Goal: Task Accomplishment & Management: Use online tool/utility

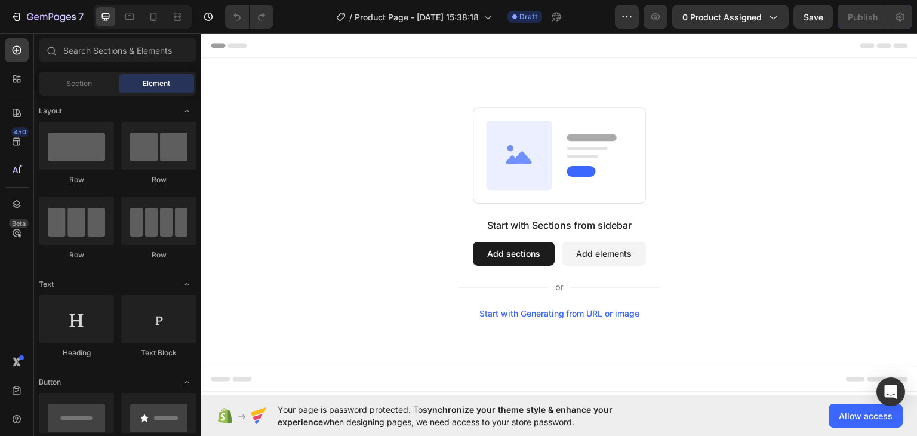
click at [520, 254] on button "Add sections" at bounding box center [514, 253] width 82 height 24
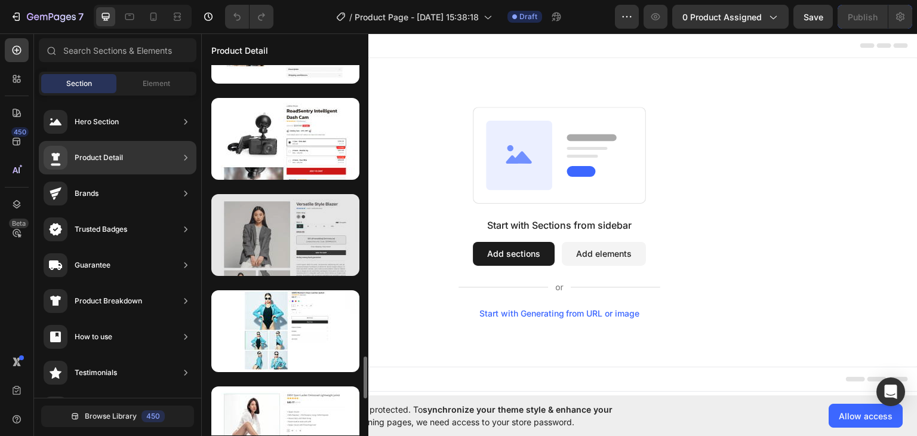
scroll to position [2806, 0]
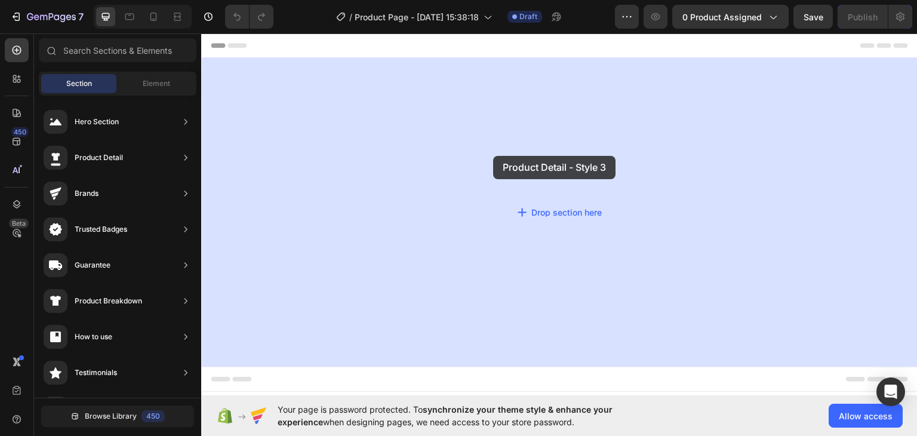
drag, startPoint x: 471, startPoint y: 315, endPoint x: 493, endPoint y: 155, distance: 161.0
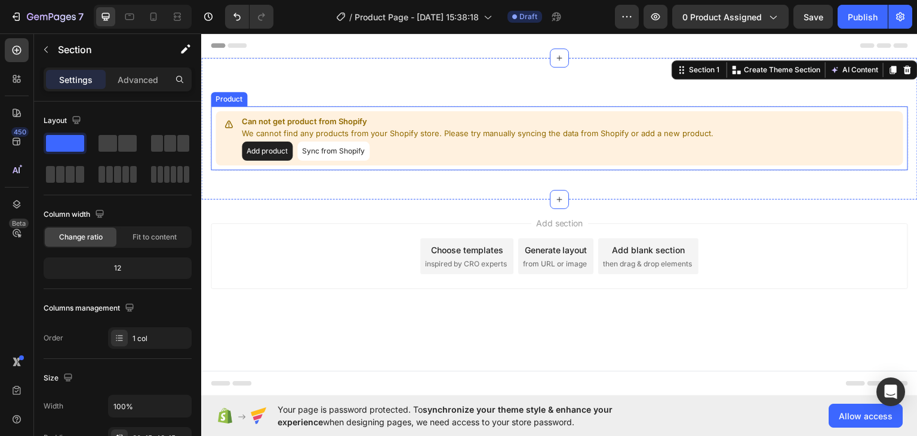
click at [281, 152] on button "Add product" at bounding box center [267, 150] width 51 height 19
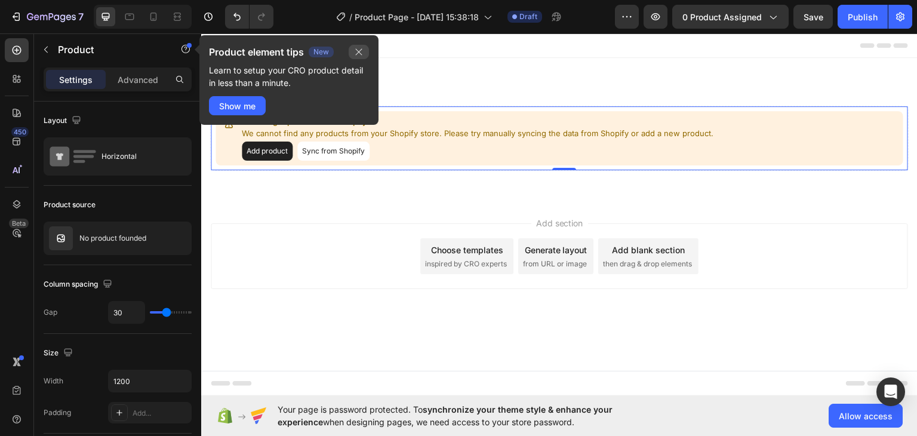
click at [358, 50] on icon "button" at bounding box center [359, 52] width 10 height 10
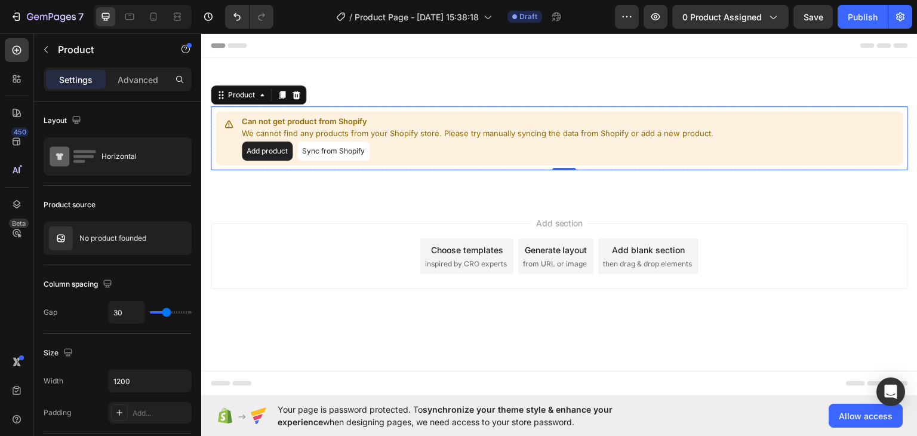
click at [278, 154] on button "Add product" at bounding box center [267, 150] width 51 height 19
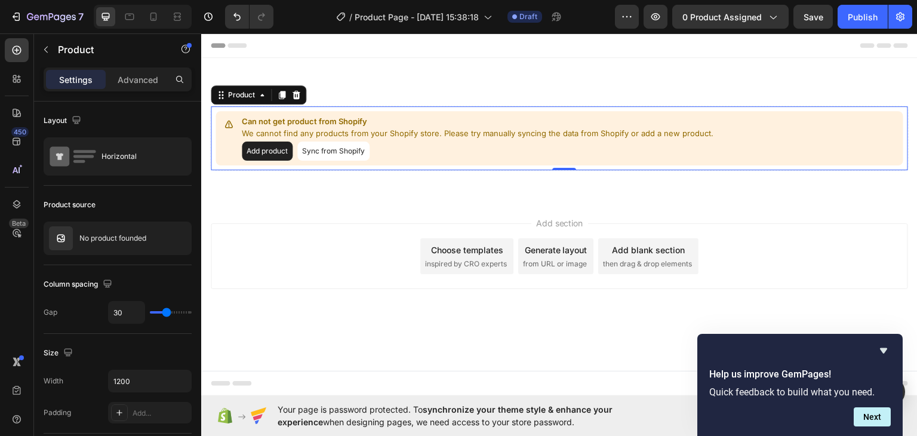
click at [270, 154] on button "Add product" at bounding box center [267, 150] width 51 height 19
click at [765, 17] on div "0 product assigned" at bounding box center [731, 17] width 96 height 13
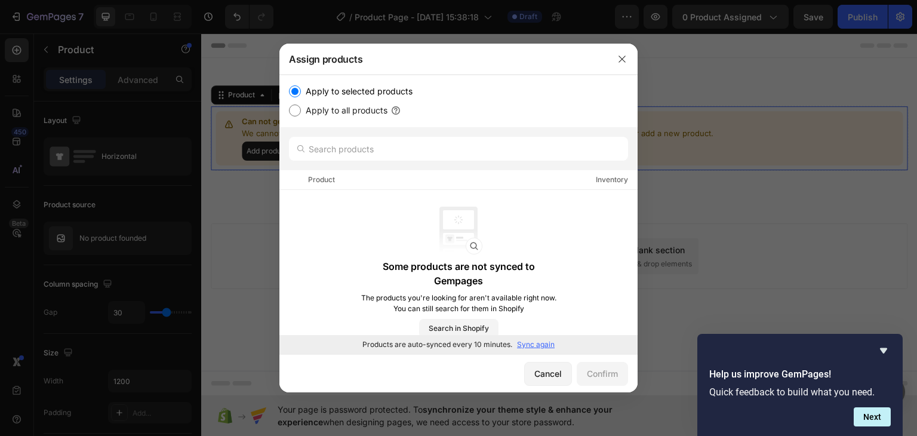
click at [542, 345] on p "Sync again" at bounding box center [536, 344] width 38 height 11
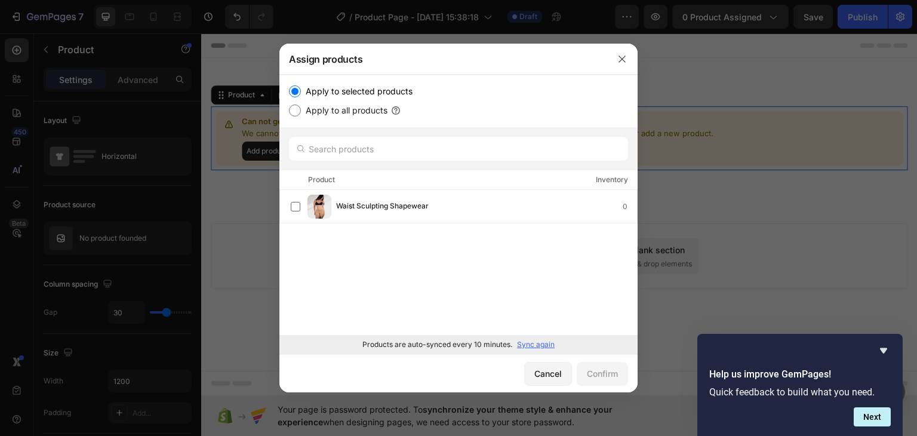
drag, startPoint x: 468, startPoint y: 0, endPoint x: 475, endPoint y: 285, distance: 285.0
click at [415, 281] on div "Waist Sculpting Shapewear 0 Load more" at bounding box center [459, 262] width 358 height 145
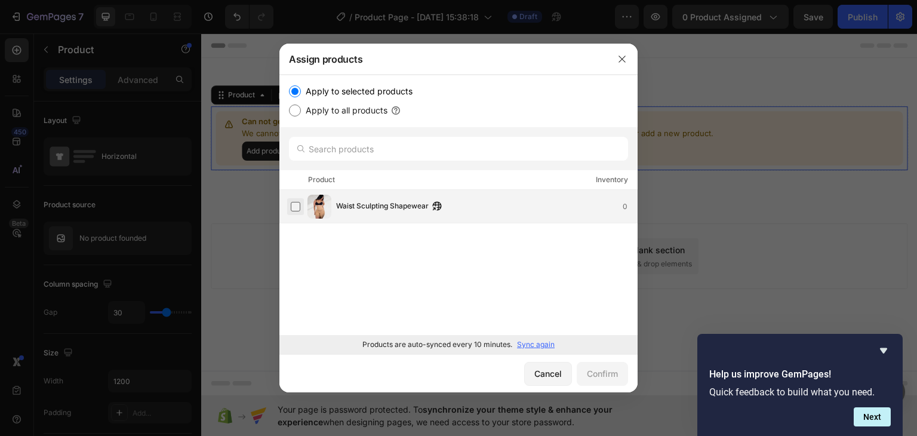
click at [299, 207] on label at bounding box center [296, 207] width 10 height 10
click at [598, 372] on div "Confirm" at bounding box center [602, 373] width 31 height 13
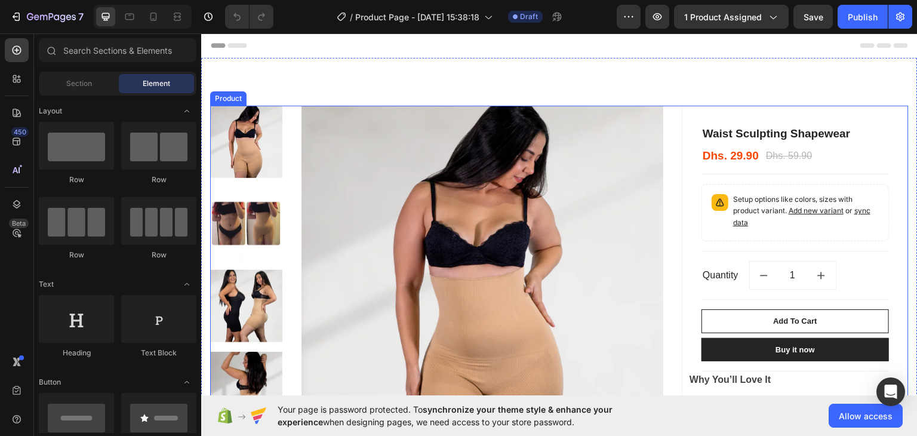
click at [669, 136] on div "Product Images & Gallery Waist Sculpting Shapewear (P) Title Dhs. 29.90 (P) Pri…" at bounding box center [559, 374] width 699 height 538
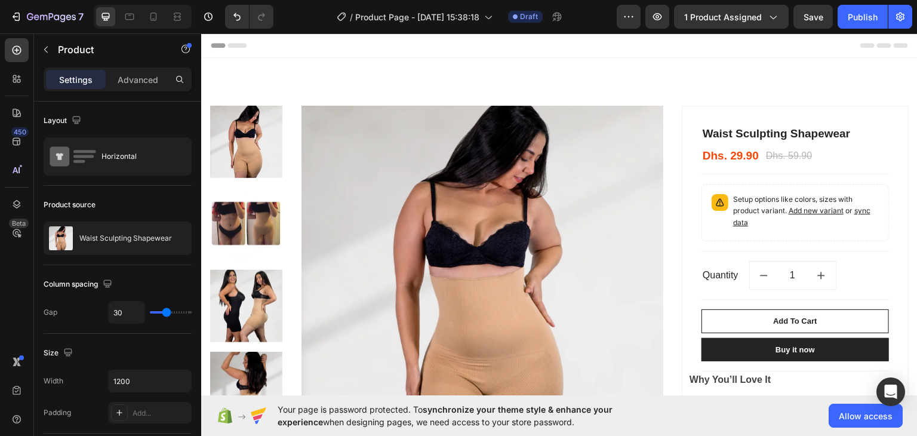
click at [671, 115] on div "Product Images & Gallery Waist Sculpting Shapewear (P) Title Dhs. 29.90 (P) Pri…" at bounding box center [559, 374] width 699 height 538
click at [631, 163] on img at bounding box center [483, 286] width 363 height 363
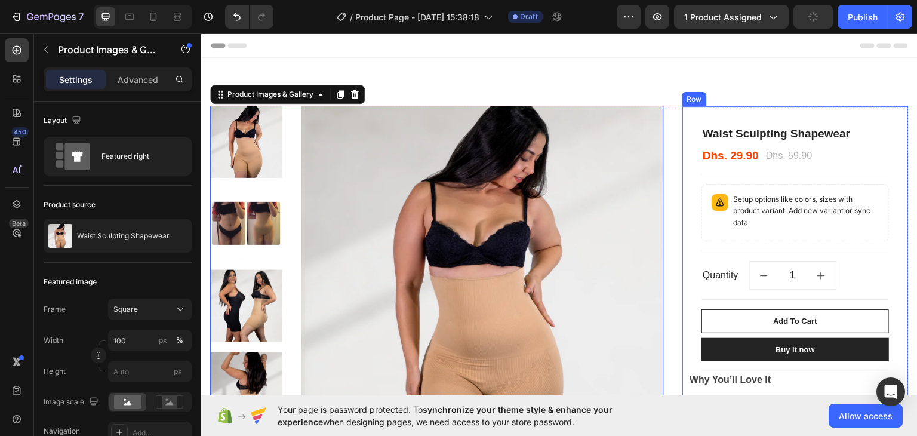
click at [665, 119] on div "Product Images & Gallery 16 Waist Sculpting Shapewear (P) Title Dhs. 29.90 (P) …" at bounding box center [559, 374] width 699 height 538
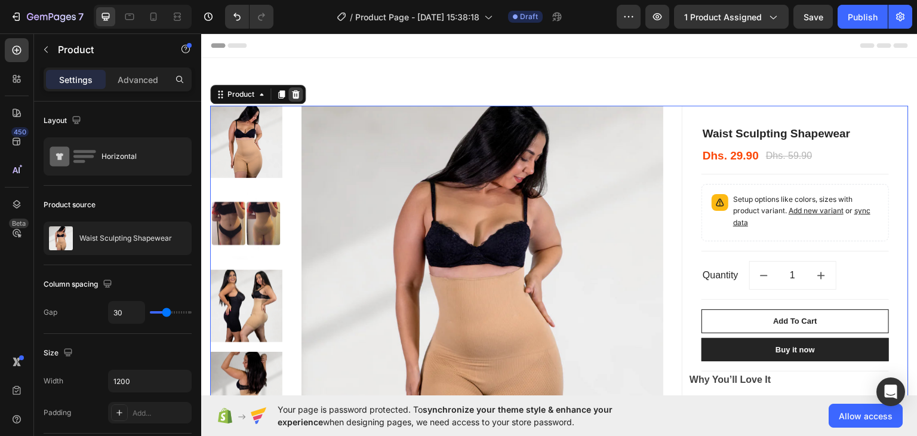
click at [294, 93] on icon at bounding box center [296, 94] width 10 height 10
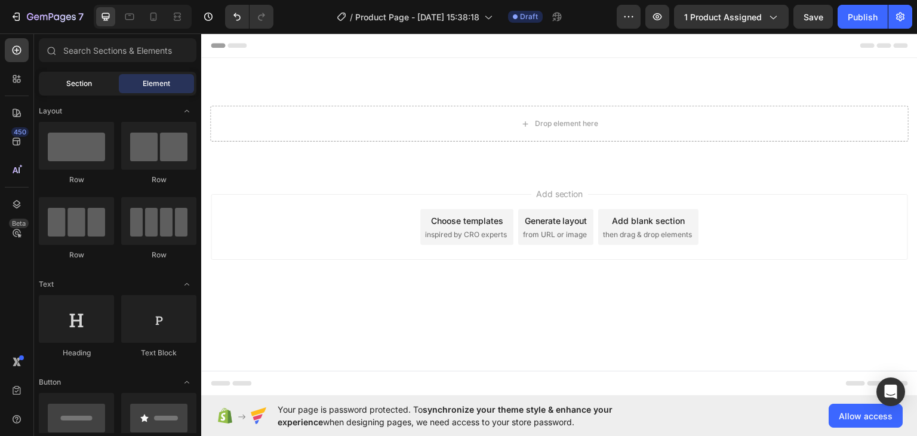
click at [62, 83] on div "Section" at bounding box center [78, 83] width 75 height 19
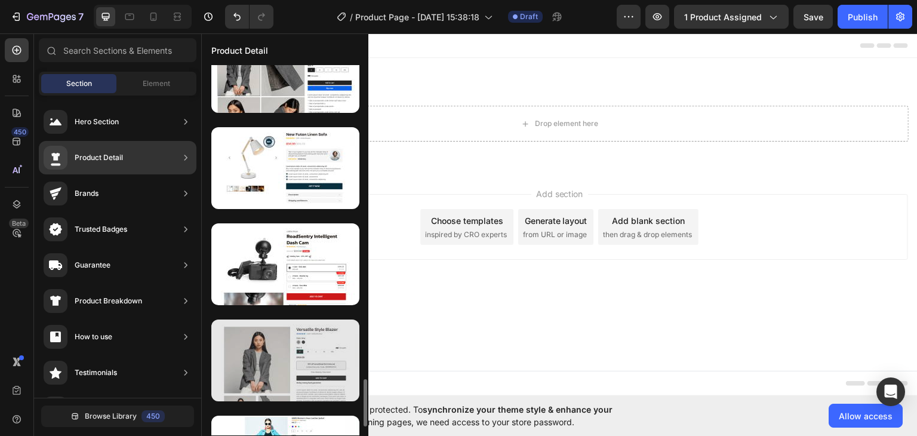
scroll to position [2746, 0]
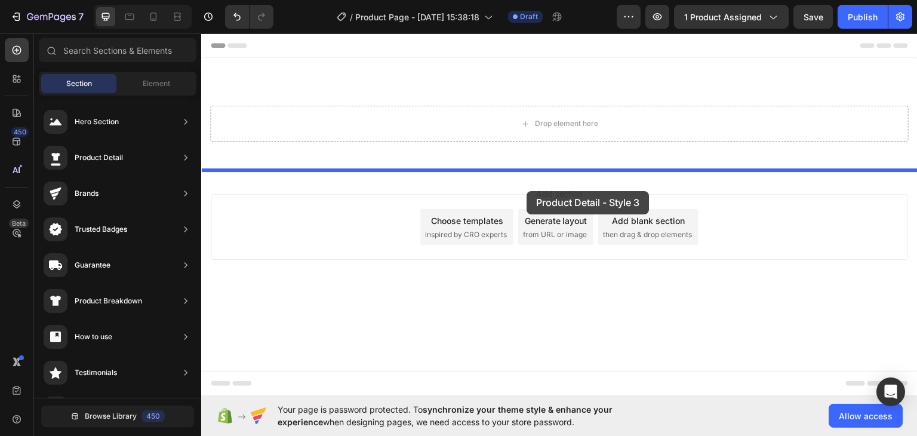
drag, startPoint x: 501, startPoint y: 374, endPoint x: 546, endPoint y: 156, distance: 222.7
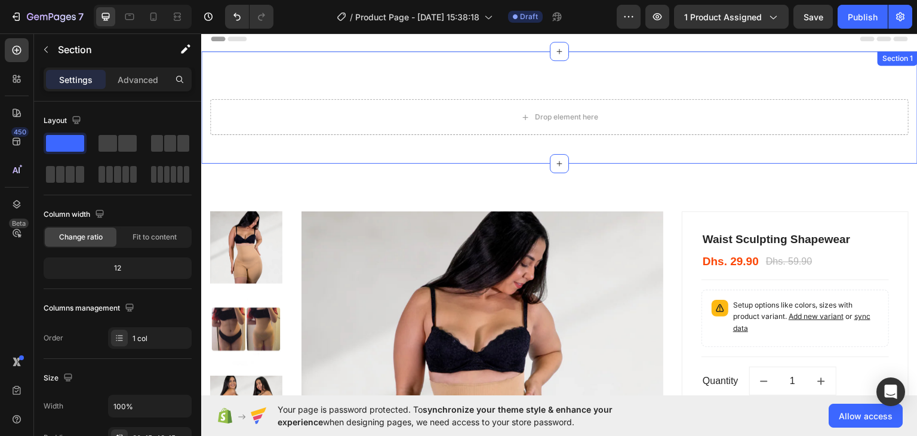
scroll to position [95, 0]
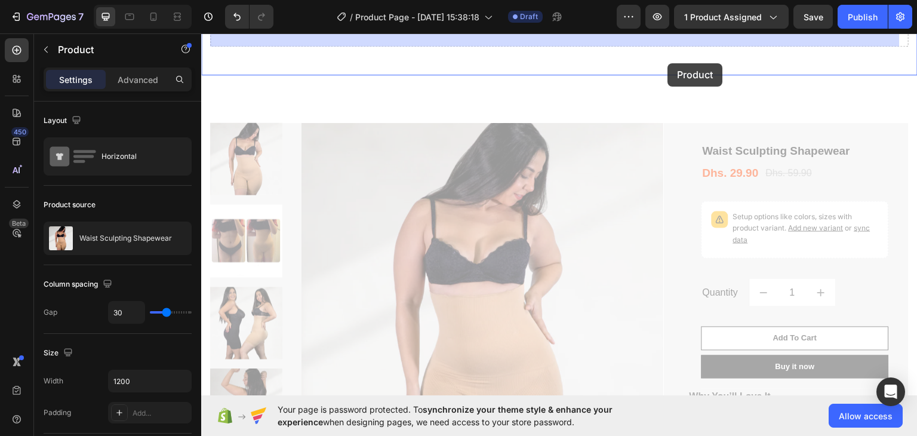
drag, startPoint x: 669, startPoint y: 141, endPoint x: 668, endPoint y: 63, distance: 78.2
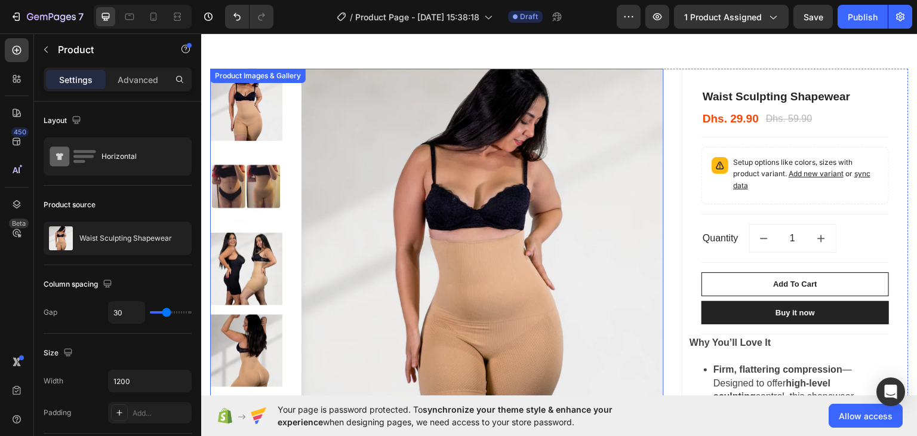
scroll to position [0, 0]
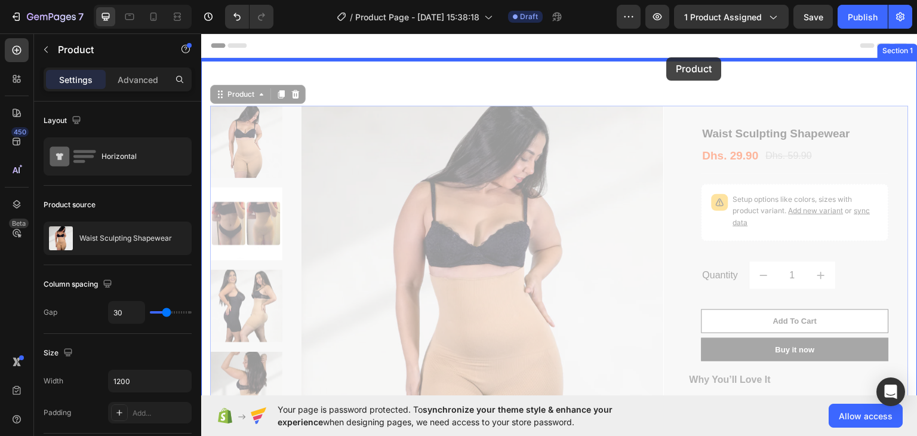
drag, startPoint x: 668, startPoint y: 85, endPoint x: 667, endPoint y: 57, distance: 28.1
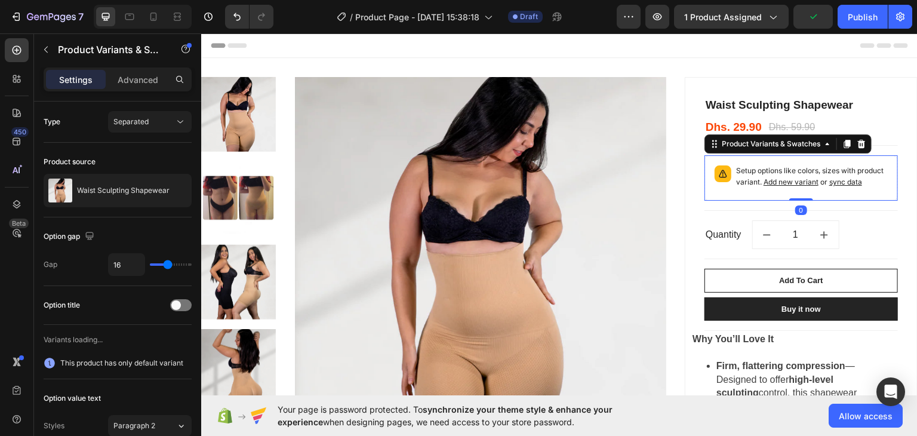
click at [843, 158] on div "Setup options like colors, sizes with product variant. Add new variant or sync …" at bounding box center [802, 177] width 194 height 45
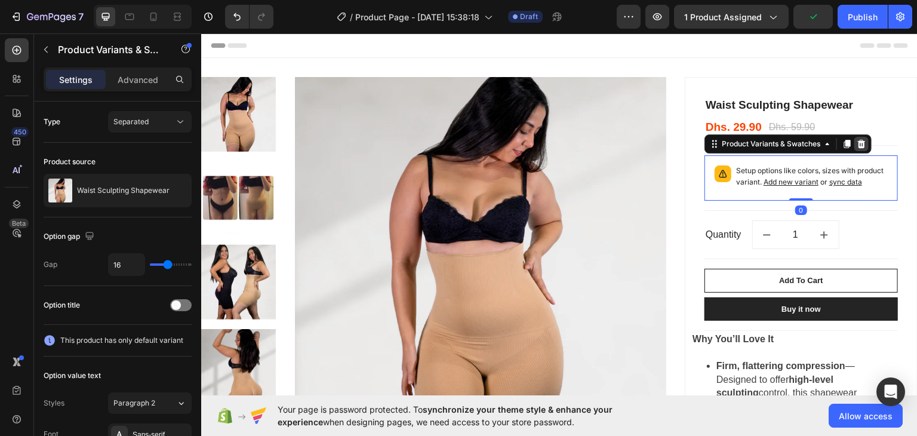
click at [858, 146] on icon at bounding box center [862, 143] width 8 height 8
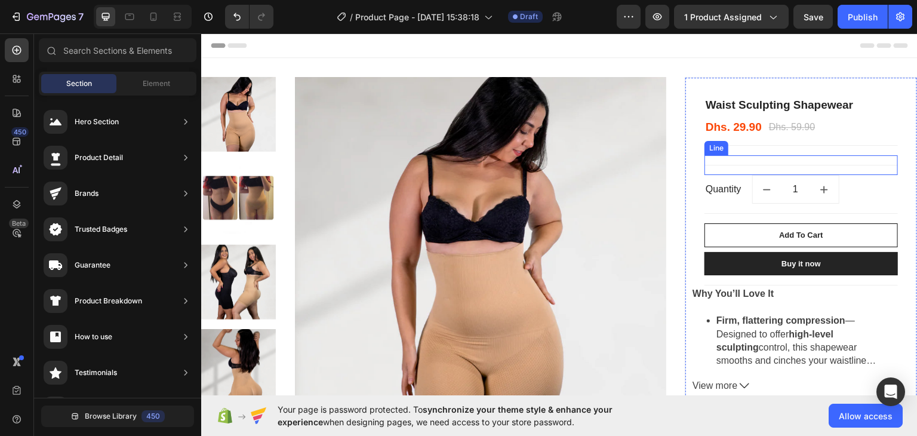
click at [735, 164] on div at bounding box center [802, 164] width 194 height 1
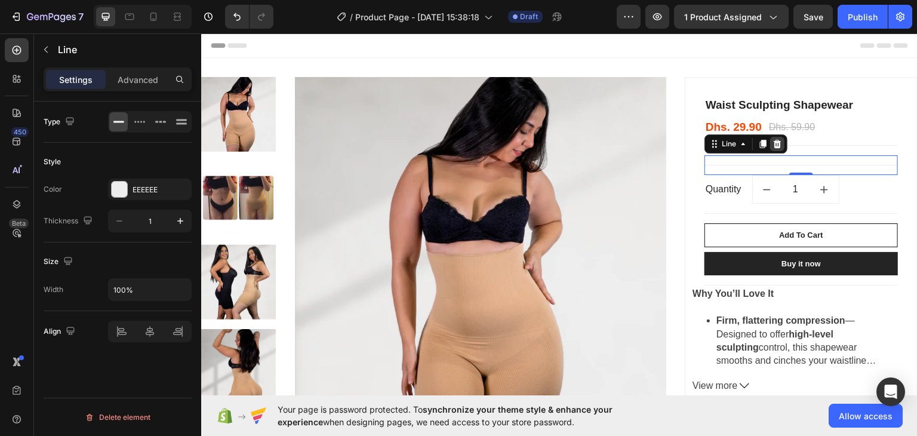
click at [773, 148] on icon at bounding box center [778, 144] width 10 height 10
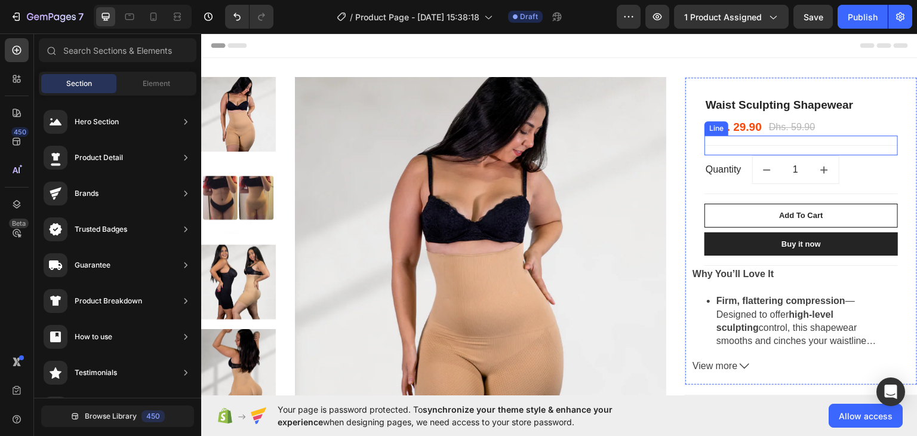
click at [730, 149] on div "Title Line" at bounding box center [802, 145] width 194 height 20
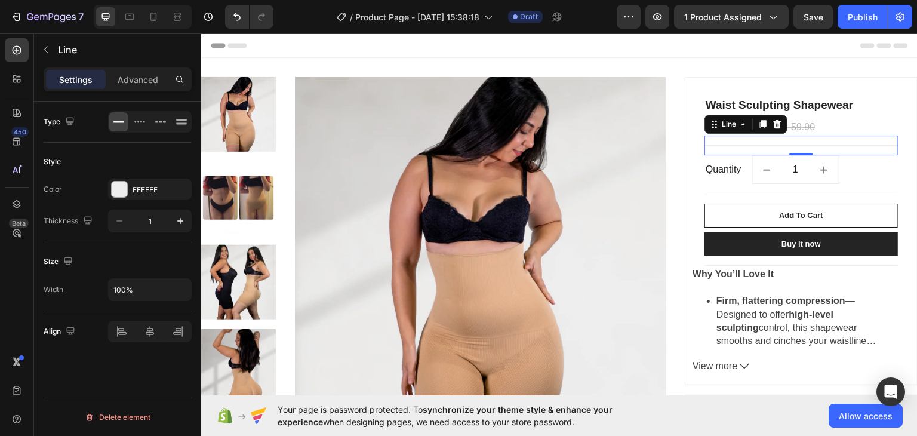
click at [774, 127] on icon at bounding box center [778, 123] width 8 height 8
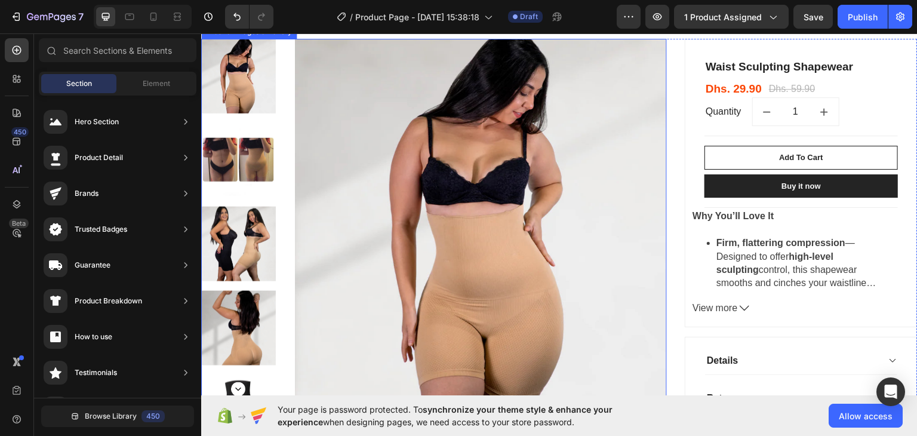
scroll to position [60, 0]
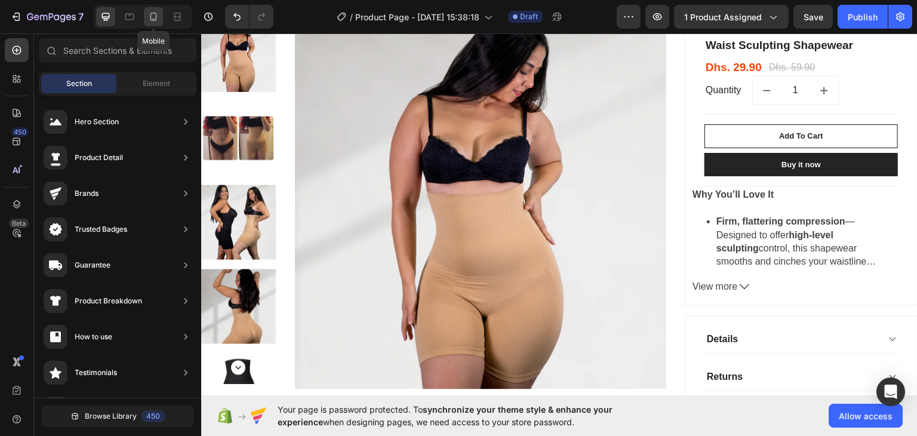
click at [158, 20] on icon at bounding box center [154, 17] width 12 height 12
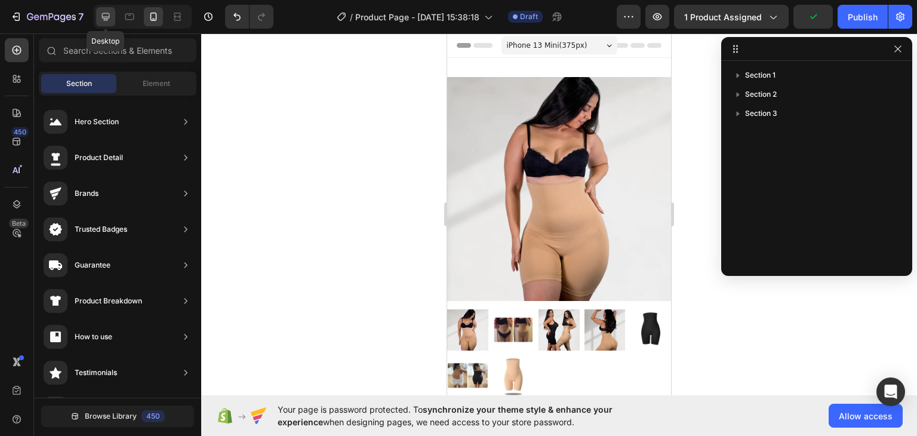
click at [105, 23] on div at bounding box center [105, 16] width 19 height 19
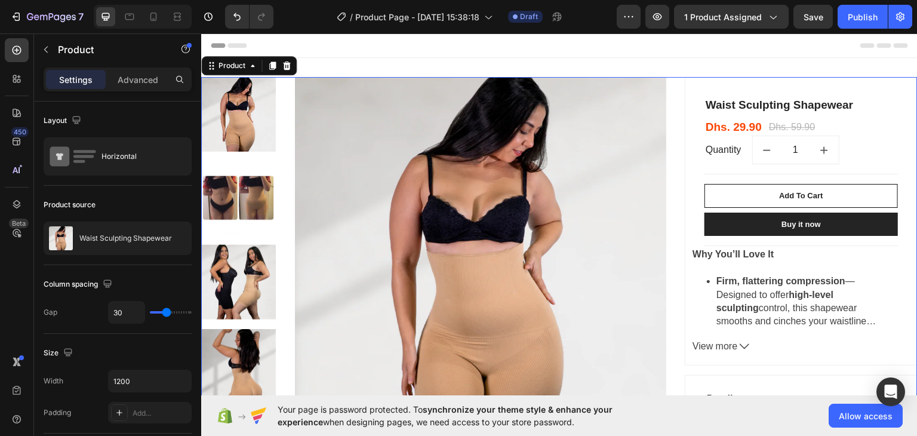
click at [675, 87] on div "Product Images & Gallery Waist Sculpting Shapewear (P) Title Dhs. 29.90 (P) Pri…" at bounding box center [559, 296] width 717 height 441
click at [287, 62] on icon at bounding box center [287, 65] width 10 height 10
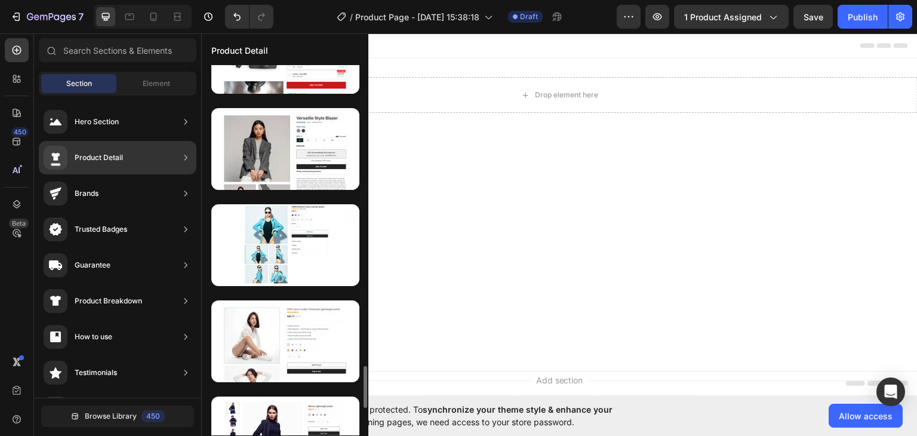
scroll to position [2892, 0]
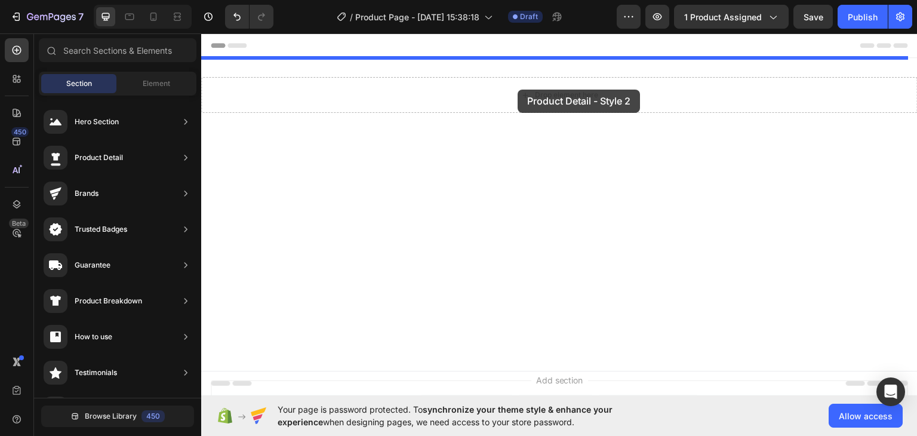
drag, startPoint x: 487, startPoint y: 409, endPoint x: 518, endPoint y: 89, distance: 321.0
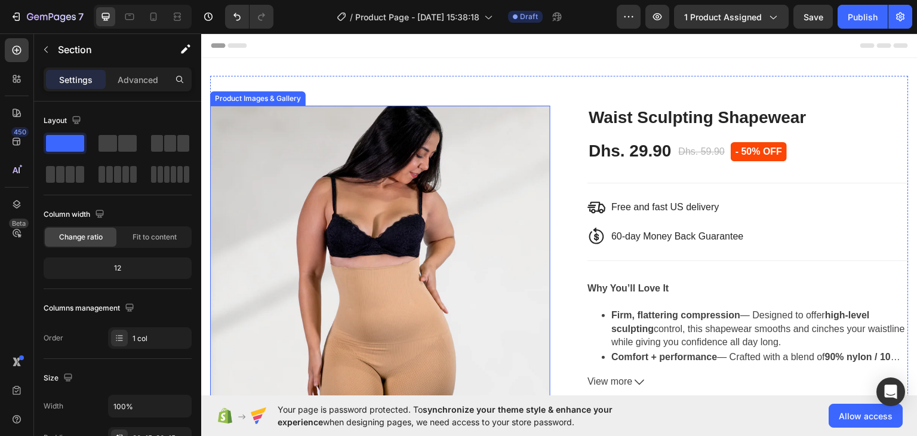
scroll to position [239, 0]
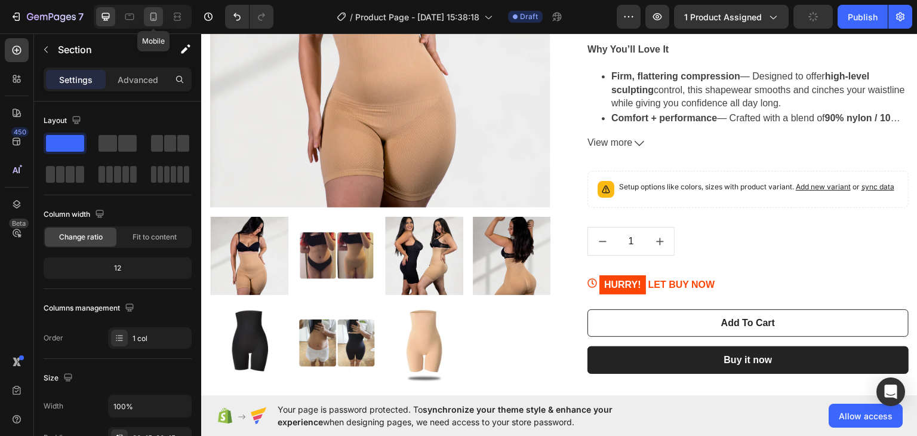
click at [155, 17] on icon at bounding box center [154, 17] width 7 height 8
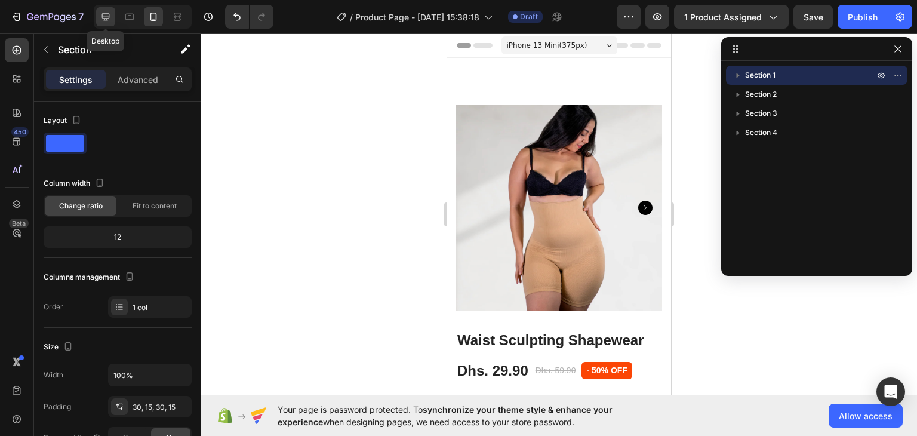
click at [105, 15] on icon at bounding box center [106, 17] width 12 height 12
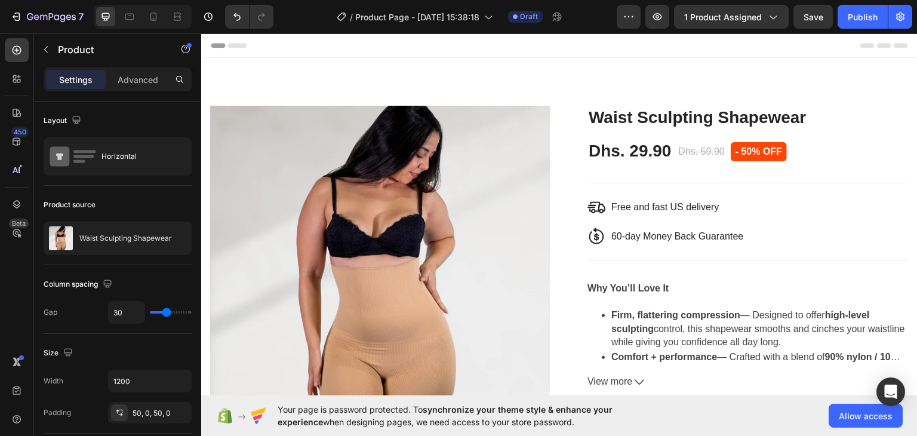
click at [553, 124] on div "Product Images & Gallery Waist Sculpting Shapewear (P) Title Dhs. 29.90 (P) Pri…" at bounding box center [559, 362] width 699 height 575
click at [649, 86] on div "Product Images & Gallery Waist Sculpting Shapewear (P) Title Dhs. 29.90 (P) Pri…" at bounding box center [559, 362] width 699 height 575
click at [522, 130] on img at bounding box center [380, 275] width 340 height 340
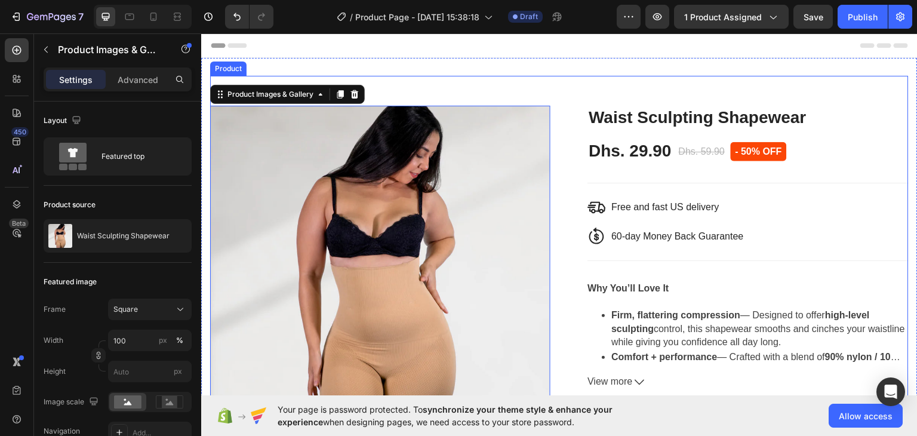
click at [555, 129] on div "Product Images & Gallery 0 Waist Sculpting Shapewear (P) Title Dhs. 29.90 (P) P…" at bounding box center [559, 362] width 699 height 575
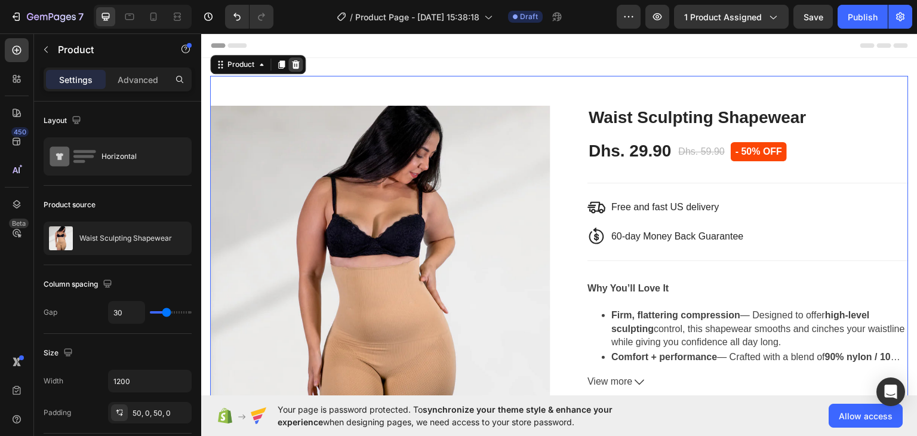
click at [296, 64] on icon at bounding box center [296, 64] width 10 height 10
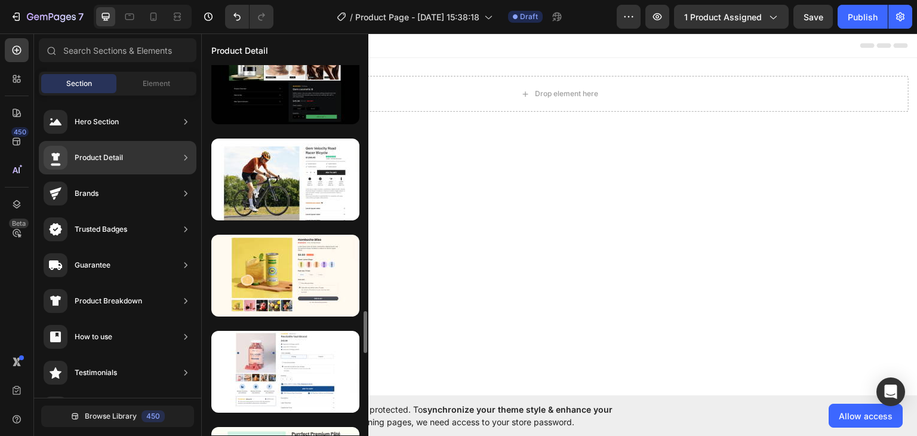
scroll to position [590, 0]
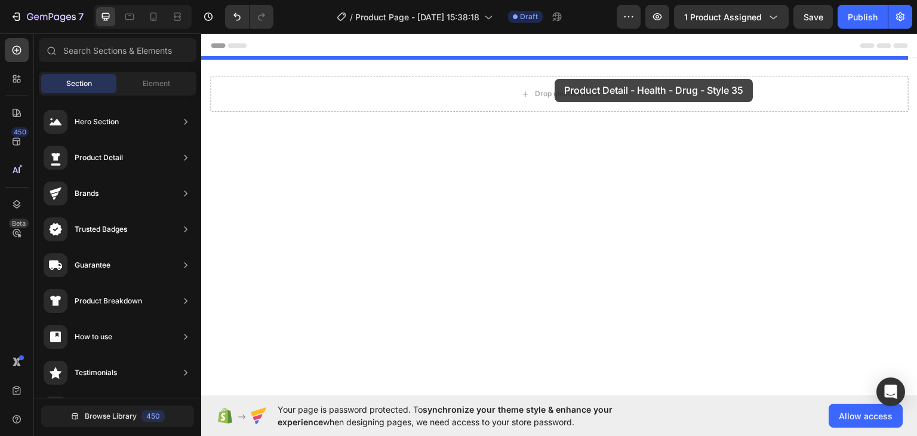
drag, startPoint x: 495, startPoint y: 222, endPoint x: 555, endPoint y: 78, distance: 155.8
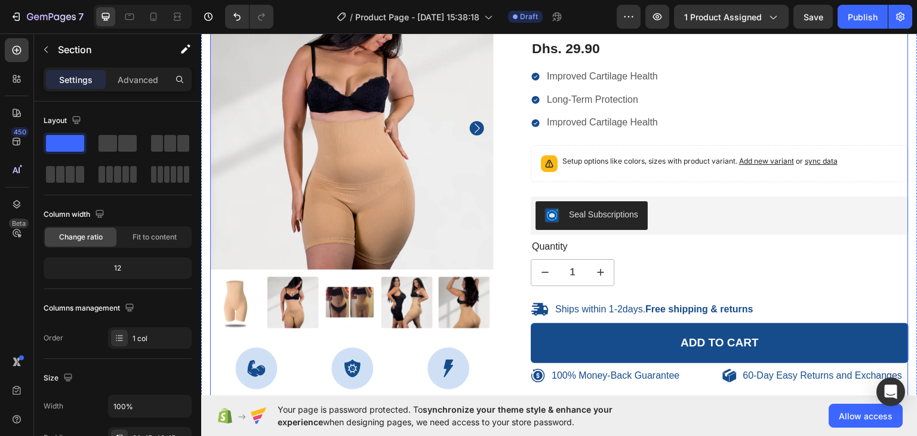
scroll to position [0, 0]
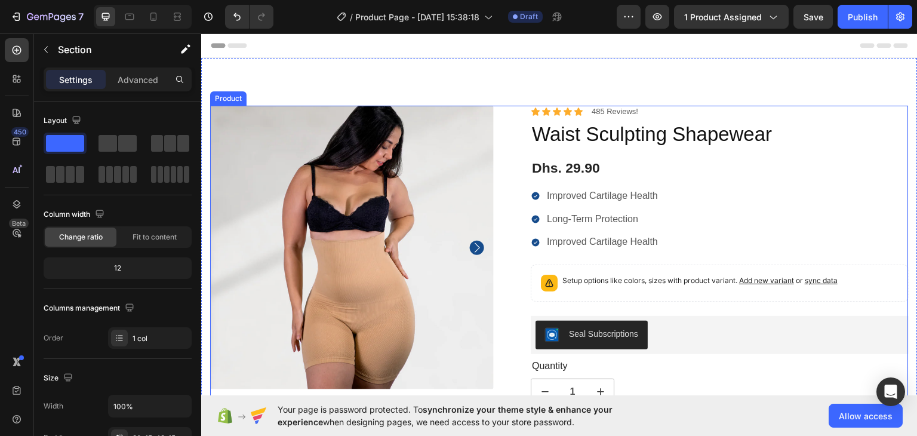
click at [505, 115] on div "100% Money-Back Guarantee Item List 60-Day Easy Returns Item List Row Product I…" at bounding box center [559, 381] width 699 height 553
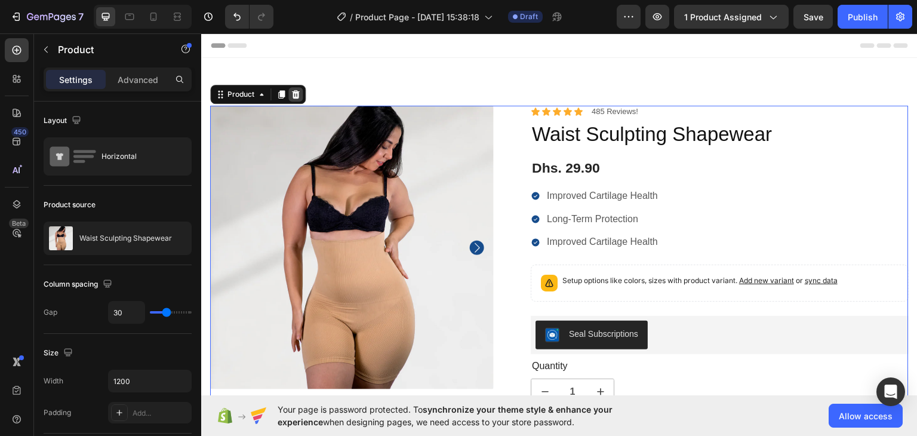
click at [297, 91] on icon at bounding box center [296, 94] width 8 height 8
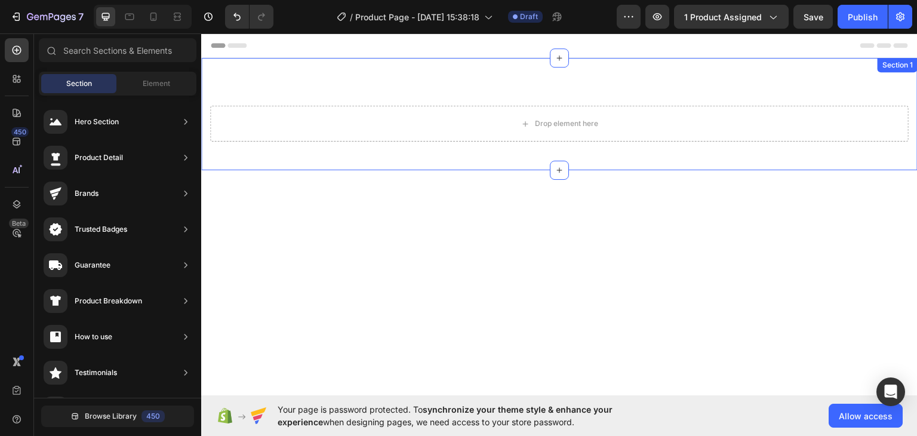
click at [418, 97] on div "Drop element here Section 1" at bounding box center [559, 113] width 717 height 112
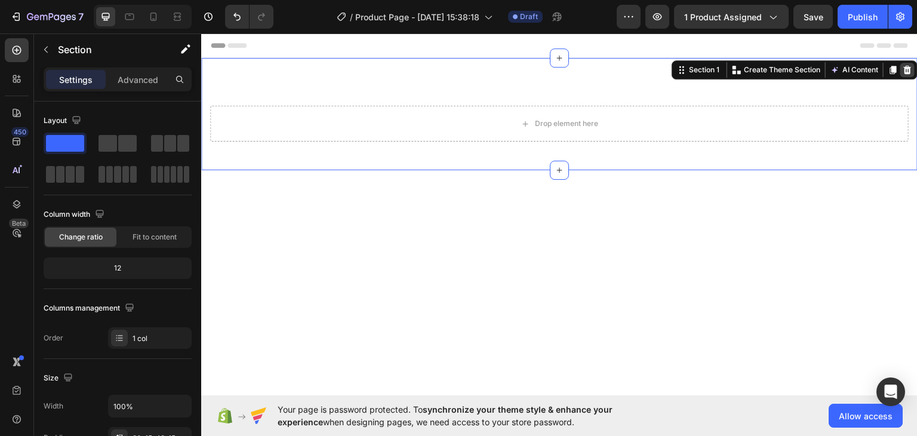
click at [904, 70] on icon at bounding box center [908, 69] width 8 height 8
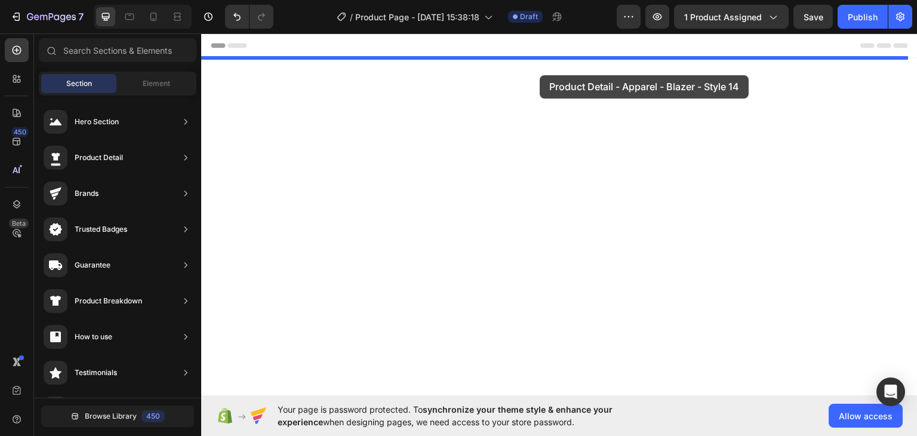
drag, startPoint x: 484, startPoint y: 161, endPoint x: 540, endPoint y: 75, distance: 102.7
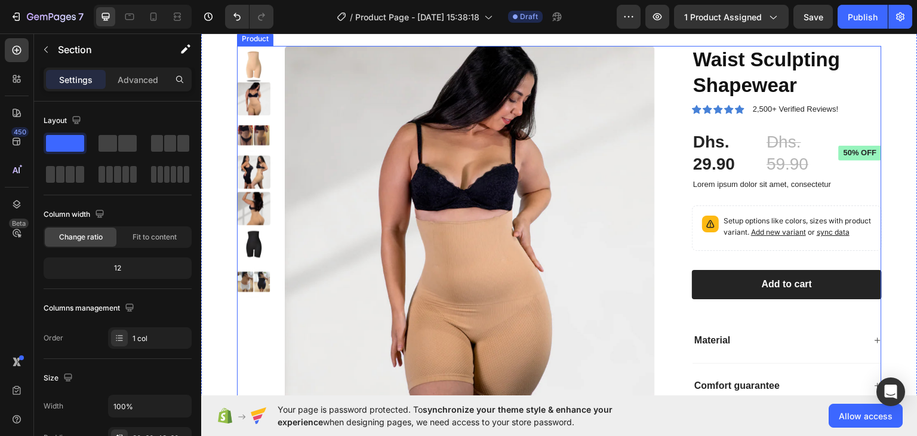
scroll to position [119, 0]
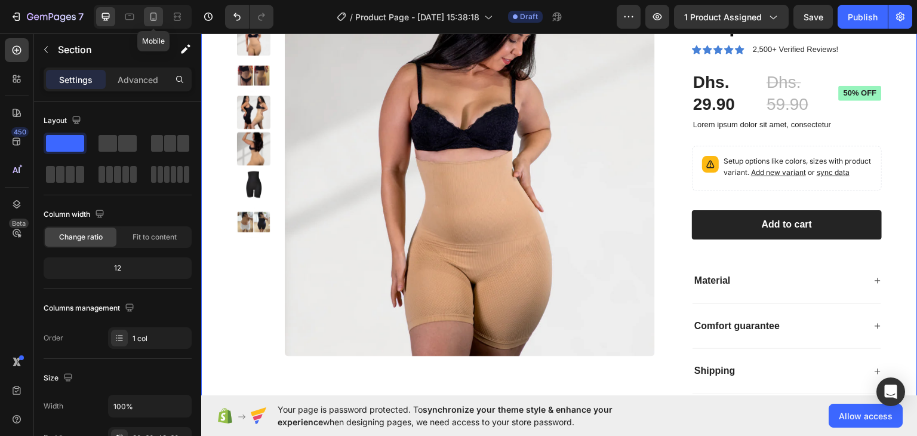
click at [154, 21] on icon at bounding box center [154, 17] width 12 height 12
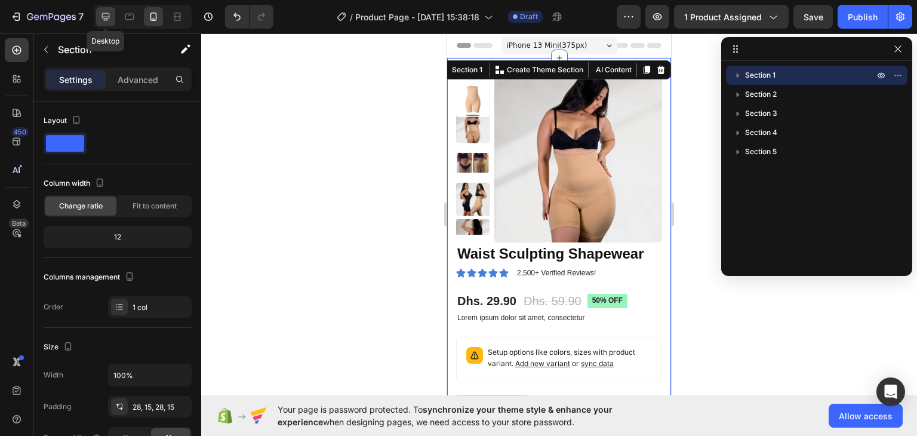
click at [103, 19] on icon at bounding box center [106, 17] width 8 height 8
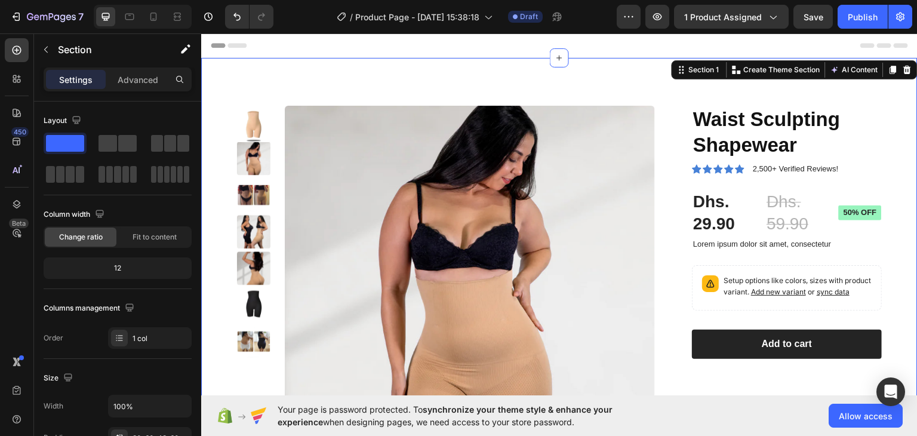
click at [550, 87] on div "Product Images Waist Sculpting Shapewear Product Title Icon Icon Icon Icon Icon…" at bounding box center [559, 309] width 717 height 504
click at [140, 75] on p "Advanced" at bounding box center [138, 79] width 41 height 13
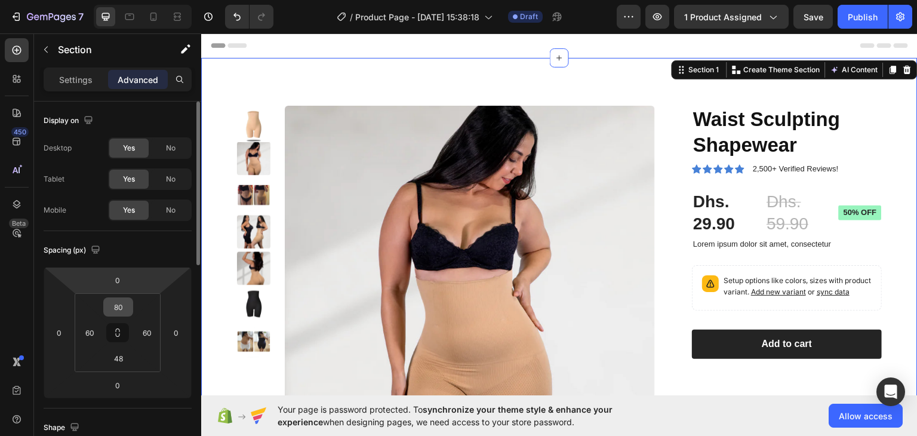
click at [116, 299] on input "80" at bounding box center [118, 307] width 24 height 18
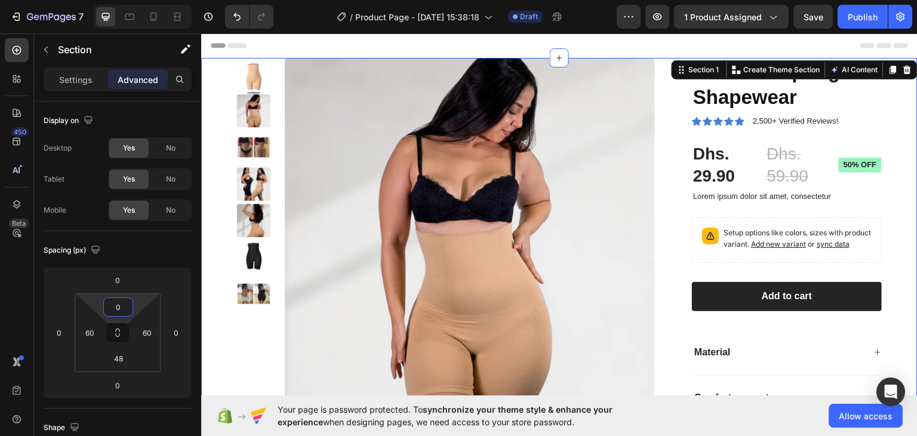
type input "0"
click at [213, 151] on div "Product Images Waist Sculpting Shapewear Product Title Icon Icon Icon Icon Icon…" at bounding box center [559, 285] width 717 height 456
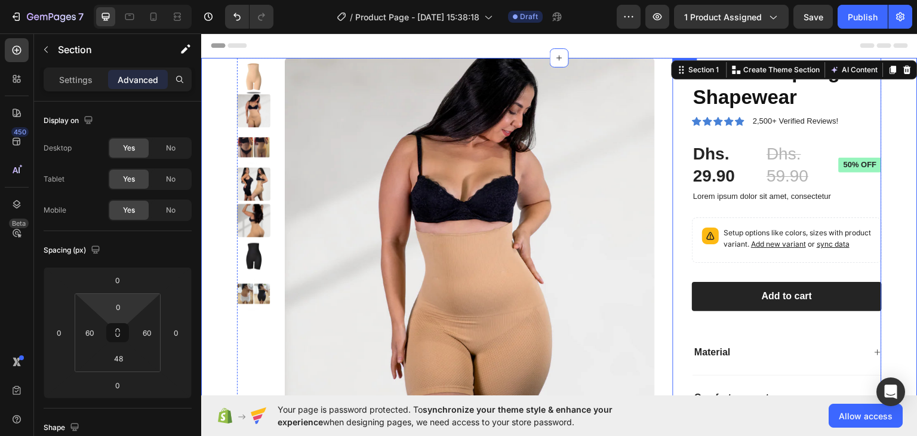
click at [673, 149] on div "Waist Sculpting Shapewear Product Title Icon Icon Icon Icon Icon Icon List 2,50…" at bounding box center [777, 261] width 209 height 408
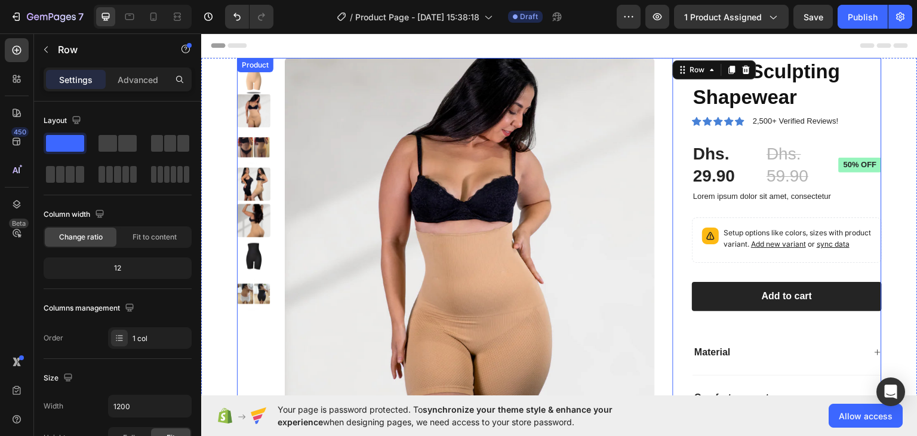
click at [661, 145] on div "Product Images Waist Sculpting Shapewear Product Title Icon Icon Icon Icon Icon…" at bounding box center [559, 266] width 645 height 418
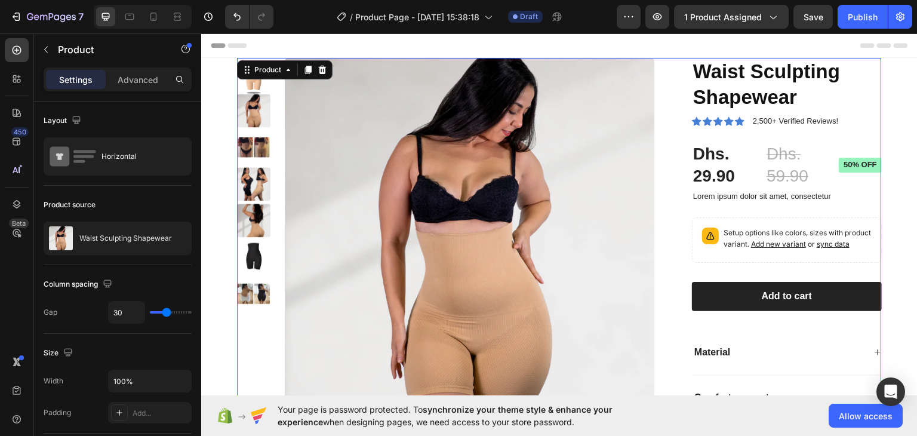
click at [678, 48] on div "Header" at bounding box center [560, 45] width 698 height 24
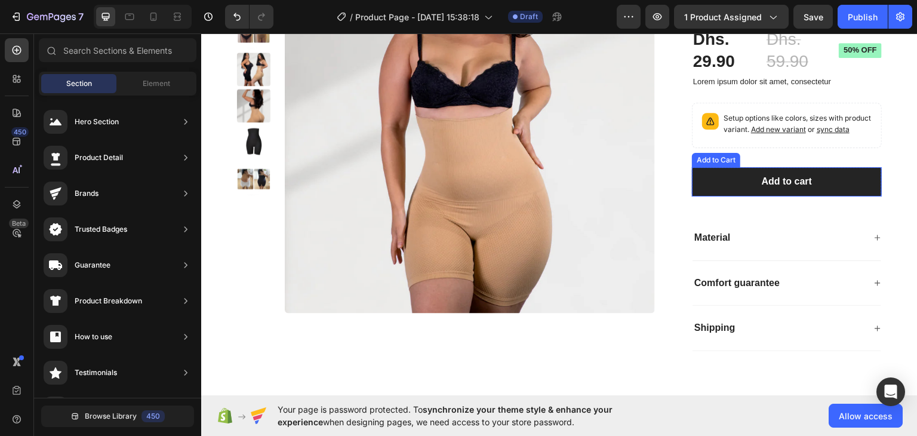
scroll to position [119, 0]
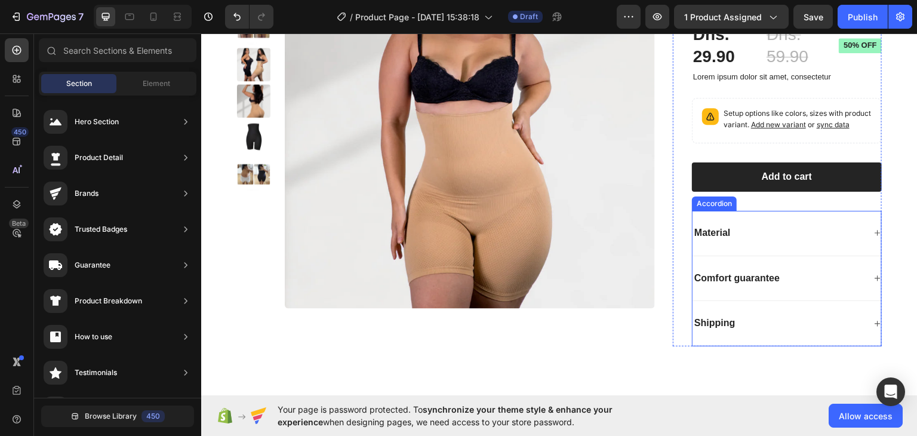
click at [797, 228] on div "Material" at bounding box center [787, 232] width 189 height 45
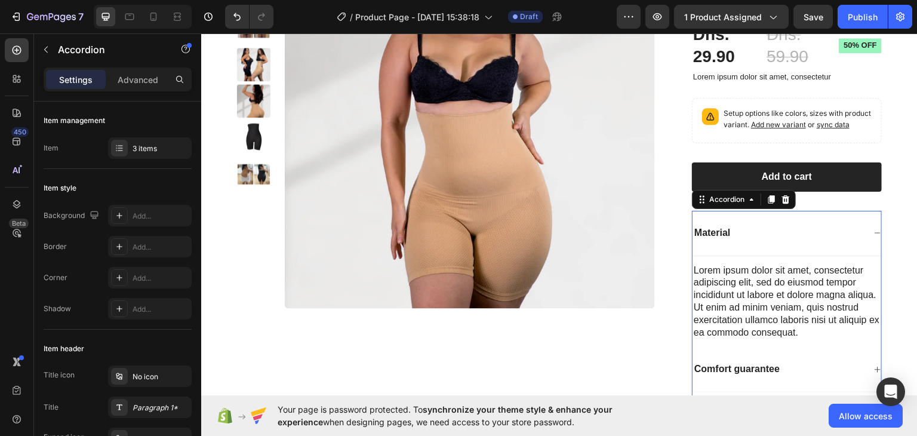
click at [794, 228] on div "Material" at bounding box center [787, 232] width 189 height 45
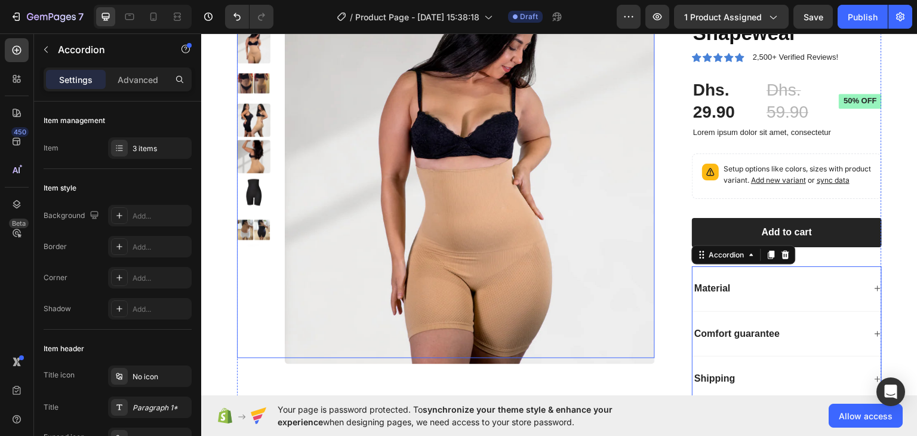
scroll to position [0, 0]
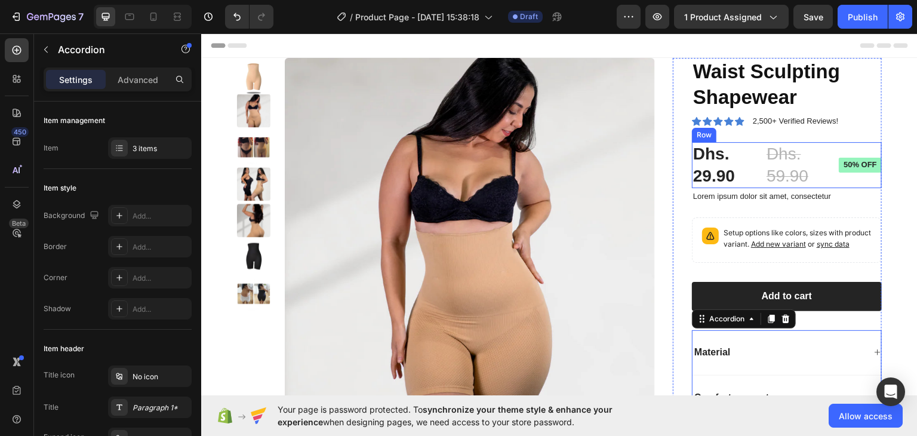
click at [754, 158] on div "Dhs. 29.90 Product Price Product Price Dhs. 59.90 Product Price Product Price 5…" at bounding box center [787, 165] width 190 height 46
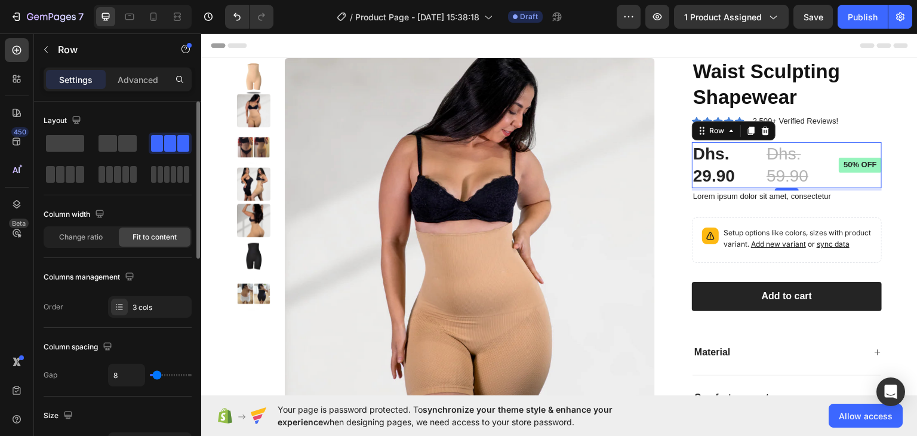
type input "4"
type input "2"
type input "0"
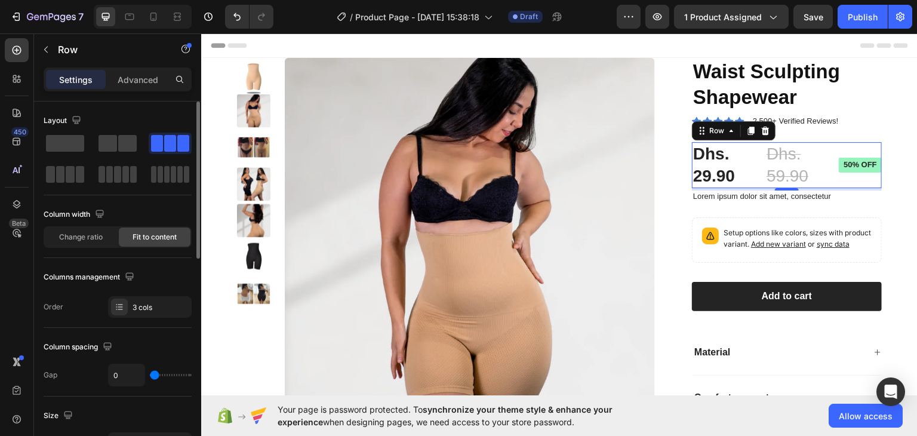
drag, startPoint x: 156, startPoint y: 376, endPoint x: 139, endPoint y: 376, distance: 17.3
type input "0"
click at [150, 376] on input "range" at bounding box center [171, 375] width 42 height 2
click at [176, 21] on icon at bounding box center [177, 17] width 12 height 12
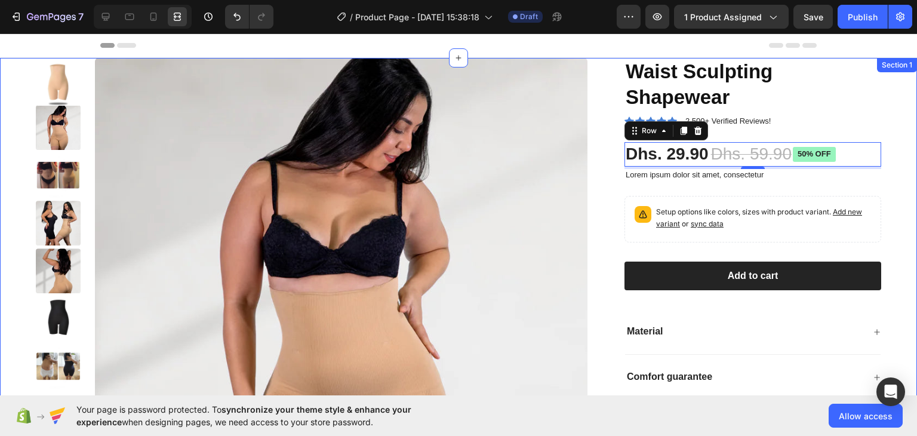
click at [906, 176] on div "Product Images Waist Sculpting Shapewear Product Title Icon Icon Icon Icon Icon…" at bounding box center [458, 325] width 917 height 535
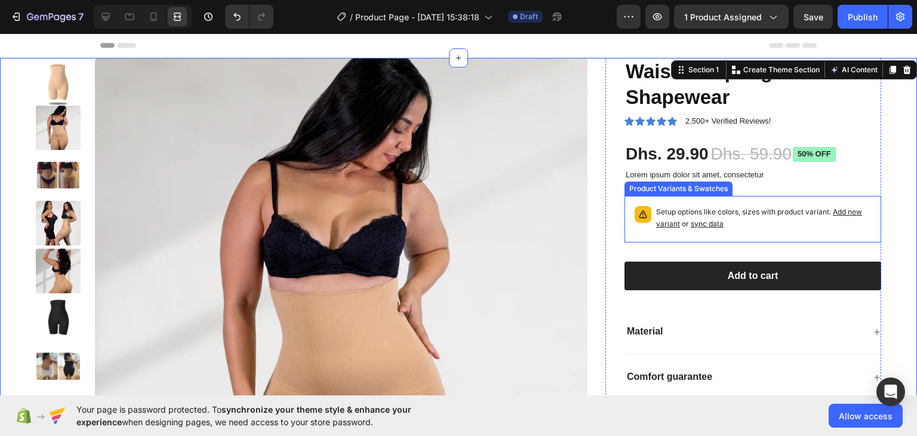
click at [705, 226] on span "sync data" at bounding box center [707, 223] width 33 height 9
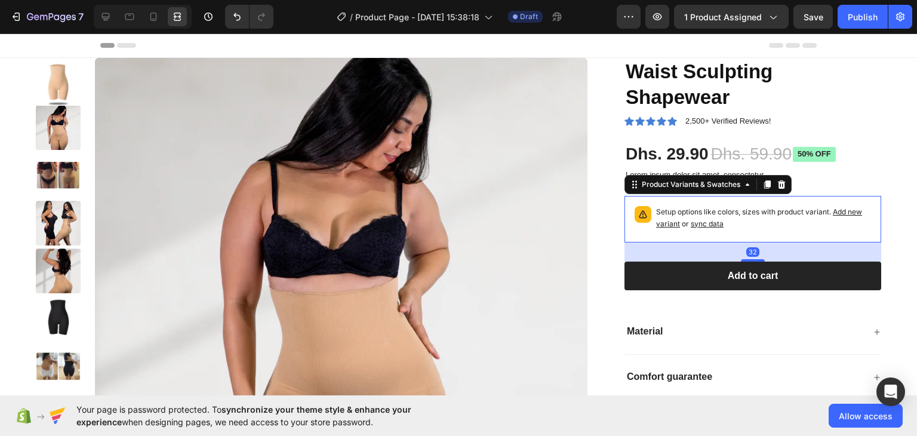
click at [708, 223] on span "sync data" at bounding box center [707, 223] width 33 height 9
click at [726, 23] on button "1 product assigned" at bounding box center [731, 17] width 115 height 24
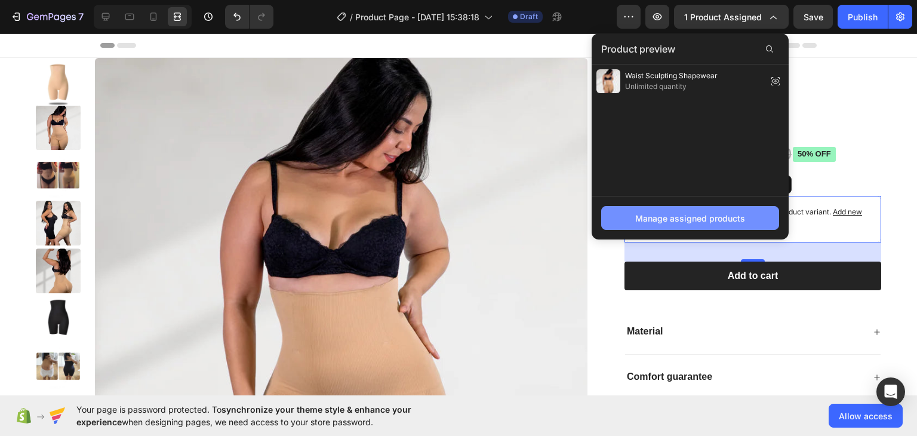
click at [689, 219] on div "Manage assigned products" at bounding box center [691, 218] width 110 height 13
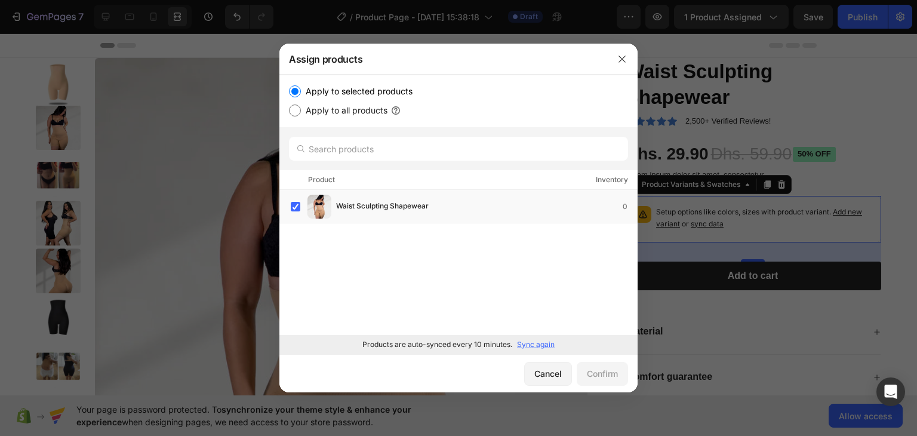
click at [545, 345] on p "Sync again" at bounding box center [536, 344] width 38 height 11
click at [463, 198] on div "Waist Sculpting Shapewear 0" at bounding box center [464, 207] width 346 height 24
click at [475, 214] on div "Waist Sculpting Shapewear 0" at bounding box center [464, 207] width 346 height 24
drag, startPoint x: 621, startPoint y: 57, endPoint x: 631, endPoint y: 58, distance: 10.2
click at [621, 57] on icon "button" at bounding box center [622, 59] width 7 height 7
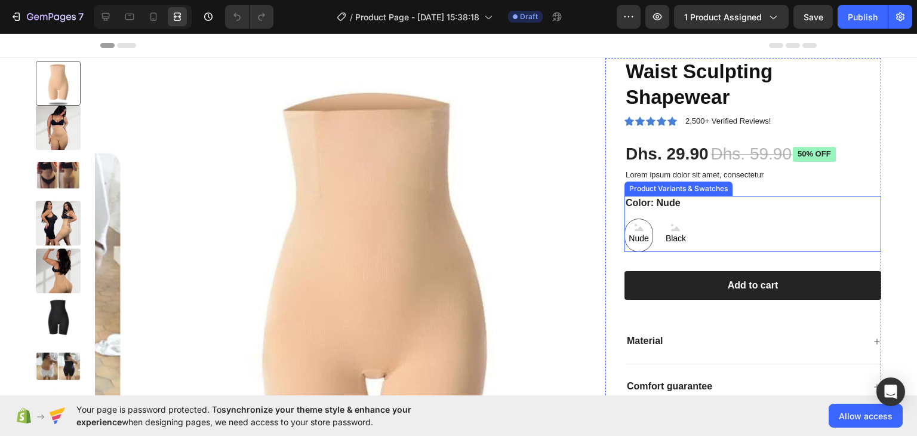
click at [645, 236] on div "Nude" at bounding box center [639, 235] width 29 height 33
click at [625, 219] on input "Nude Nude Nude" at bounding box center [624, 218] width 1 height 1
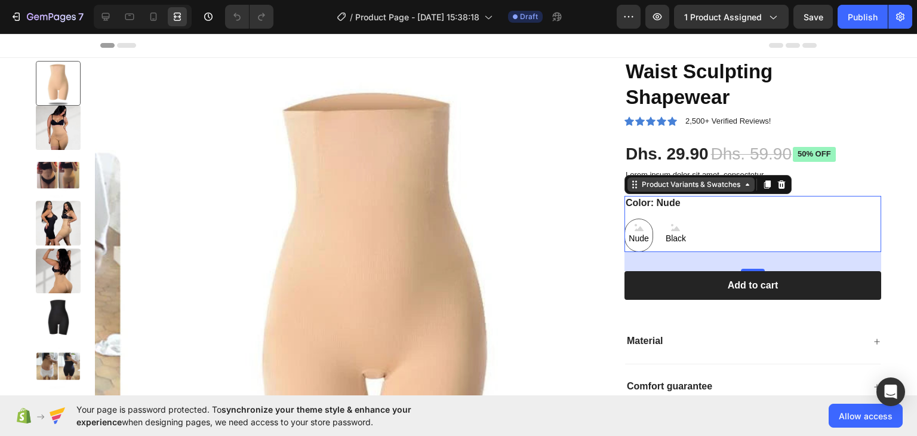
click at [724, 188] on div "Product Variants & Swatches" at bounding box center [691, 184] width 103 height 11
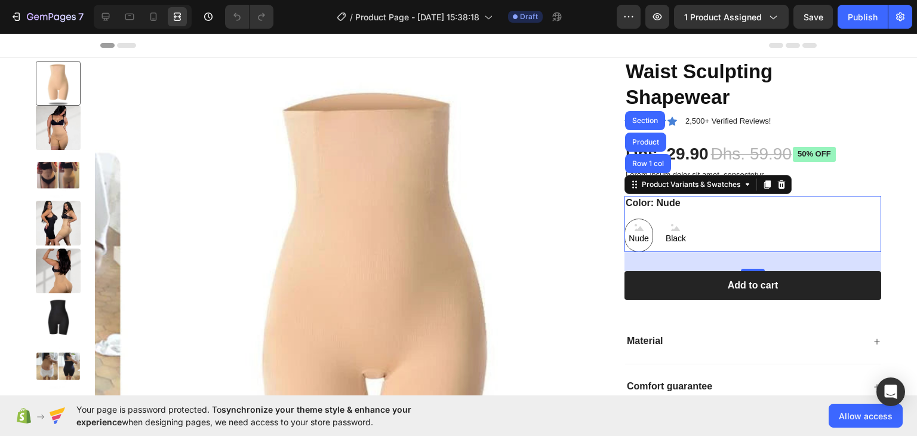
click at [778, 188] on icon at bounding box center [782, 184] width 8 height 8
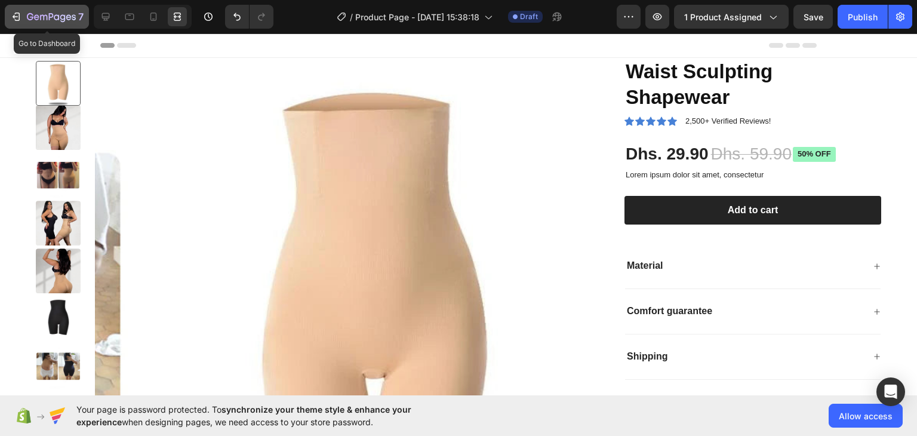
click at [27, 17] on icon "button" at bounding box center [51, 18] width 49 height 10
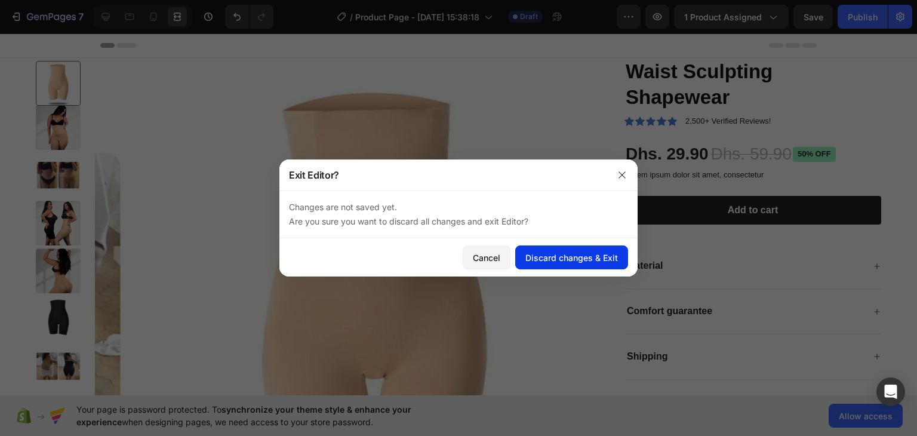
click at [557, 260] on div "Discard changes & Exit" at bounding box center [572, 257] width 93 height 13
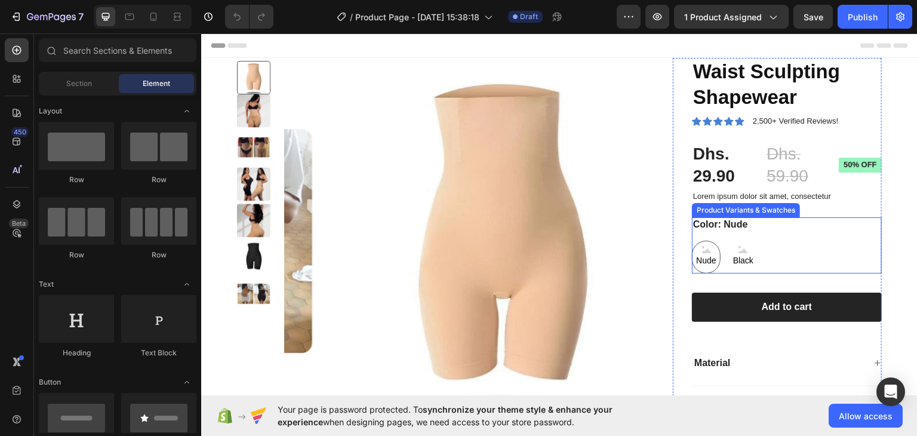
click at [788, 248] on div "Nude Nude Nude Black Black Black" at bounding box center [787, 256] width 190 height 33
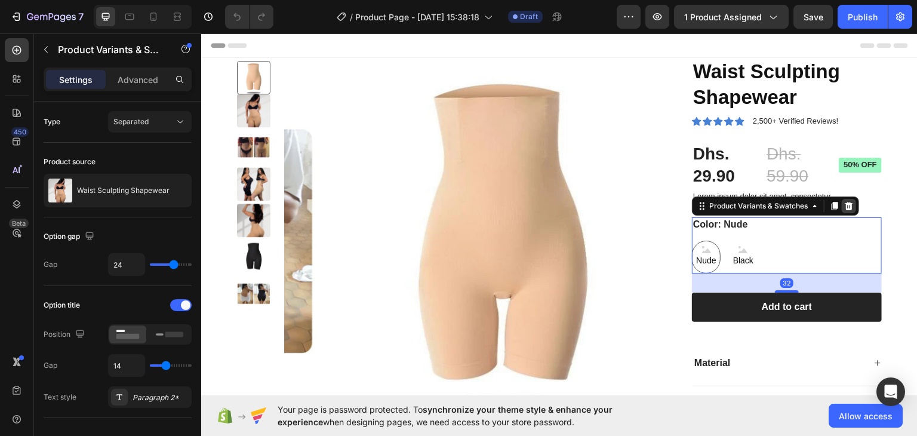
click at [846, 208] on icon at bounding box center [850, 205] width 8 height 8
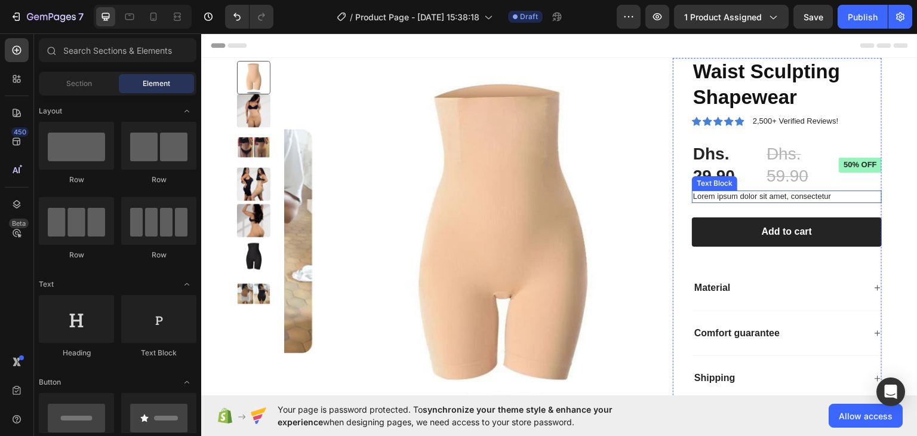
click at [834, 194] on p "Lorem ipsum dolor sit amet, consectetur" at bounding box center [787, 196] width 188 height 10
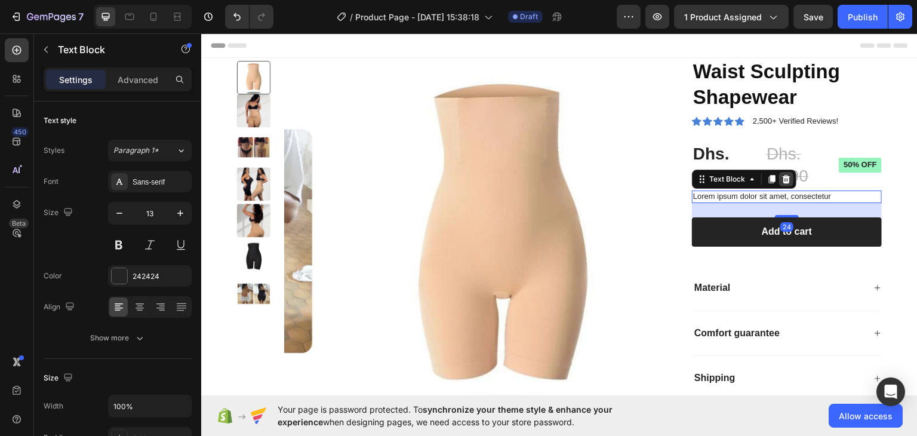
click at [783, 182] on icon at bounding box center [787, 178] width 8 height 8
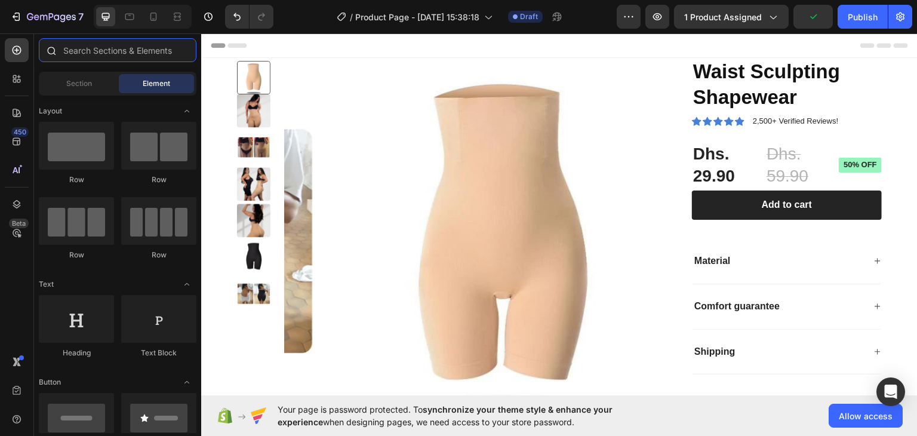
click at [89, 56] on input "text" at bounding box center [118, 50] width 158 height 24
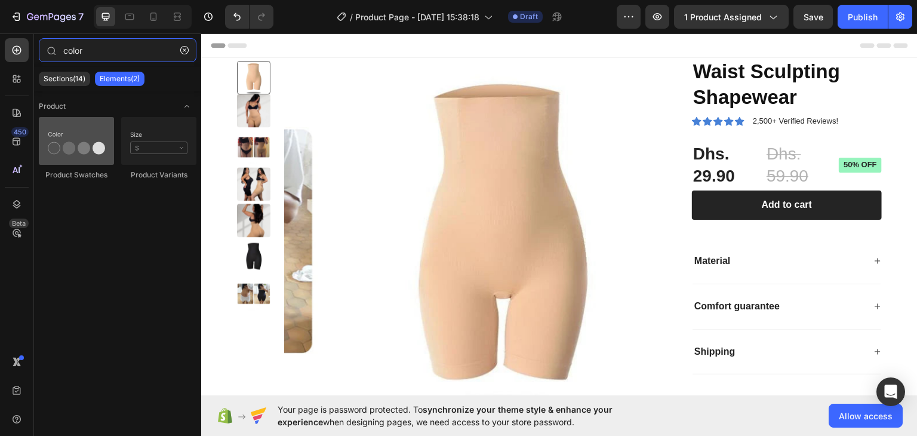
type input "color"
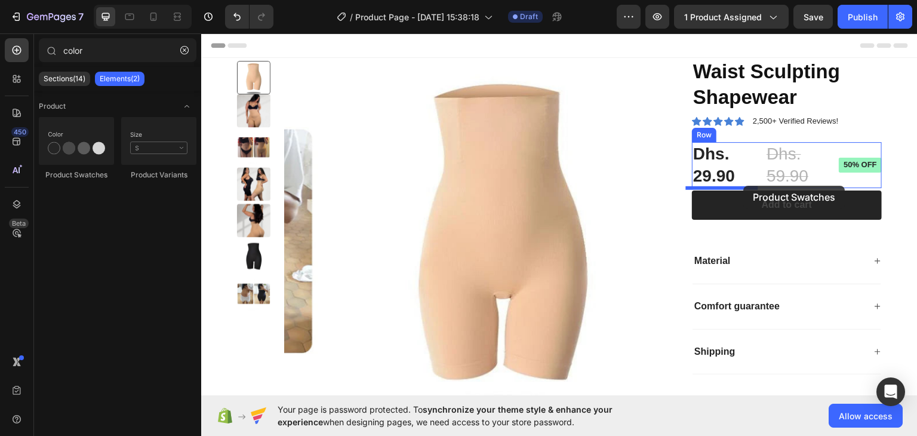
drag, startPoint x: 266, startPoint y: 171, endPoint x: 744, endPoint y: 185, distance: 478.6
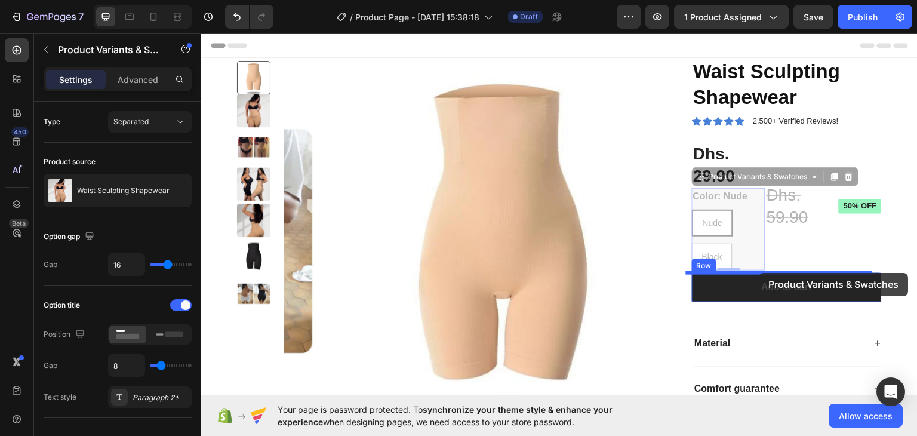
drag, startPoint x: 742, startPoint y: 219, endPoint x: 760, endPoint y: 272, distance: 55.9
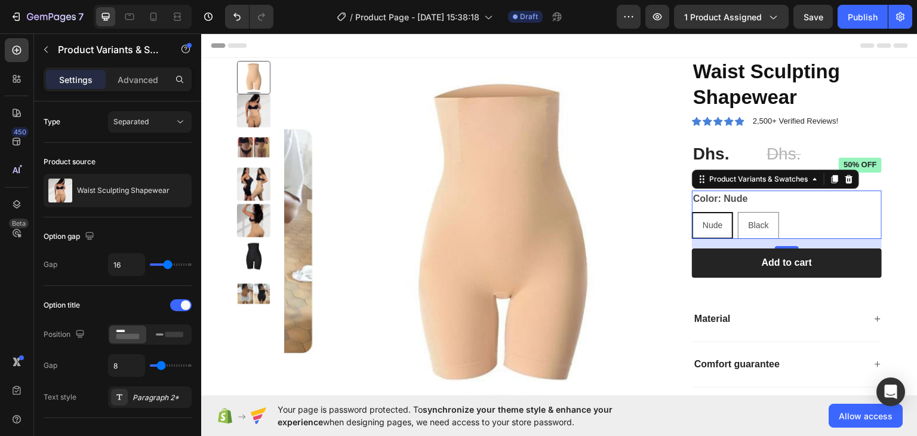
click at [730, 223] on div "Nude Nude Nude Black Black Black" at bounding box center [787, 224] width 190 height 27
click at [154, 127] on div "Separated" at bounding box center [143, 121] width 61 height 11
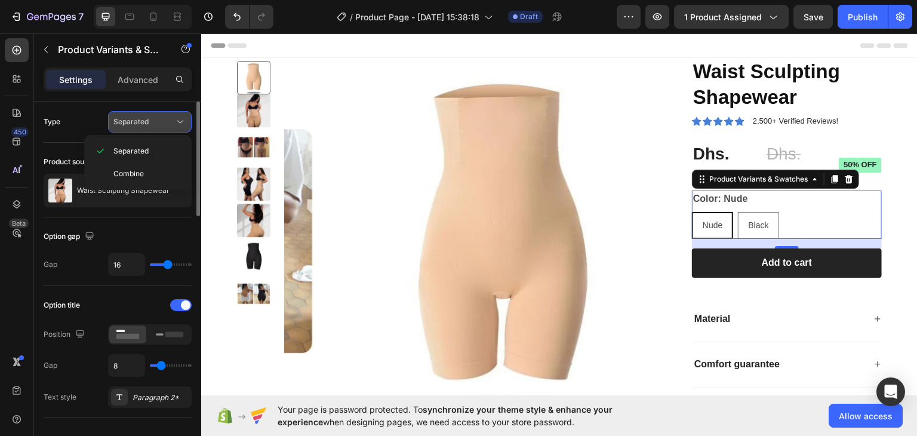
click at [154, 127] on div "Separated" at bounding box center [143, 121] width 61 height 11
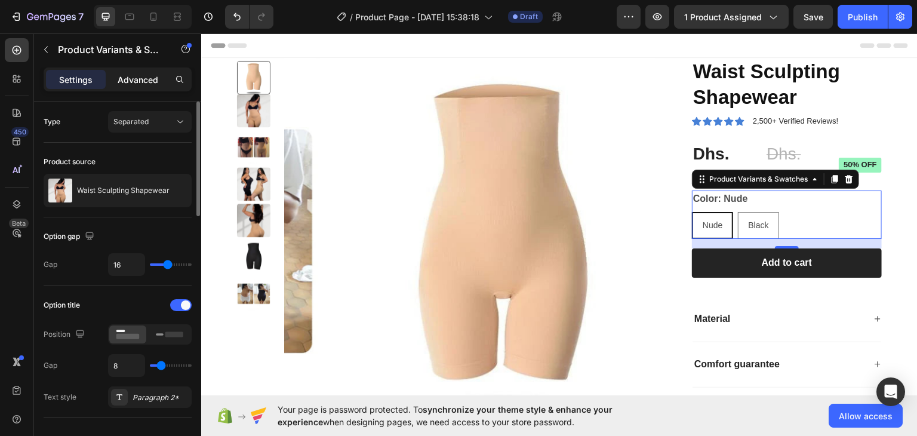
click at [135, 75] on p "Advanced" at bounding box center [138, 79] width 41 height 13
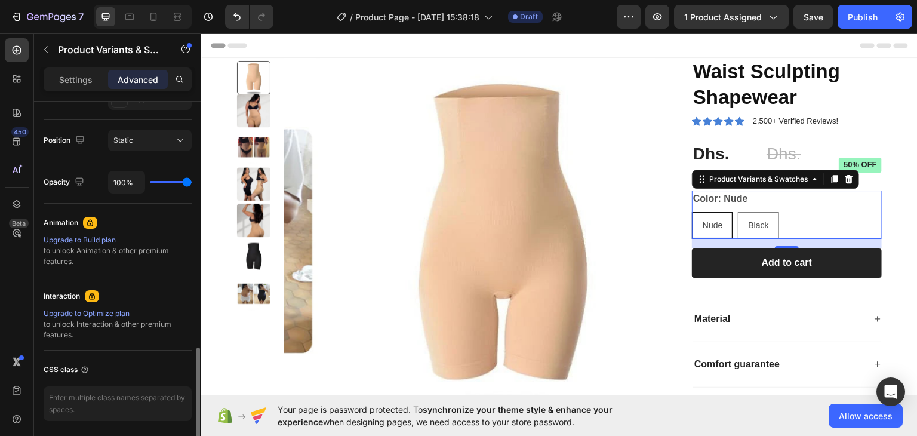
scroll to position [459, 0]
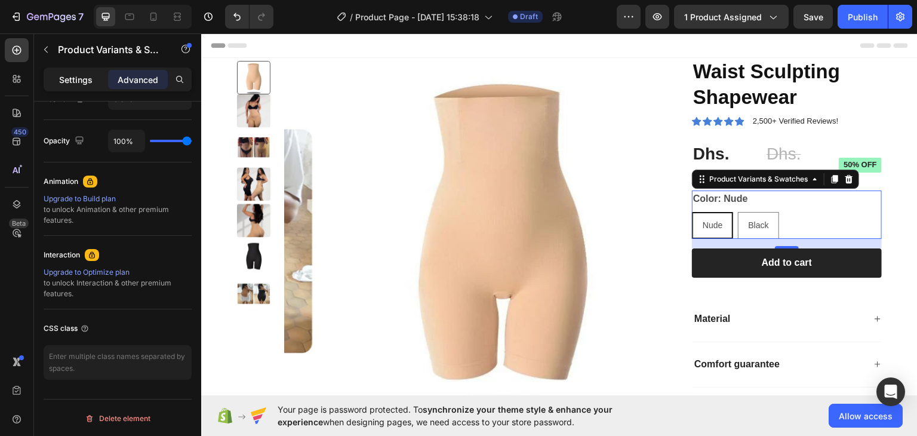
click at [67, 81] on p "Settings" at bounding box center [75, 79] width 33 height 13
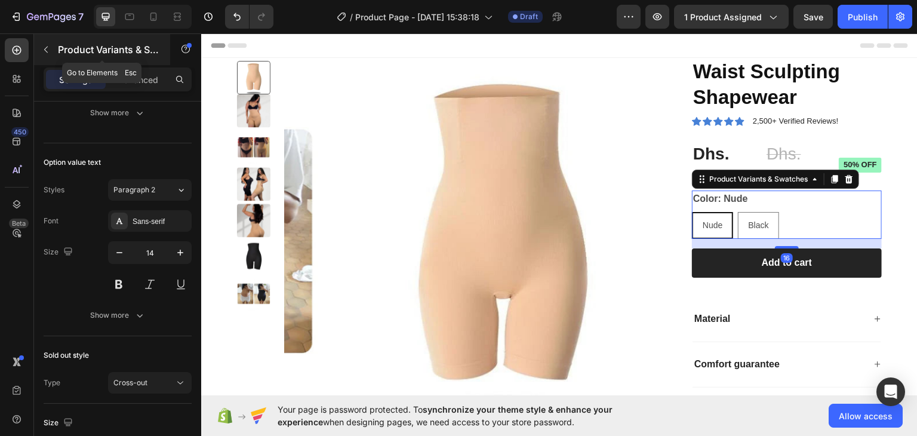
click at [49, 48] on icon "button" at bounding box center [46, 50] width 10 height 10
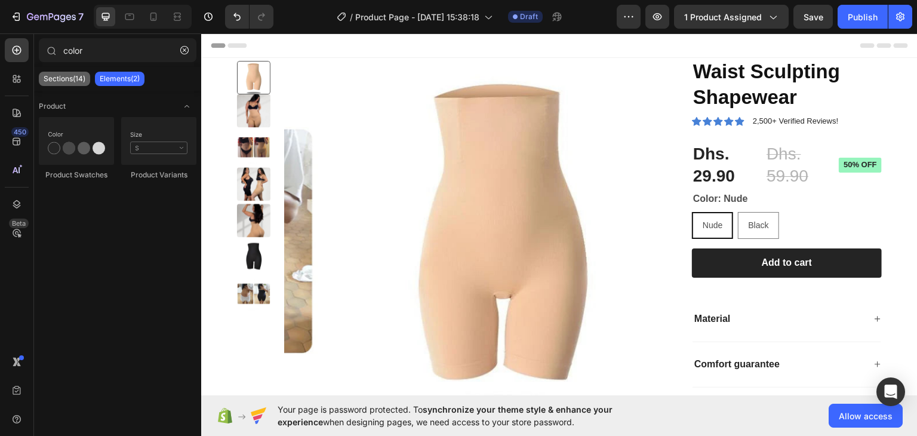
click at [69, 79] on p "Sections(14)" at bounding box center [65, 79] width 42 height 10
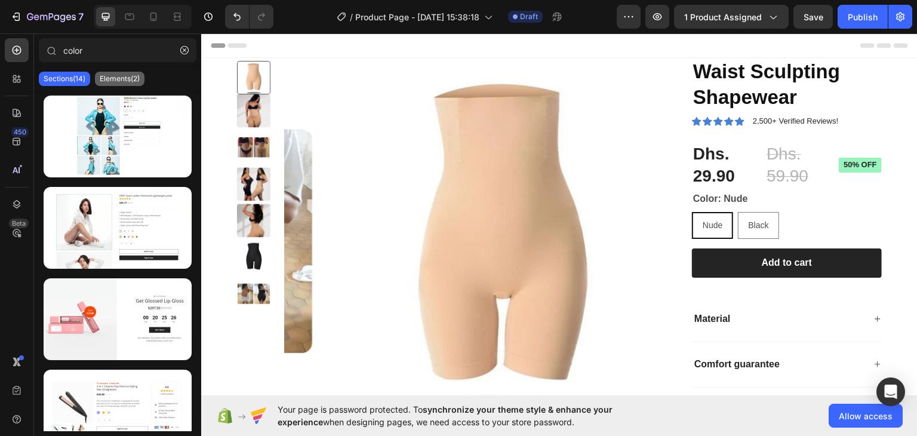
click at [109, 76] on p "Elements(2)" at bounding box center [120, 79] width 40 height 10
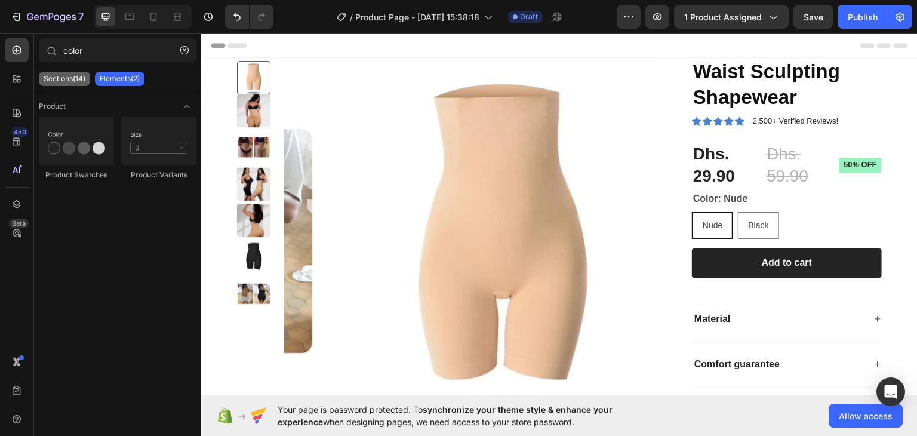
click at [74, 79] on p "Sections(14)" at bounding box center [65, 79] width 42 height 10
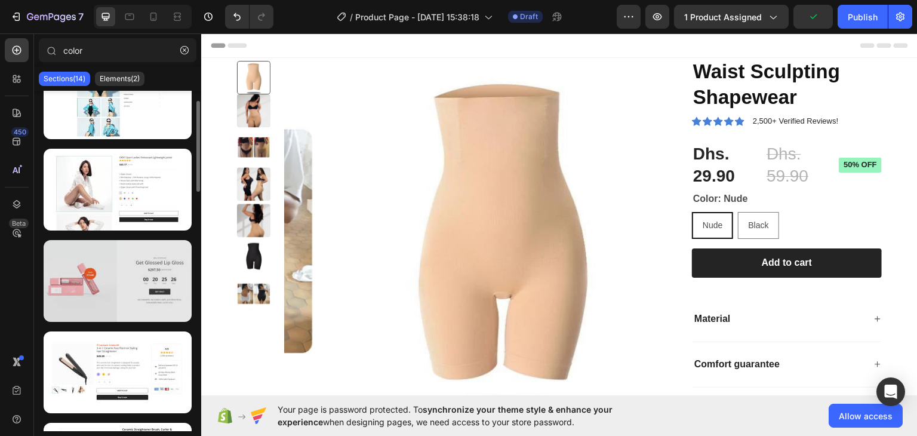
scroll to position [0, 0]
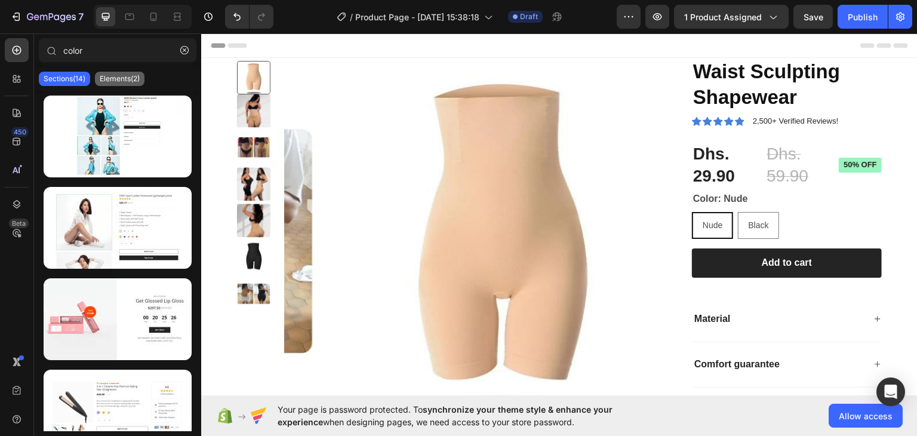
click at [124, 81] on p "Elements(2)" at bounding box center [120, 79] width 40 height 10
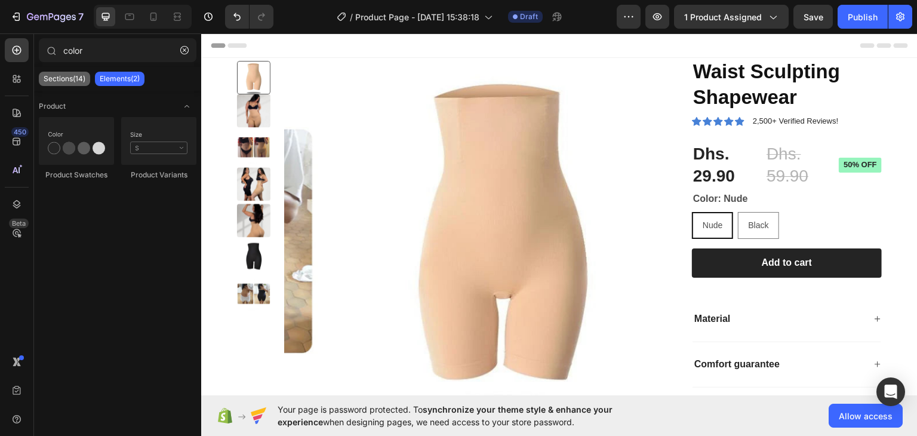
click at [67, 75] on p "Sections(14)" at bounding box center [65, 79] width 42 height 10
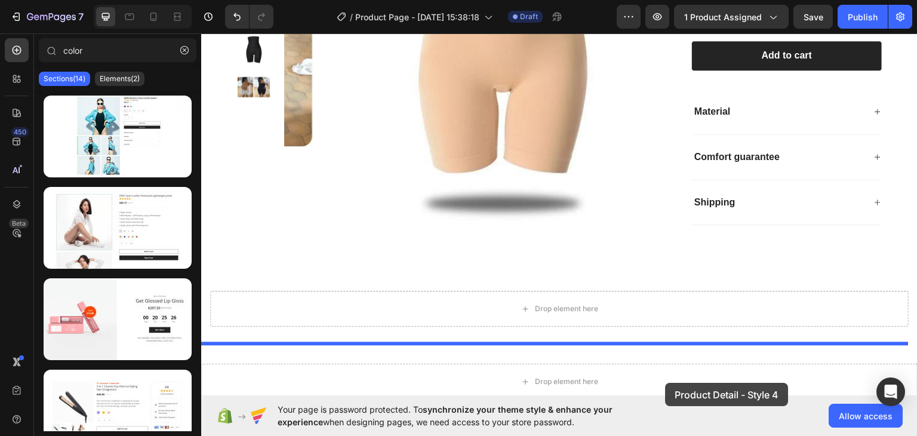
scroll to position [220, 0]
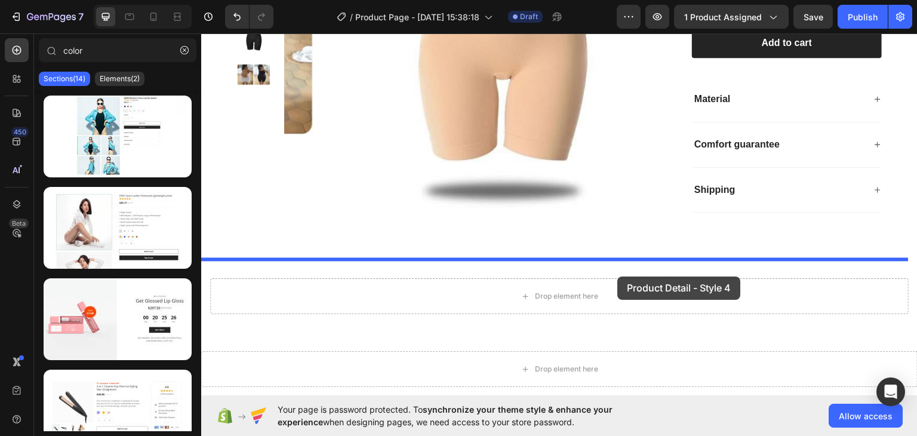
drag, startPoint x: 342, startPoint y: 160, endPoint x: 618, endPoint y: 276, distance: 299.3
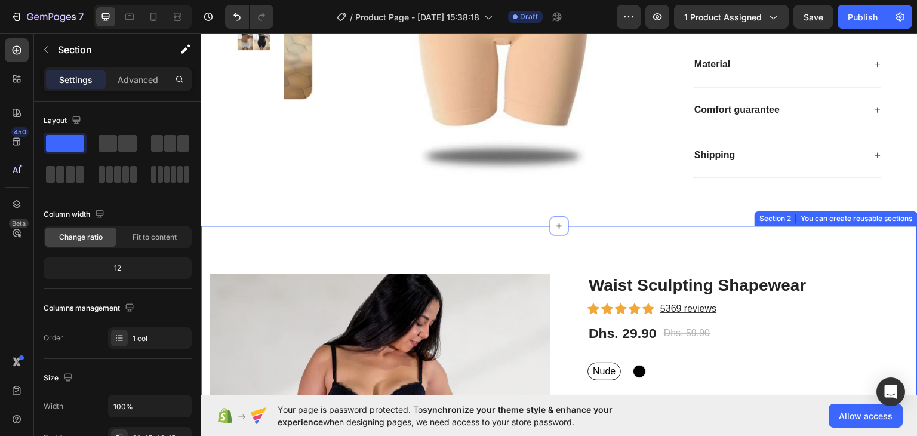
scroll to position [339, 0]
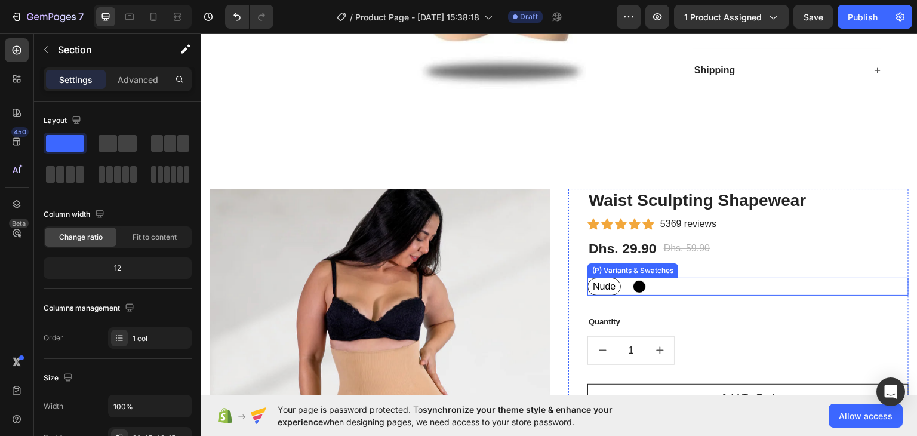
click at [658, 286] on div "Nude Nude Nude Black Black" at bounding box center [748, 286] width 321 height 18
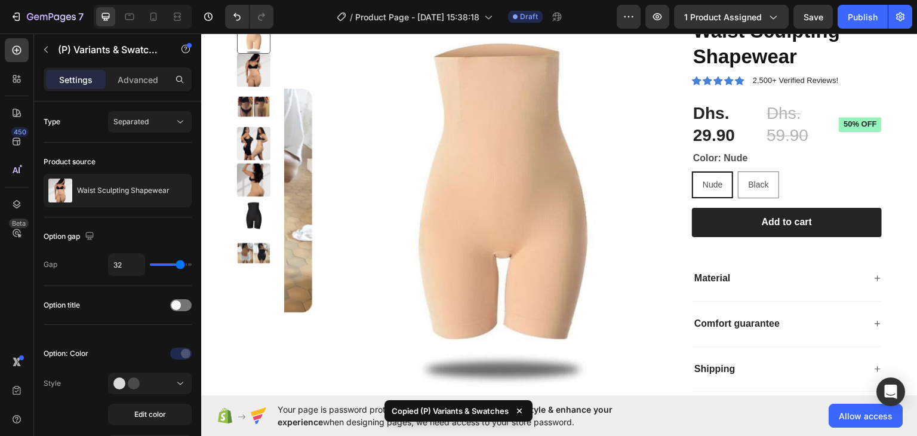
scroll to position [0, 0]
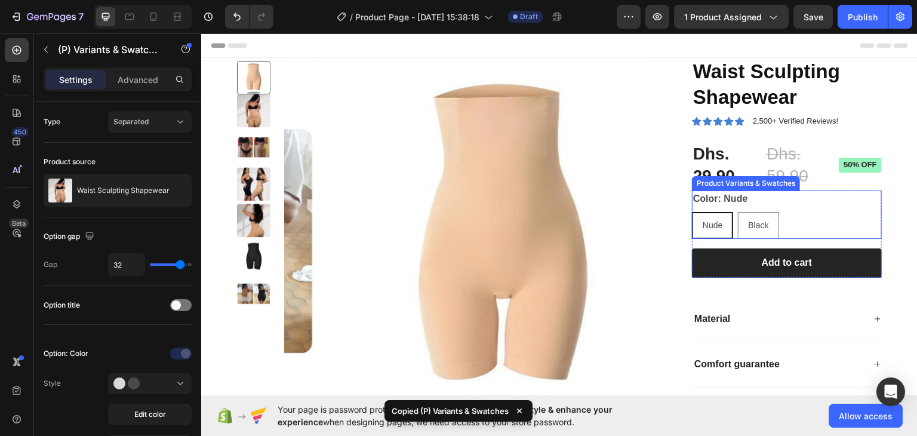
click at [788, 218] on div "Nude Nude Nude Black Black Black" at bounding box center [787, 224] width 190 height 27
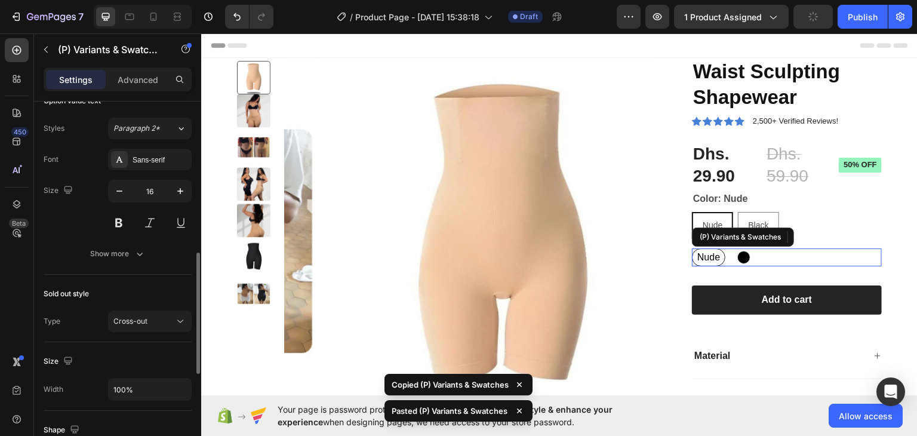
scroll to position [459, 0]
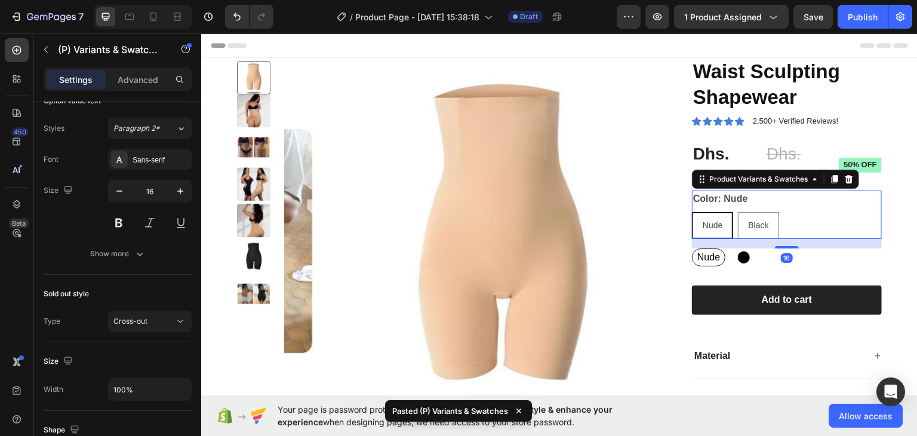
click at [781, 220] on div "Nude Nude Nude Black Black Black" at bounding box center [787, 224] width 190 height 27
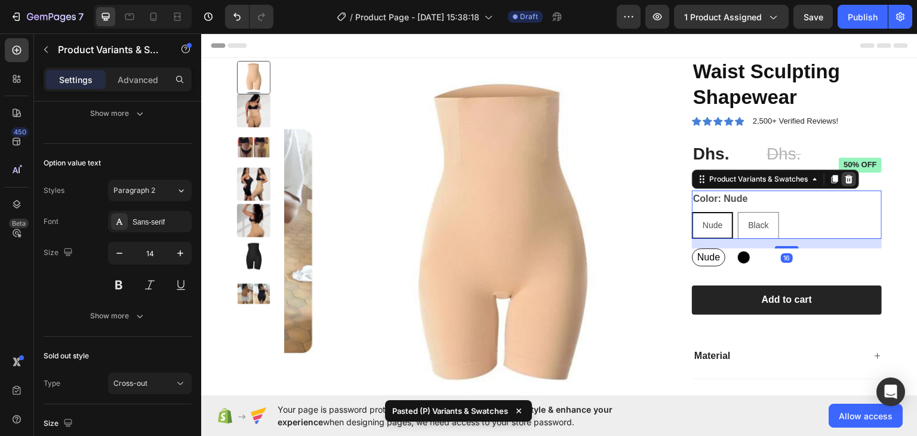
click at [845, 180] on icon at bounding box center [850, 179] width 10 height 10
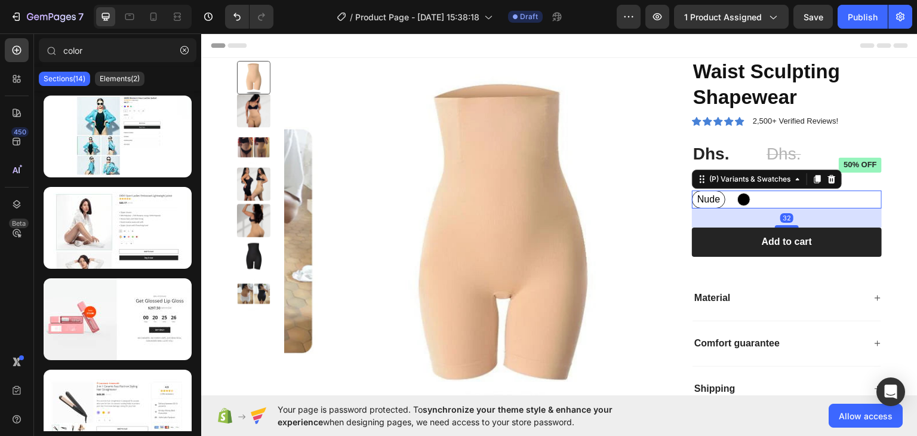
click at [723, 199] on div "Nude Nude Nude Black Black" at bounding box center [787, 199] width 190 height 18
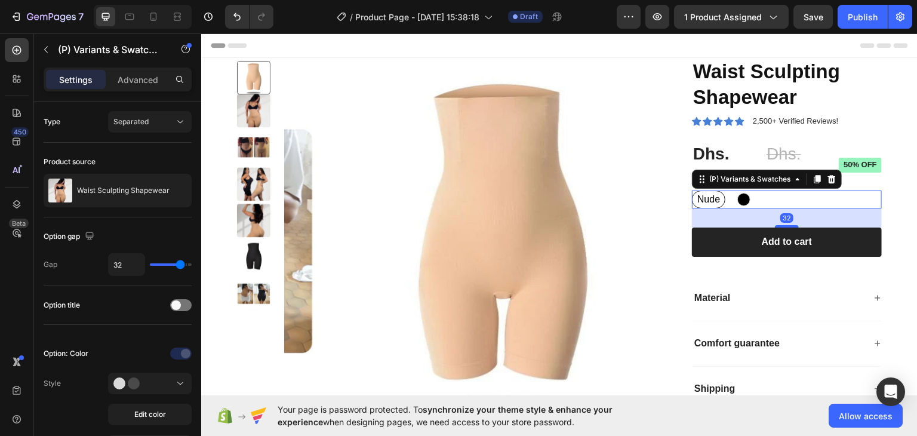
click at [710, 199] on span "Nude" at bounding box center [708, 199] width 27 height 14
click at [692, 190] on input "Nude Nude Nude" at bounding box center [692, 189] width 1 height 1
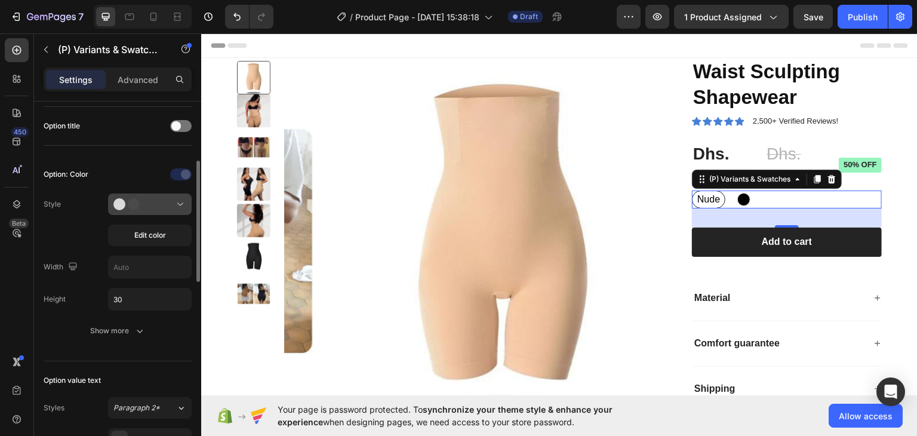
click at [148, 206] on icon at bounding box center [131, 204] width 36 height 12
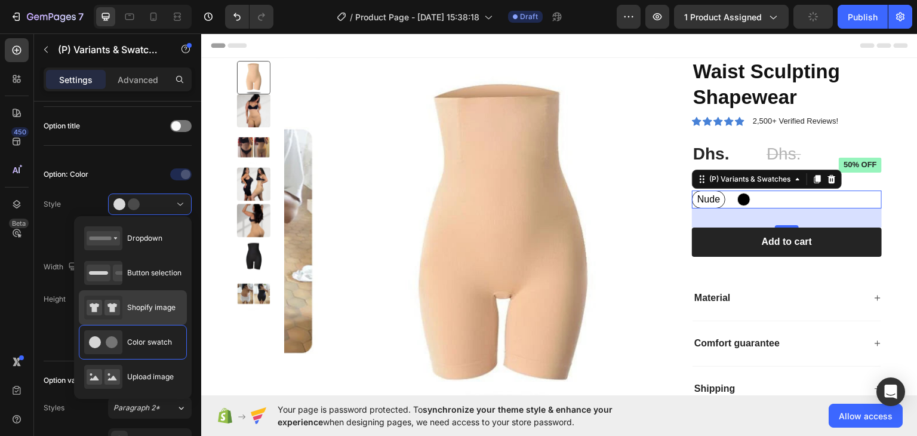
click at [139, 303] on span "Shopify image" at bounding box center [151, 307] width 48 height 11
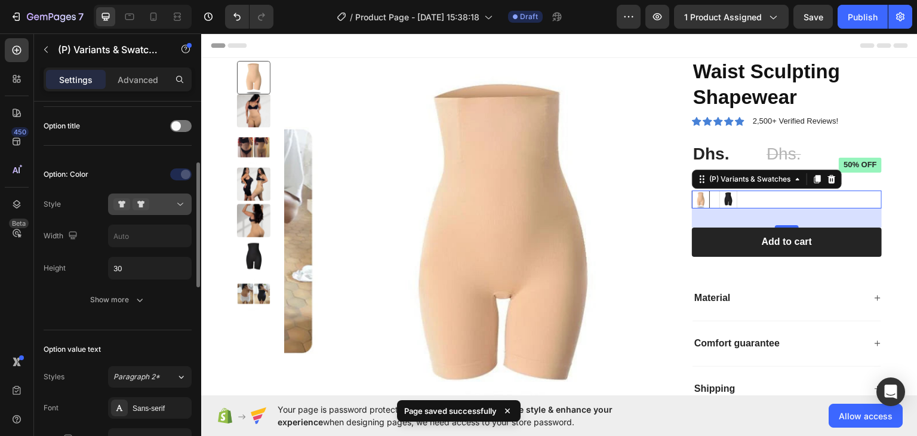
click at [162, 213] on button at bounding box center [150, 205] width 84 height 22
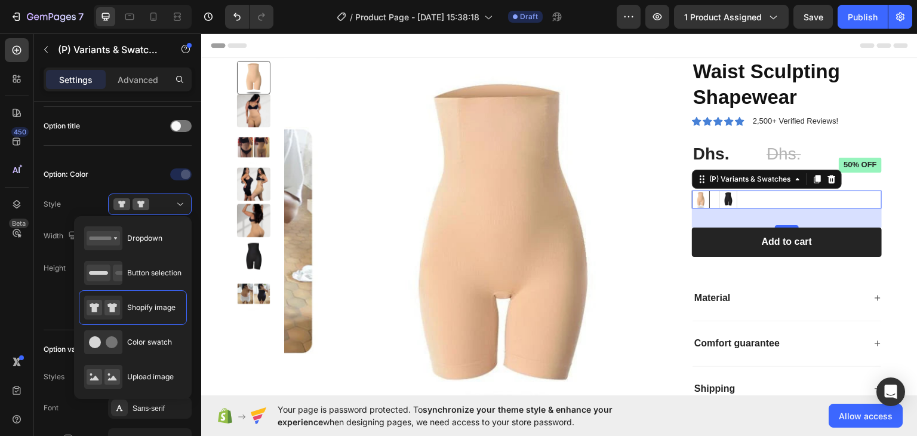
click at [774, 197] on div "Nude Nude Black Black" at bounding box center [787, 199] width 190 height 18
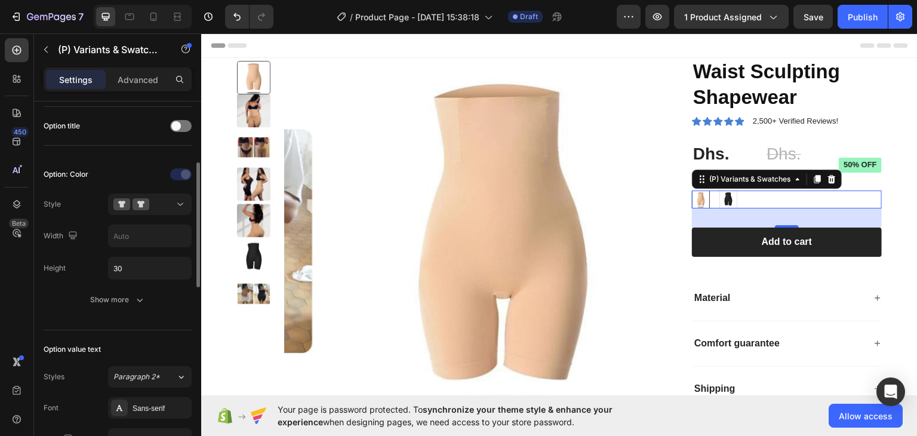
scroll to position [299, 0]
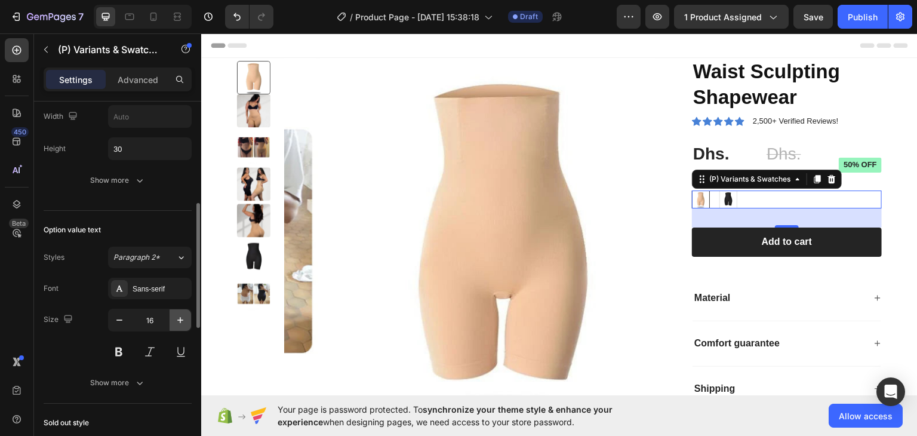
click at [179, 314] on icon "button" at bounding box center [180, 320] width 12 height 12
click at [179, 315] on icon "button" at bounding box center [180, 320] width 12 height 12
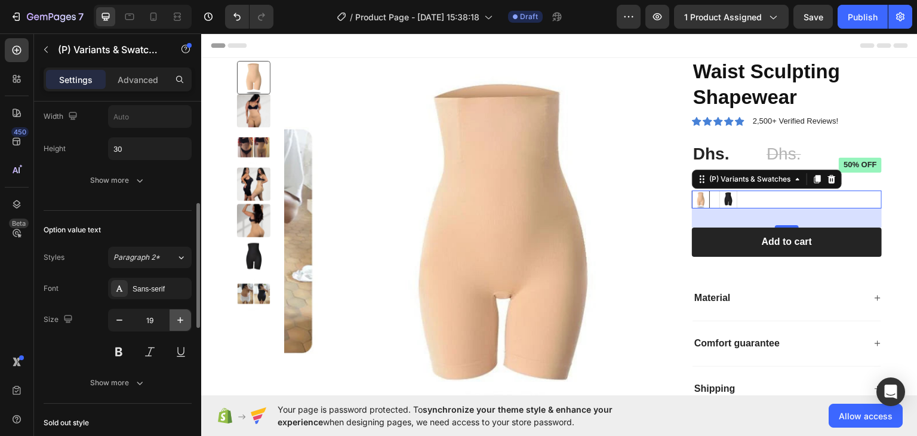
click at [185, 316] on icon "button" at bounding box center [180, 320] width 12 height 12
drag, startPoint x: 121, startPoint y: 322, endPoint x: 129, endPoint y: 321, distance: 8.4
click at [121, 322] on icon "button" at bounding box center [119, 320] width 12 height 12
click at [129, 321] on button "button" at bounding box center [120, 320] width 22 height 22
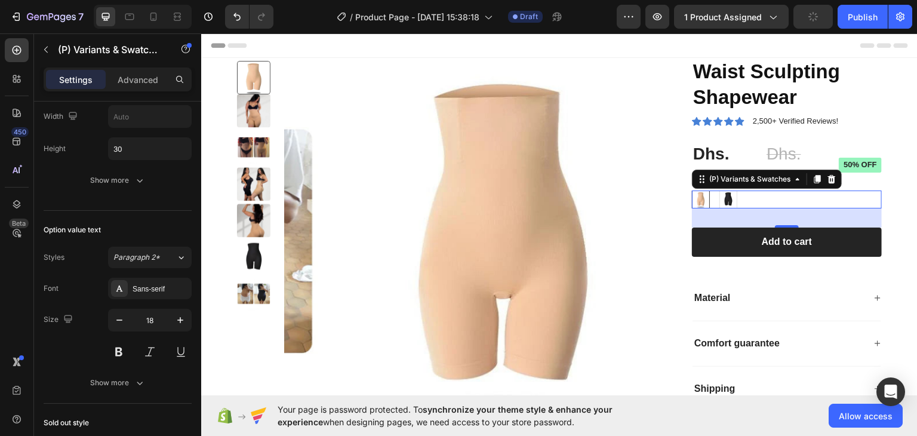
type input "17"
click at [694, 196] on img at bounding box center [701, 199] width 17 height 17
click at [692, 190] on input "Nude Nude" at bounding box center [692, 189] width 1 height 1
click at [708, 199] on div "Nude Nude Black Black" at bounding box center [787, 199] width 190 height 18
click at [740, 198] on div "Nude Nude Black Black" at bounding box center [787, 199] width 190 height 18
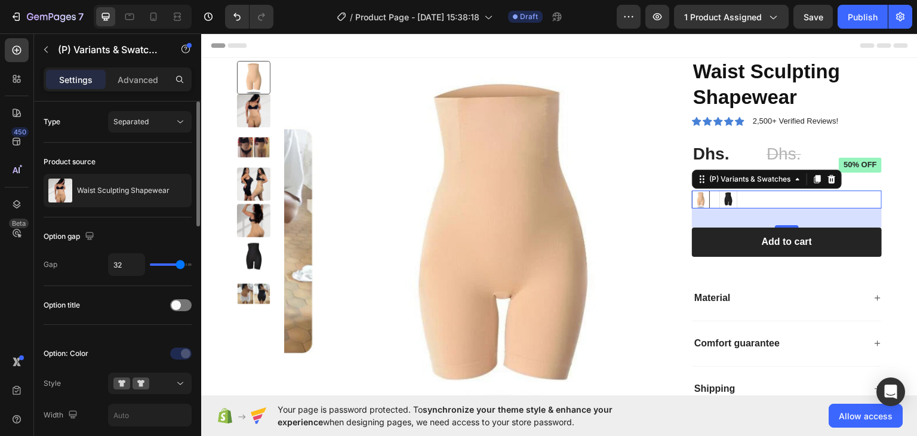
scroll to position [60, 0]
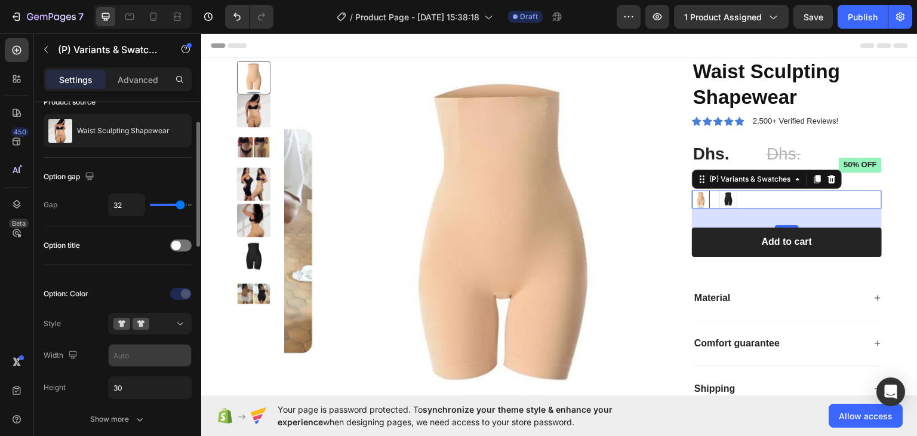
click at [139, 360] on input "text" at bounding box center [150, 356] width 82 height 22
click at [173, 327] on div at bounding box center [149, 324] width 73 height 12
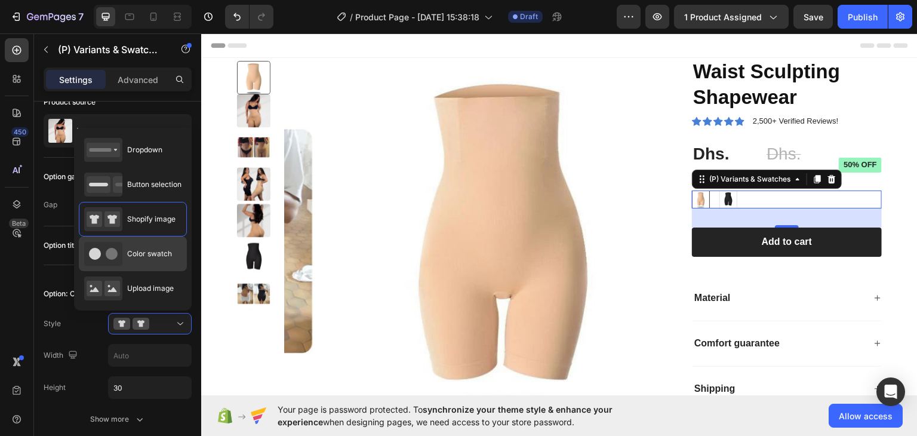
click at [155, 258] on span "Color swatch" at bounding box center [149, 253] width 45 height 11
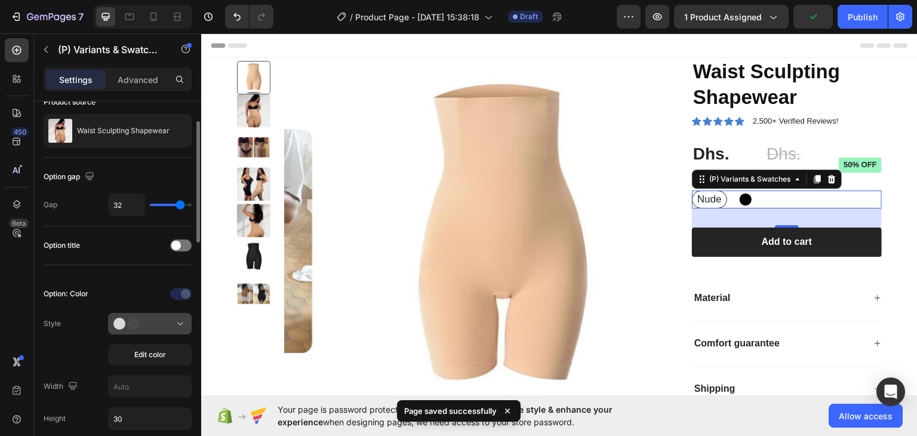
click at [174, 323] on div at bounding box center [149, 324] width 73 height 12
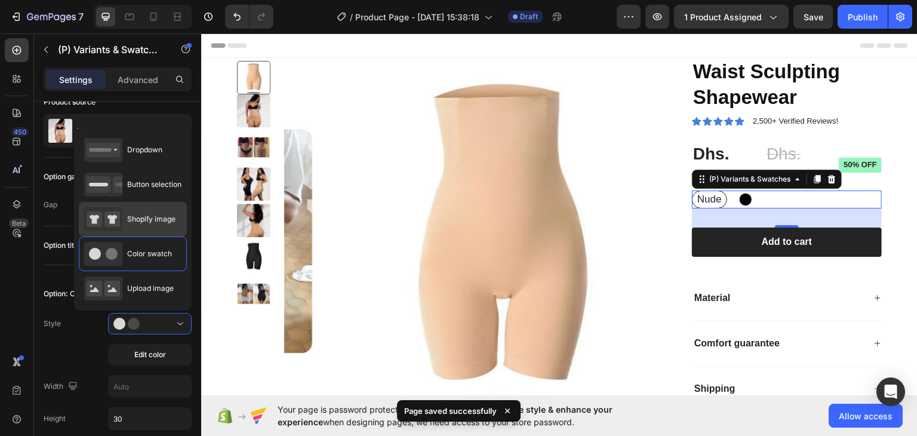
click at [151, 225] on div "Shopify image" at bounding box center [129, 219] width 91 height 24
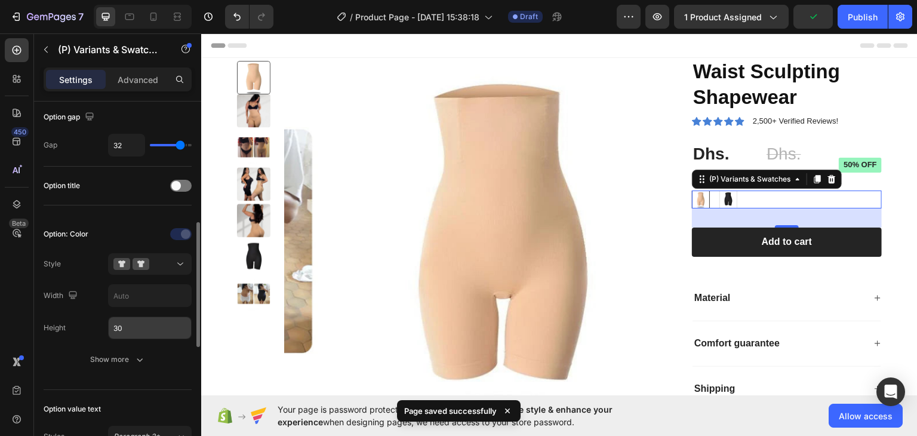
scroll to position [239, 0]
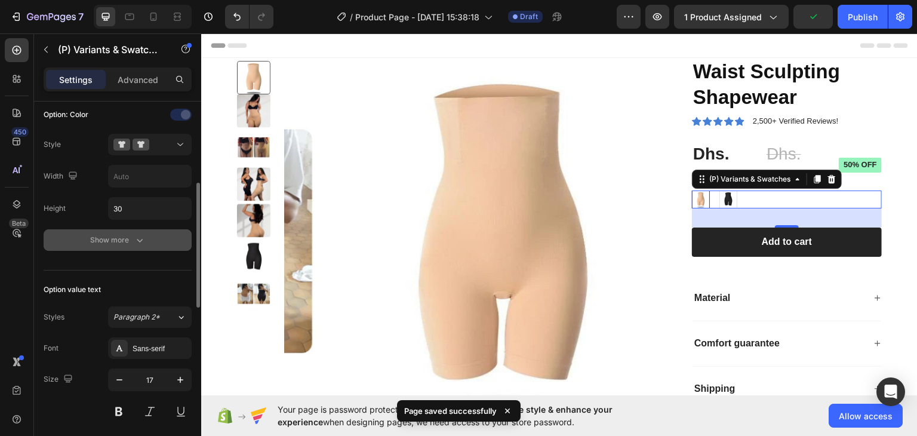
click at [141, 234] on icon "button" at bounding box center [140, 240] width 12 height 12
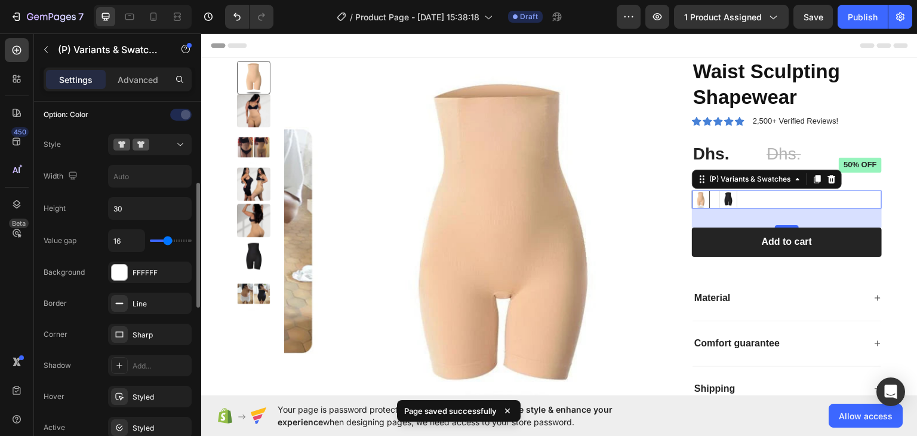
type input "17"
type input "18"
type input "19"
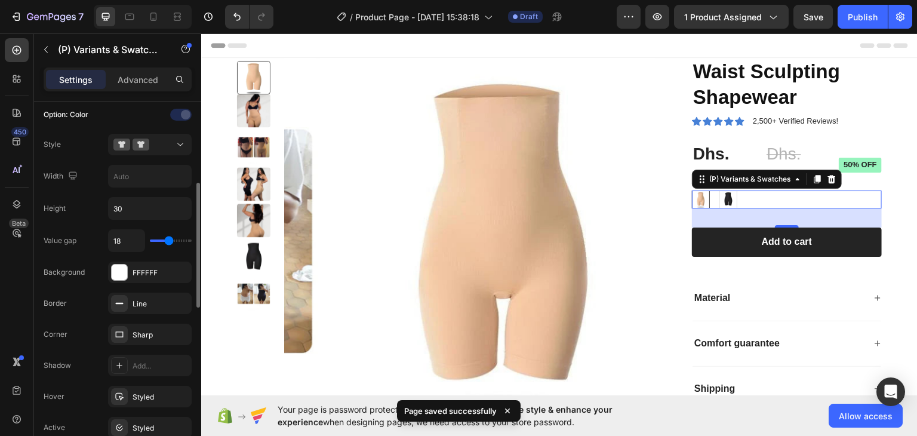
type input "19"
type input "20"
type input "21"
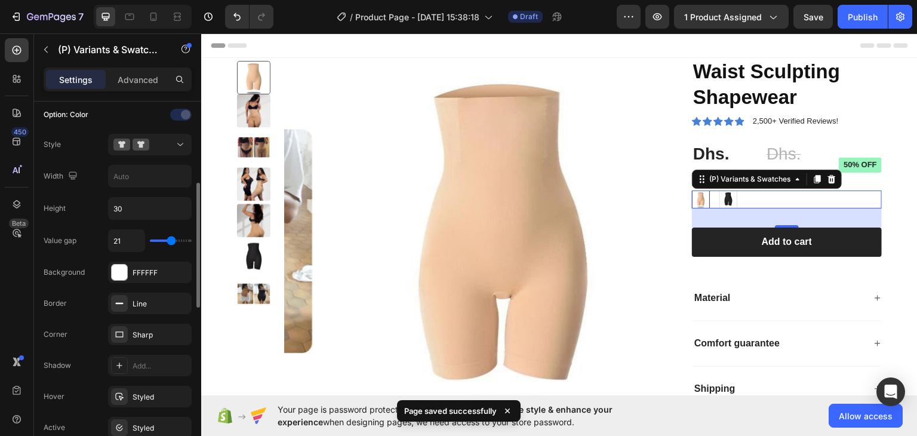
type input "23"
type input "24"
type input "25"
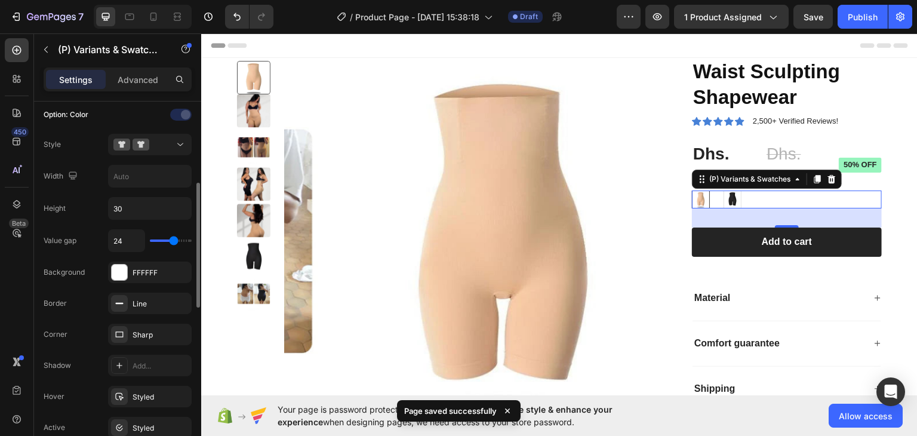
type input "25"
type input "26"
type input "25"
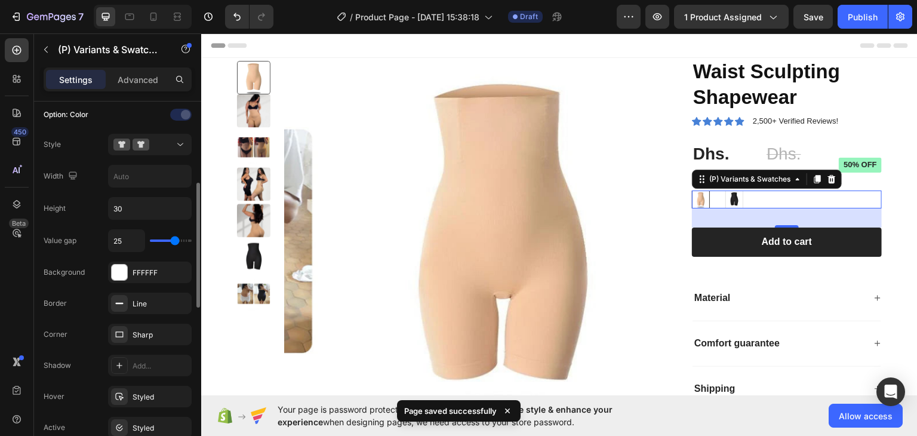
type input "23"
type input "22"
type input "21"
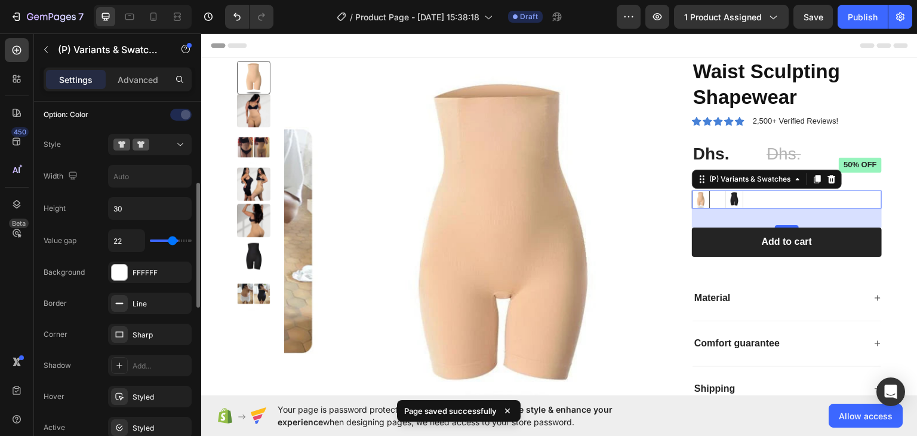
type input "21"
type input "20"
type input "19"
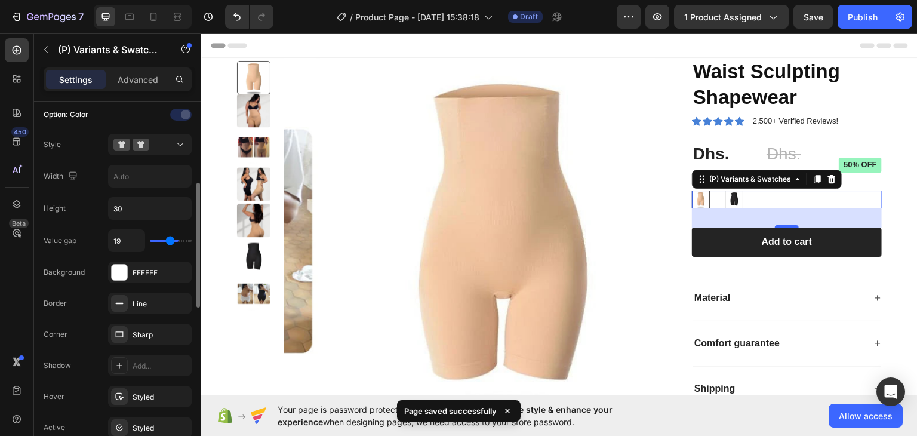
type input "18"
type input "17"
type input "16"
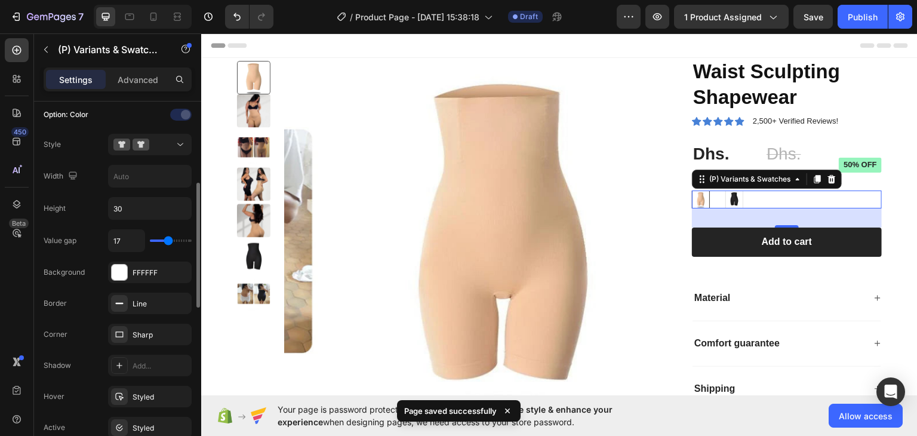
type input "16"
type input "14"
type input "13"
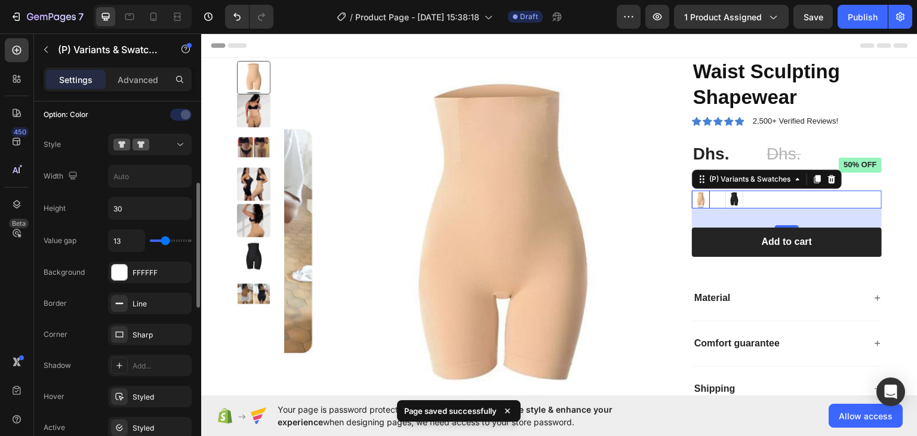
type input "12"
type input "11"
type input "10"
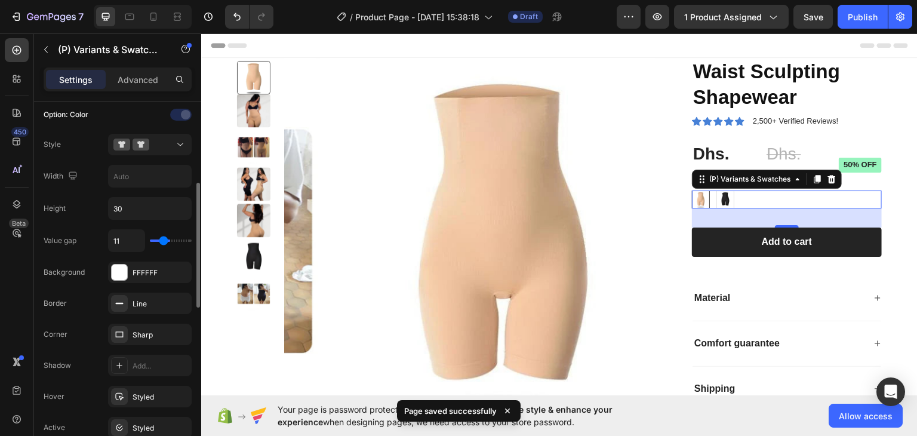
type input "10"
type input "9"
type input "8"
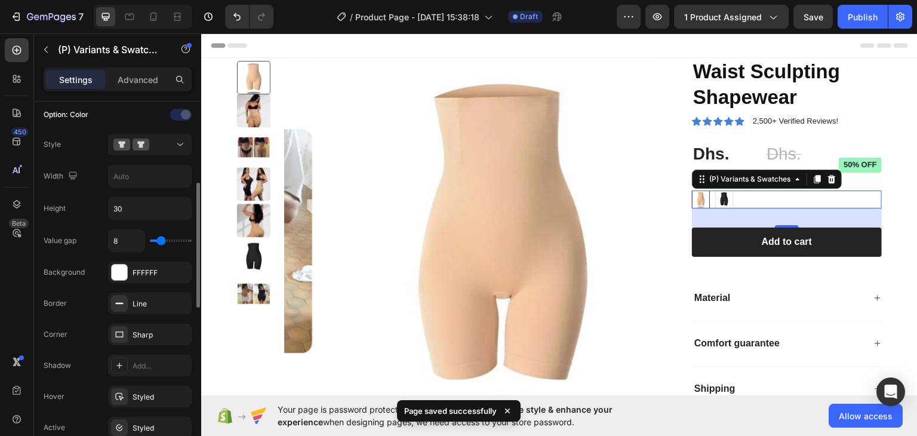
type input "7"
type input "6"
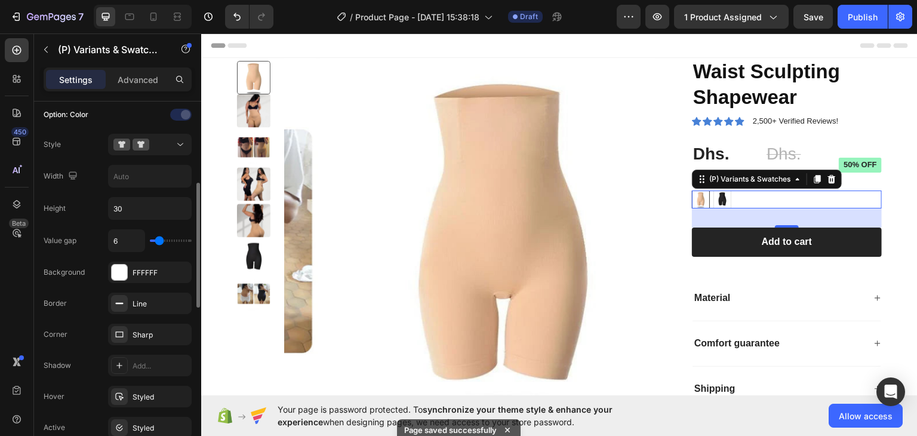
type input "7"
type input "8"
click at [161, 242] on input "range" at bounding box center [171, 241] width 42 height 2
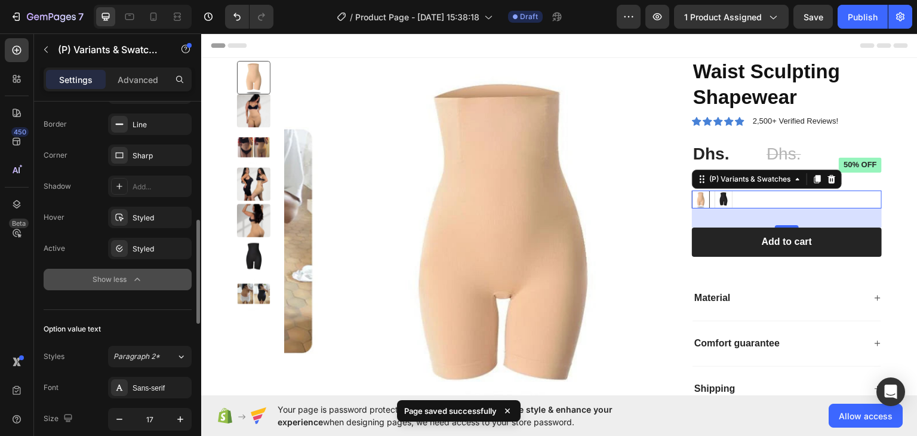
scroll to position [478, 0]
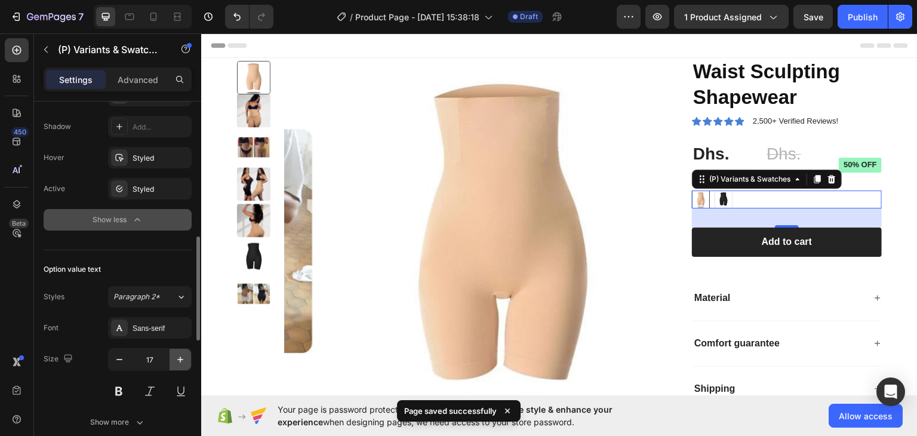
click at [180, 357] on icon "button" at bounding box center [180, 360] width 6 height 6
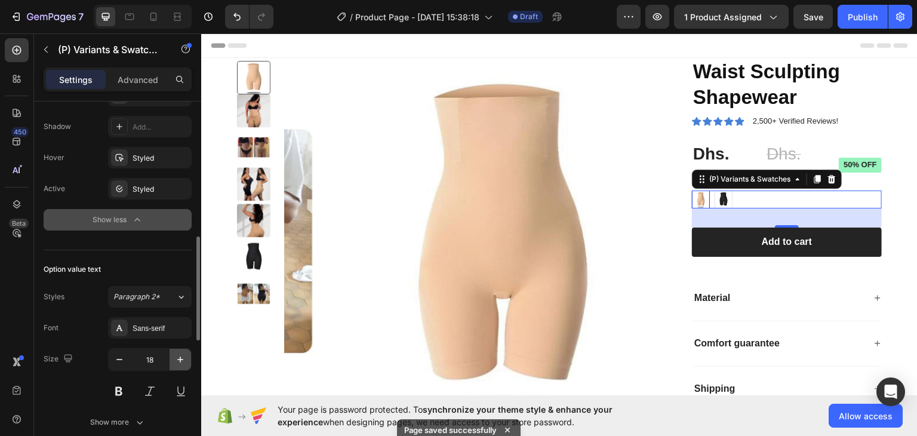
click at [180, 357] on icon "button" at bounding box center [180, 360] width 6 height 6
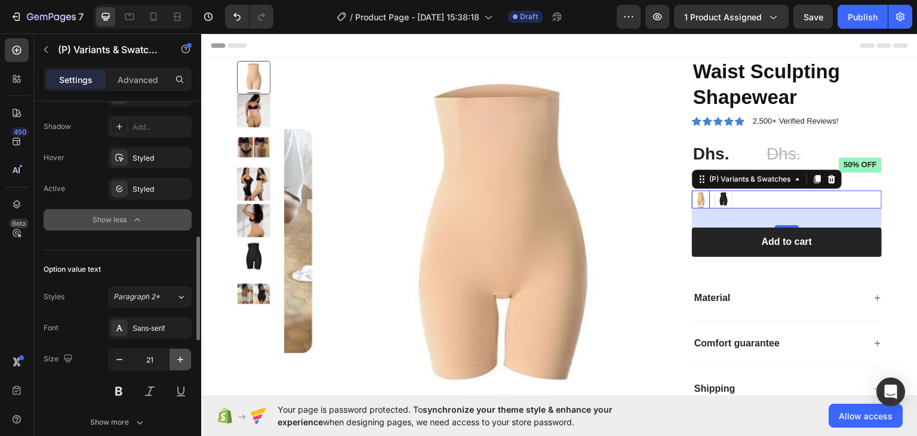
type input "22"
click at [717, 200] on img at bounding box center [724, 199] width 17 height 17
click at [715, 190] on input "Black Black" at bounding box center [714, 189] width 1 height 1
radio input "true"
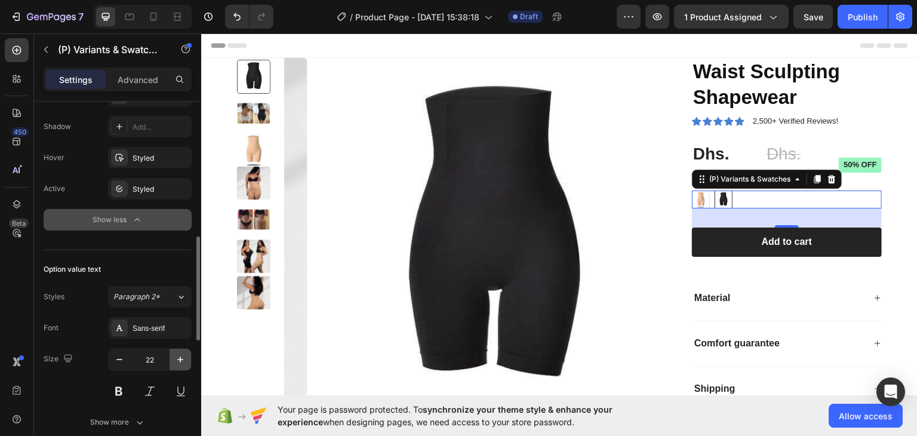
click at [182, 357] on icon "button" at bounding box center [180, 360] width 12 height 12
type input "25"
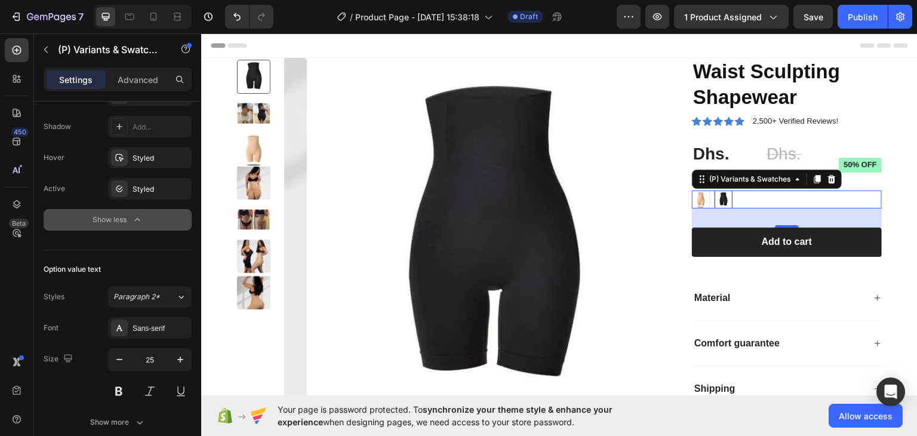
click at [726, 199] on div at bounding box center [724, 199] width 18 height 18
click at [715, 190] on input "Black Black" at bounding box center [714, 189] width 1 height 1
click at [706, 201] on div "Nude Nude Black Black" at bounding box center [787, 199] width 190 height 18
click at [693, 199] on img at bounding box center [701, 199] width 17 height 17
click at [692, 190] on input "Nude Nude" at bounding box center [692, 189] width 1 height 1
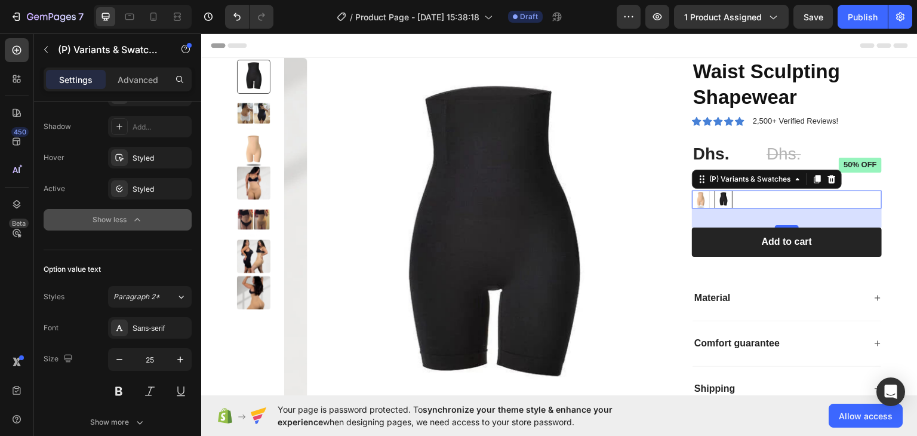
radio input "true"
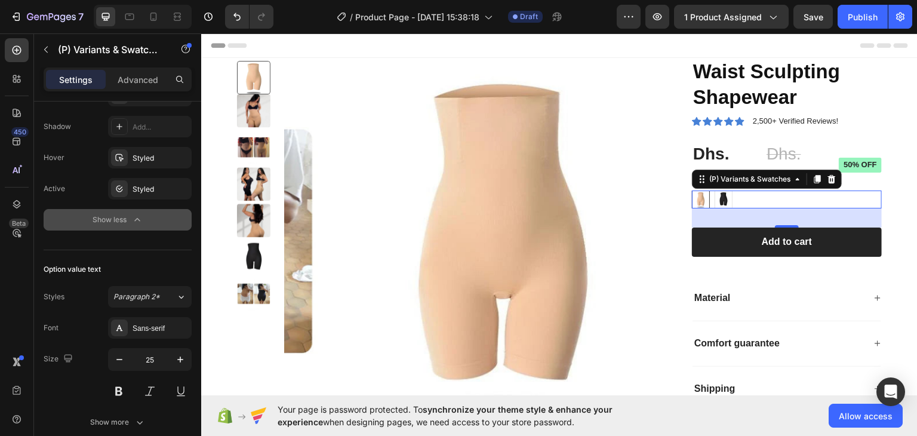
click at [716, 202] on img at bounding box center [724, 199] width 17 height 17
click at [714, 190] on input "Black Black" at bounding box center [714, 189] width 1 height 1
radio input "true"
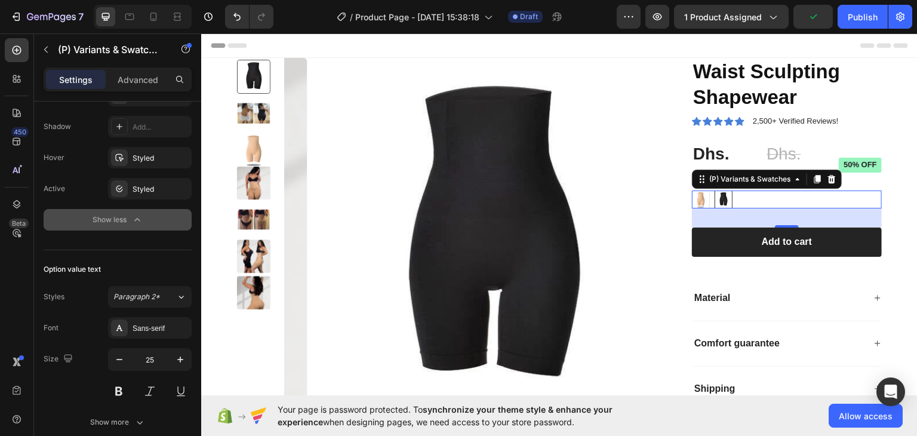
click at [749, 201] on div "Nude Nude Black Black" at bounding box center [787, 199] width 190 height 18
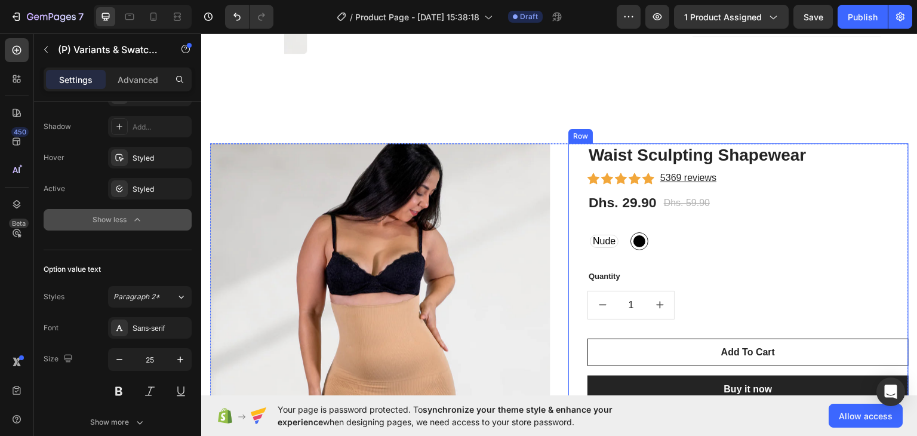
scroll to position [418, 0]
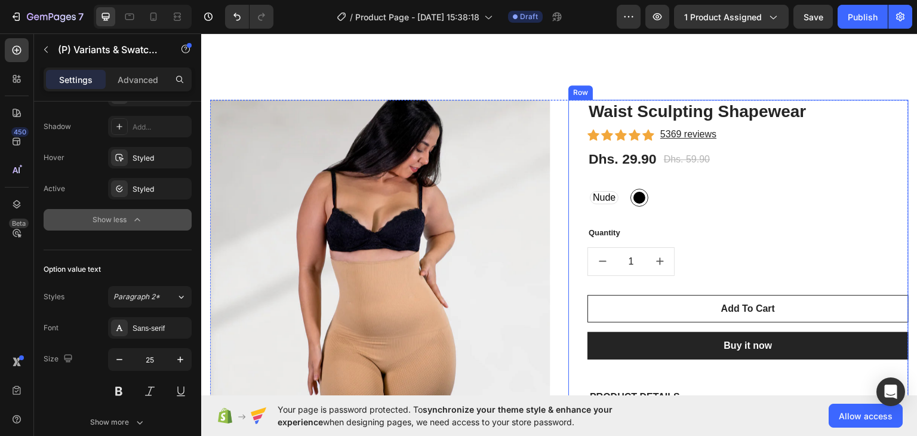
click at [569, 106] on div "Waist Sculpting Shapewear (P) Title Icon Icon Icon Icon Icon Icon List Hoz 5369…" at bounding box center [739, 311] width 340 height 425
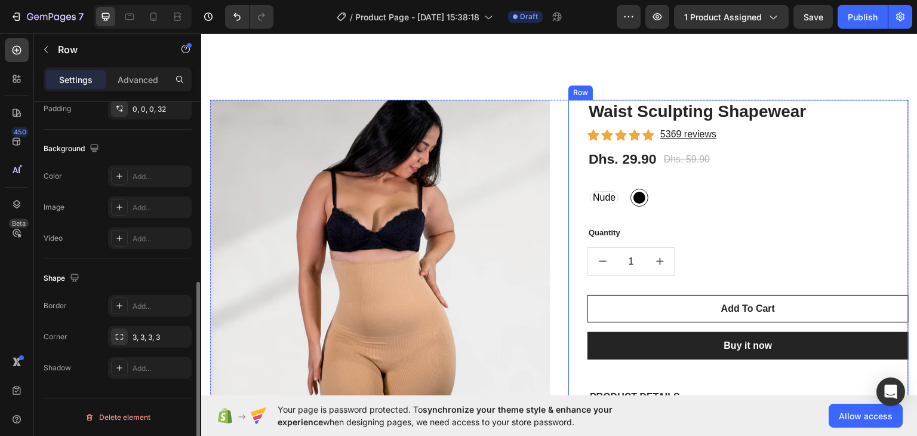
scroll to position [0, 0]
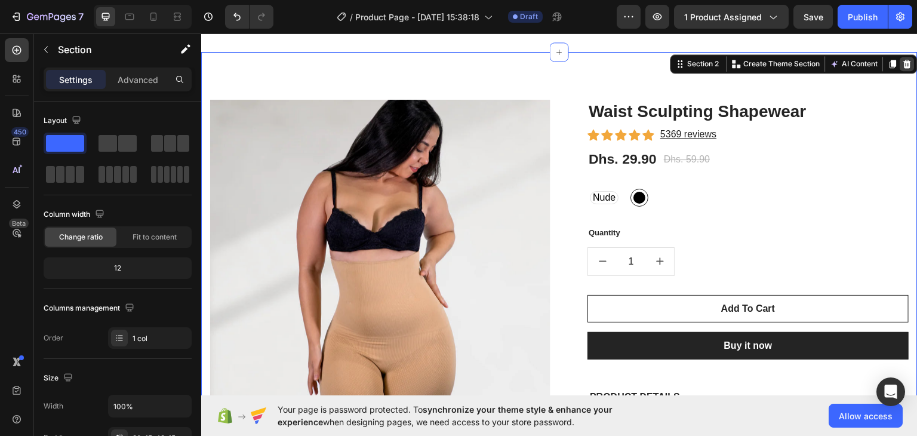
click at [903, 66] on icon at bounding box center [908, 64] width 10 height 10
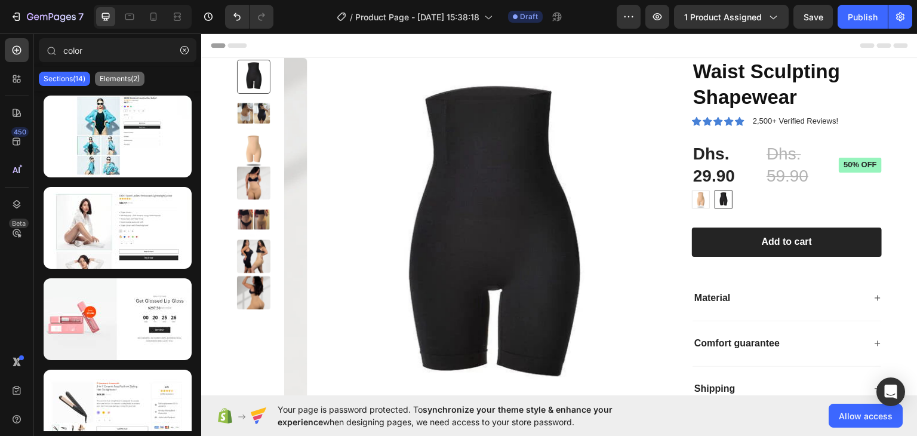
click at [111, 80] on p "Elements(2)" at bounding box center [120, 79] width 40 height 10
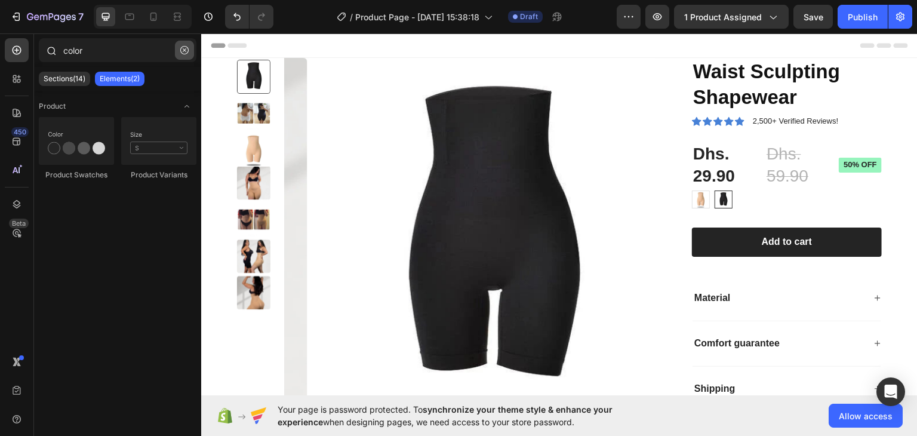
click at [190, 51] on button "button" at bounding box center [184, 50] width 19 height 19
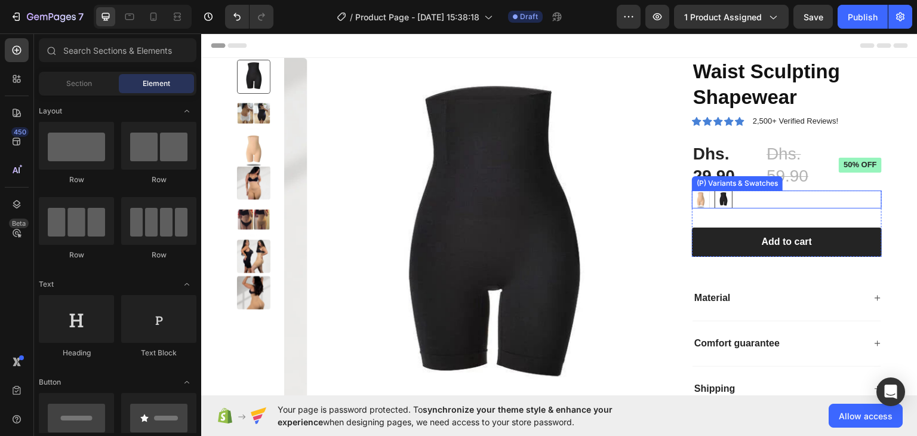
click at [742, 205] on div "Nude Nude Black Black" at bounding box center [787, 199] width 190 height 18
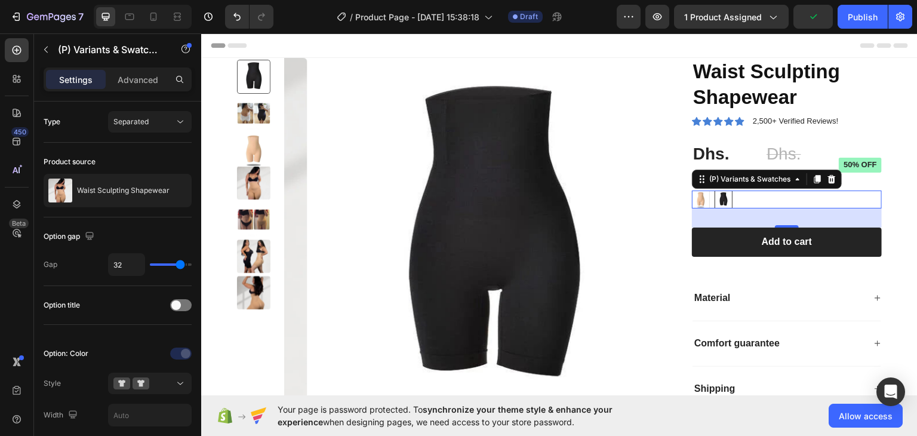
click at [752, 198] on div "Nude Nude Black Black" at bounding box center [787, 199] width 190 height 18
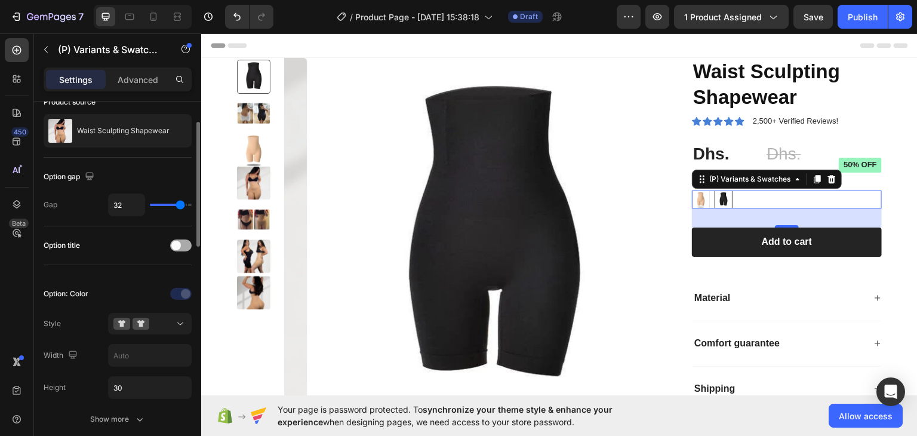
click at [182, 242] on div at bounding box center [181, 246] width 22 height 12
radio input "true"
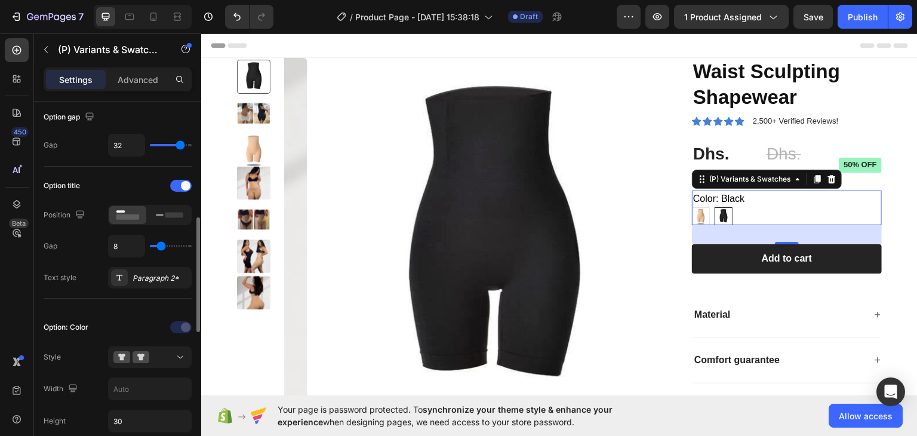
scroll to position [239, 0]
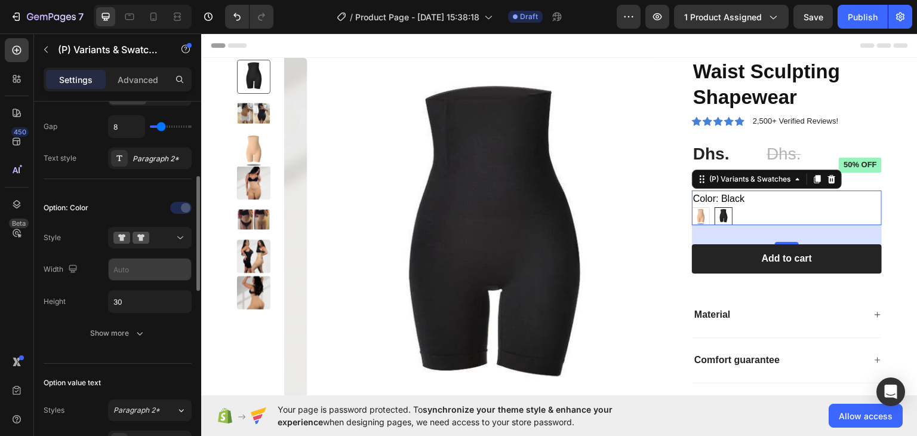
click at [147, 263] on input "text" at bounding box center [150, 270] width 82 height 22
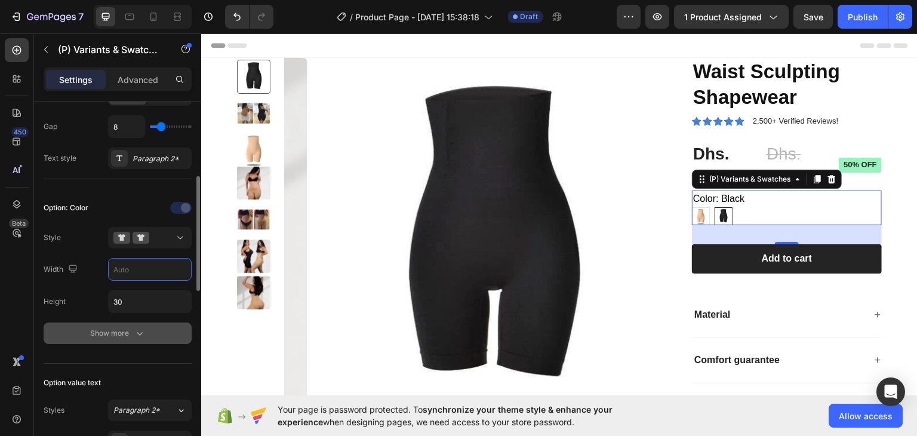
click at [130, 324] on button "Show more" at bounding box center [118, 334] width 148 height 22
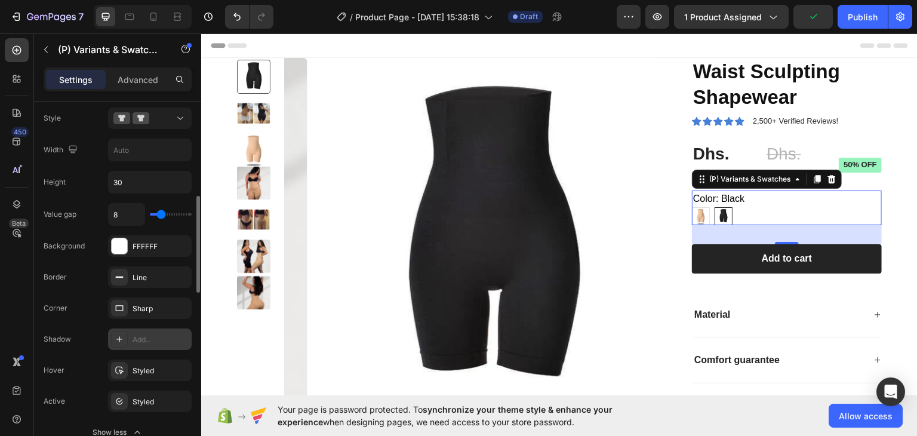
scroll to position [478, 0]
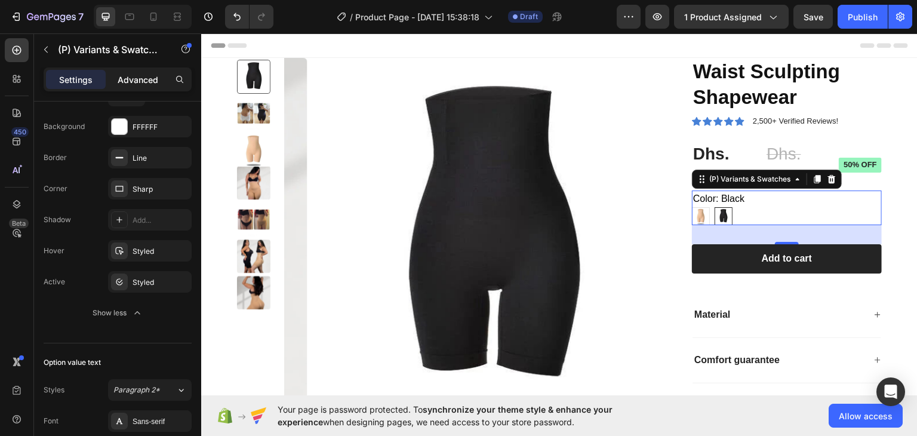
click at [136, 78] on p "Advanced" at bounding box center [138, 79] width 41 height 13
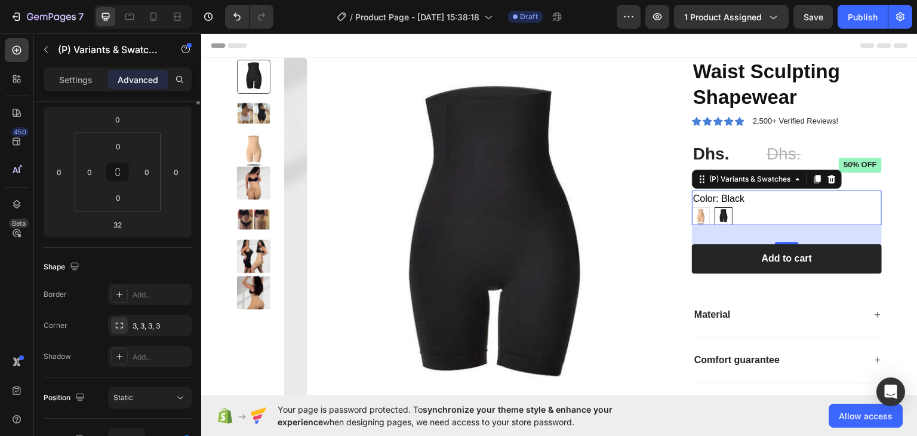
scroll to position [0, 0]
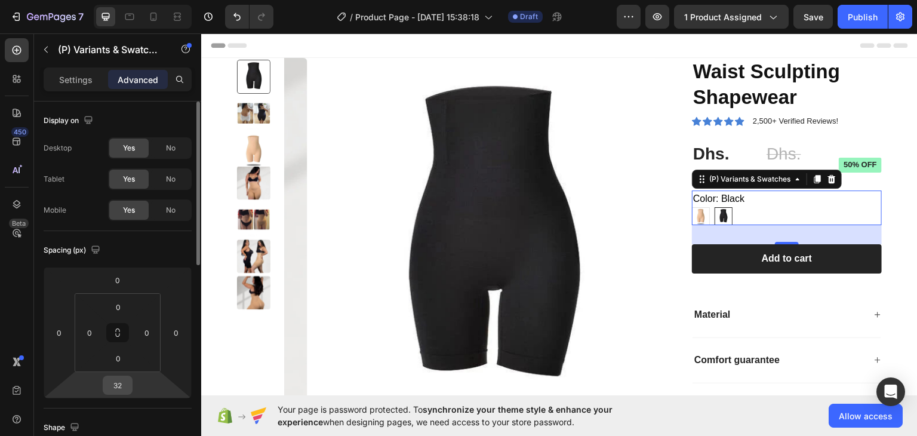
click at [112, 389] on input "32" at bounding box center [118, 385] width 24 height 18
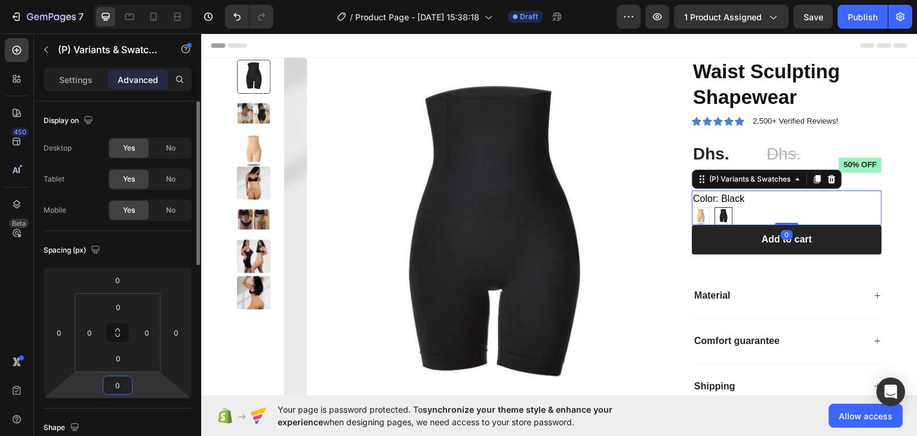
click at [112, 389] on input "0" at bounding box center [118, 385] width 24 height 18
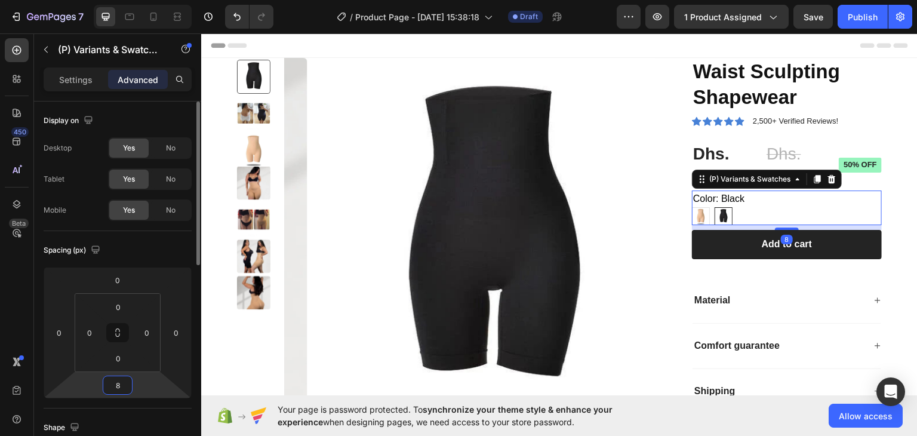
type input "8"
click at [167, 246] on div "Spacing (px)" at bounding box center [118, 250] width 148 height 19
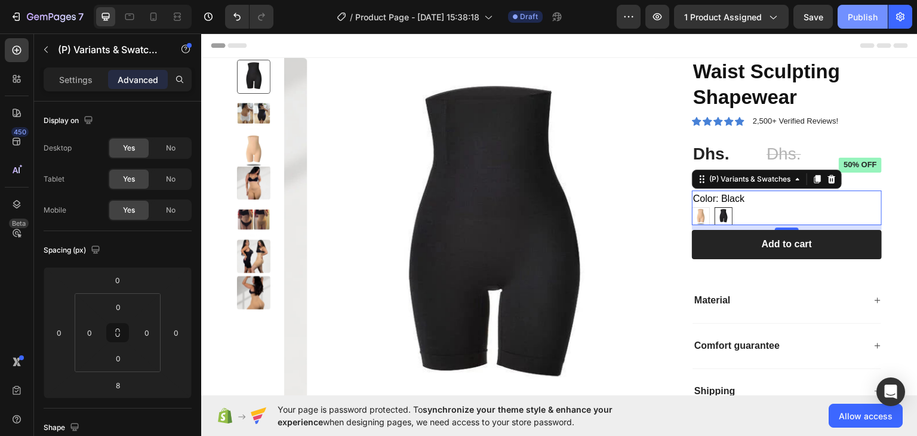
click at [854, 17] on div "Publish" at bounding box center [863, 17] width 30 height 13
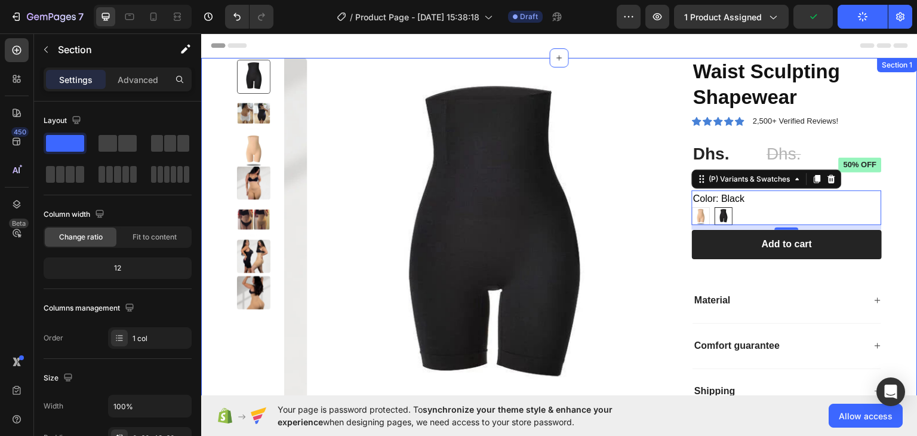
click at [901, 225] on div "Product Images Waist Sculpting Shapewear Product Title Icon Icon Icon Icon Icon…" at bounding box center [559, 263] width 717 height 412
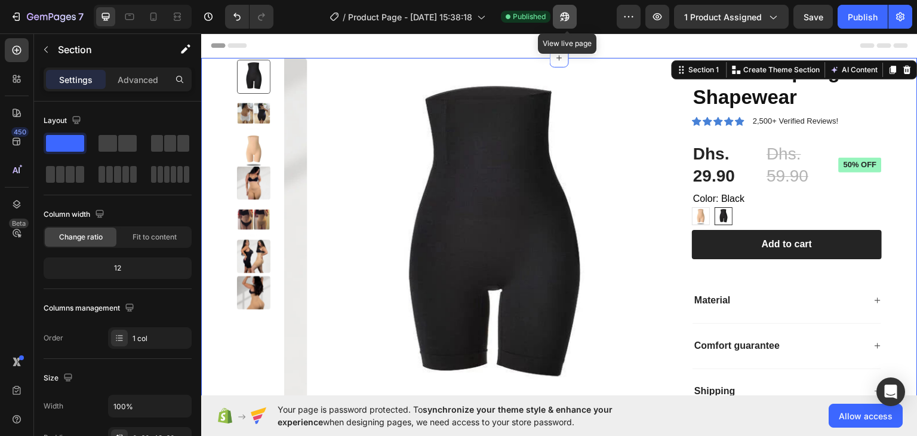
click at [569, 15] on icon "button" at bounding box center [564, 17] width 9 height 9
click at [180, 26] on div at bounding box center [143, 17] width 98 height 24
click at [179, 22] on icon at bounding box center [177, 17] width 12 height 12
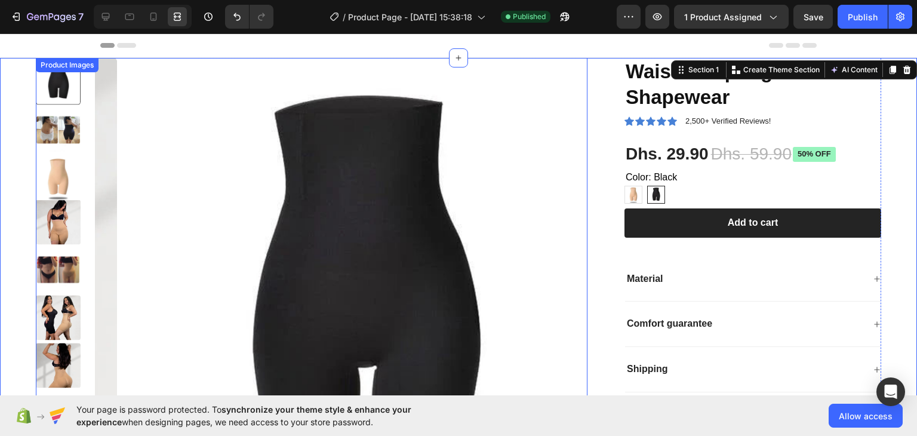
click at [538, 102] on img at bounding box center [363, 304] width 493 height 493
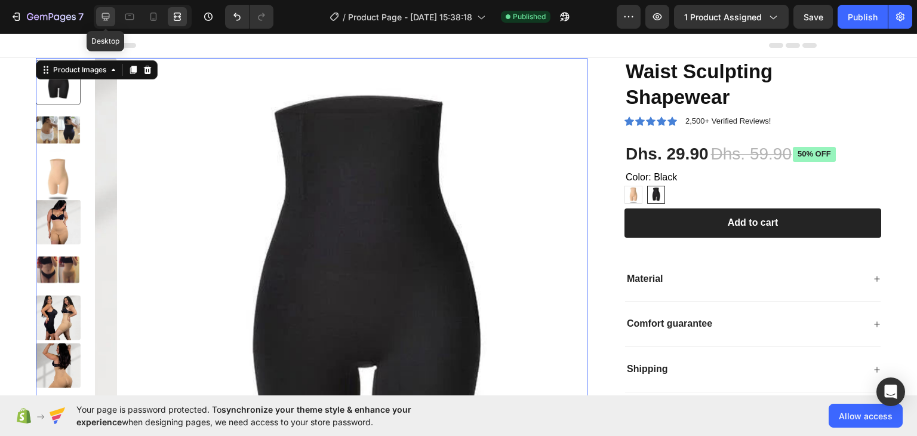
click at [105, 17] on icon at bounding box center [106, 17] width 8 height 8
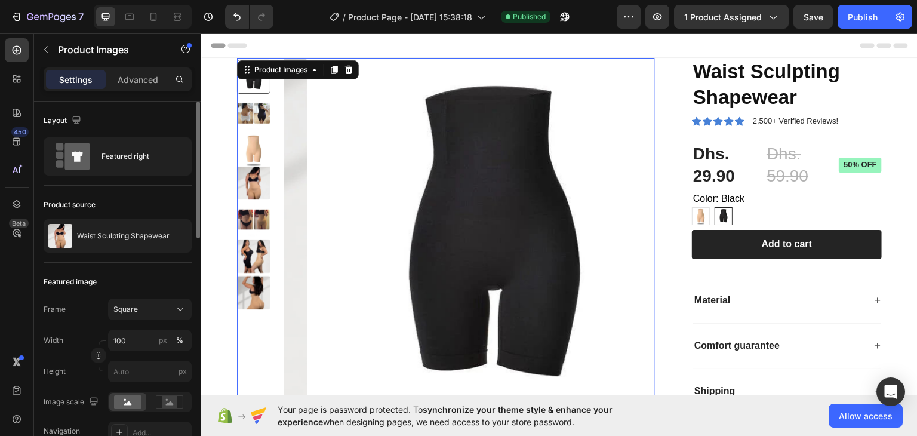
scroll to position [60, 0]
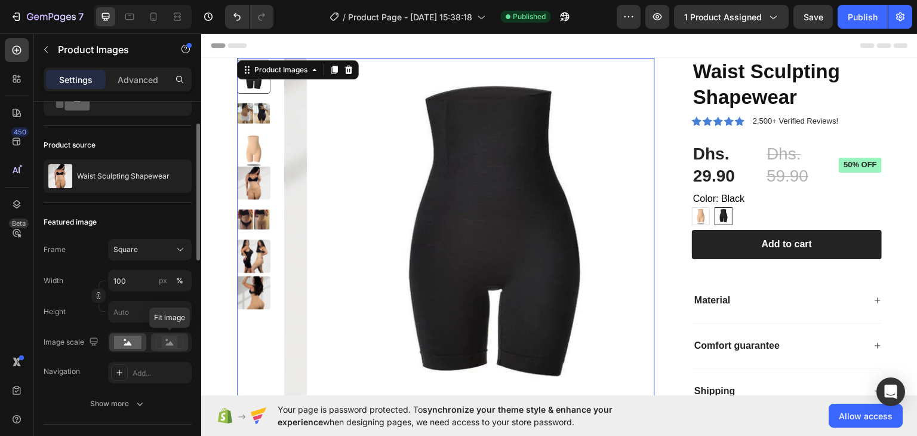
click at [167, 342] on rect at bounding box center [170, 342] width 16 height 12
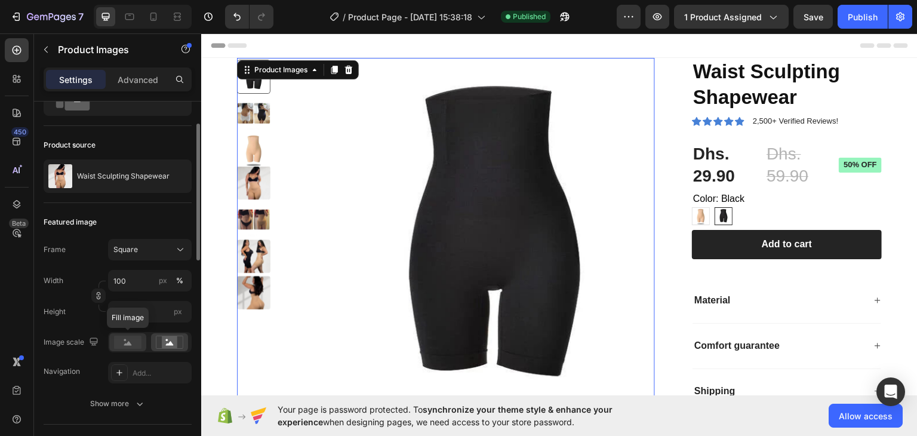
click at [137, 343] on rect at bounding box center [127, 342] width 27 height 13
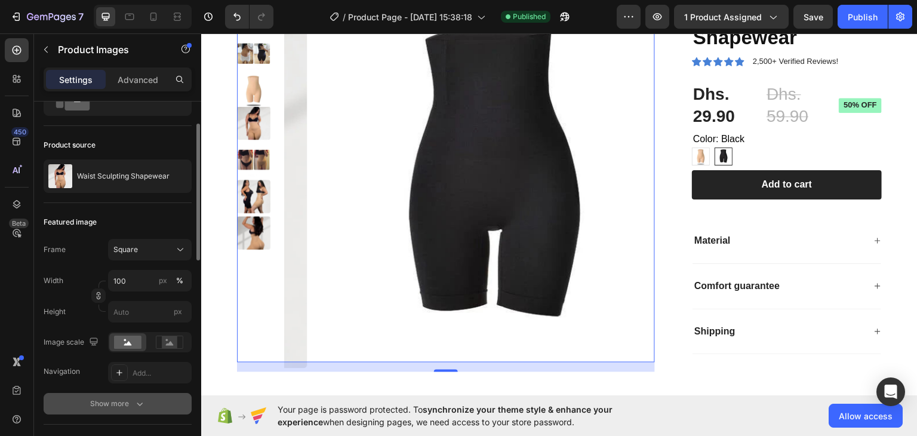
click at [122, 407] on div "Show more" at bounding box center [118, 404] width 56 height 12
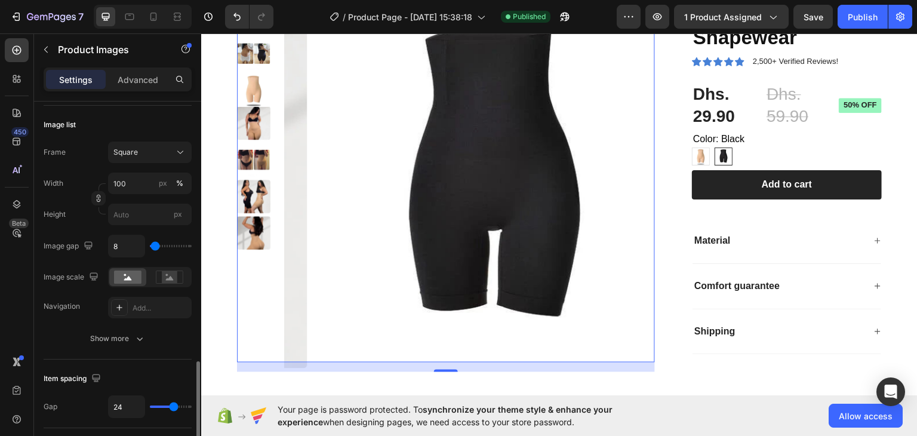
scroll to position [657, 0]
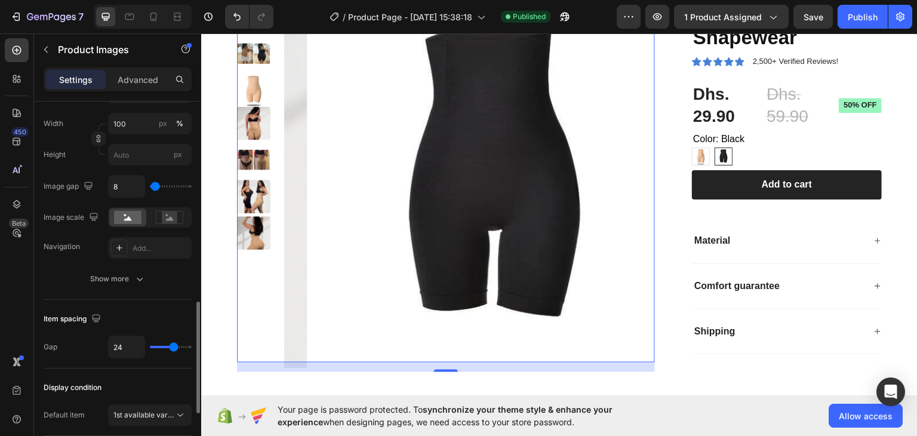
type input "10"
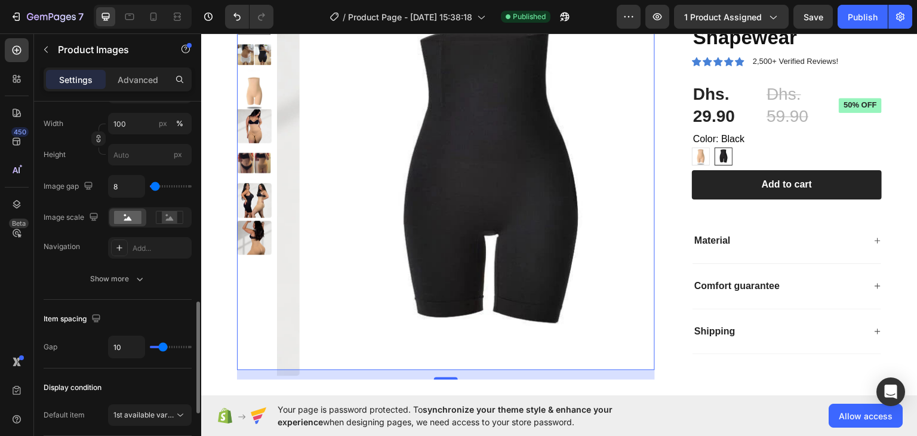
type input "8"
type input "7"
type input "5"
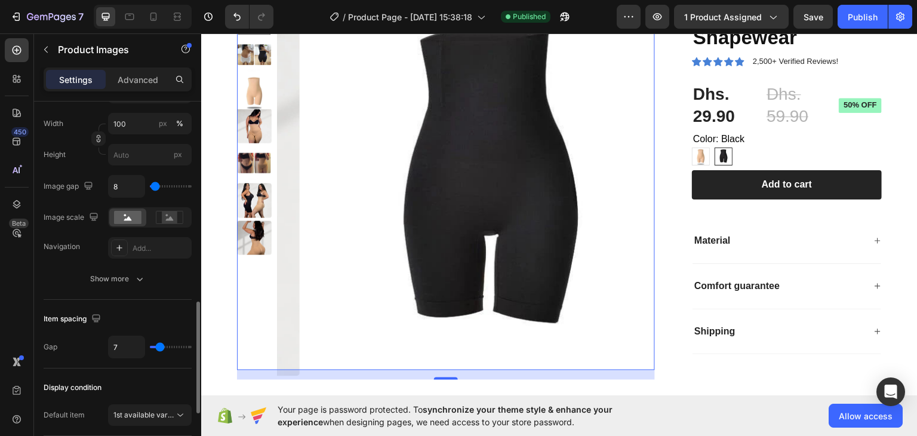
type input "5"
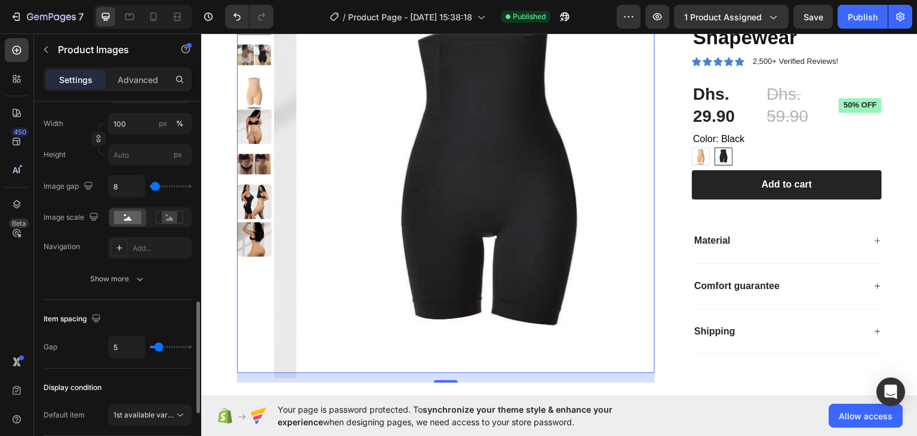
type input "26"
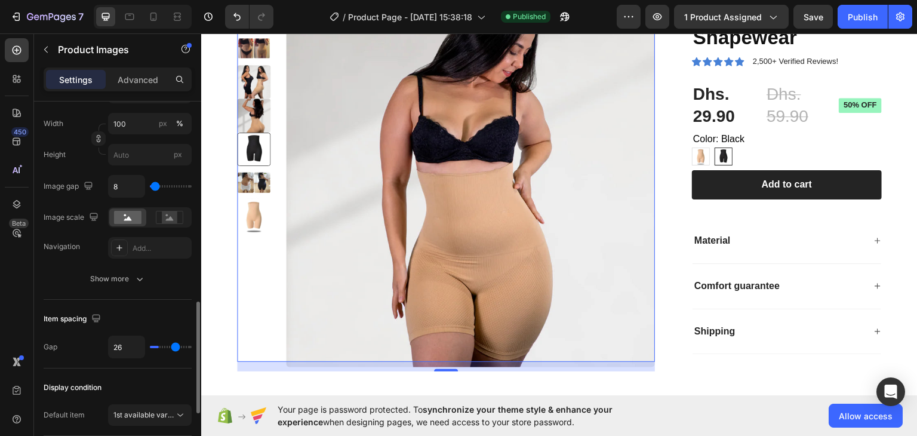
type input "27"
type input "29"
type input "32"
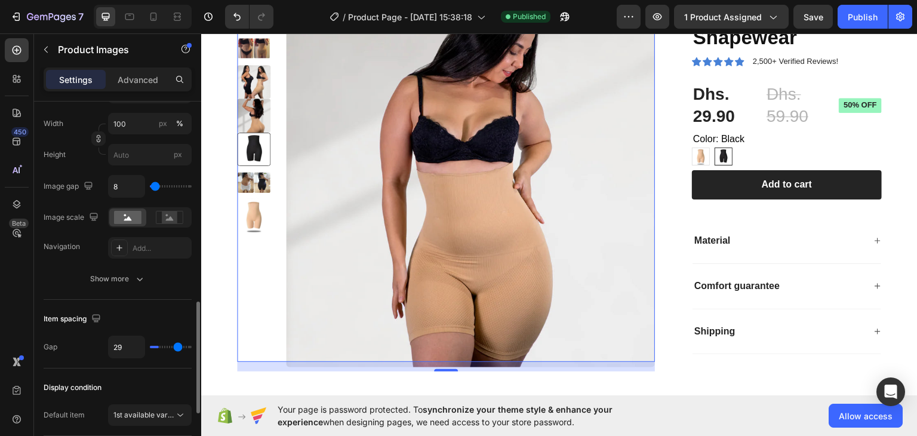
type input "32"
type input "39"
type input "40"
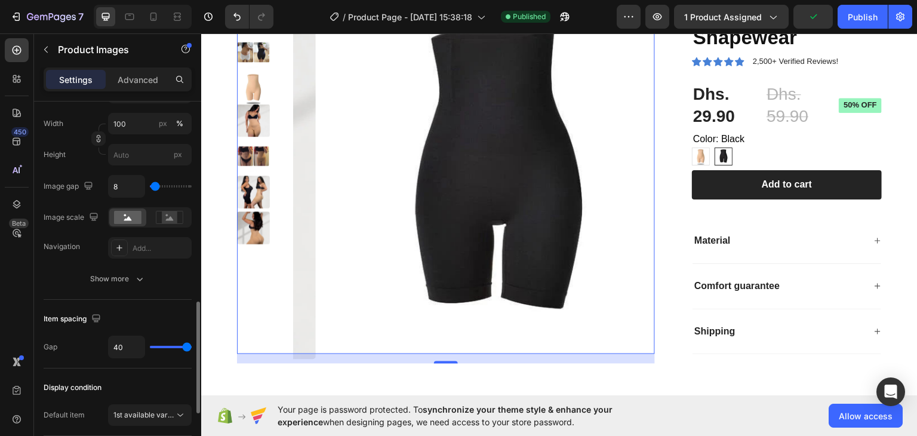
drag, startPoint x: 172, startPoint y: 345, endPoint x: 19, endPoint y: 310, distance: 157.4
type input "40"
click at [192, 346] on input "range" at bounding box center [171, 347] width 42 height 2
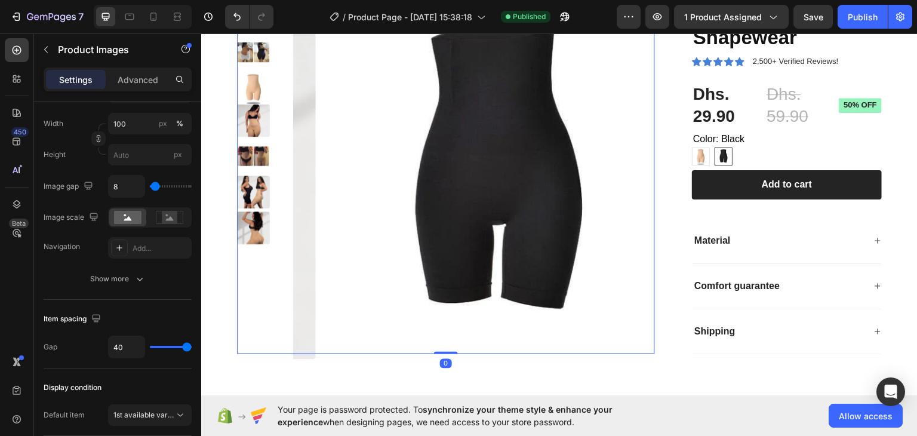
drag, startPoint x: 443, startPoint y: 362, endPoint x: 460, endPoint y: 256, distance: 107.0
click at [460, 256] on div "Product Images 0" at bounding box center [446, 176] width 418 height 356
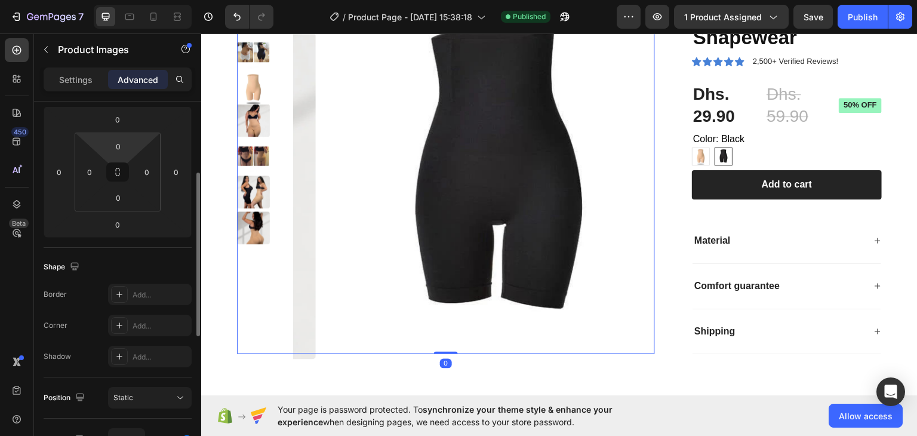
scroll to position [0, 0]
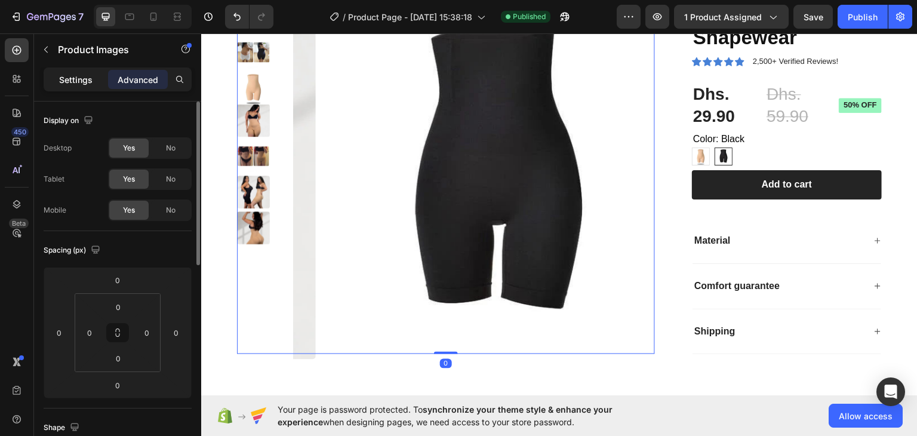
click at [91, 85] on p "Settings" at bounding box center [75, 79] width 33 height 13
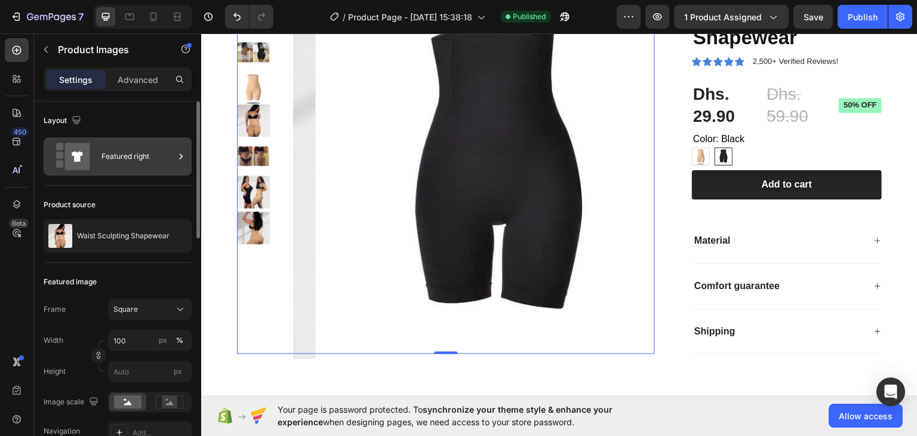
click at [131, 161] on div "Featured right" at bounding box center [138, 156] width 73 height 27
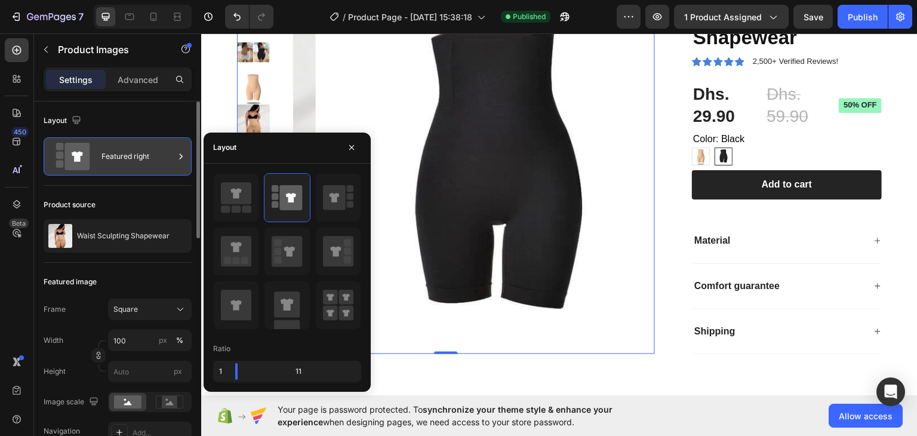
click at [131, 161] on div "Featured right" at bounding box center [138, 156] width 73 height 27
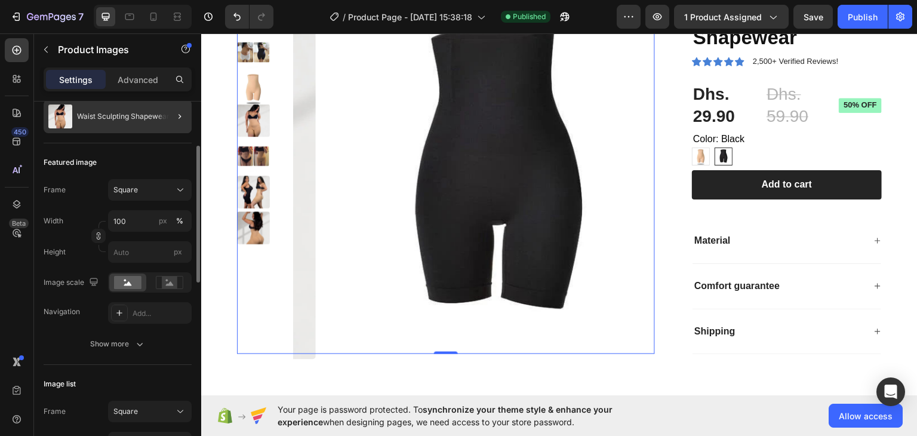
scroll to position [239, 0]
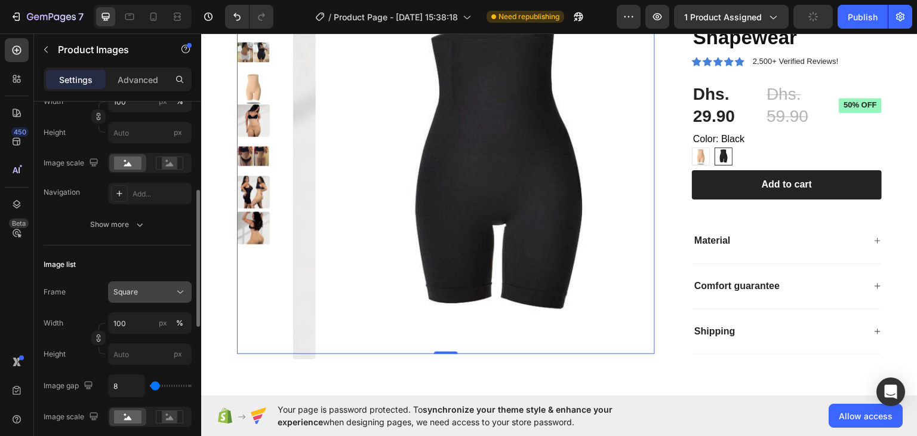
click at [165, 285] on button "Square" at bounding box center [150, 292] width 84 height 22
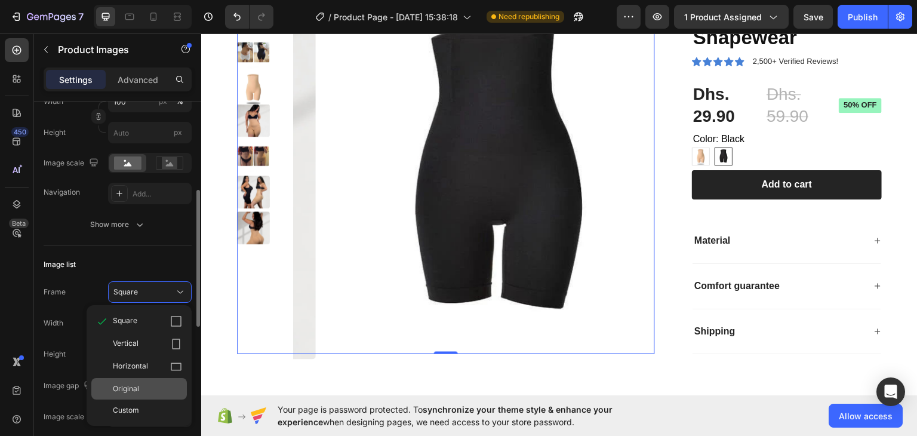
click at [137, 382] on div "Original" at bounding box center [139, 389] width 96 height 22
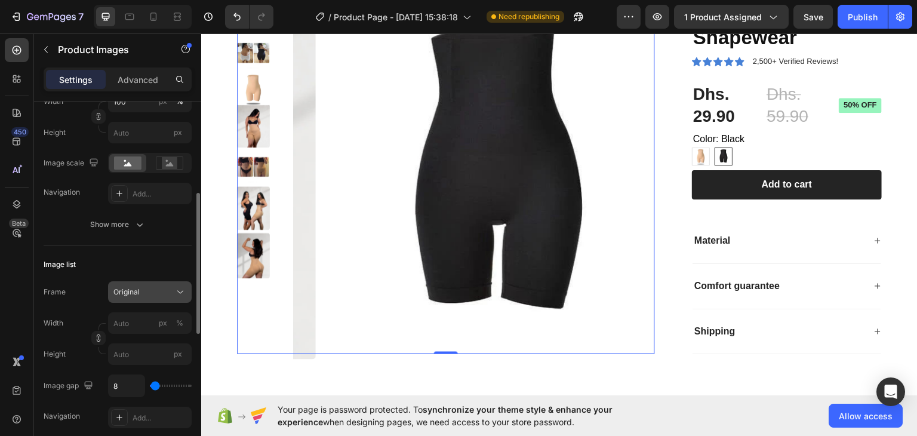
click at [164, 291] on div "Original" at bounding box center [142, 292] width 59 height 11
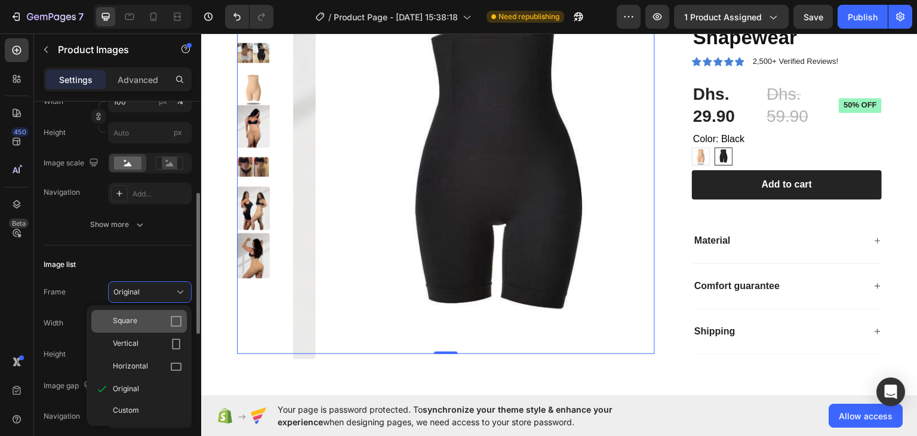
click at [159, 319] on div "Square" at bounding box center [147, 321] width 69 height 12
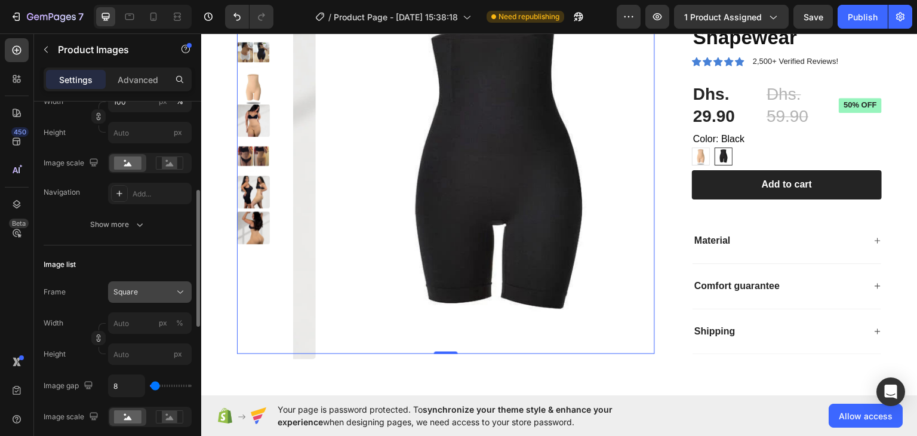
click at [165, 292] on div "Square" at bounding box center [142, 292] width 59 height 11
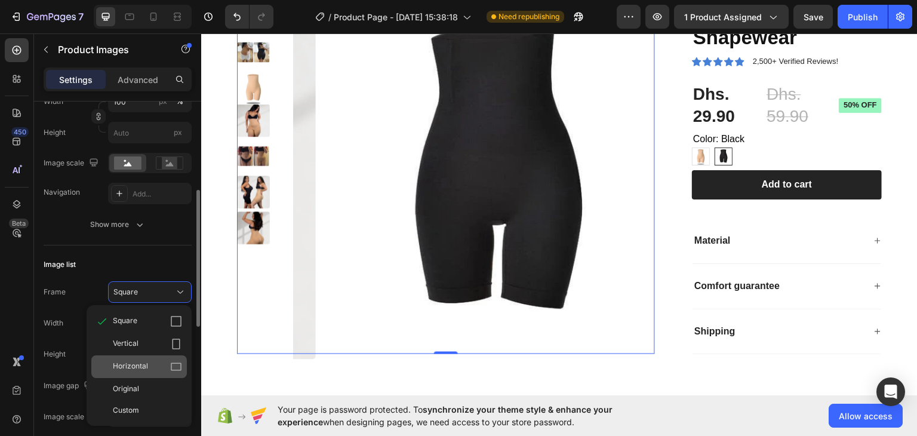
click at [152, 361] on div "Horizontal" at bounding box center [147, 367] width 69 height 12
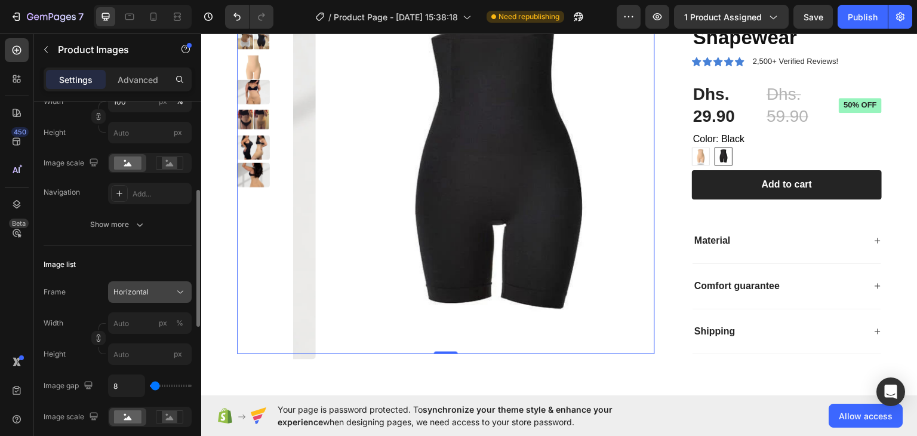
click at [170, 293] on div "Horizontal" at bounding box center [142, 292] width 59 height 11
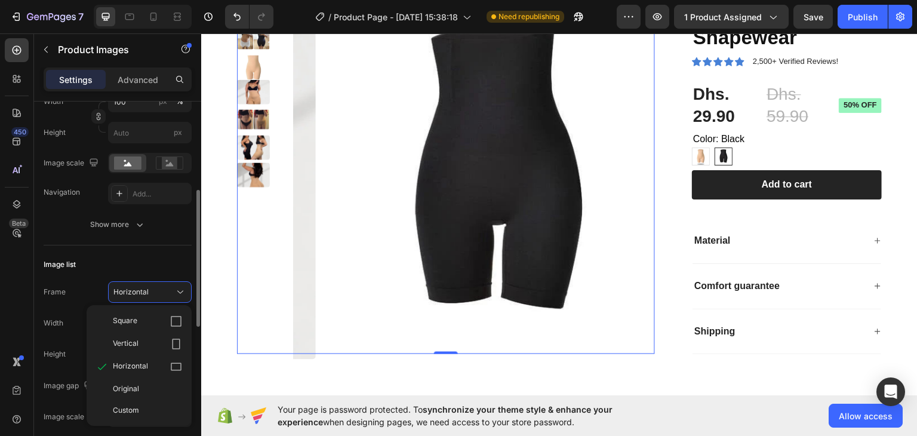
click at [167, 316] on div "Square" at bounding box center [147, 321] width 69 height 12
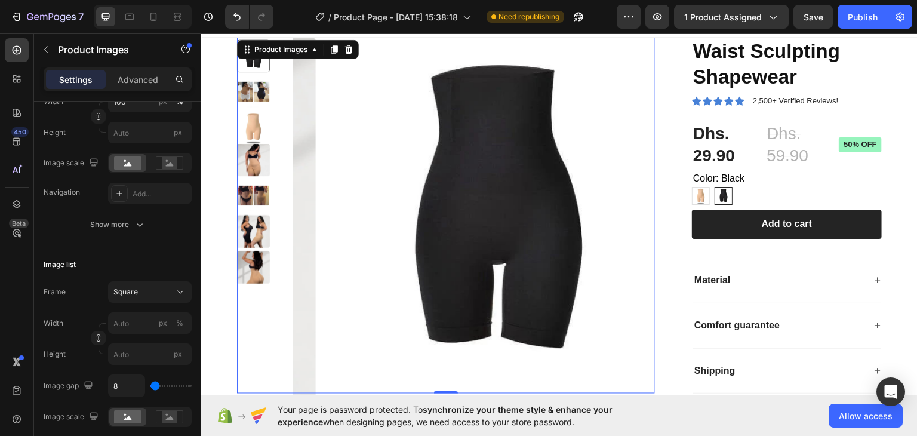
scroll to position [0, 0]
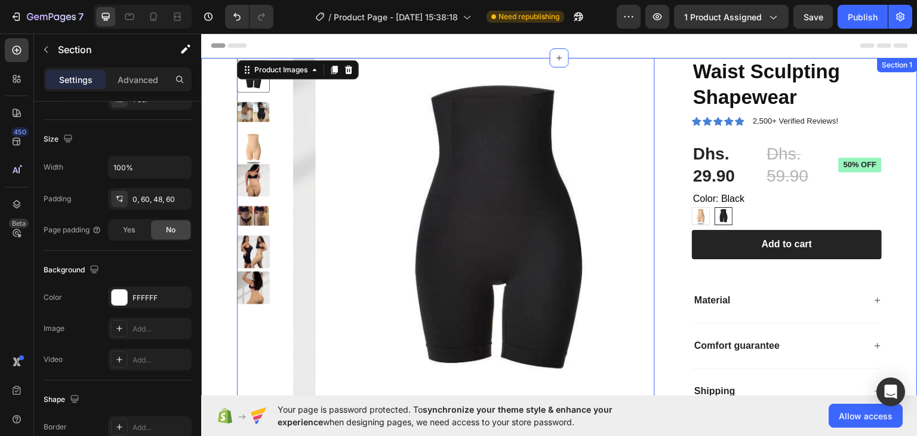
click at [214, 185] on div "Product Images 0 Waist Sculpting Shapewear Product Title Icon Icon Icon Icon Ic…" at bounding box center [559, 259] width 717 height 404
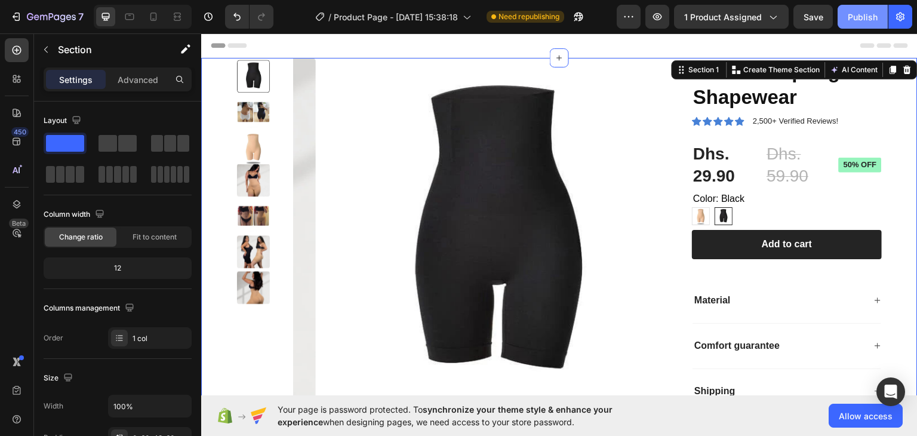
click at [860, 20] on div "Publish" at bounding box center [863, 17] width 30 height 13
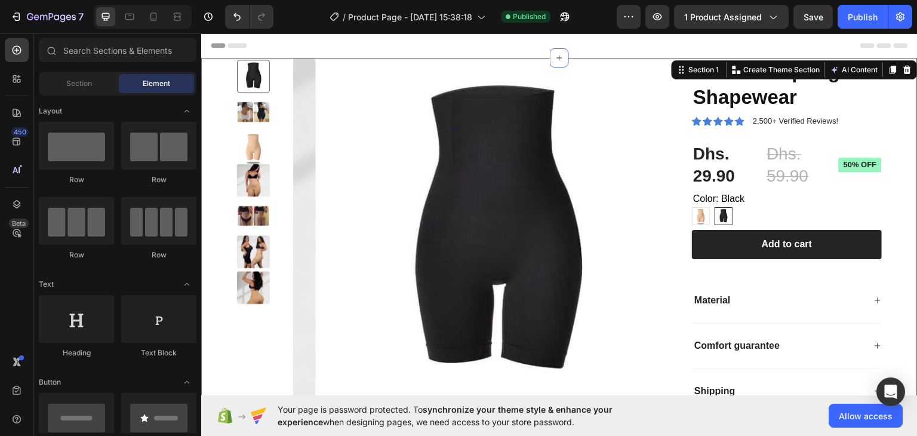
click at [649, 45] on div "Header" at bounding box center [560, 45] width 698 height 24
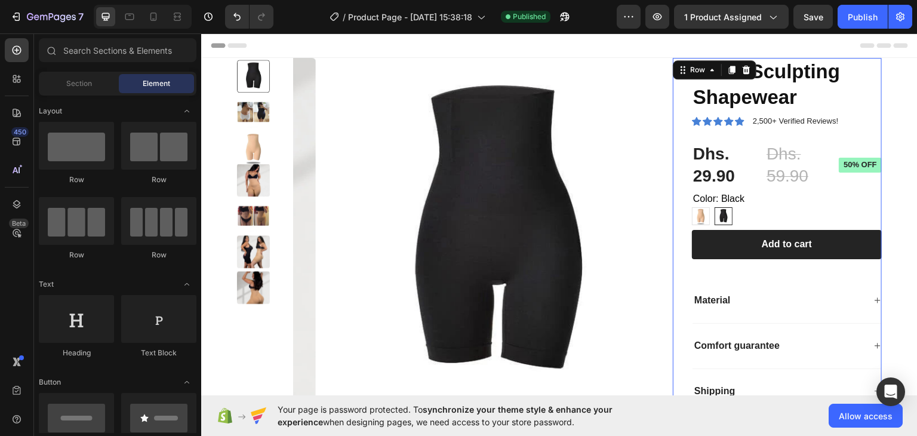
click at [673, 59] on div "Waist Sculpting Shapewear Product Title Icon Icon Icon Icon Icon Icon List 2,50…" at bounding box center [777, 235] width 209 height 356
click at [661, 54] on div "Header" at bounding box center [560, 45] width 698 height 24
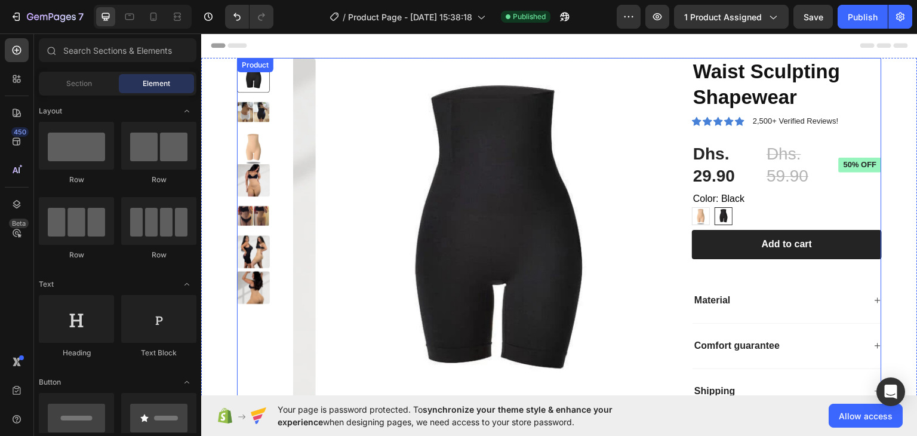
click at [664, 60] on div "Product Images Waist Sculpting Shapewear Product Title Icon Icon Icon Icon Icon…" at bounding box center [559, 240] width 645 height 366
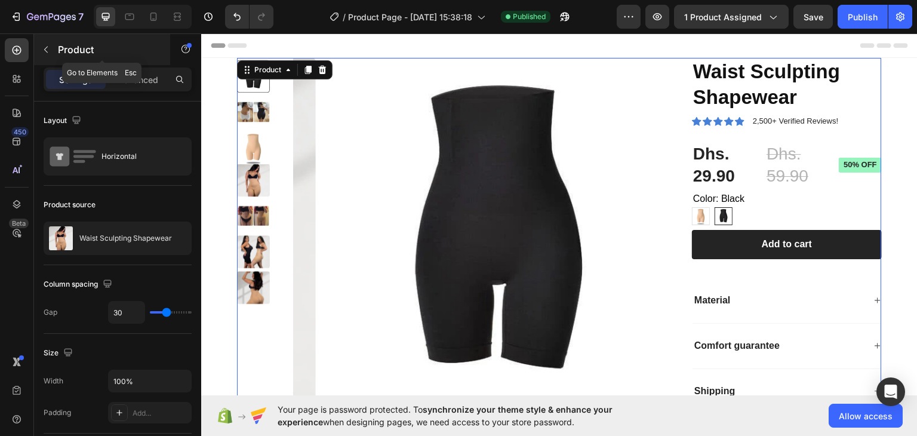
click at [45, 47] on icon "button" at bounding box center [46, 50] width 10 height 10
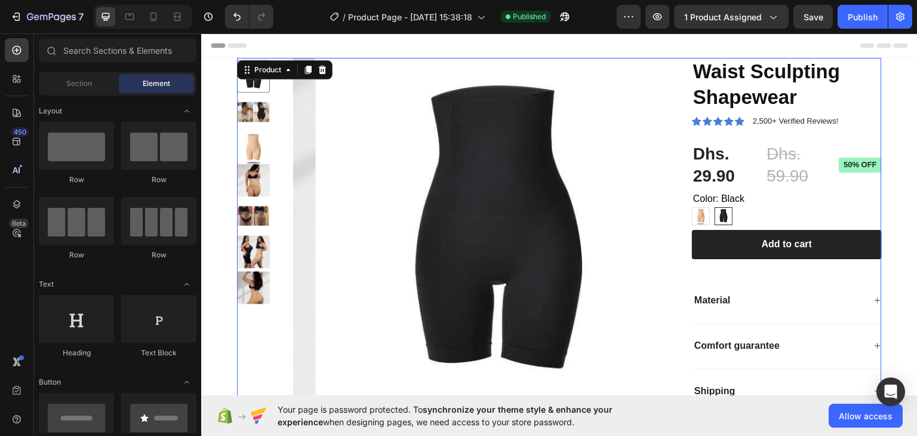
click at [664, 84] on div "Product Images Waist Sculpting Shapewear Product Title Icon Icon Icon Icon Icon…" at bounding box center [559, 240] width 645 height 366
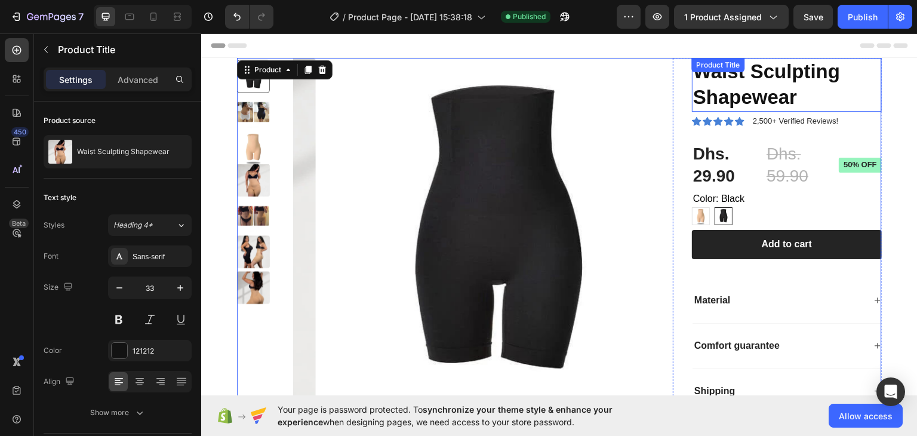
click at [865, 77] on h1 "Waist Sculpting Shapewear" at bounding box center [787, 84] width 190 height 54
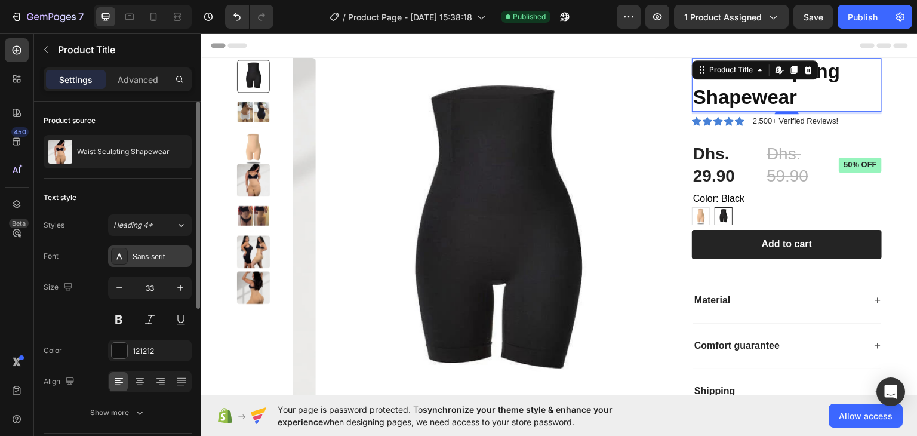
click at [146, 252] on div "Sans-serif" at bounding box center [161, 256] width 56 height 11
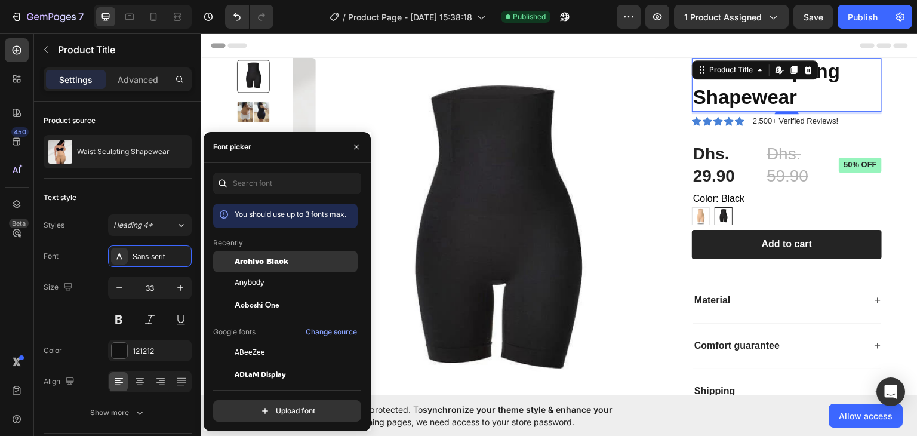
click at [257, 260] on span "Archivo Black" at bounding box center [262, 261] width 54 height 11
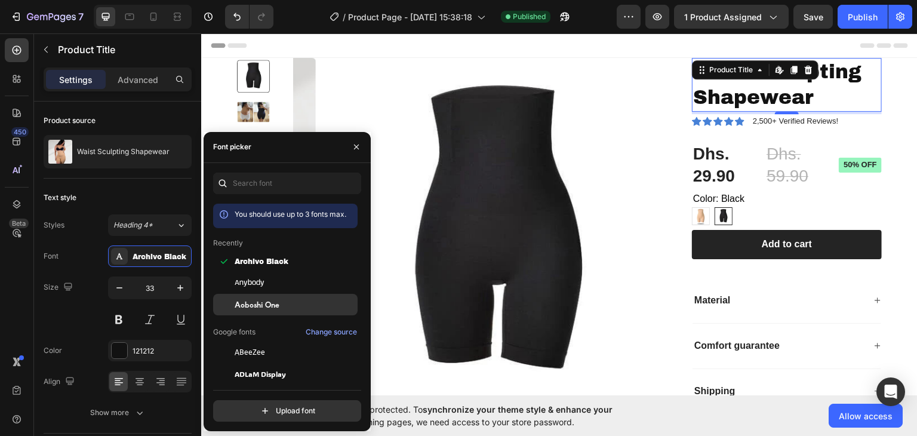
click at [266, 304] on span "Aoboshi One" at bounding box center [257, 304] width 45 height 11
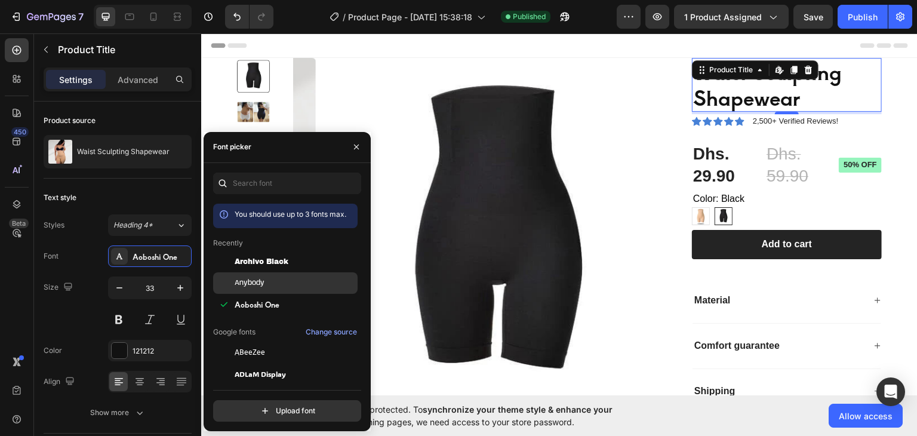
click at [274, 283] on div "Anybody" at bounding box center [295, 283] width 121 height 11
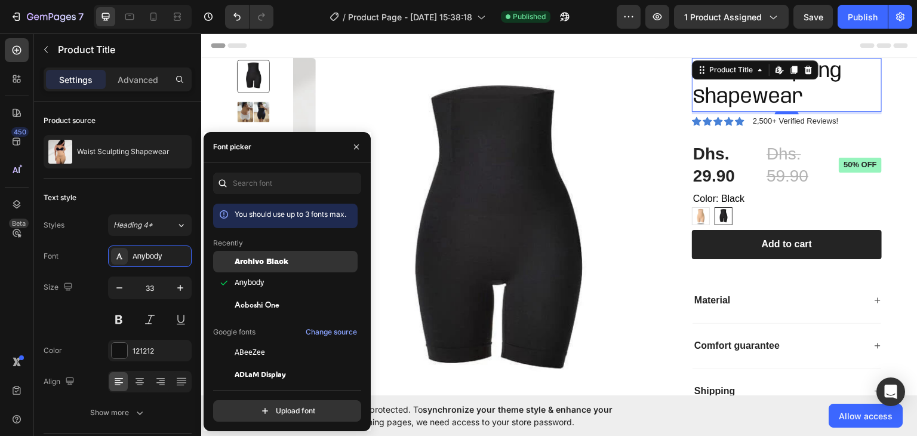
click at [280, 263] on span "Archivo Black" at bounding box center [262, 261] width 54 height 11
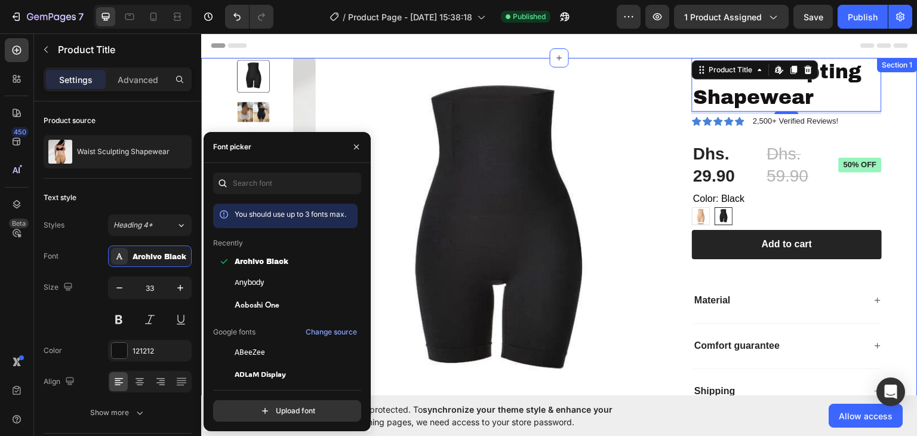
click at [889, 118] on div "Product Images Waist Sculpting Shapewear Product Title Edit content in Shopify …" at bounding box center [559, 259] width 717 height 404
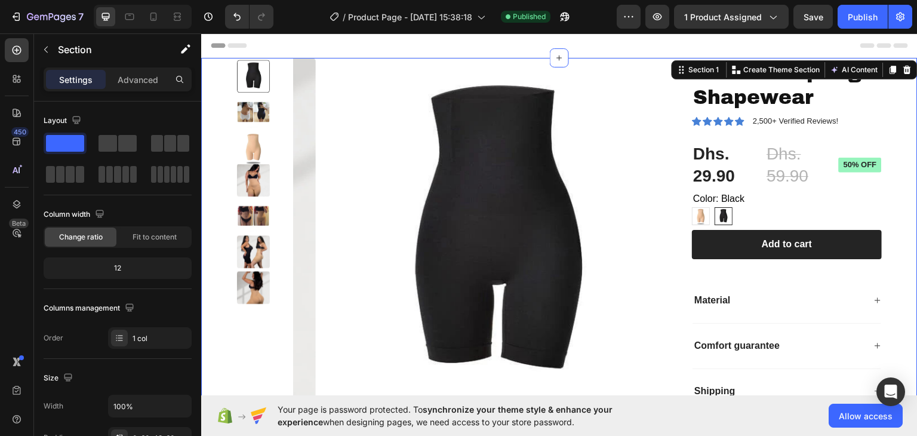
click at [889, 143] on div "Product Images Waist Sculpting Shapewear Product Title Icon Icon Icon Icon Icon…" at bounding box center [559, 259] width 717 height 404
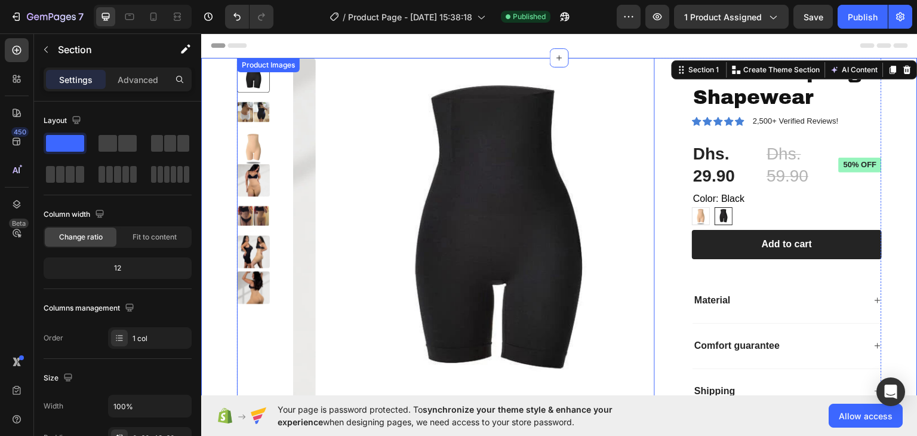
click at [637, 194] on img at bounding box center [496, 237] width 361 height 361
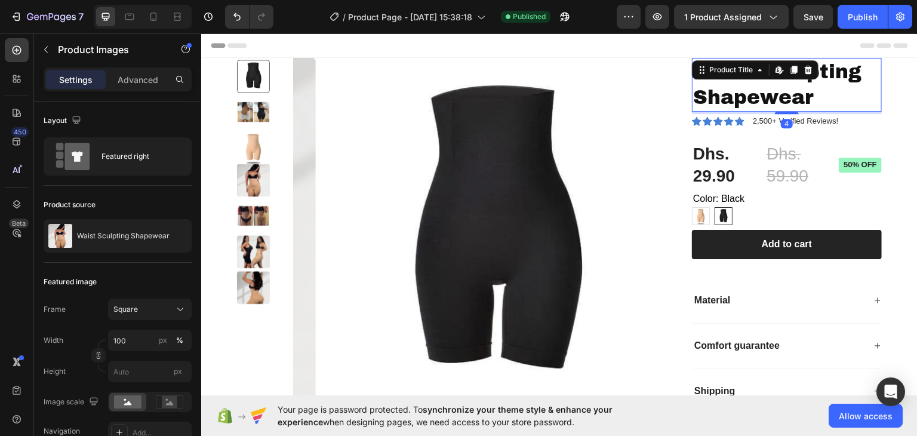
click at [781, 92] on h1 "Waist Sculpting Shapewear" at bounding box center [787, 84] width 190 height 54
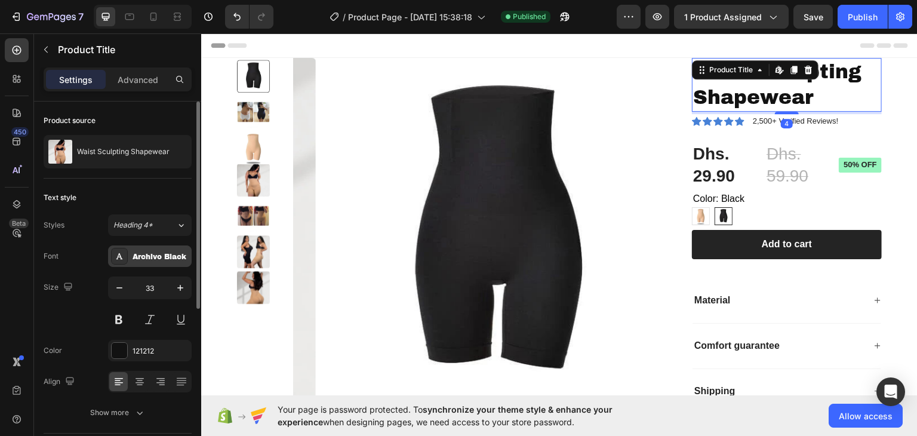
click at [162, 261] on div "Archivo Black" at bounding box center [161, 256] width 56 height 11
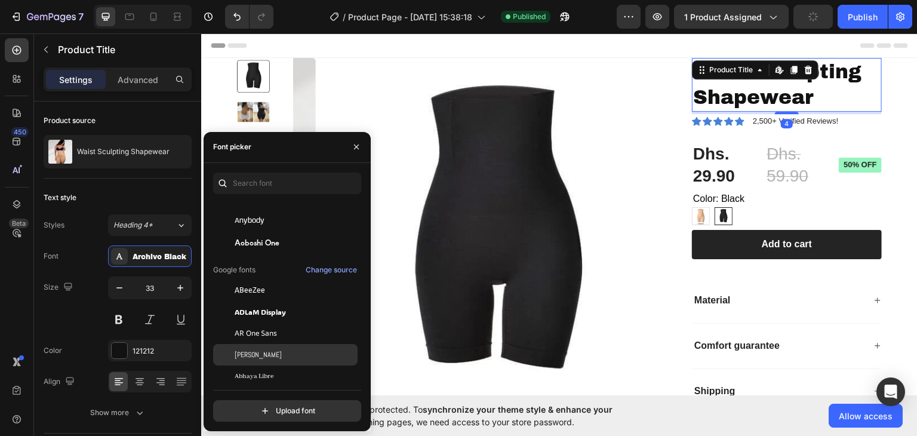
scroll to position [119, 0]
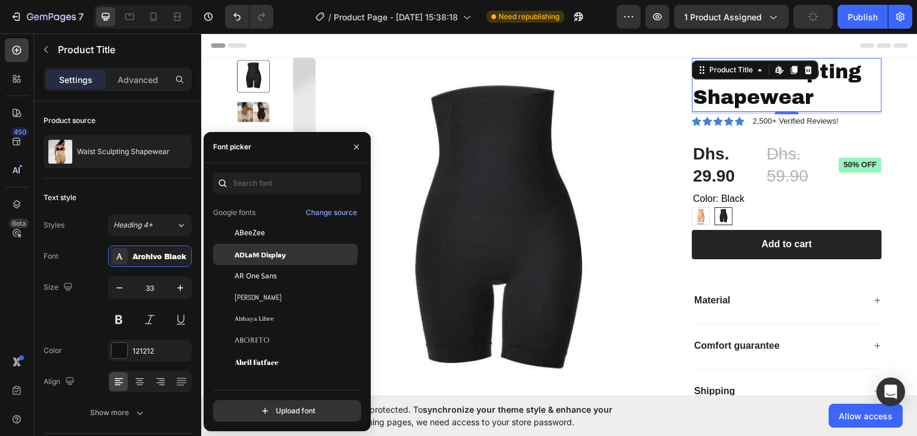
click at [309, 256] on div "ADLaM Display" at bounding box center [295, 254] width 121 height 11
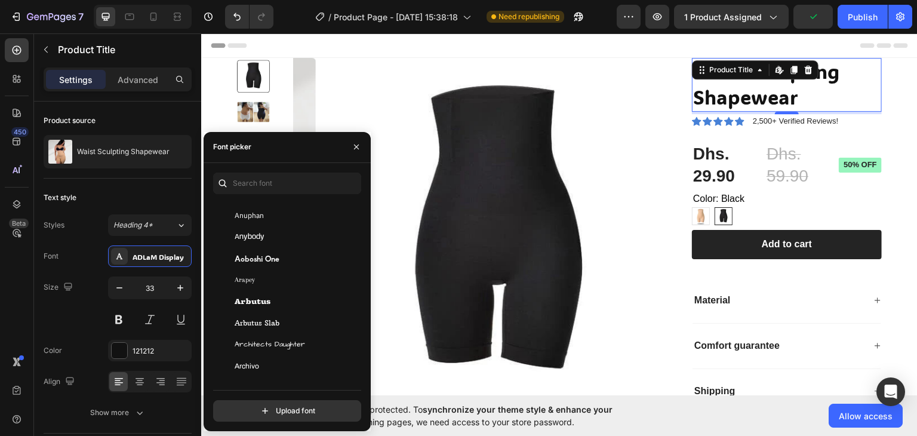
scroll to position [2150, 0]
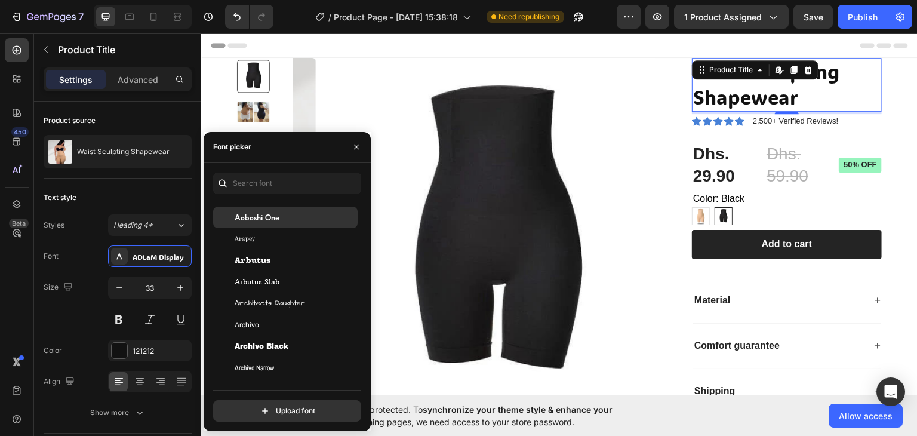
click at [299, 220] on div "Aoboshi One" at bounding box center [295, 217] width 121 height 11
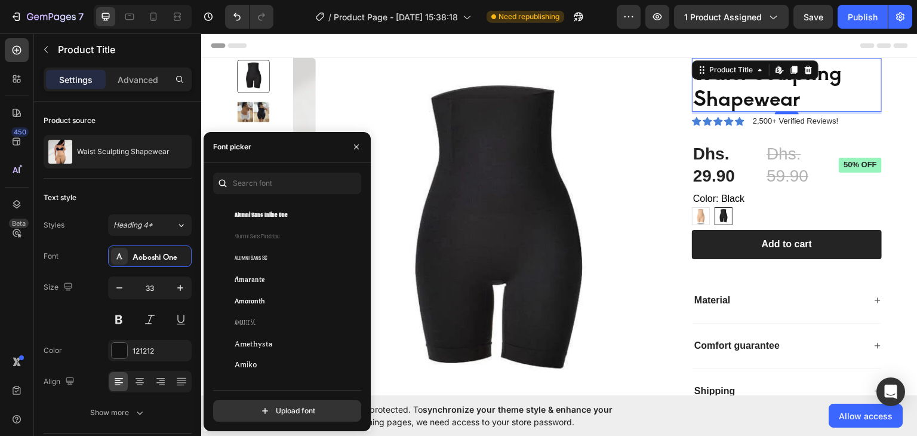
scroll to position [836, 0]
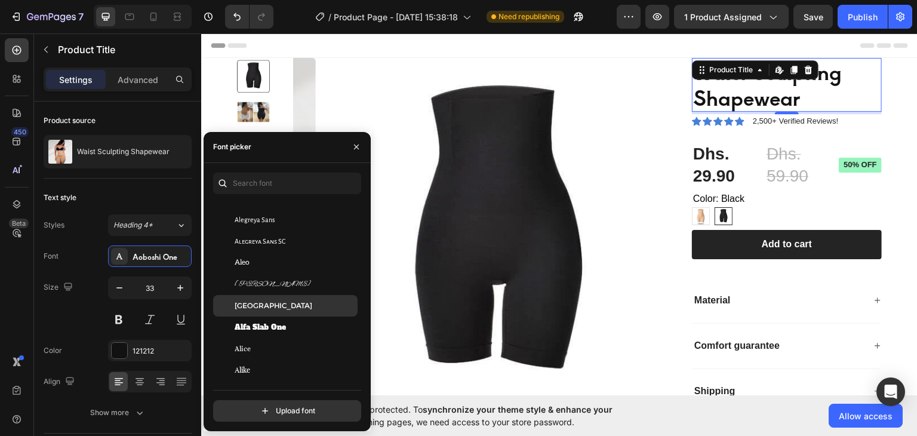
click at [279, 302] on div "[GEOGRAPHIC_DATA]" at bounding box center [295, 305] width 121 height 11
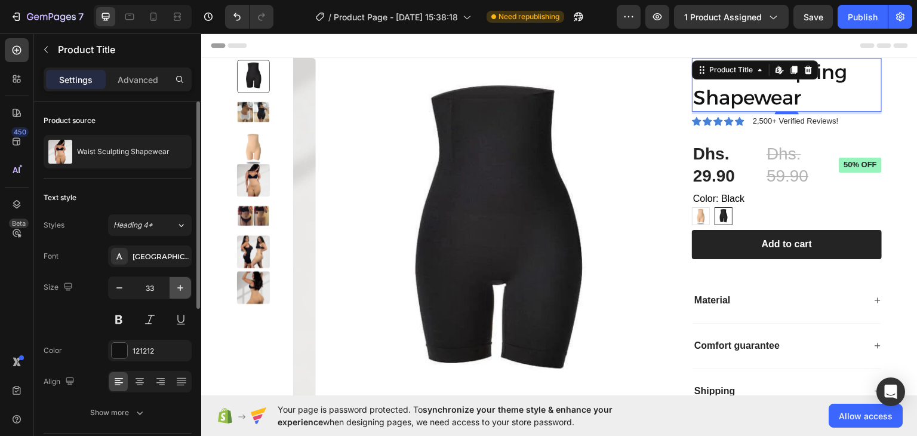
click at [183, 290] on icon "button" at bounding box center [180, 288] width 12 height 12
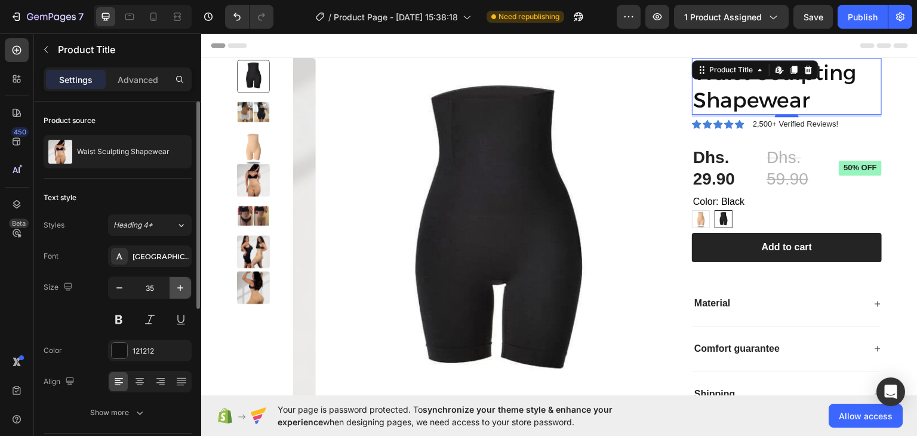
click at [183, 290] on icon "button" at bounding box center [180, 288] width 12 height 12
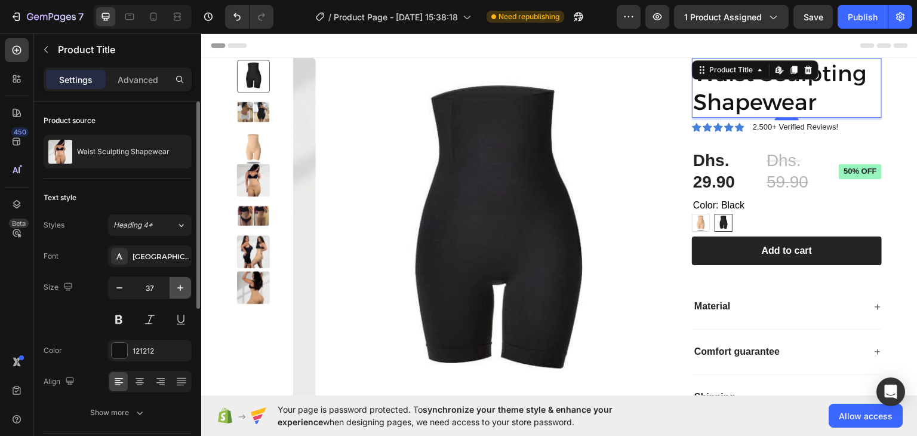
click at [183, 290] on icon "button" at bounding box center [180, 288] width 12 height 12
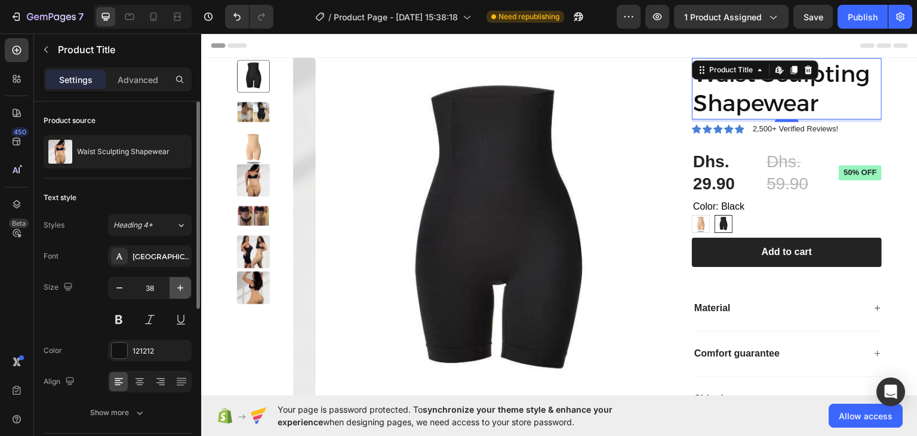
click at [183, 290] on icon "button" at bounding box center [180, 288] width 12 height 12
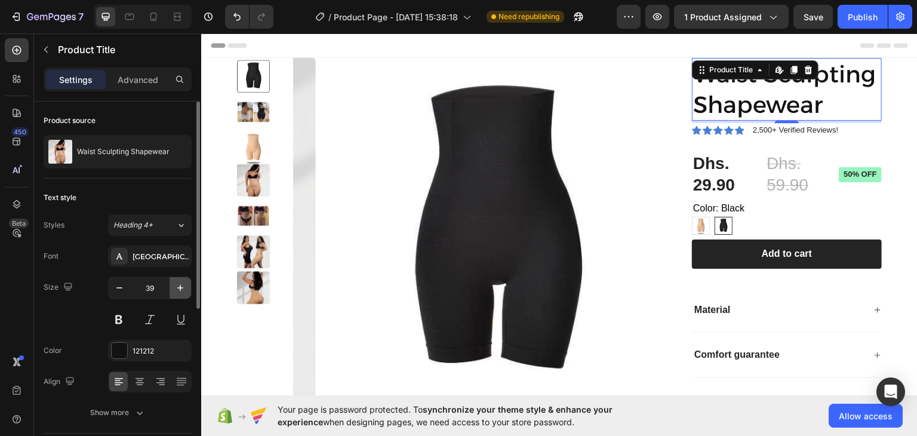
click at [183, 290] on icon "button" at bounding box center [180, 288] width 12 height 12
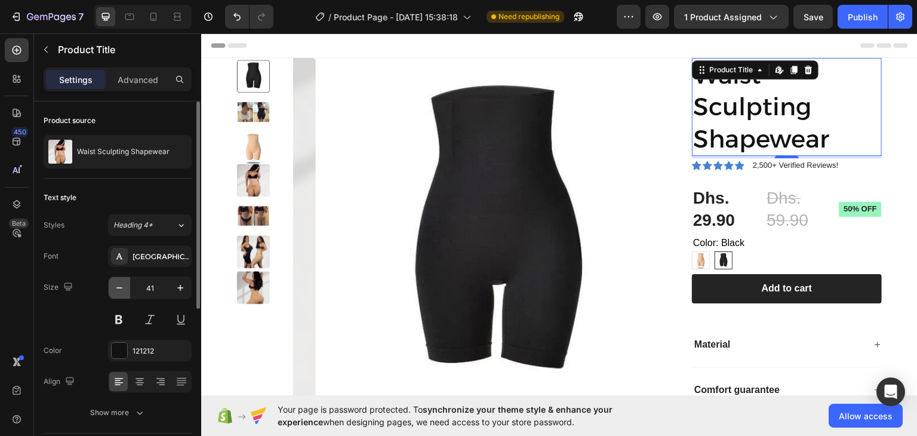
click at [118, 290] on icon "button" at bounding box center [119, 288] width 12 height 12
click at [118, 291] on icon "button" at bounding box center [119, 288] width 12 height 12
type input "39"
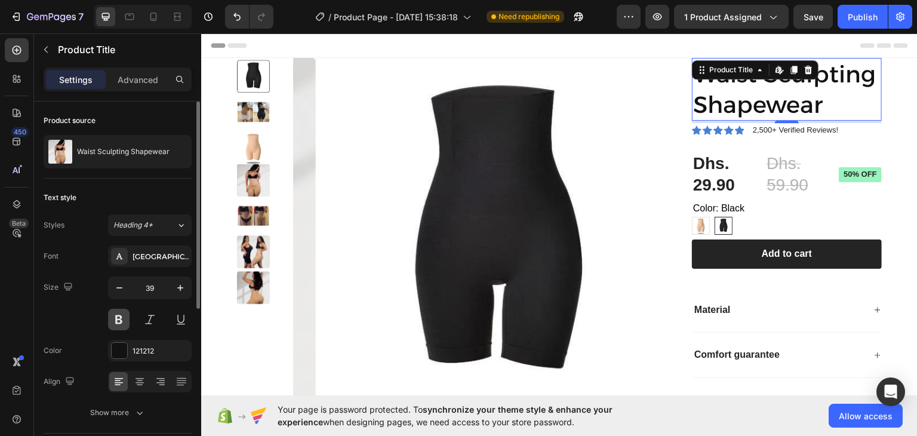
click at [119, 312] on button at bounding box center [119, 320] width 22 height 22
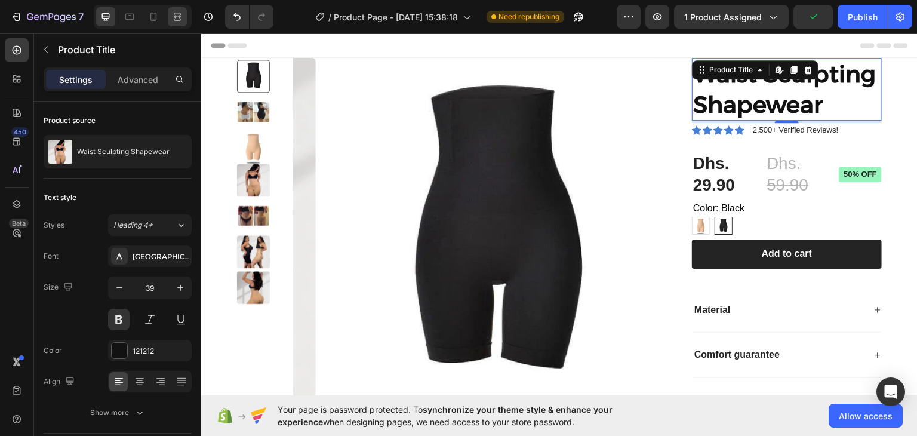
click at [177, 19] on icon at bounding box center [177, 17] width 12 height 12
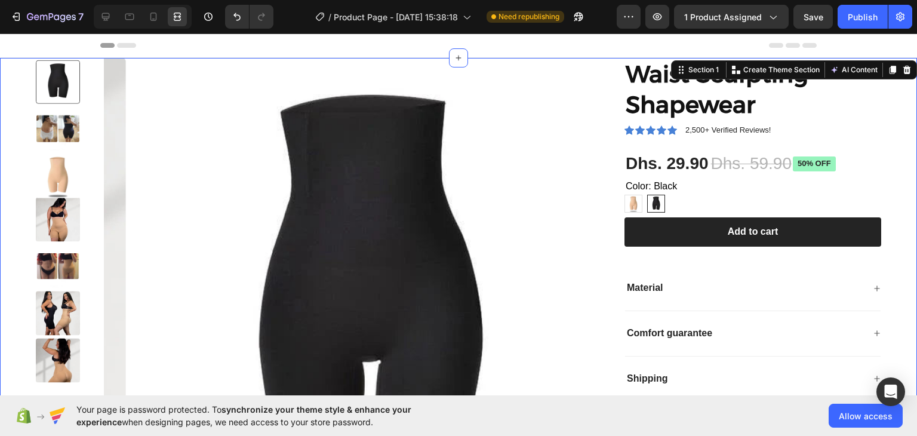
click at [901, 166] on div "Product Images Waist Sculpting Shapewear Product Title Icon Icon Icon Icon Icon…" at bounding box center [458, 316] width 917 height 517
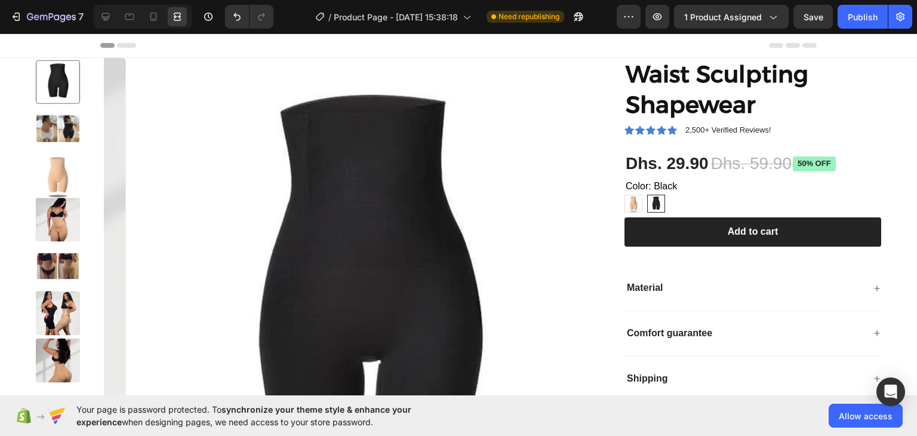
click at [552, 47] on div "Header" at bounding box center [458, 45] width 717 height 24
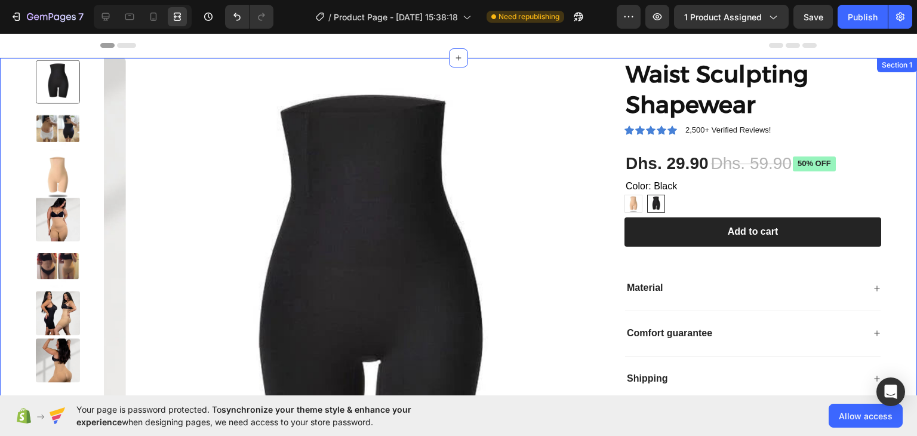
click at [55, 225] on img at bounding box center [58, 219] width 44 height 44
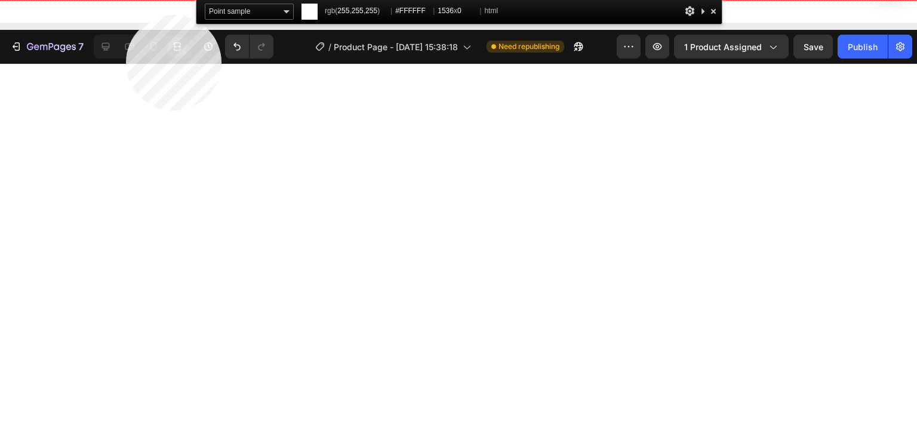
click at [126, 0] on html "7 / Product Page - [DATE] 15:38:18 Need republishing Preview 1 product assigned…" at bounding box center [458, 0] width 917 height 0
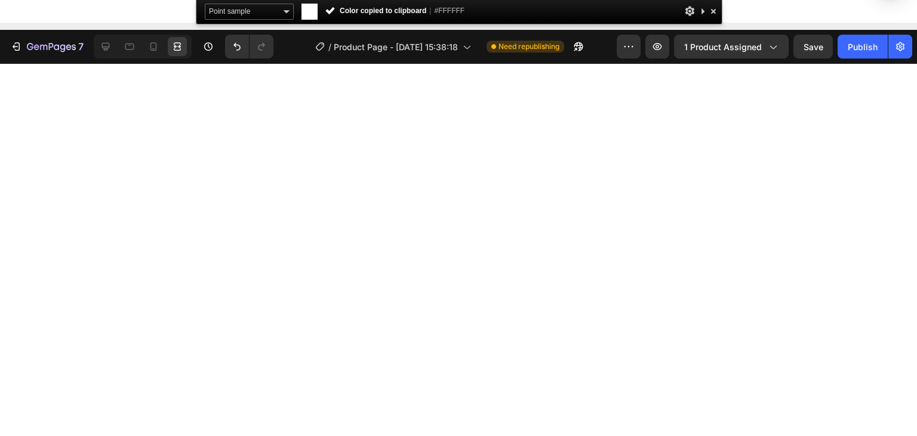
click at [714, 11] on div at bounding box center [714, 11] width 12 height 15
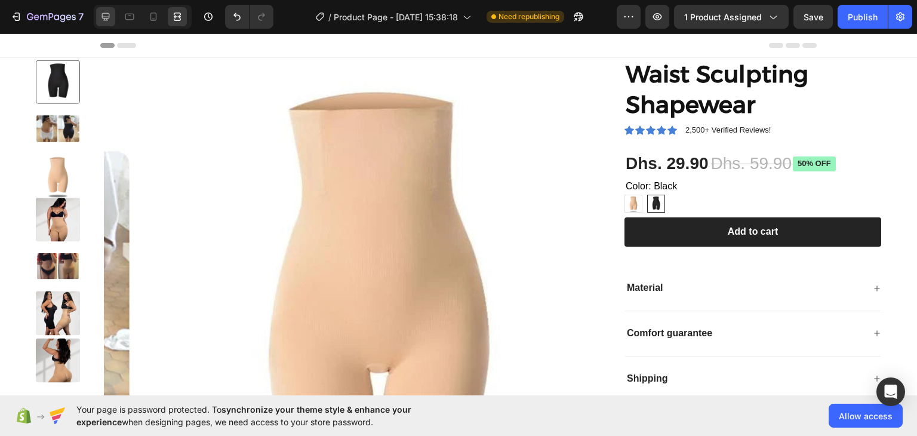
click at [108, 17] on icon at bounding box center [106, 17] width 12 height 12
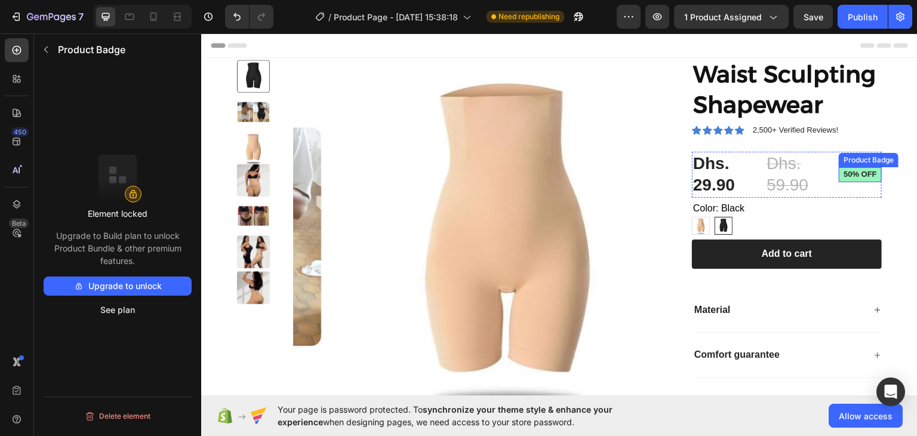
click at [857, 176] on pre "50% off" at bounding box center [860, 174] width 43 height 15
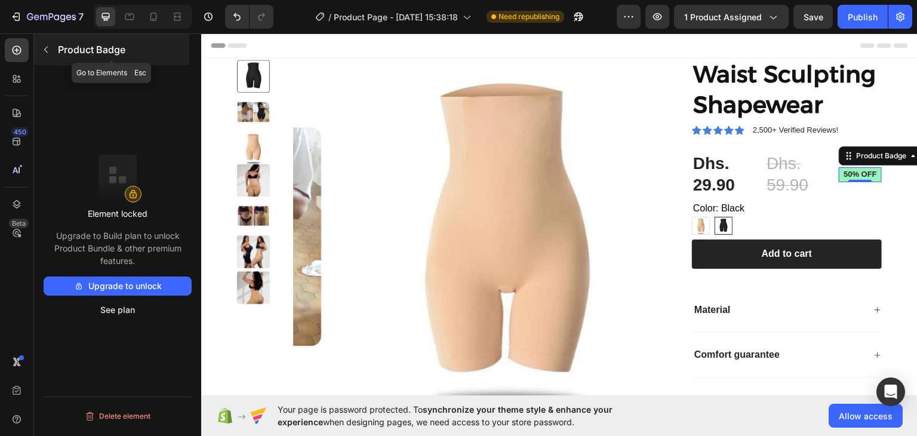
click at [42, 52] on icon "button" at bounding box center [46, 50] width 10 height 10
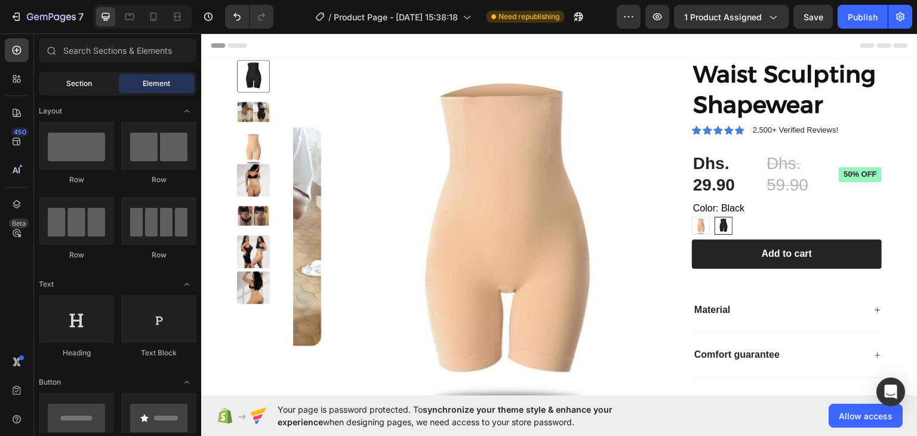
click at [98, 88] on div "Section" at bounding box center [78, 83] width 75 height 19
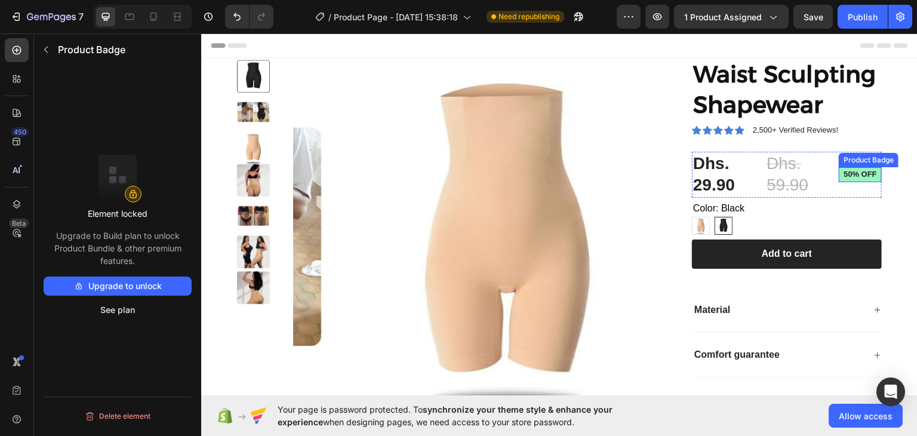
click at [866, 176] on pre "50% off" at bounding box center [860, 174] width 43 height 15
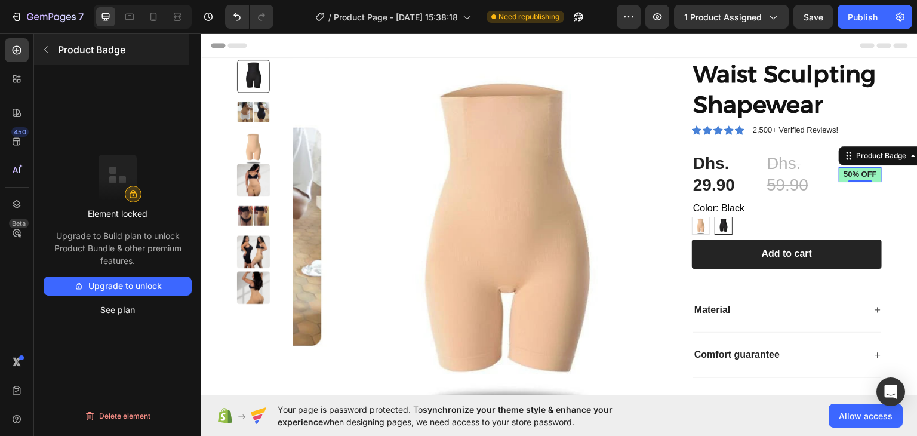
click at [44, 54] on icon "button" at bounding box center [46, 50] width 10 height 10
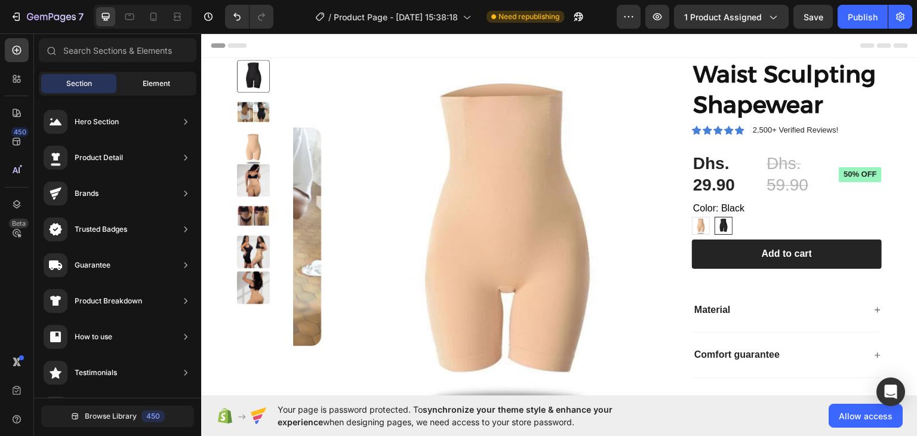
click at [143, 85] on span "Element" at bounding box center [156, 83] width 27 height 11
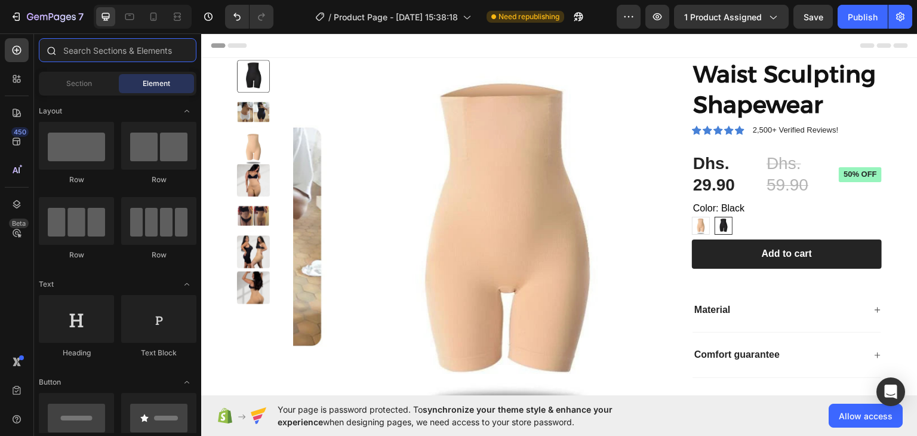
click at [91, 58] on input "text" at bounding box center [118, 50] width 158 height 24
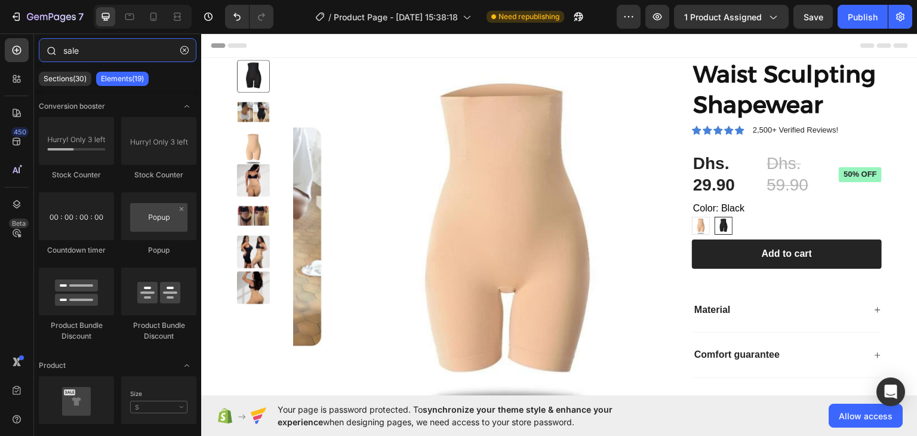
drag, startPoint x: 92, startPoint y: 49, endPoint x: 45, endPoint y: 48, distance: 47.2
click at [45, 48] on div "sale" at bounding box center [117, 52] width 167 height 29
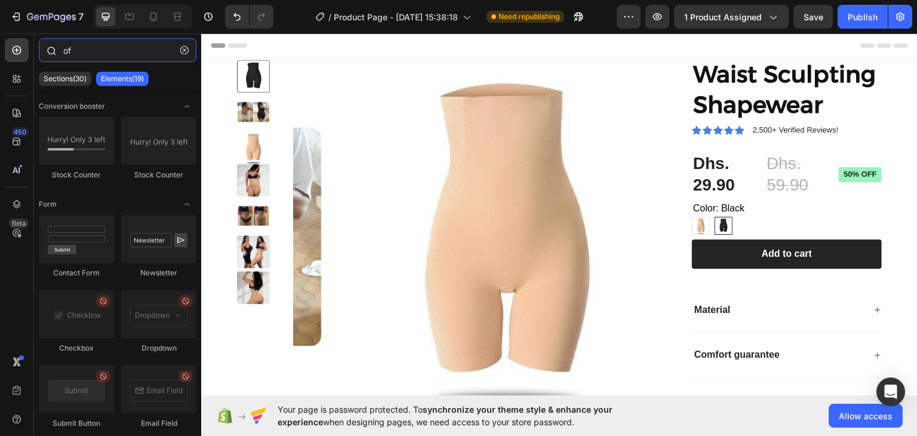
type input "o"
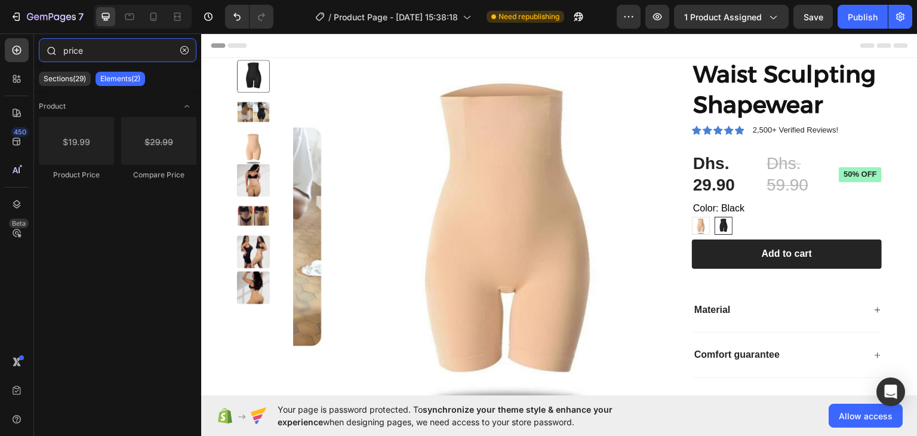
click at [104, 50] on input "price" at bounding box center [118, 50] width 158 height 24
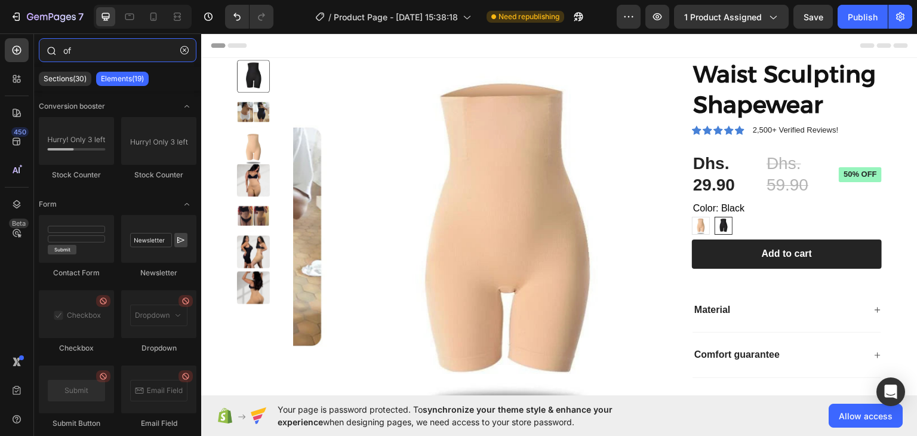
type input "o"
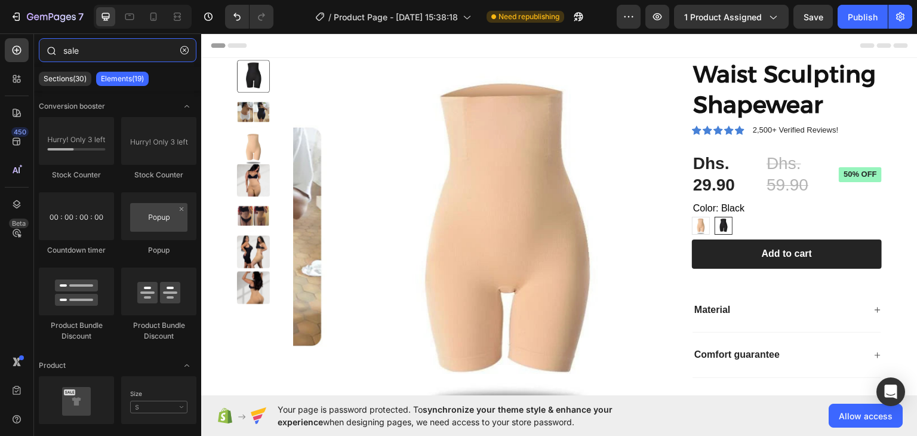
click at [92, 55] on input "sale" at bounding box center [118, 50] width 158 height 24
click at [66, 90] on div "Sections(30) Elements(19)" at bounding box center [117, 79] width 167 height 24
click at [66, 80] on p "Sections(30)" at bounding box center [65, 79] width 43 height 10
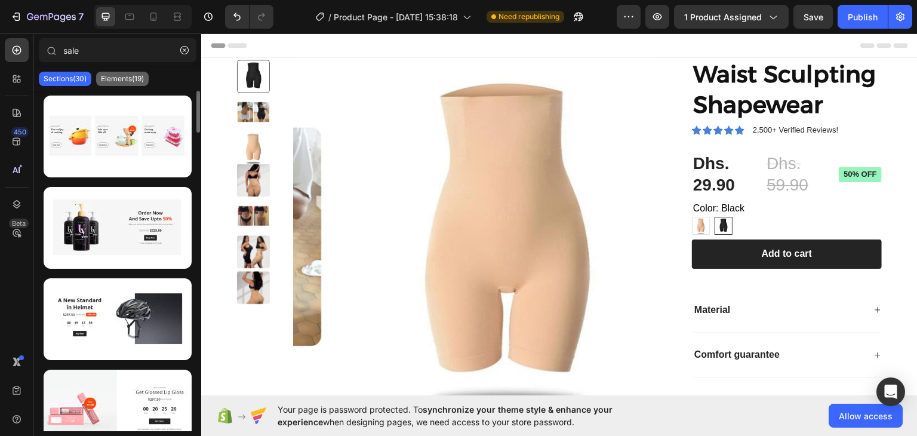
click at [122, 72] on div "Elements(19)" at bounding box center [122, 79] width 53 height 14
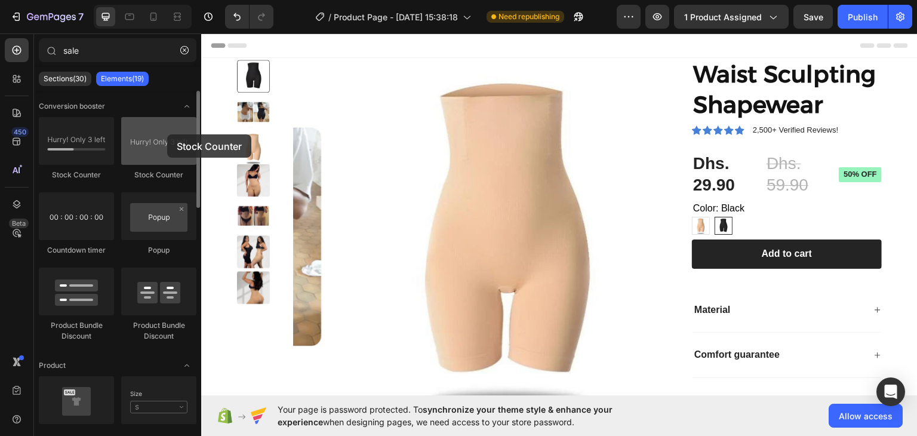
click at [167, 134] on div at bounding box center [158, 141] width 75 height 48
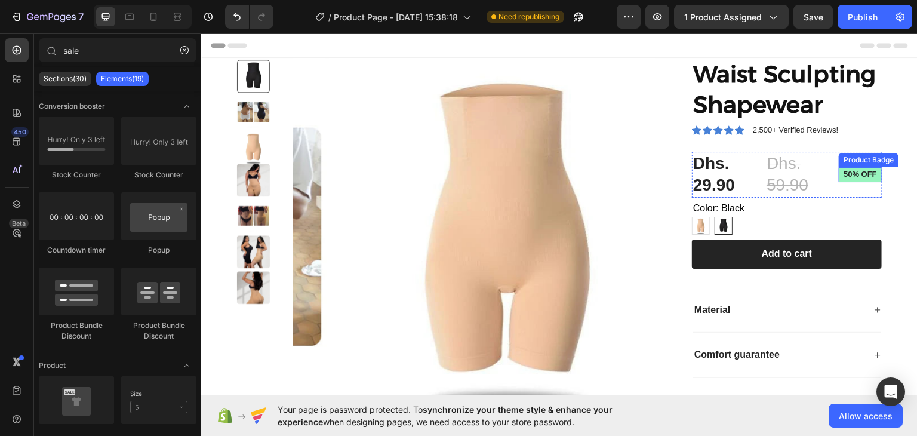
click at [865, 177] on pre "50% off" at bounding box center [860, 174] width 43 height 15
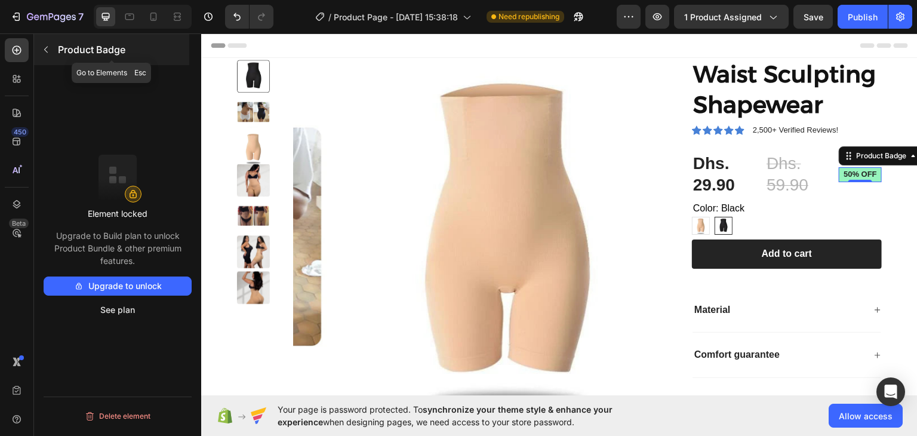
click at [38, 50] on button "button" at bounding box center [45, 49] width 19 height 19
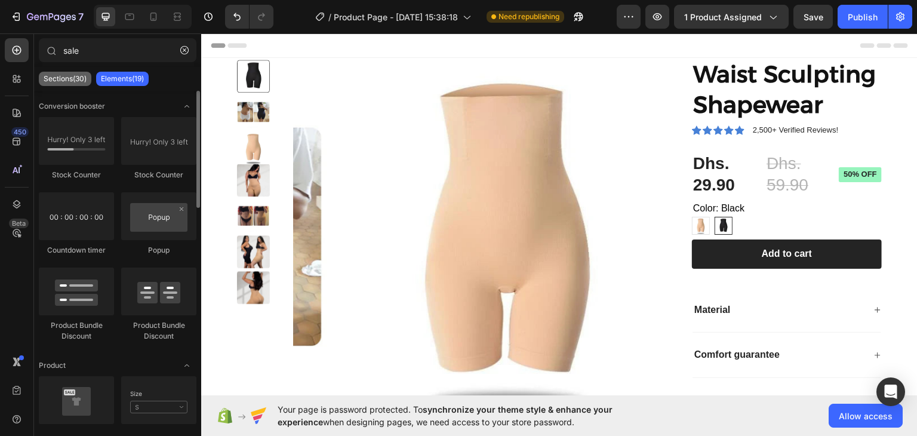
click at [75, 80] on p "Sections(30)" at bounding box center [65, 79] width 43 height 10
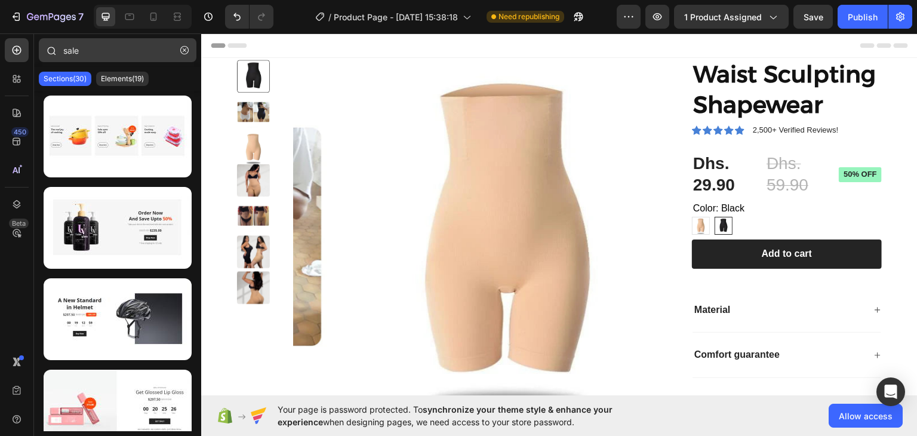
scroll to position [478, 0]
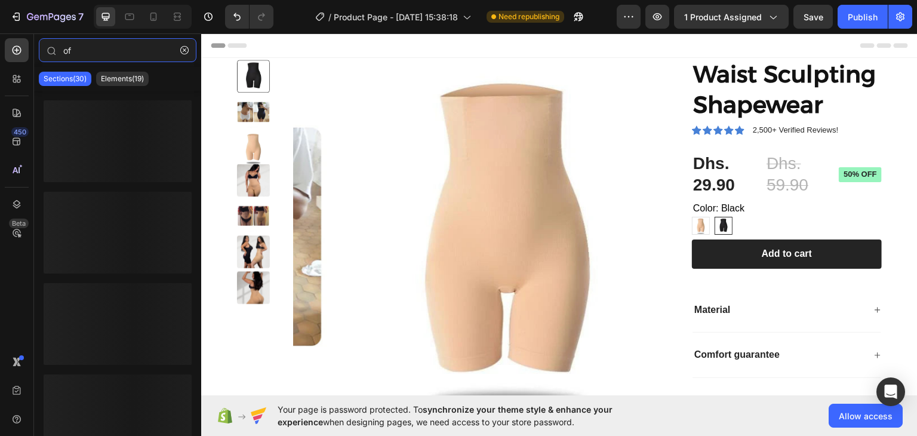
type input "o"
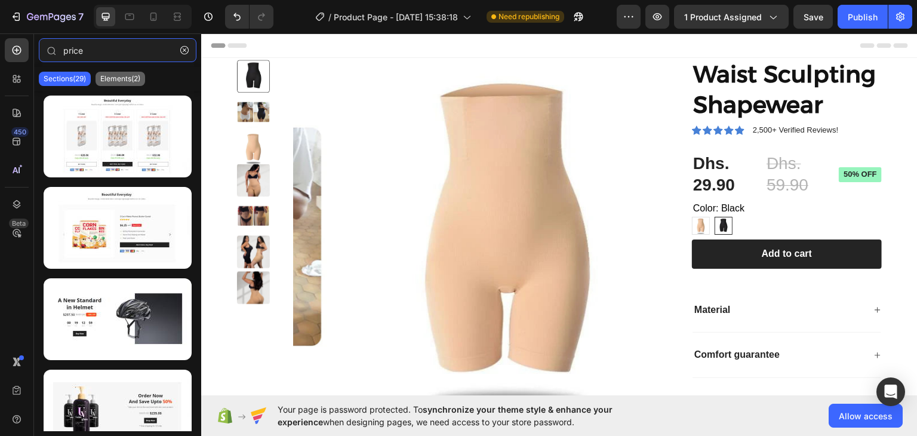
type input "price"
click at [106, 75] on p "Elements(2)" at bounding box center [120, 79] width 40 height 10
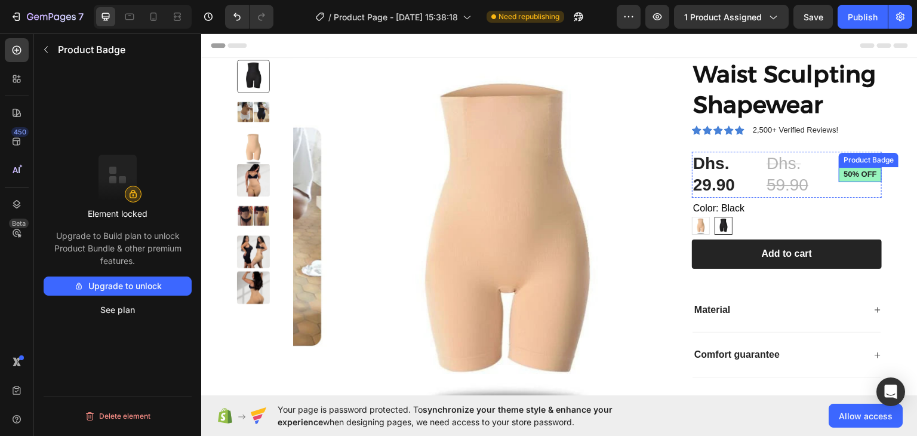
click at [869, 173] on pre "50% off" at bounding box center [860, 174] width 43 height 15
click at [108, 410] on button "Delete element" at bounding box center [118, 416] width 148 height 19
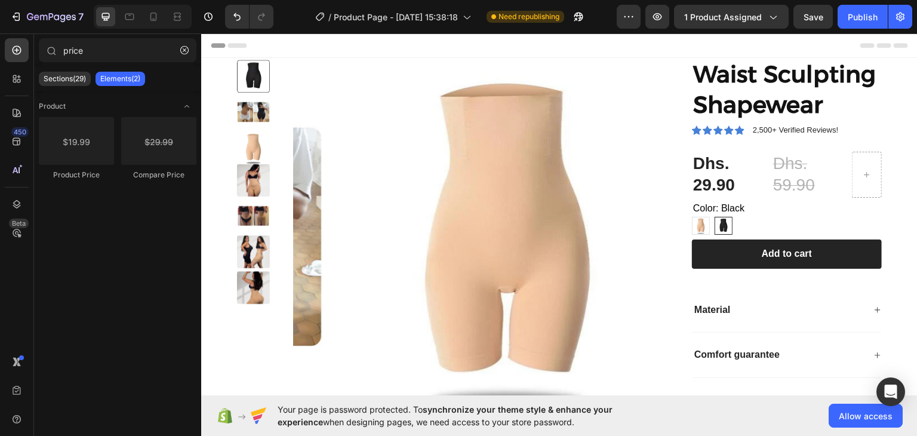
drag, startPoint x: 862, startPoint y: 11, endPoint x: 836, endPoint y: 10, distance: 26.9
click at [860, 11] on div "Publish" at bounding box center [863, 17] width 30 height 13
click at [861, 156] on div at bounding box center [867, 174] width 30 height 46
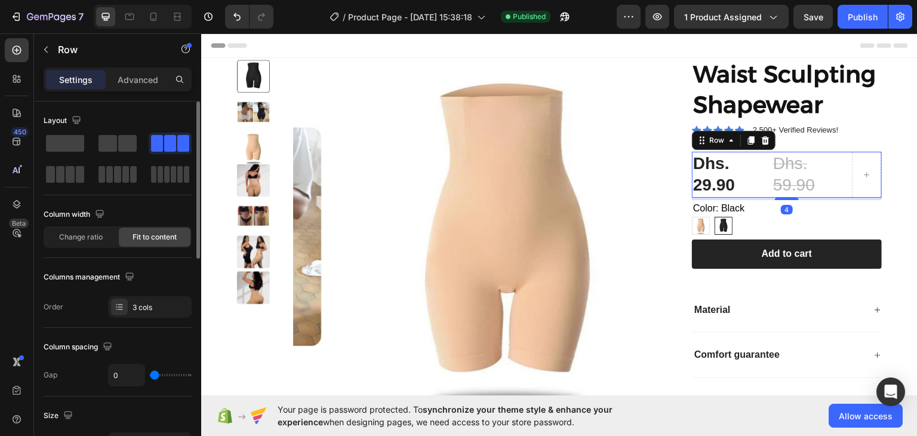
click at [116, 144] on span at bounding box center [108, 143] width 19 height 17
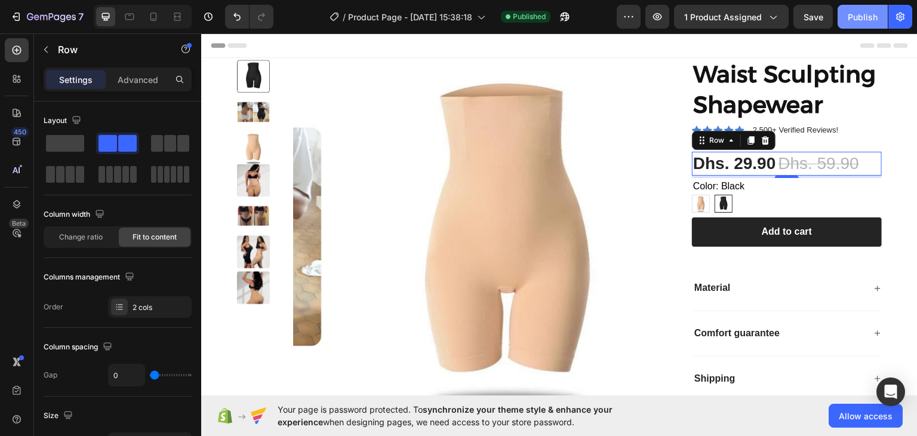
click at [857, 20] on div "Publish" at bounding box center [863, 17] width 30 height 13
click at [862, 21] on div "Publish" at bounding box center [863, 17] width 30 height 13
click at [571, 21] on icon "button" at bounding box center [565, 17] width 12 height 12
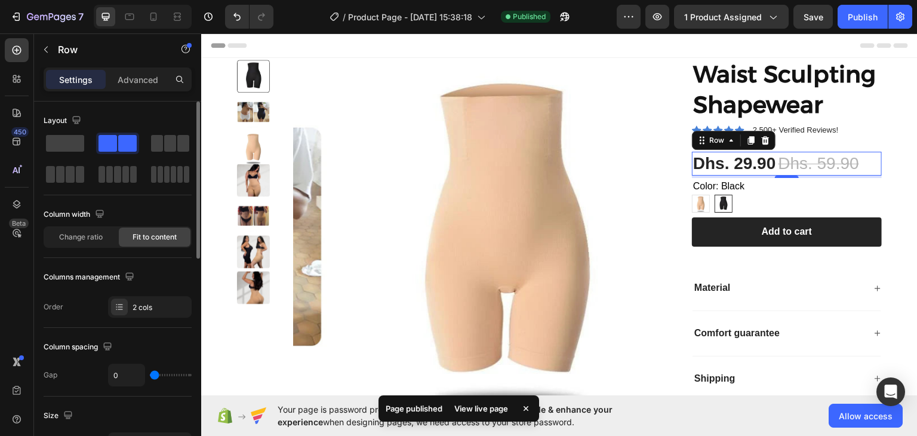
type input "8"
type input "11"
type input "16"
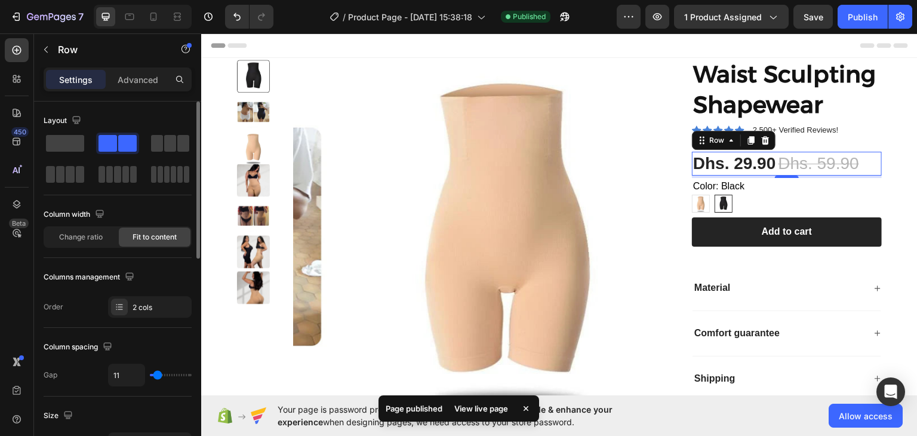
type input "16"
type input "20"
type input "22"
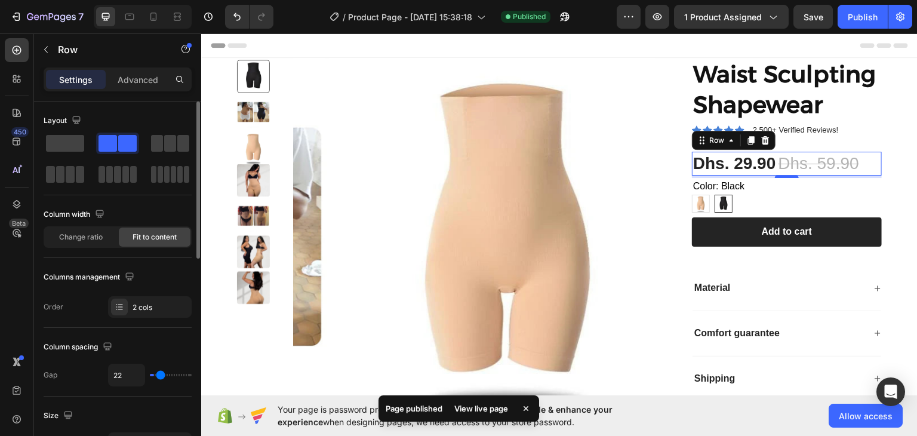
type input "24"
type input "22"
type input "20"
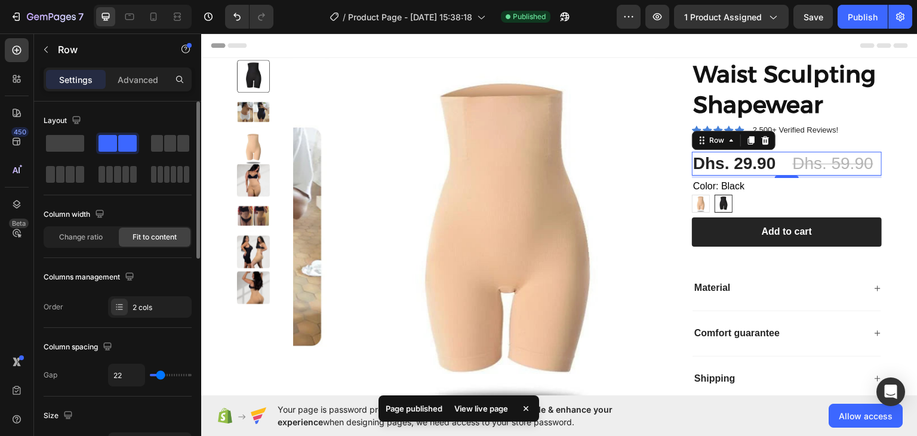
type input "20"
type input "18"
type input "16"
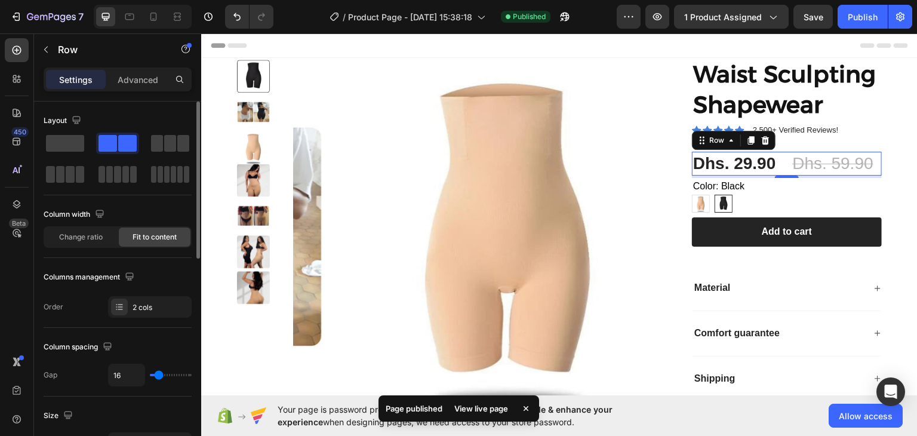
type input "15"
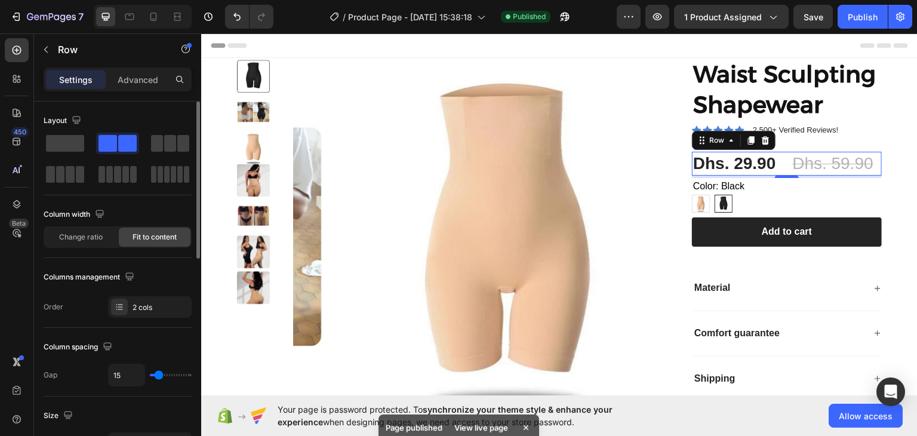
type input "13"
type input "11"
click at [158, 374] on input "range" at bounding box center [171, 375] width 42 height 2
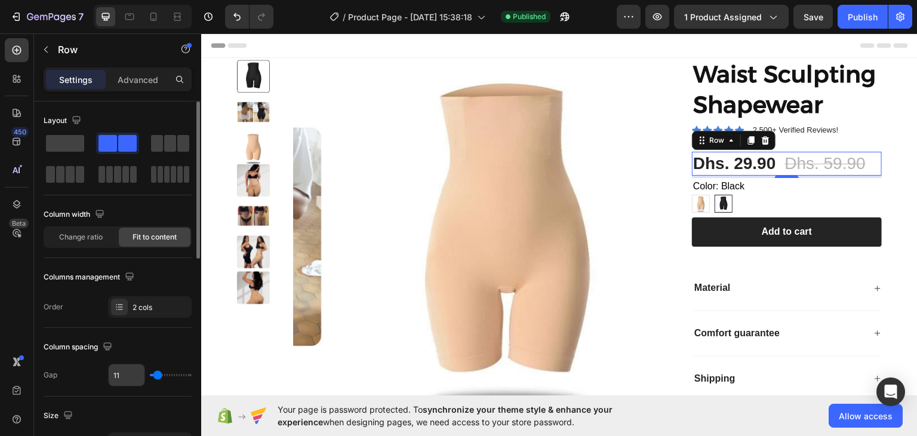
click at [129, 376] on input "11" at bounding box center [127, 375] width 36 height 22
type input "1"
type input "12"
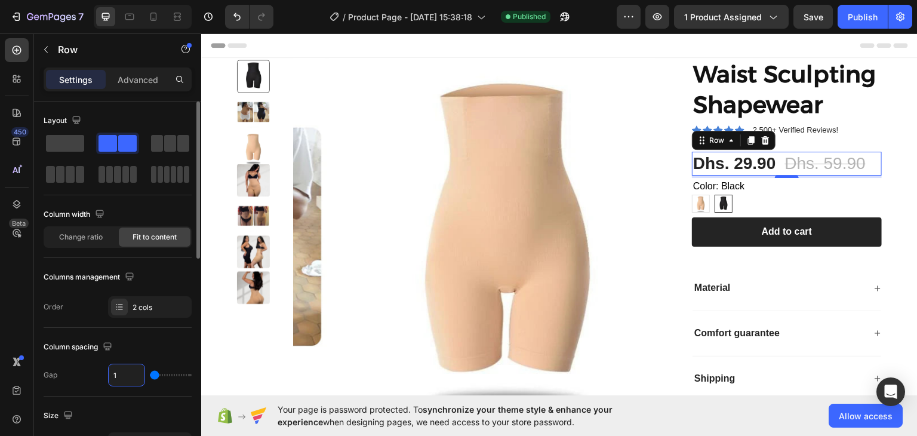
type input "12"
click at [852, 20] on div "Publish" at bounding box center [863, 17] width 30 height 13
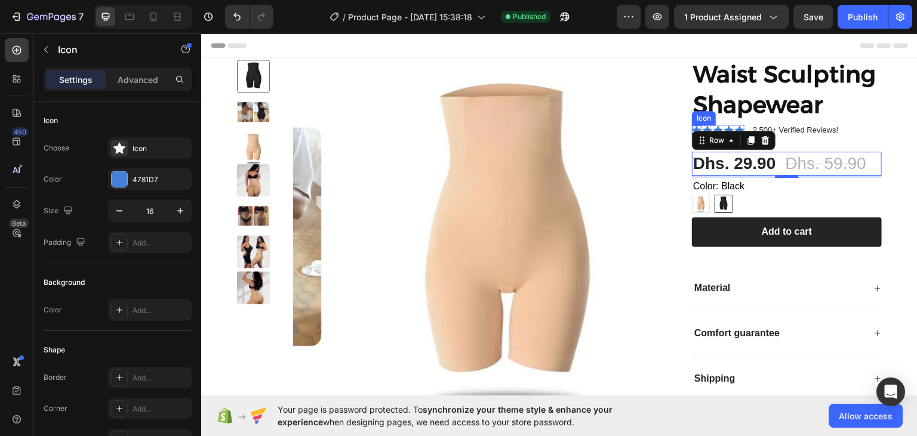
click at [695, 126] on icon at bounding box center [697, 130] width 10 height 10
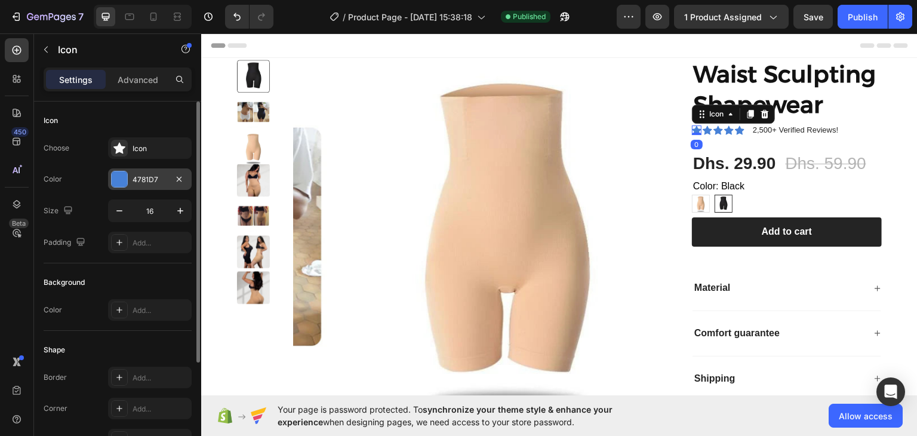
click at [114, 182] on div at bounding box center [120, 179] width 16 height 16
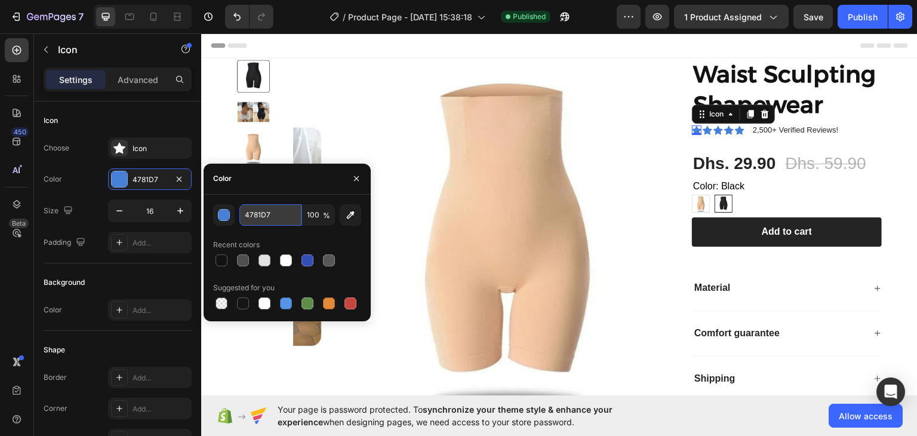
click at [265, 217] on input "4781D7" at bounding box center [271, 215] width 62 height 22
paste input "#CEA17B"
type input "#CEA17B"
click at [703, 129] on icon at bounding box center [708, 129] width 10 height 9
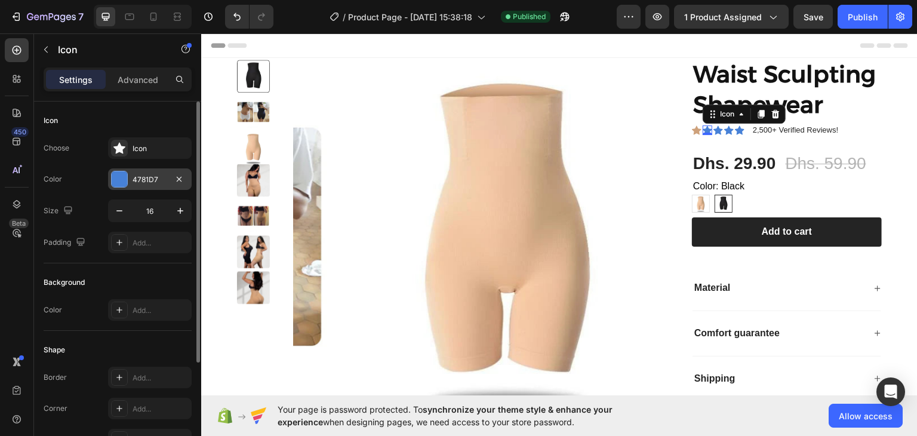
click at [146, 182] on div "4781D7" at bounding box center [150, 179] width 35 height 11
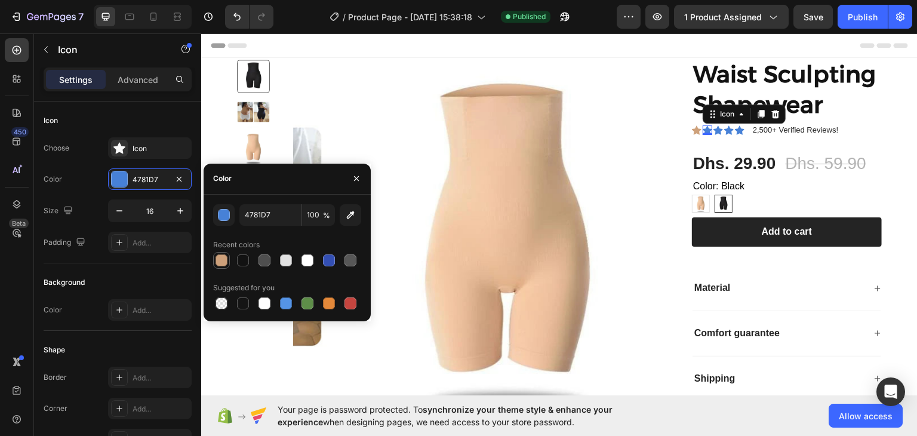
click at [225, 264] on div at bounding box center [222, 260] width 12 height 12
type input "CEA17B"
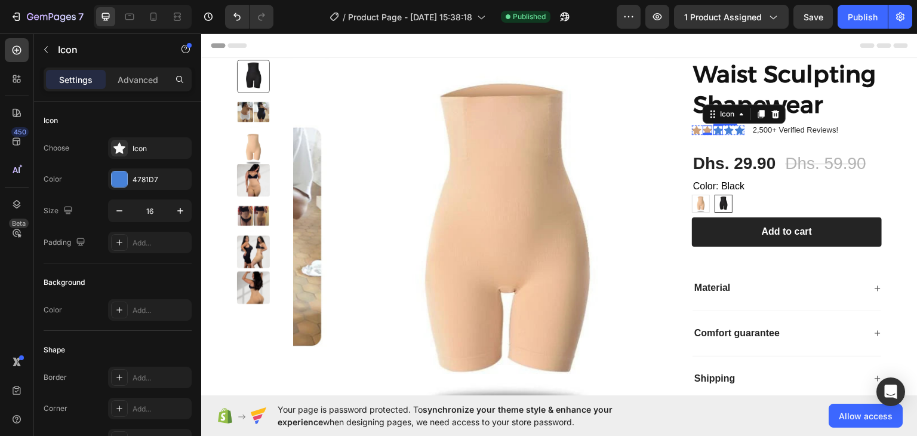
click at [714, 129] on div "Icon" at bounding box center [719, 130] width 10 height 10
click at [725, 130] on icon at bounding box center [730, 129] width 10 height 9
click at [735, 130] on div "Icon" at bounding box center [740, 130] width 10 height 10
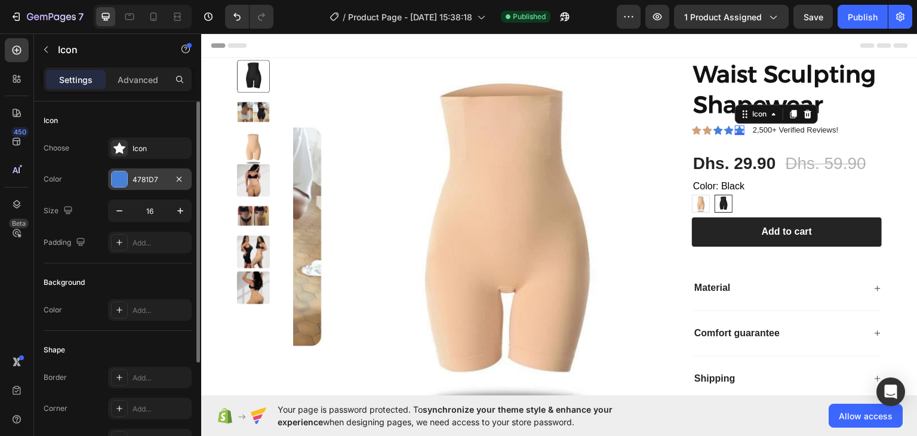
click at [154, 179] on div "4781D7" at bounding box center [150, 179] width 35 height 11
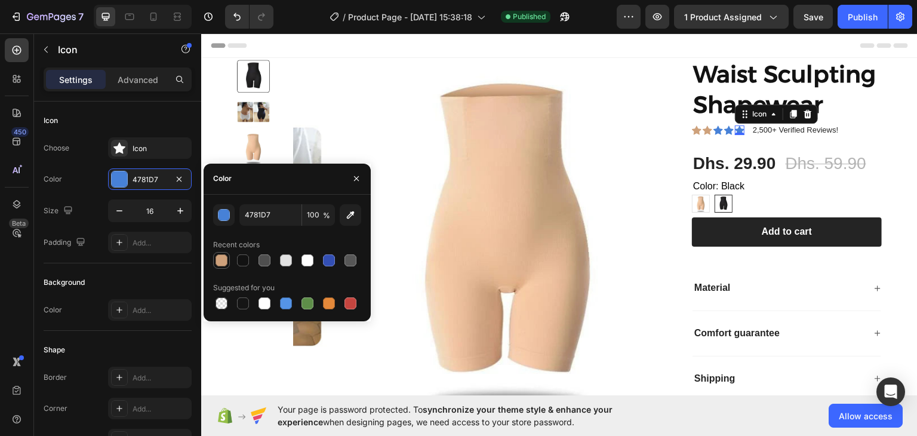
click at [226, 260] on div at bounding box center [222, 260] width 12 height 12
type input "CEA17B"
click at [725, 128] on icon at bounding box center [730, 129] width 10 height 9
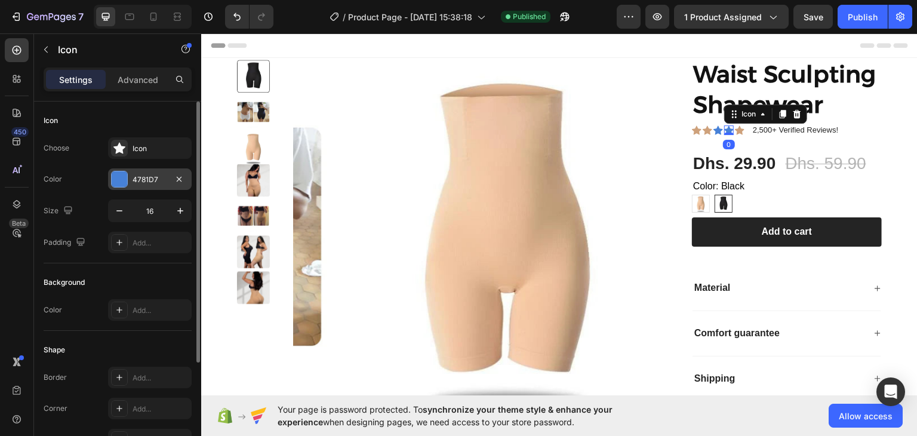
click at [134, 181] on div "4781D7" at bounding box center [150, 179] width 35 height 11
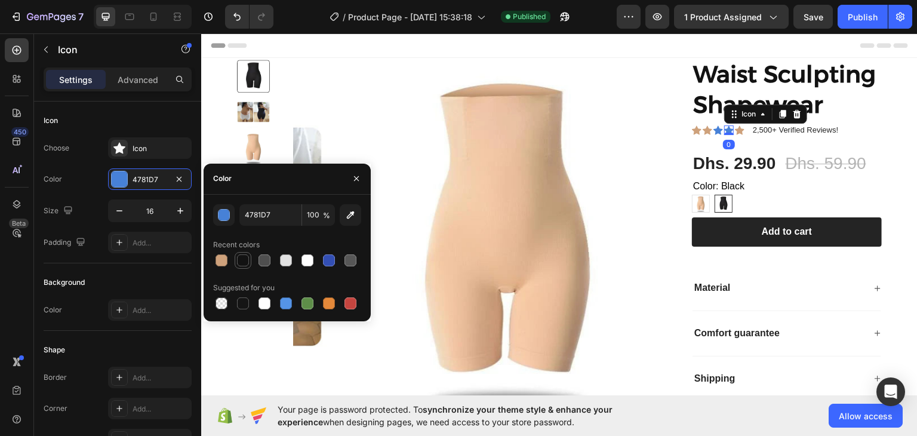
click at [223, 258] on div at bounding box center [222, 260] width 12 height 12
type input "CEA17B"
click at [714, 128] on icon at bounding box center [719, 129] width 10 height 9
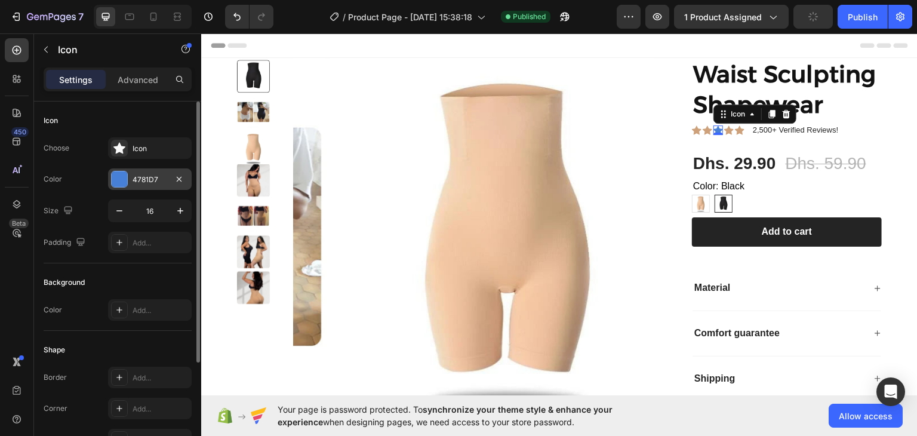
click at [127, 182] on div at bounding box center [119, 179] width 17 height 17
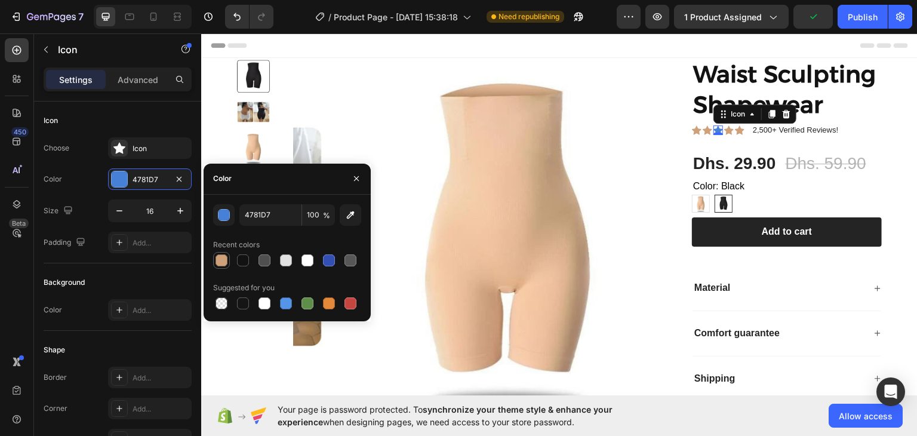
click at [220, 261] on div at bounding box center [222, 260] width 12 height 12
type input "CEA17B"
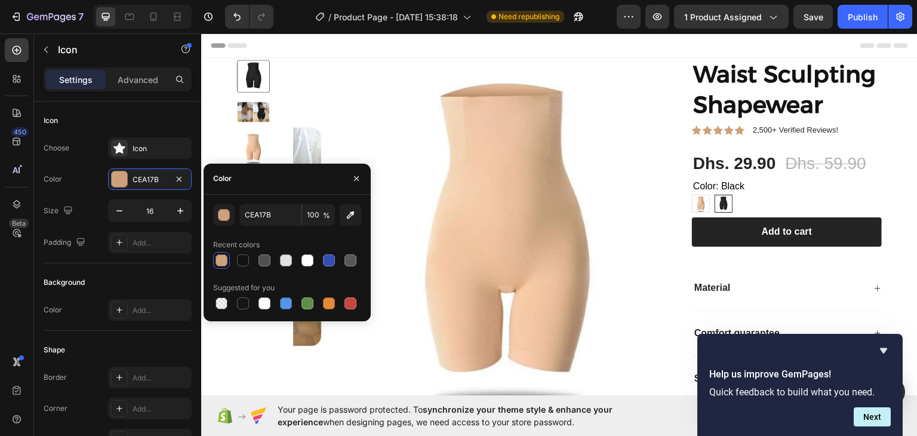
click at [685, 44] on div "Header" at bounding box center [560, 45] width 698 height 24
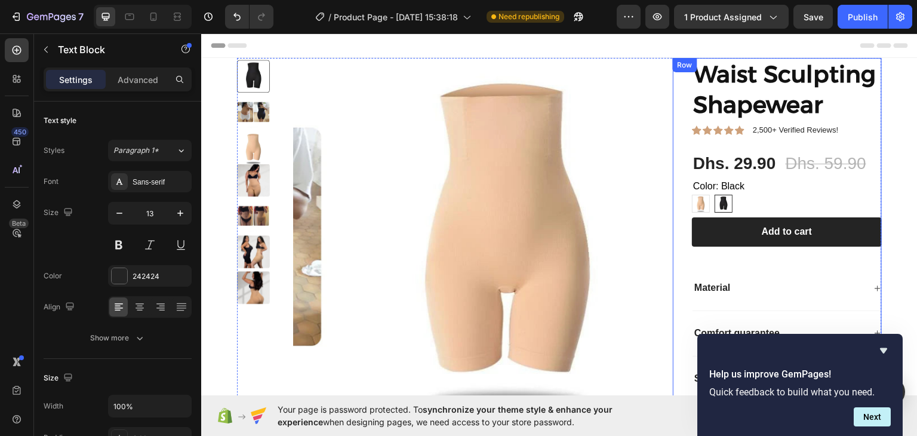
click at [759, 133] on p "2,500+ Verified Reviews!" at bounding box center [795, 130] width 85 height 12
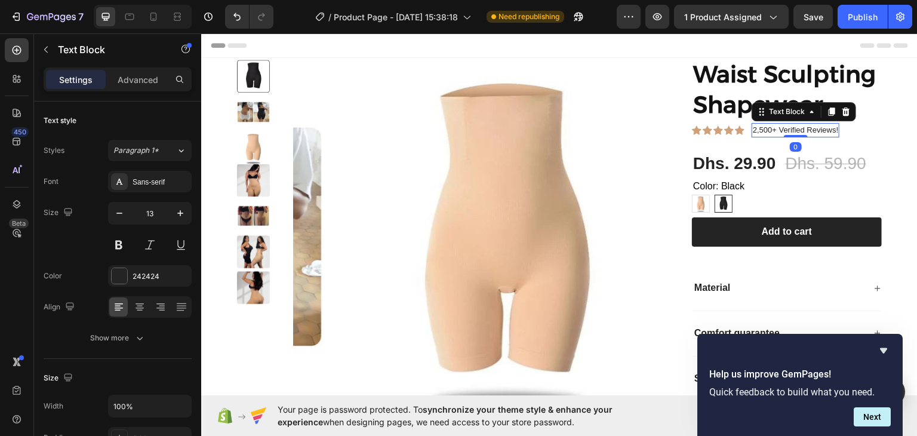
click at [759, 133] on p "2,500+ Verified Reviews!" at bounding box center [795, 130] width 85 height 12
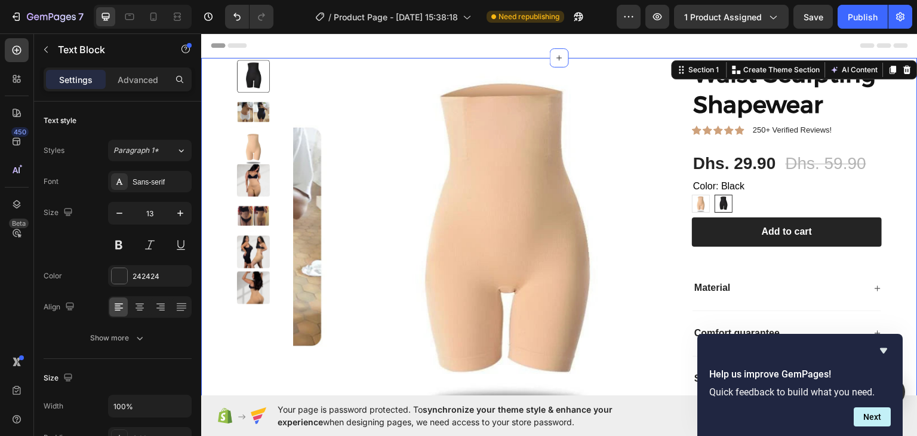
click at [899, 110] on div "Product Images Waist Sculpting Shapewear Product Title Icon Icon Icon Icon Icon…" at bounding box center [559, 254] width 717 height 394
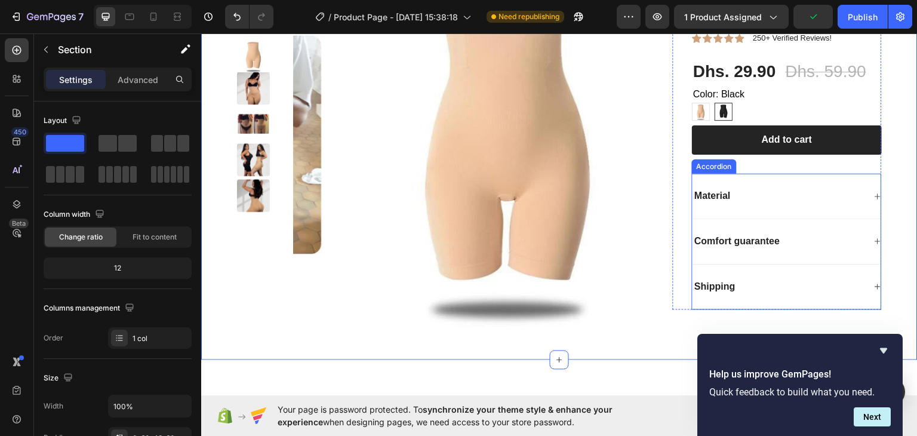
scroll to position [0, 0]
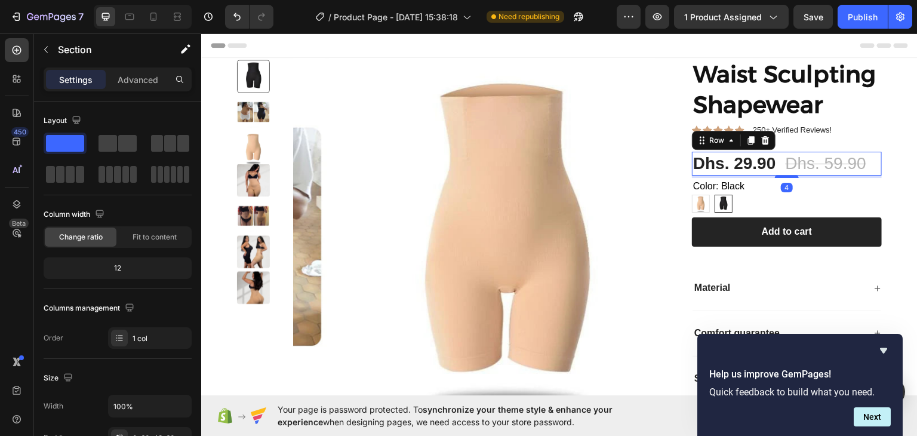
click at [776, 154] on div "Dhs. 29.90 Product Price Product Price Dhs. 59.90 Product Price Product Price R…" at bounding box center [787, 163] width 190 height 24
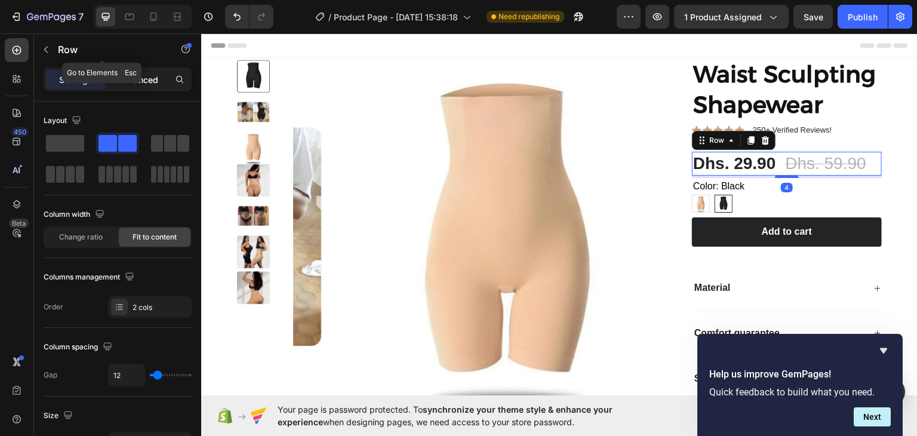
click at [127, 80] on p "Advanced" at bounding box center [138, 79] width 41 height 13
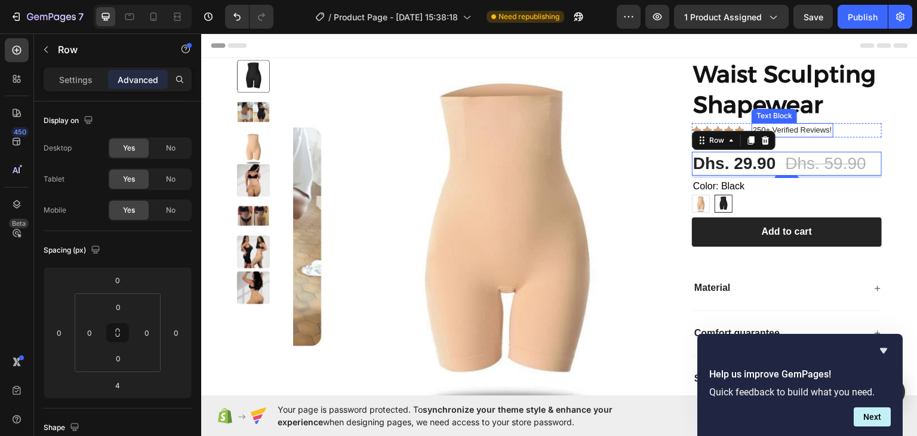
click at [819, 136] on div "250+ Verified Reviews!" at bounding box center [793, 129] width 82 height 14
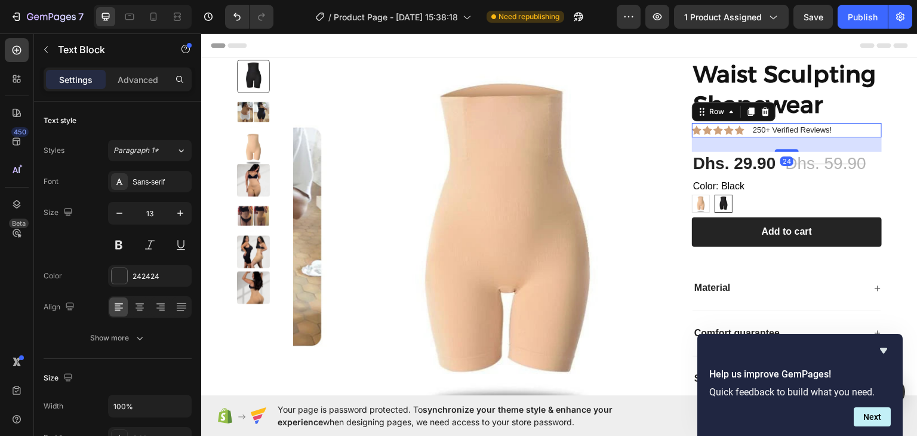
click at [841, 134] on div "Icon Icon Icon Icon Icon Icon List 250+ Verified Reviews! Text Block Row 24" at bounding box center [787, 129] width 190 height 14
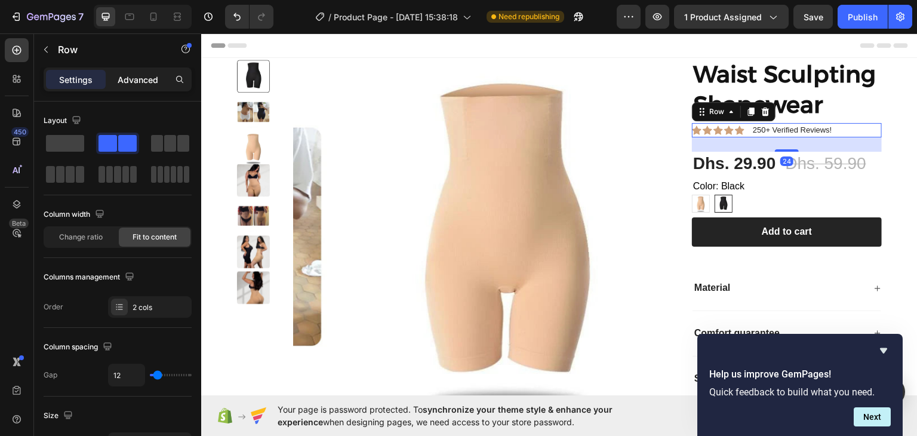
click at [125, 70] on div "Advanced" at bounding box center [138, 79] width 60 height 19
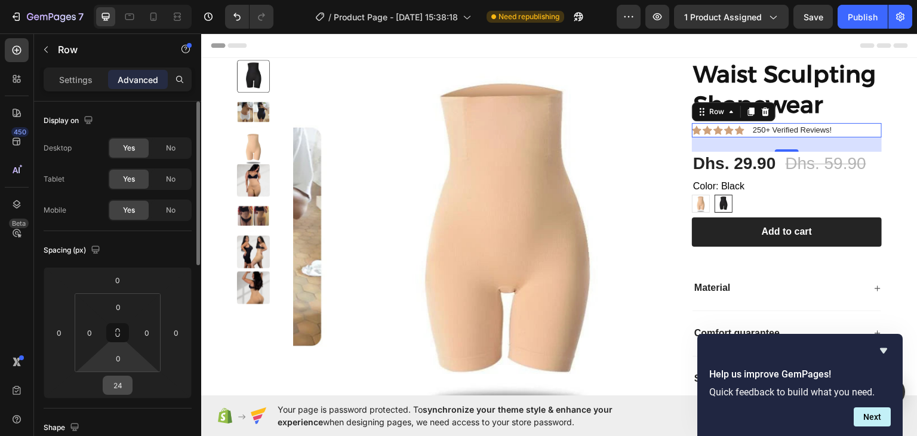
click at [116, 376] on div "24" at bounding box center [118, 385] width 30 height 19
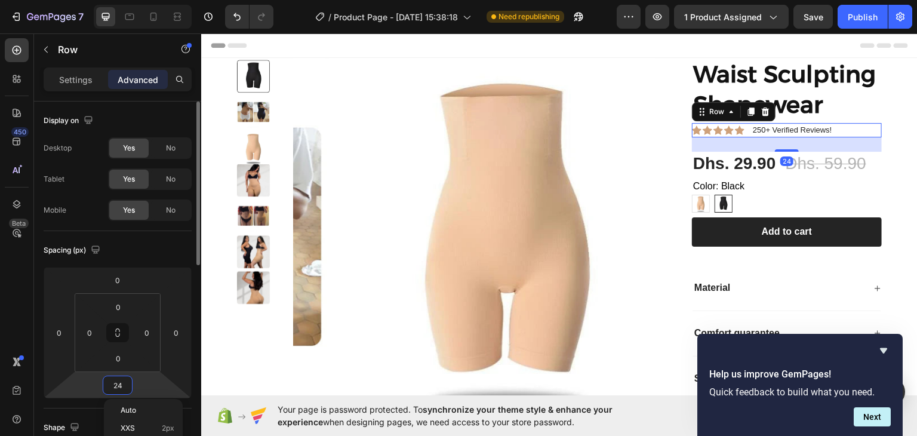
click at [116, 376] on input "24" at bounding box center [118, 385] width 24 height 18
click at [117, 385] on input "24" at bounding box center [118, 385] width 24 height 18
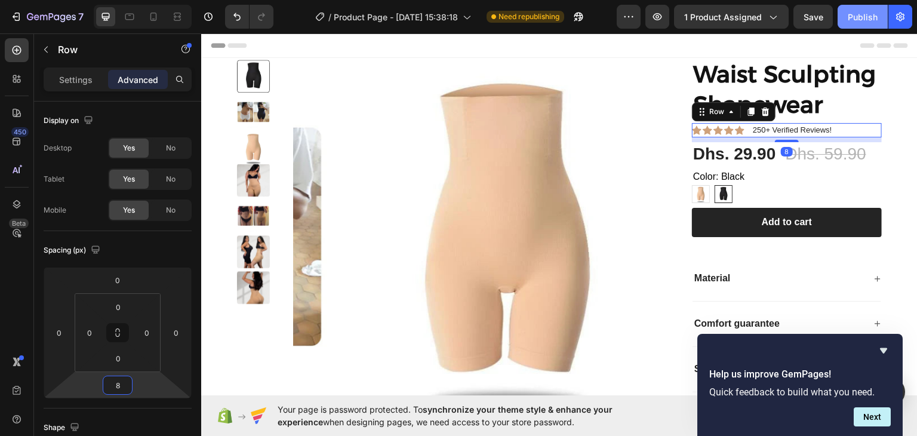
type input "8"
click at [860, 24] on button "Publish" at bounding box center [863, 17] width 50 height 24
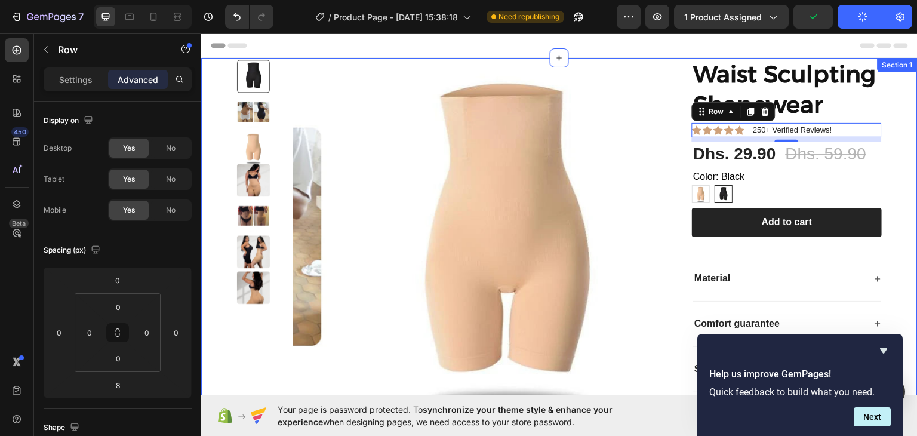
click at [895, 99] on div "Product Images Waist Sculpting Shapewear Product Title Icon Icon Icon Icon Icon…" at bounding box center [559, 254] width 717 height 394
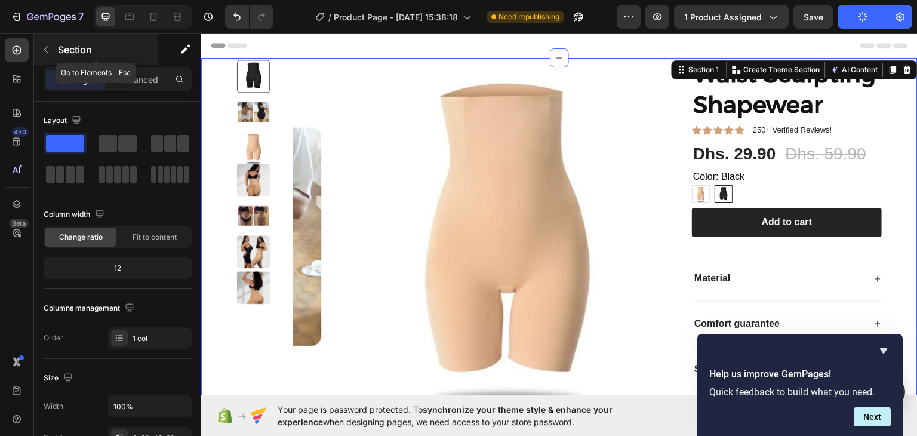
click at [51, 48] on button "button" at bounding box center [45, 49] width 19 height 19
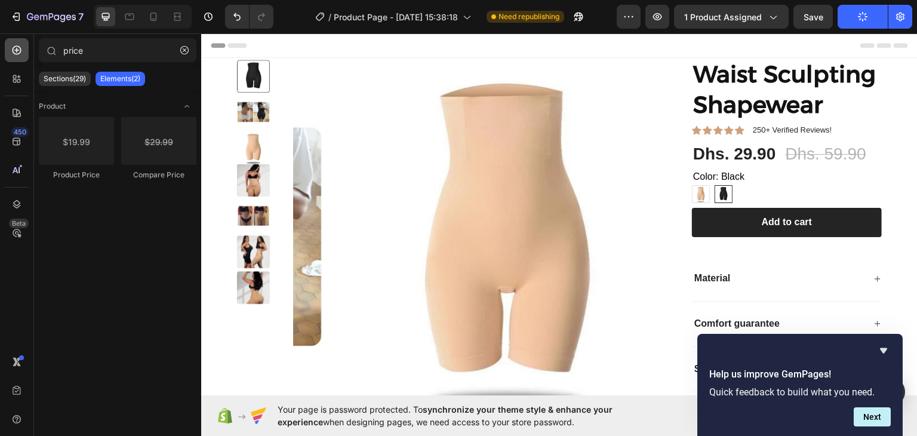
click at [16, 53] on icon at bounding box center [17, 50] width 12 height 12
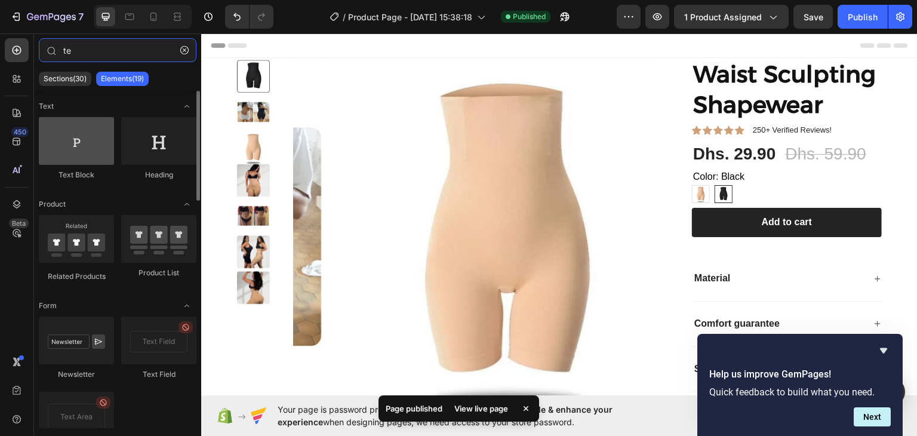
type input "te"
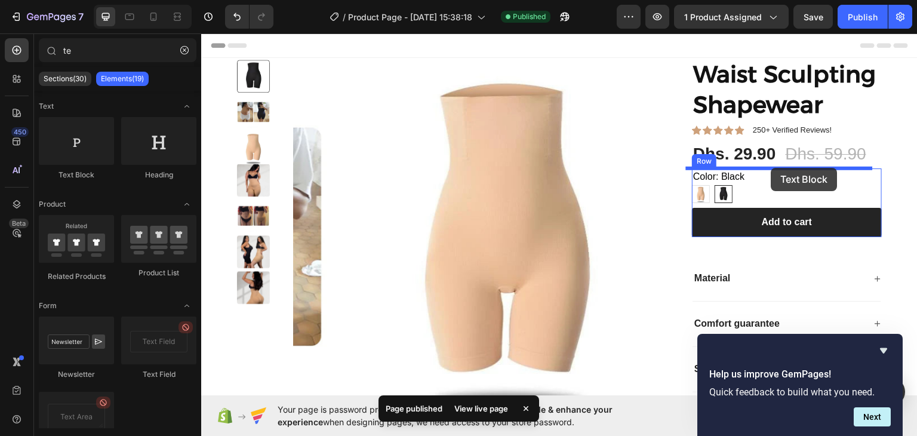
drag, startPoint x: 287, startPoint y: 180, endPoint x: 772, endPoint y: 167, distance: 485.2
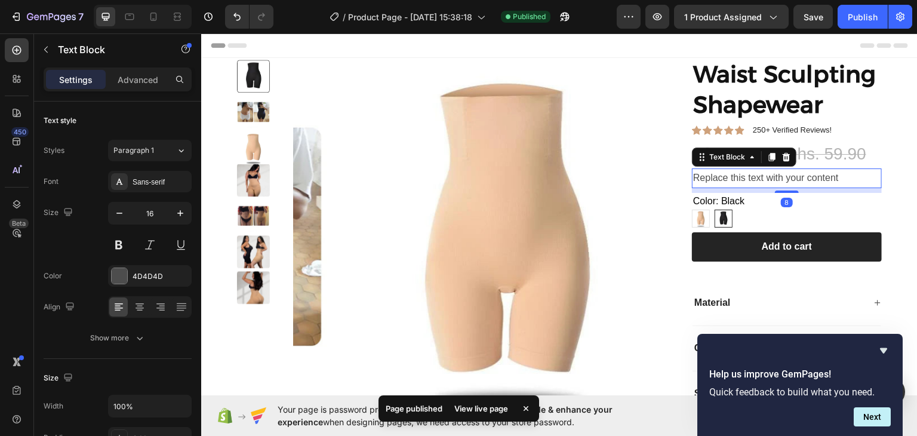
click at [771, 182] on div "Replace this text with your content" at bounding box center [787, 178] width 190 height 20
click at [771, 182] on p "Replace this text with your content" at bounding box center [787, 177] width 188 height 17
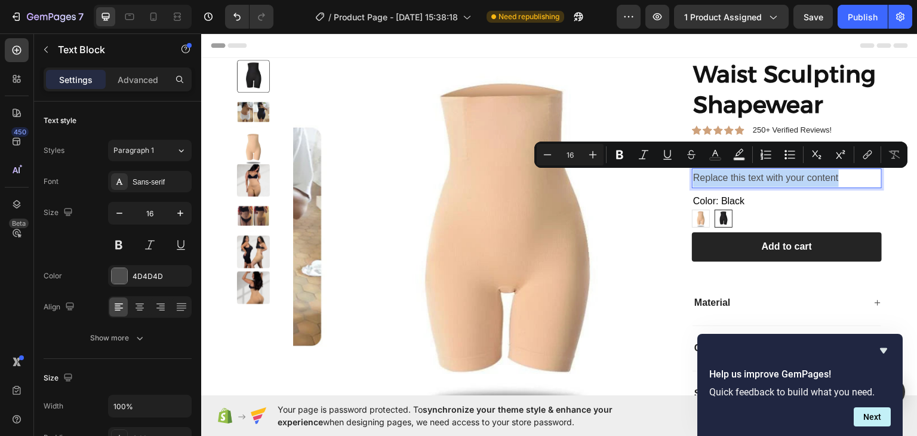
click at [775, 177] on p "Replace this text with your content" at bounding box center [787, 177] width 188 height 17
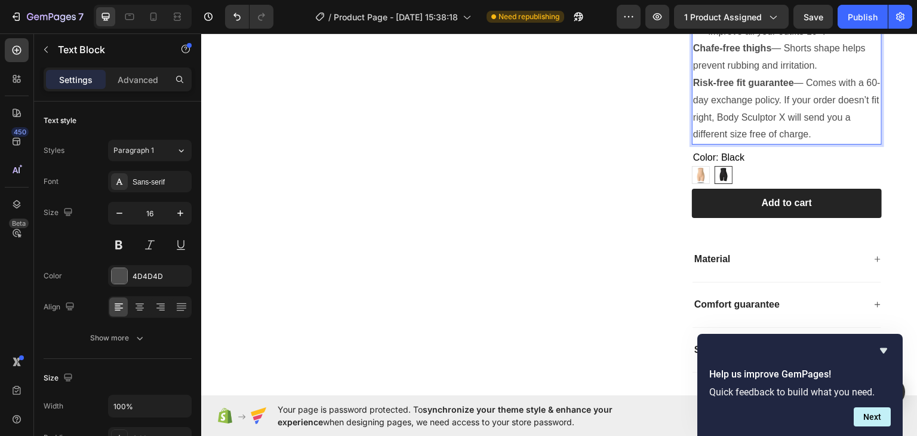
scroll to position [358, 0]
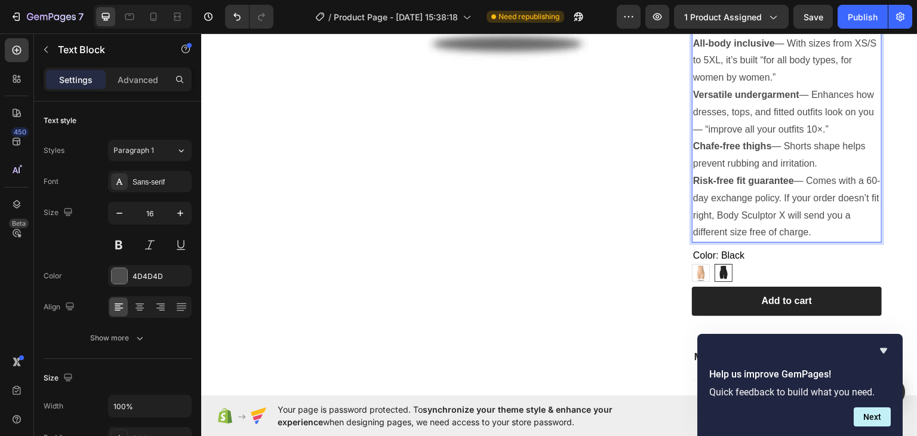
click at [772, 117] on p "Versatile undergarment — Enhances how dresses, tops, and fitted outfits look on…" at bounding box center [787, 111] width 188 height 51
click at [772, 116] on p "Versatile undergarment — Enhances how dresses, tops, and fitted outfits look on…" at bounding box center [787, 111] width 188 height 51
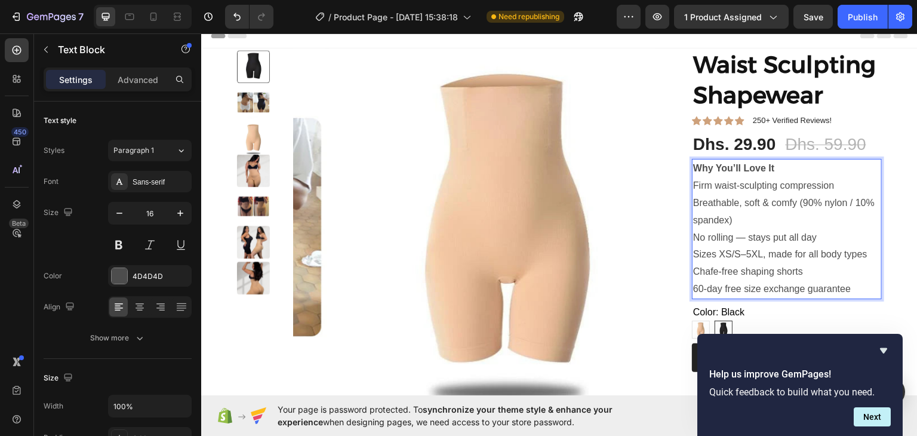
scroll to position [9, 0]
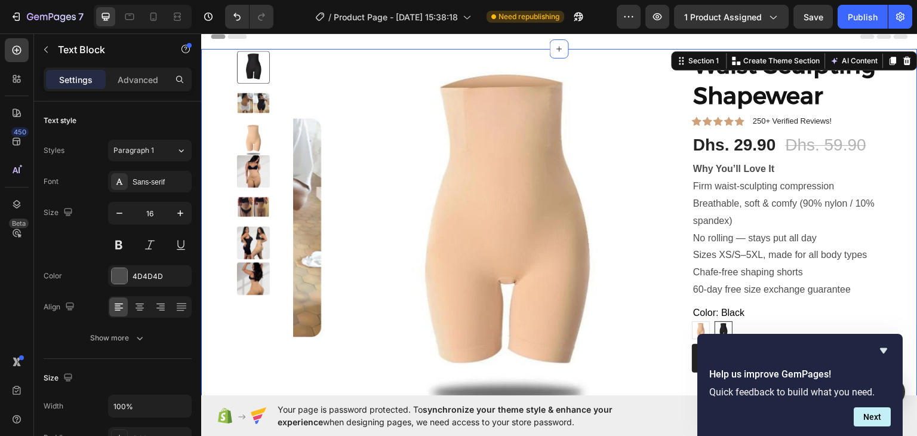
click at [895, 198] on div "Product Images Waist Sculpting Shapewear Product Title Icon Icon Icon Icon Icon…" at bounding box center [559, 311] width 717 height 527
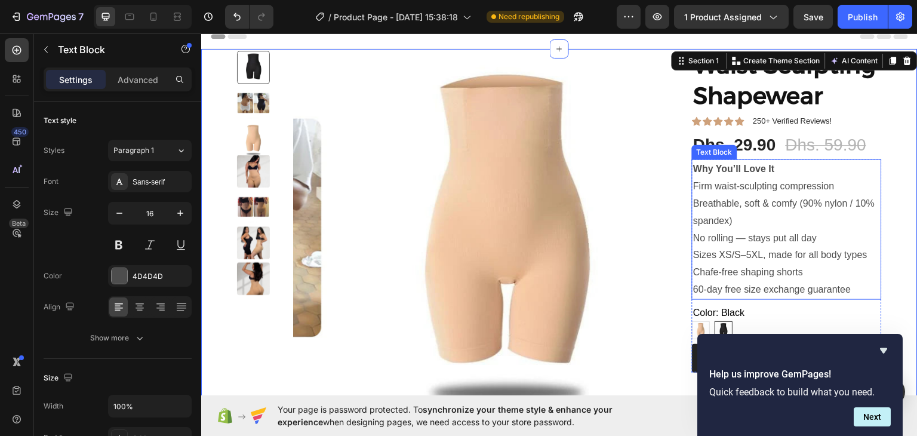
click at [730, 221] on p "Breathable, soft & comfy (90% nylon / 10% spandex)" at bounding box center [787, 212] width 188 height 35
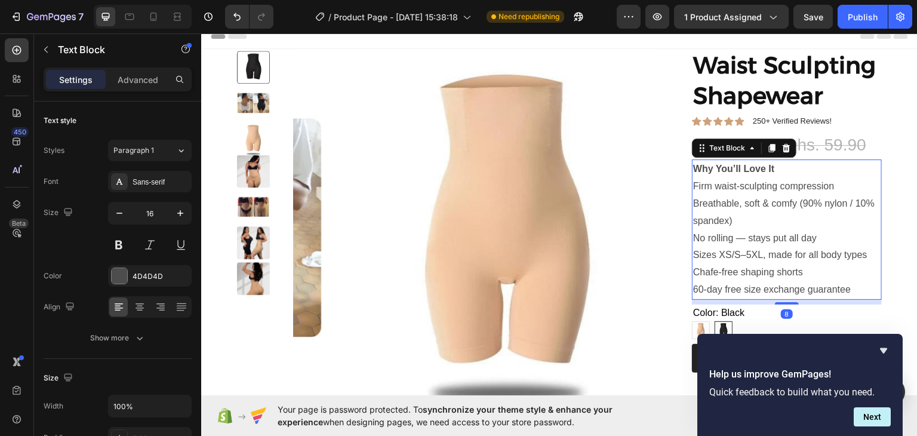
click at [726, 218] on p "Breathable, soft & comfy (90% nylon / 10% spandex)" at bounding box center [787, 212] width 188 height 35
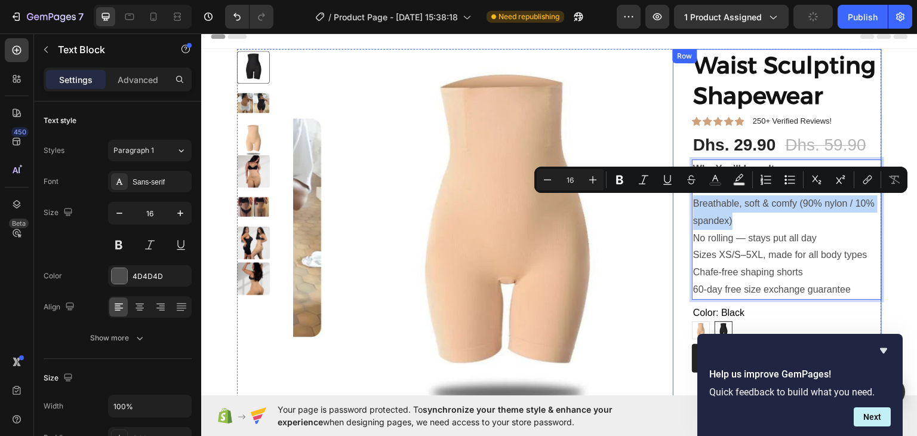
drag, startPoint x: 735, startPoint y: 218, endPoint x: 683, endPoint y: 205, distance: 53.5
click at [683, 205] on div "Waist Sculpting Shapewear Product Title Icon Icon Icon Icon Icon Icon List 250+…" at bounding box center [777, 287] width 209 height 479
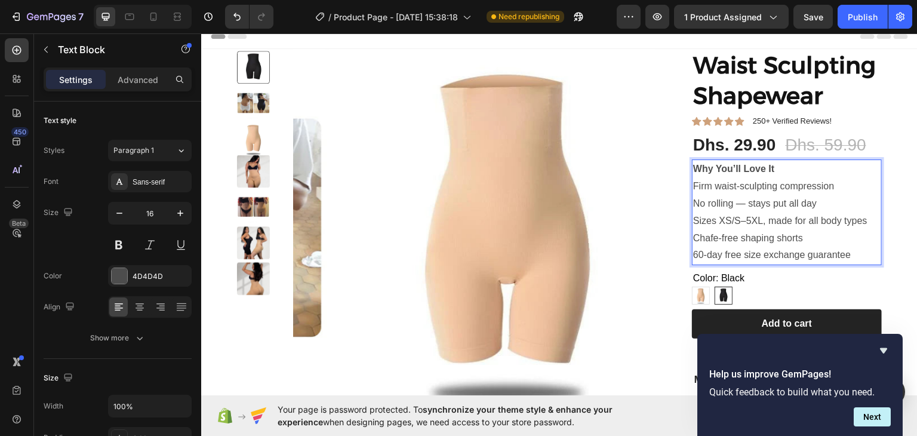
click at [693, 185] on p "Firm waist-sculpting compression" at bounding box center [787, 185] width 188 height 17
click at [693, 205] on p "No rolling — stays put all day" at bounding box center [787, 203] width 188 height 17
click at [693, 221] on p "Sizes XS/S–5XL, made for all body types" at bounding box center [787, 220] width 188 height 17
click at [693, 254] on p "60-day free size exchange guarantee" at bounding box center [787, 254] width 188 height 17
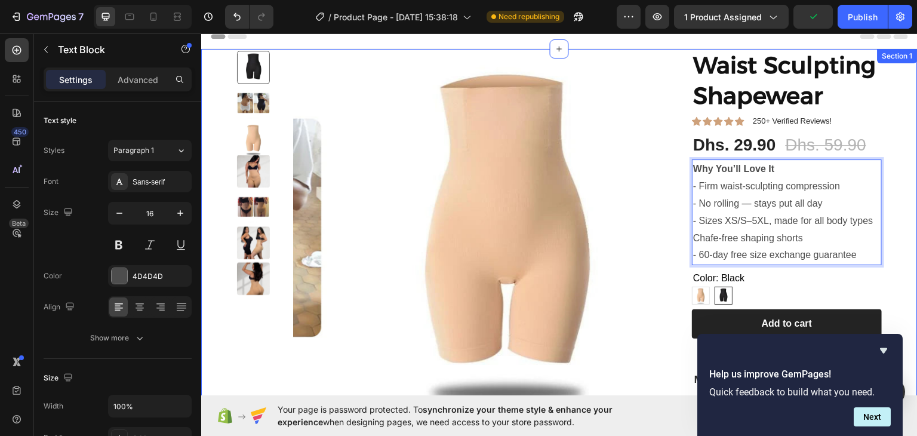
click at [896, 192] on div "Product Images Waist Sculpting Shapewear Product Title Icon Icon Icon Icon Icon…" at bounding box center [559, 294] width 717 height 492
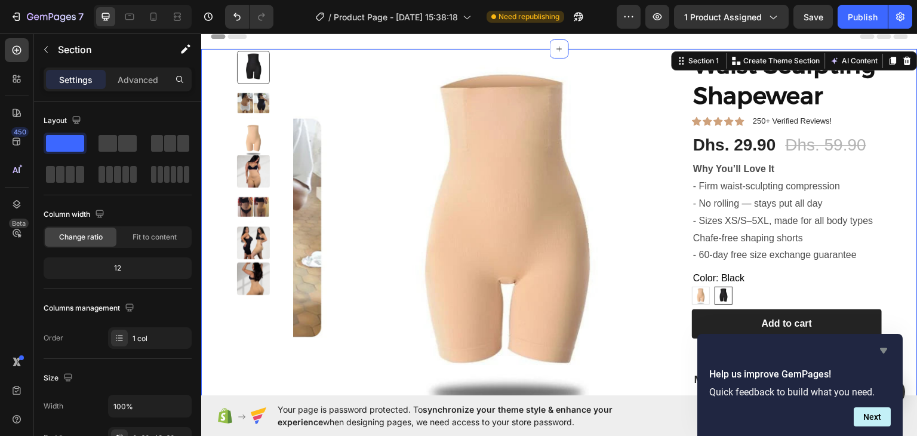
click at [883, 349] on icon "Hide survey" at bounding box center [883, 350] width 7 height 5
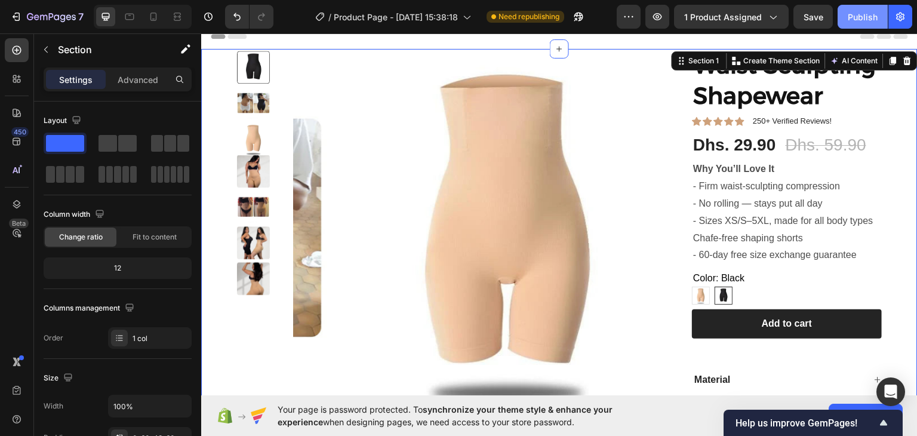
click at [855, 18] on div "Publish" at bounding box center [863, 17] width 30 height 13
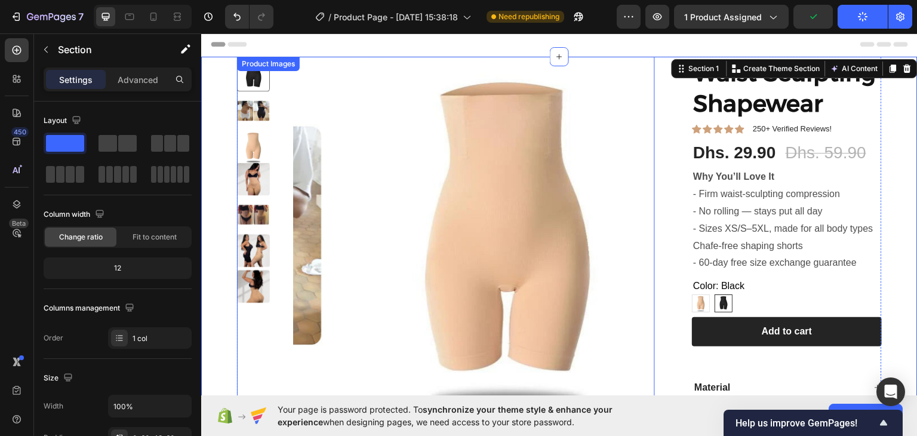
scroll to position [0, 0]
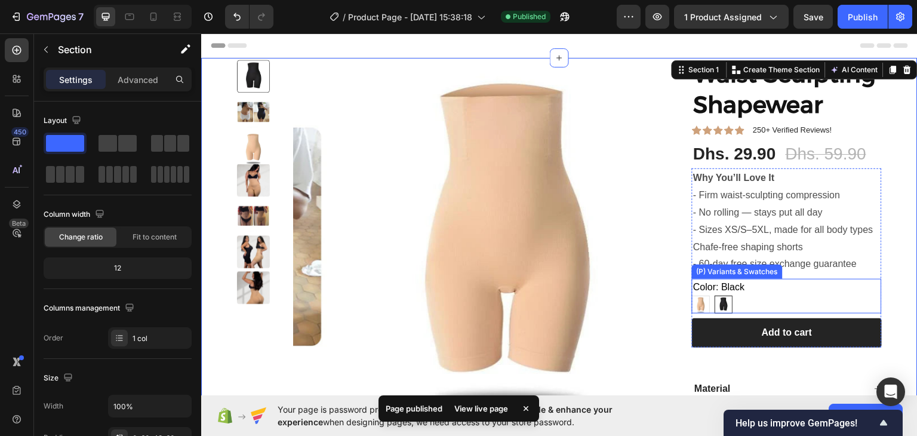
click at [732, 302] on div "Nude Nude Black Black" at bounding box center [787, 304] width 190 height 18
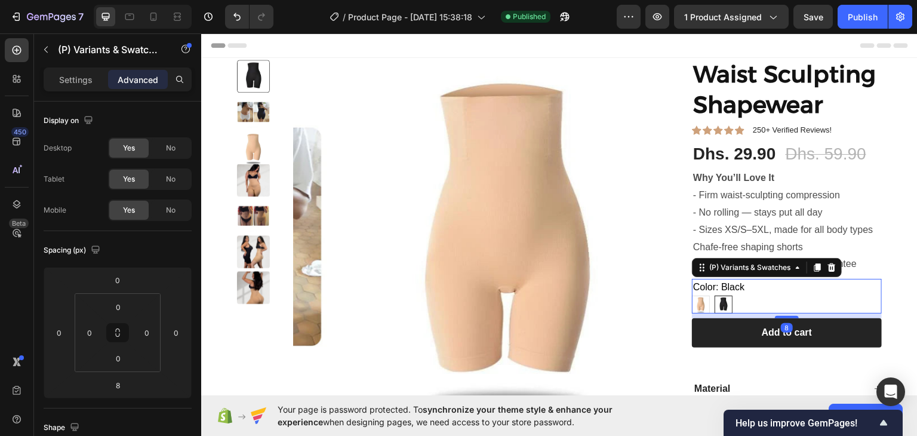
click at [719, 304] on img at bounding box center [724, 304] width 17 height 17
click at [715, 295] on input "Black Black" at bounding box center [714, 294] width 1 height 1
click at [701, 302] on img at bounding box center [701, 304] width 17 height 17
click at [692, 295] on input "Nude Nude" at bounding box center [692, 294] width 1 height 1
radio input "true"
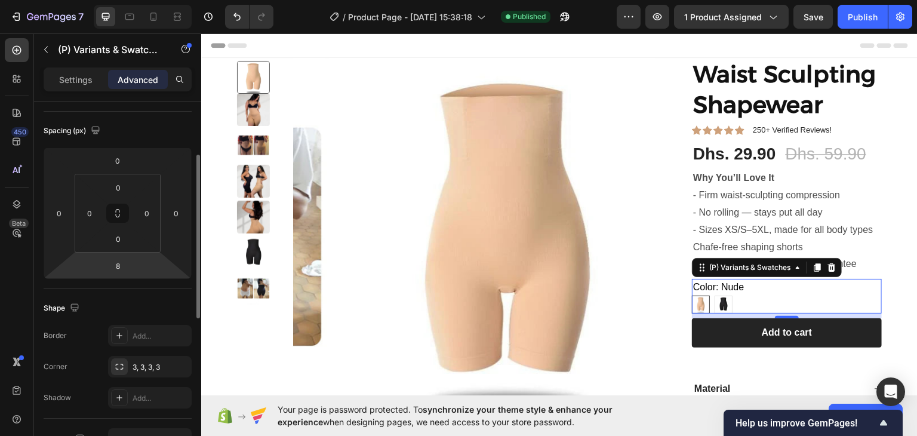
scroll to position [239, 0]
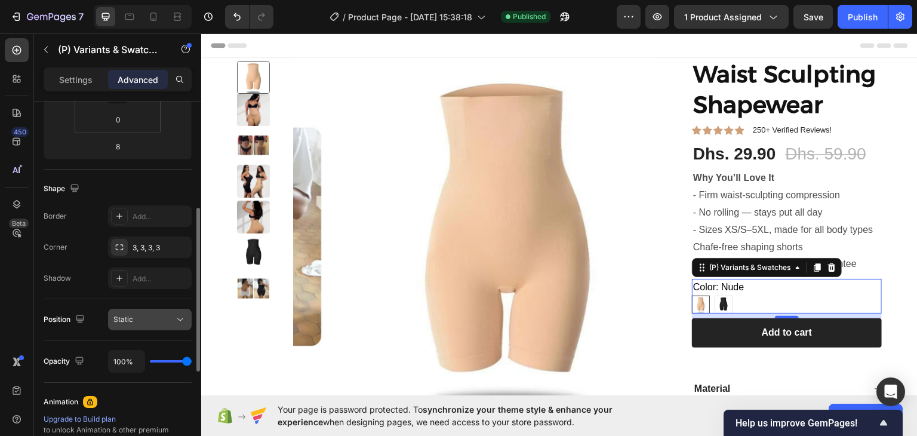
click at [162, 317] on div "Static" at bounding box center [143, 319] width 61 height 11
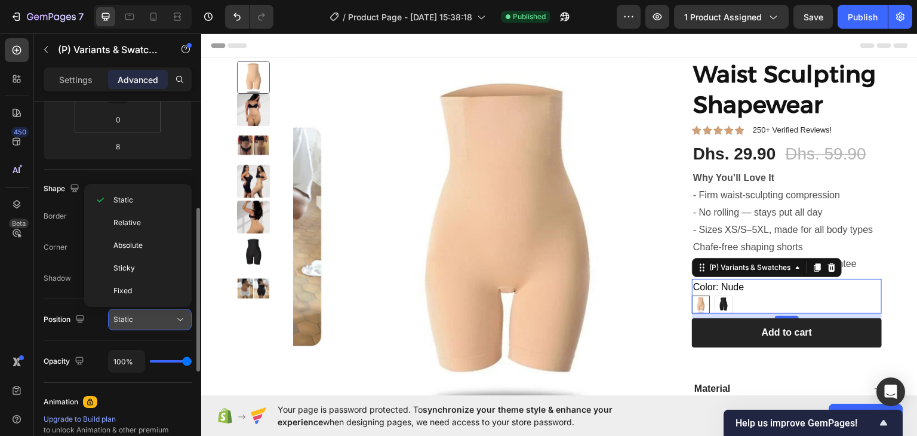
click at [162, 317] on div "Static" at bounding box center [143, 319] width 61 height 11
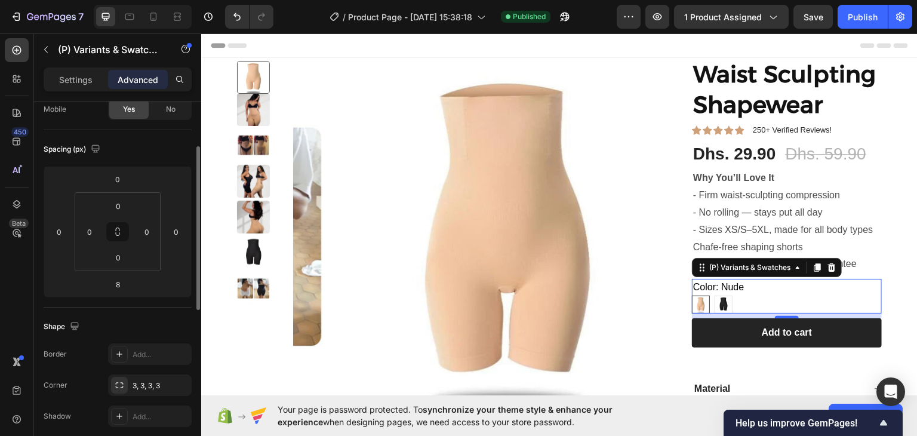
scroll to position [0, 0]
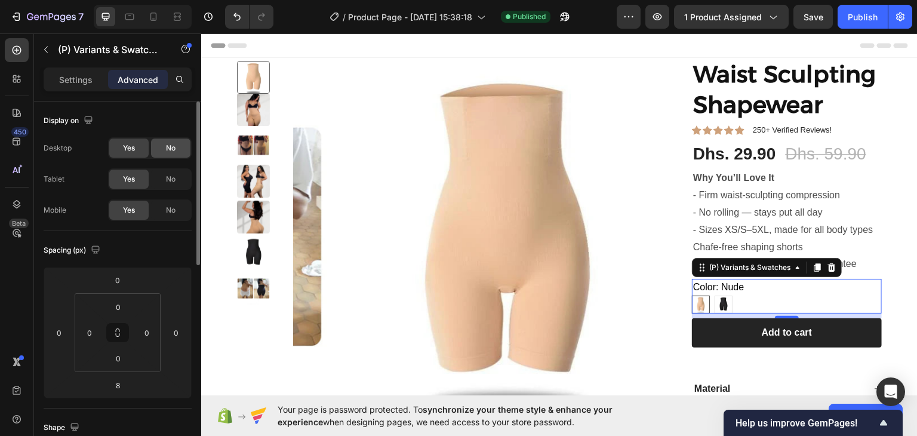
click at [171, 148] on span "No" at bounding box center [171, 148] width 10 height 11
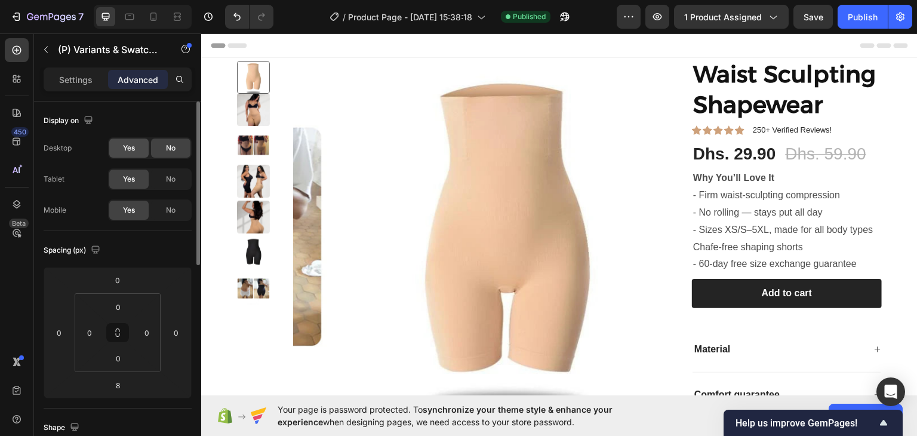
click at [133, 147] on span "Yes" at bounding box center [129, 148] width 12 height 11
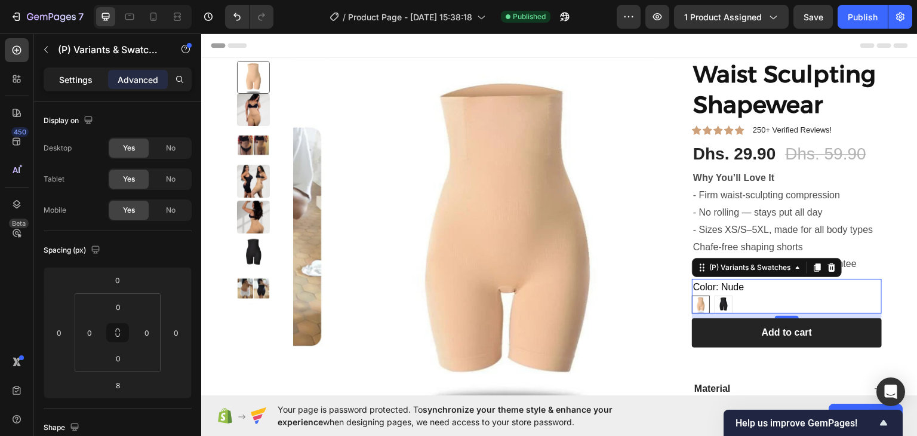
click at [77, 86] on div "Settings" at bounding box center [76, 79] width 60 height 19
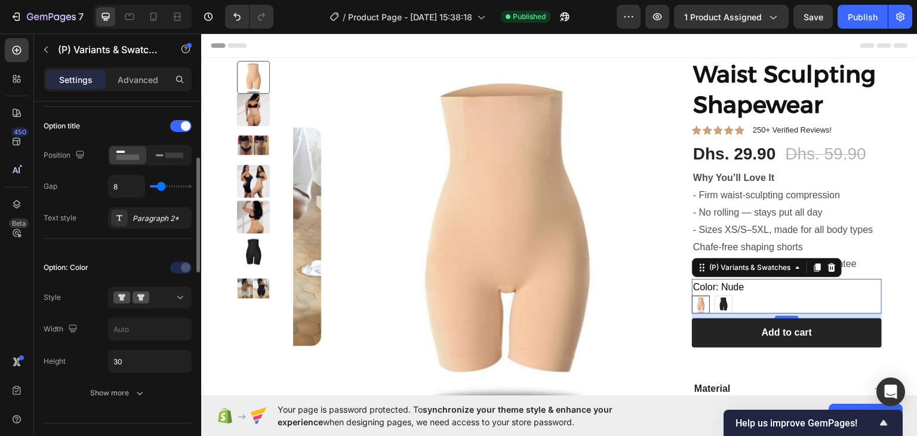
scroll to position [239, 0]
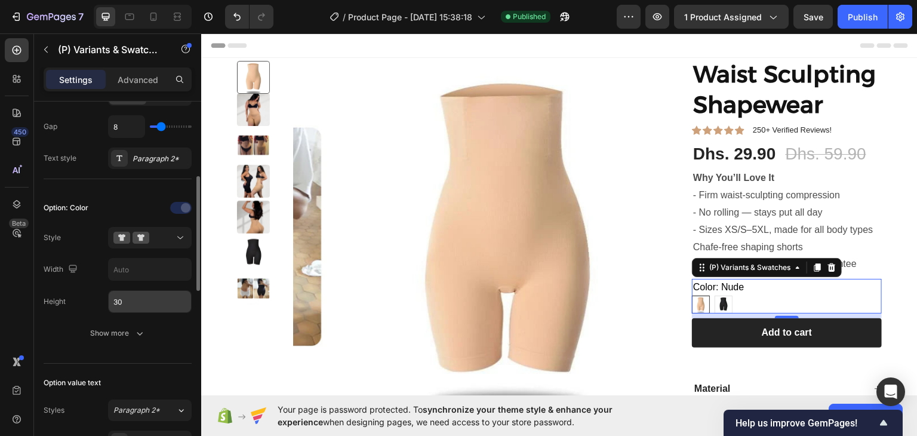
click at [132, 298] on input "30" at bounding box center [150, 302] width 82 height 22
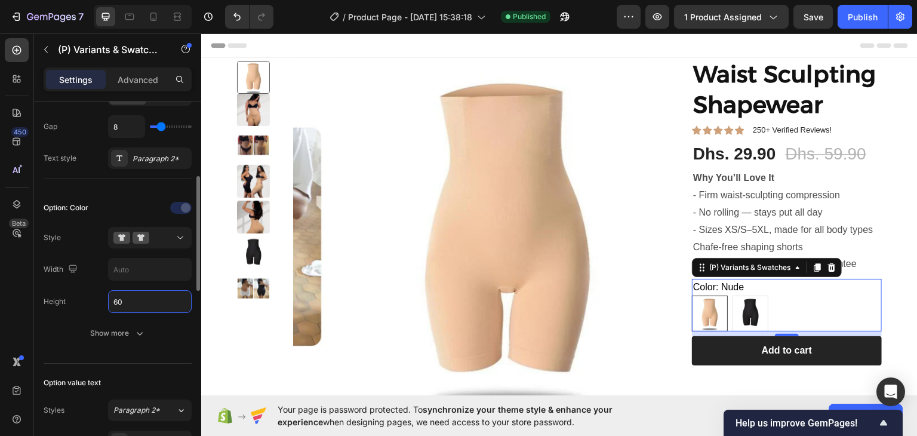
type input "6"
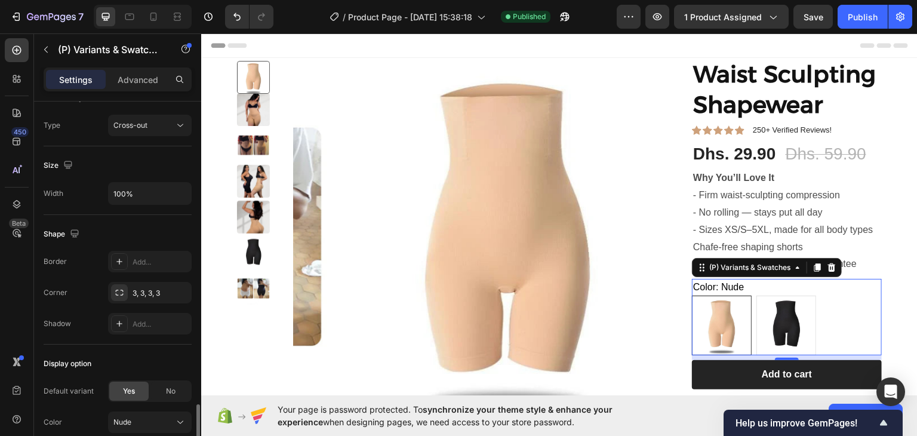
scroll to position [776, 0]
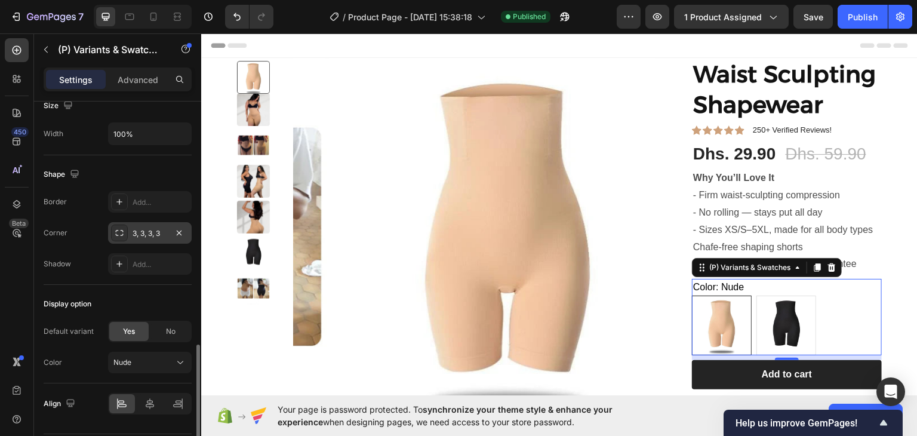
type input "100"
click at [156, 230] on div "3, 3, 3, 3" at bounding box center [150, 233] width 35 height 11
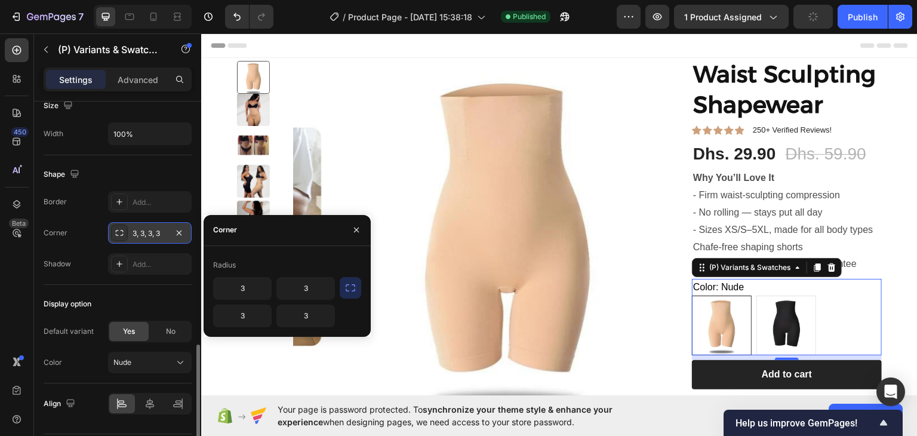
click at [156, 230] on div "3, 3, 3, 3" at bounding box center [150, 233] width 35 height 11
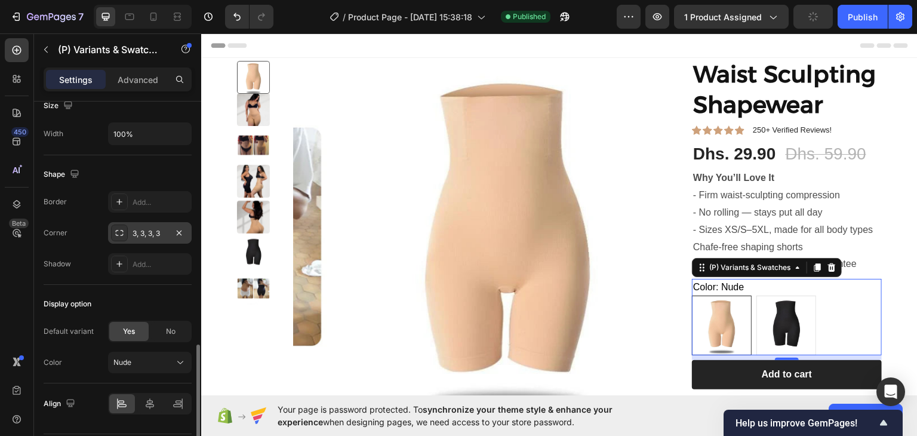
click at [156, 230] on div "3, 3, 3, 3" at bounding box center [150, 233] width 35 height 11
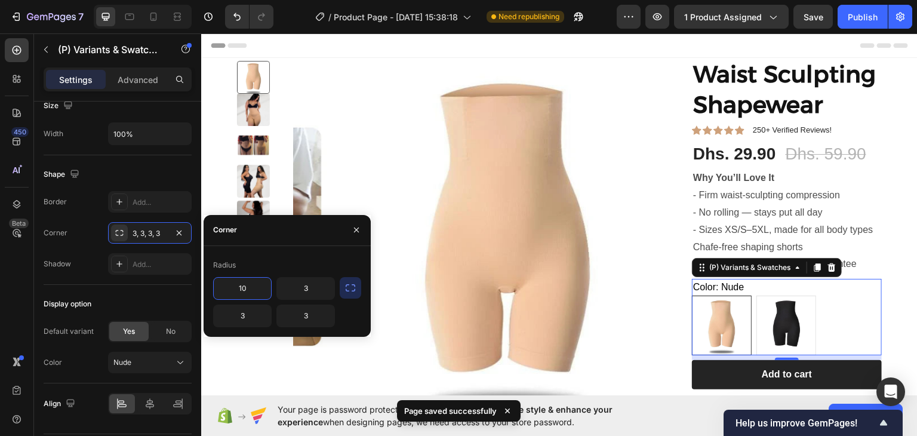
type input "10"
click at [299, 263] on div "Radius" at bounding box center [287, 265] width 148 height 19
click at [349, 294] on button "button" at bounding box center [351, 288] width 22 height 22
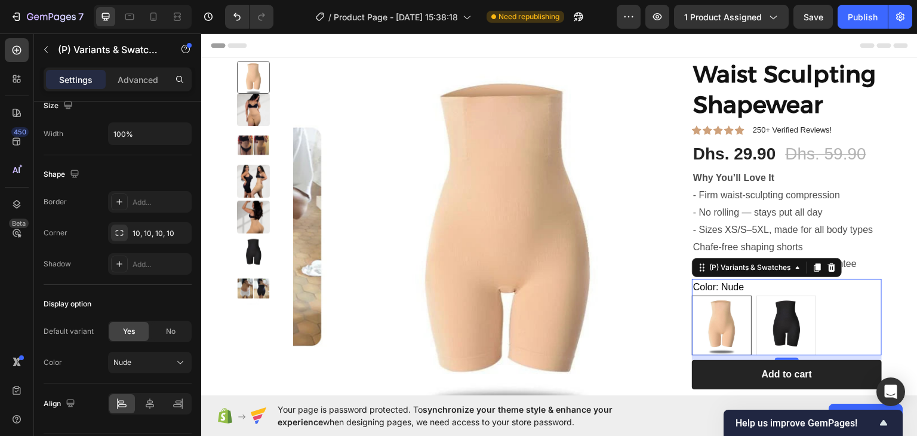
click at [772, 329] on img at bounding box center [786, 325] width 59 height 59
click at [757, 295] on input "Black Black" at bounding box center [756, 294] width 1 height 1
radio input "true"
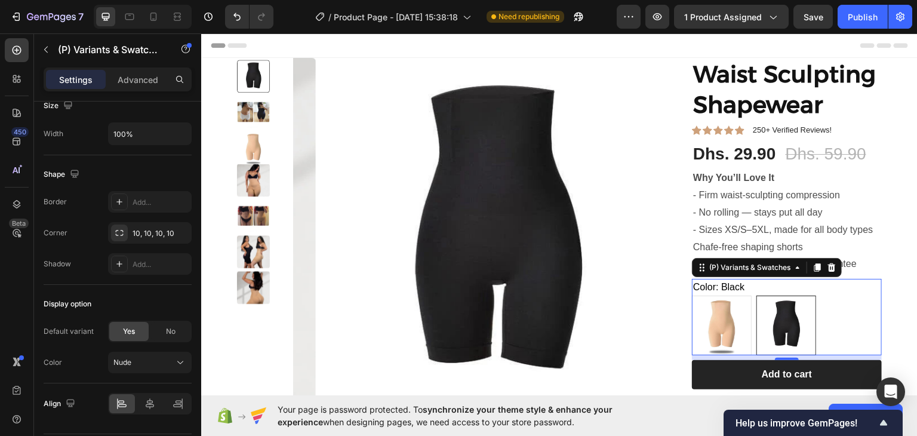
click at [730, 326] on img at bounding box center [722, 325] width 59 height 59
click at [692, 295] on input "Nude Nude" at bounding box center [692, 294] width 1 height 1
radio input "true"
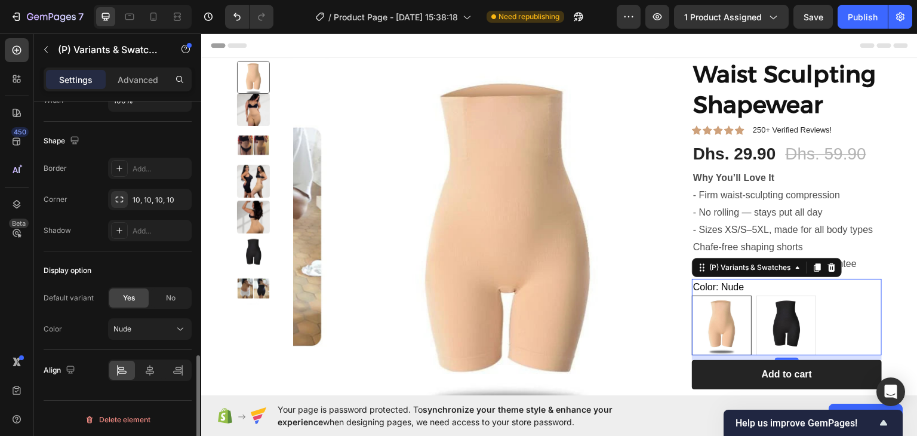
click at [136, 84] on p "Advanced" at bounding box center [138, 79] width 41 height 13
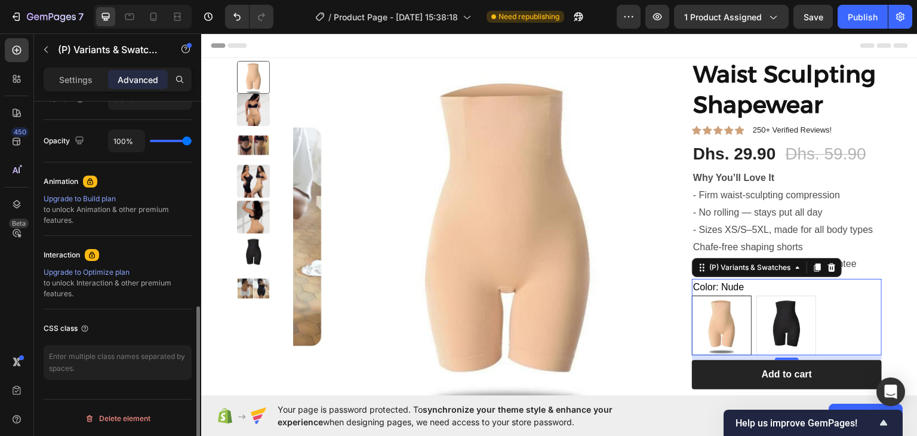
scroll to position [161, 0]
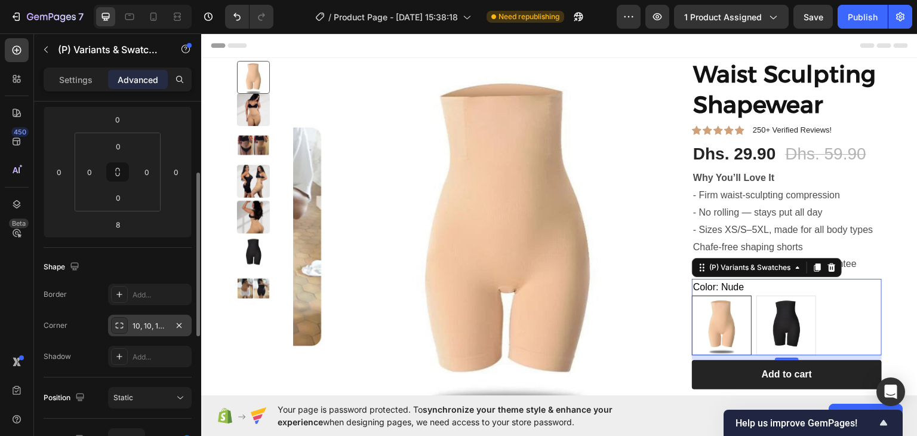
click at [152, 327] on div "10, 10, 10, 10" at bounding box center [150, 326] width 35 height 11
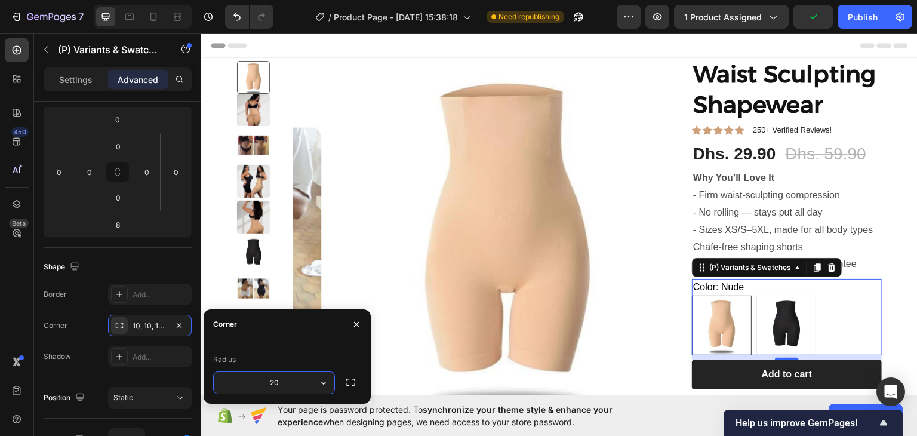
type input "2"
type input "10"
click at [857, 16] on div "Publish" at bounding box center [863, 17] width 30 height 13
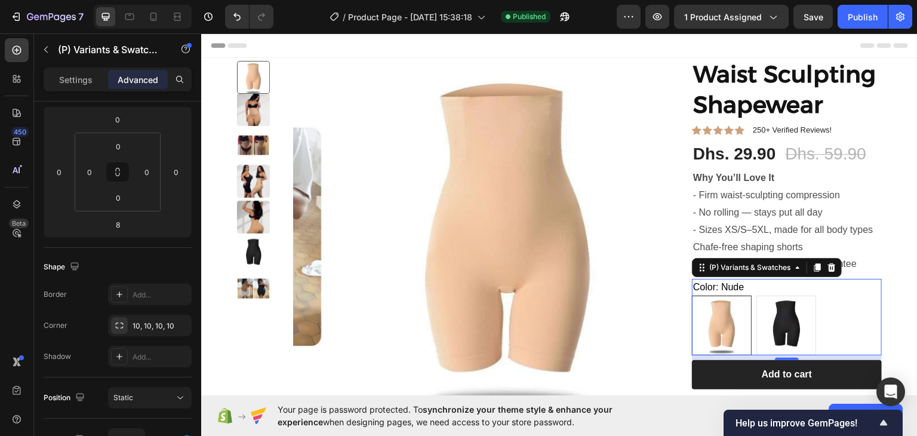
click at [716, 289] on legend "Color: Nude" at bounding box center [718, 286] width 53 height 17
click at [718, 288] on legend "Color: Nude" at bounding box center [718, 286] width 53 height 17
click at [824, 333] on div "Nude Nude Black Black" at bounding box center [787, 325] width 190 height 60
click at [709, 287] on div "Nude" at bounding box center [722, 282] width 27 height 16
click at [692, 294] on input "Nude Nude" at bounding box center [692, 294] width 1 height 1
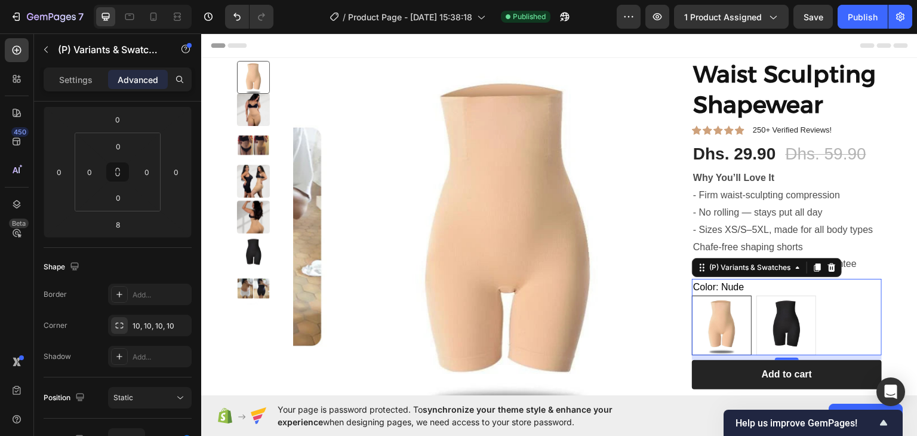
click at [695, 287] on legend "Color: Nude" at bounding box center [718, 286] width 53 height 17
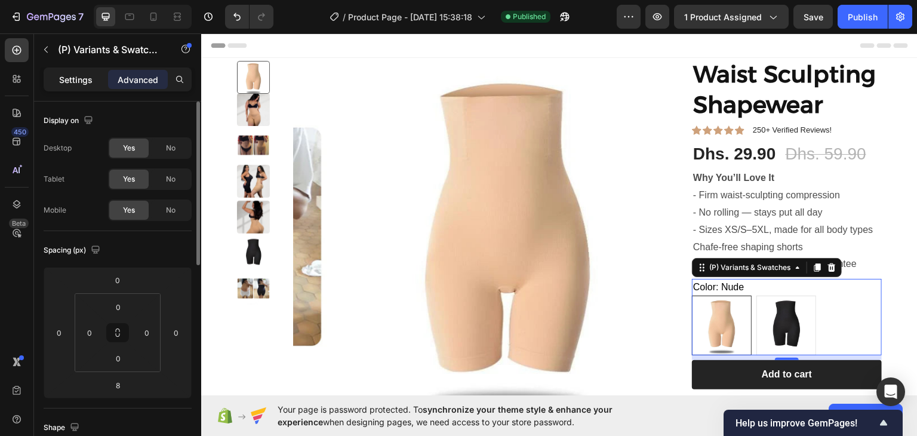
click at [81, 80] on p "Settings" at bounding box center [75, 79] width 33 height 13
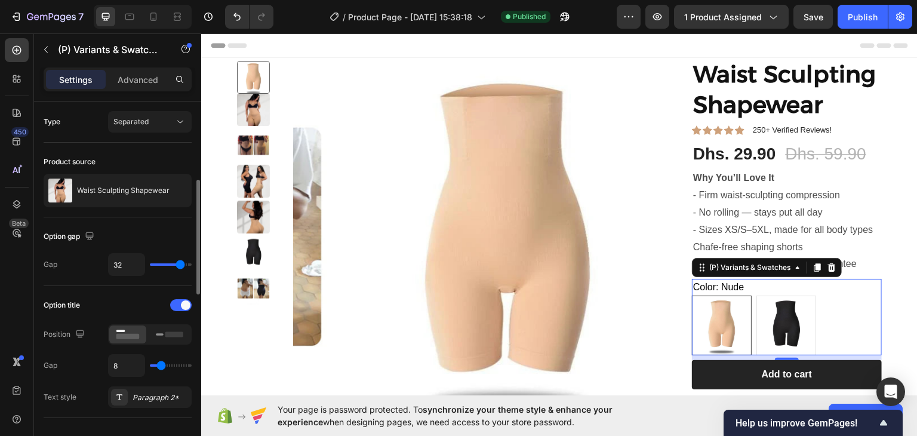
scroll to position [60, 0]
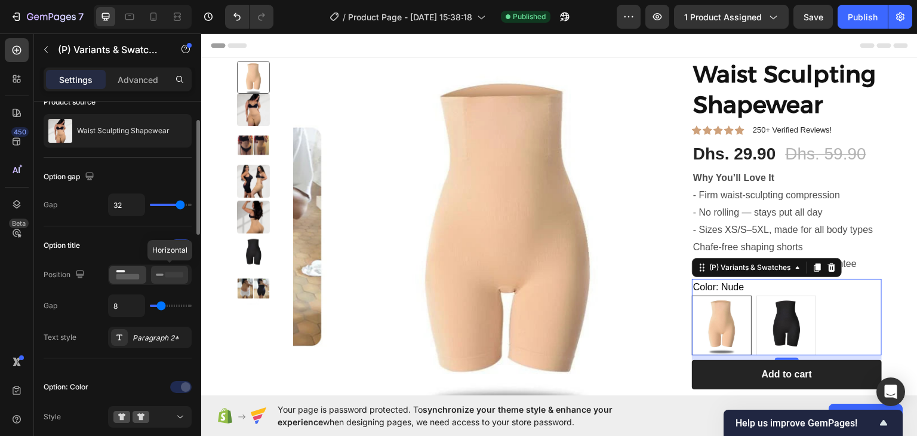
click at [158, 278] on icon at bounding box center [169, 274] width 27 height 13
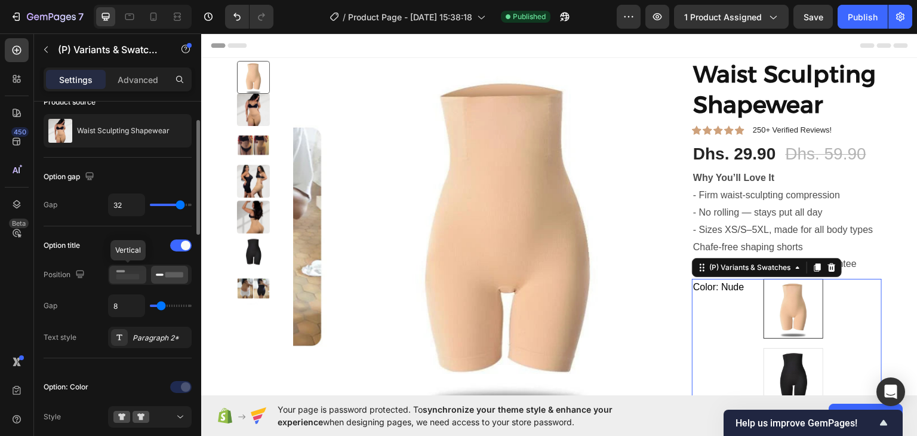
click at [138, 276] on rect at bounding box center [127, 276] width 23 height 5
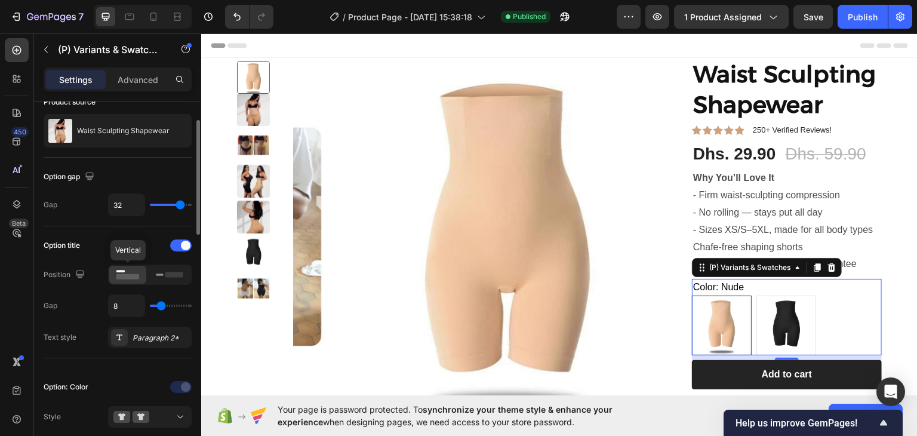
scroll to position [119, 0]
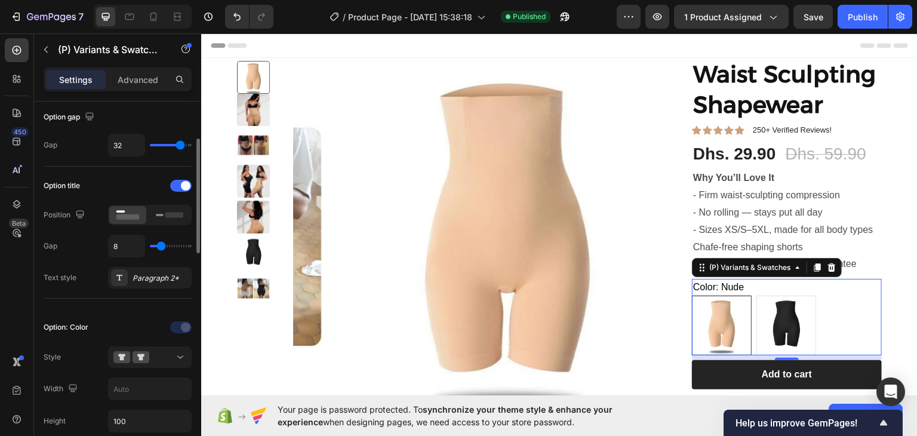
type input "7"
type input "9"
type input "10"
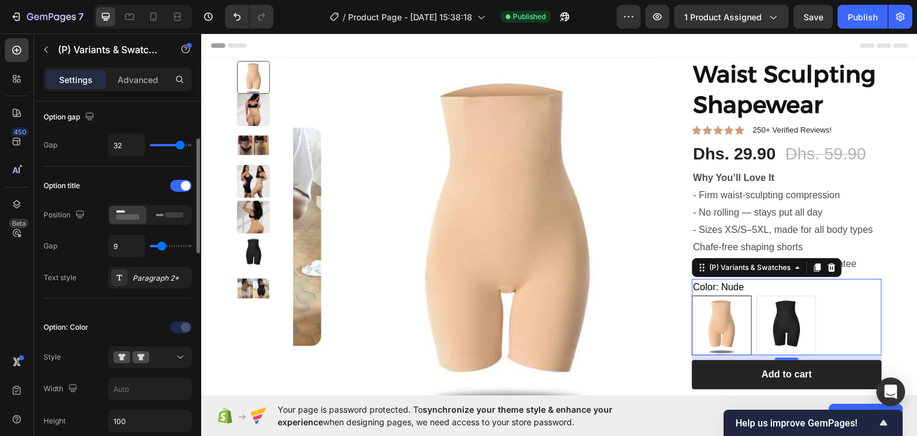
type input "10"
type input "11"
type input "12"
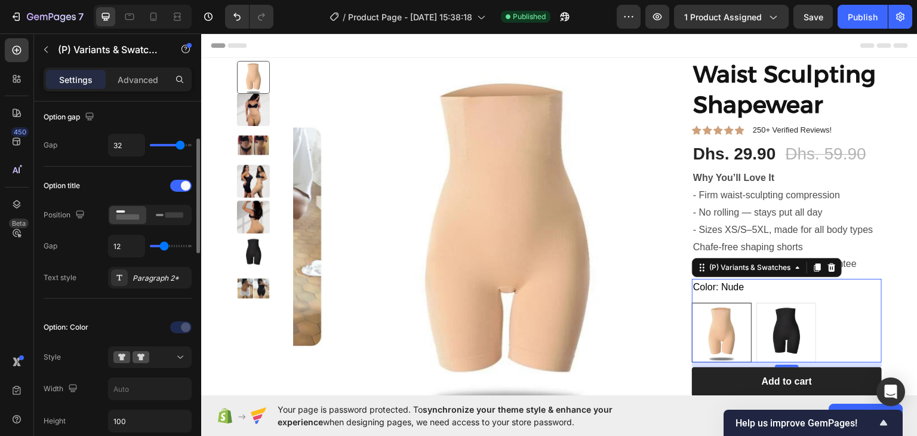
type input "11"
type input "10"
type input "8"
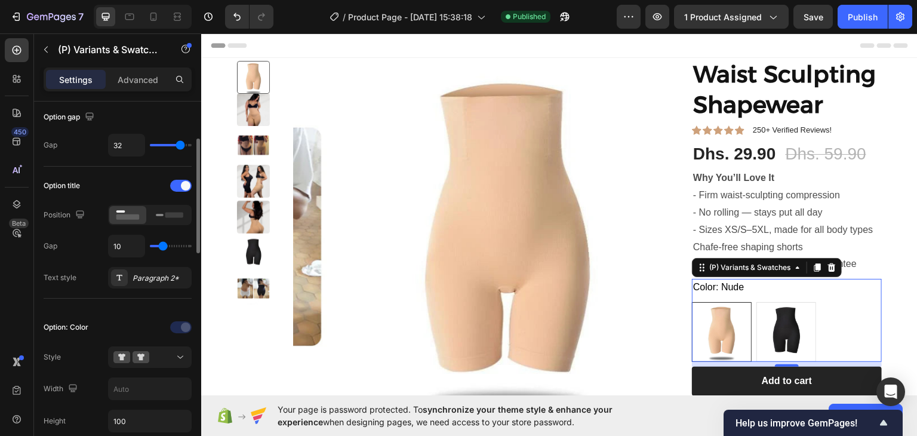
type input "8"
type input "7"
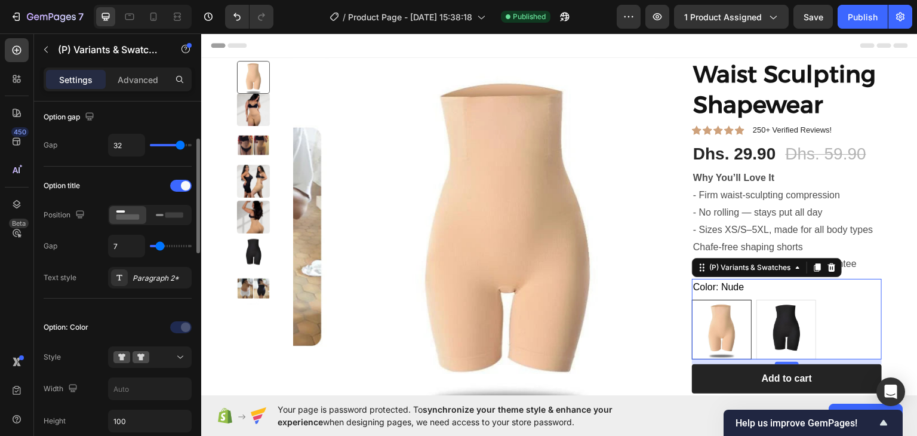
type input "6"
type input "5"
type input "4"
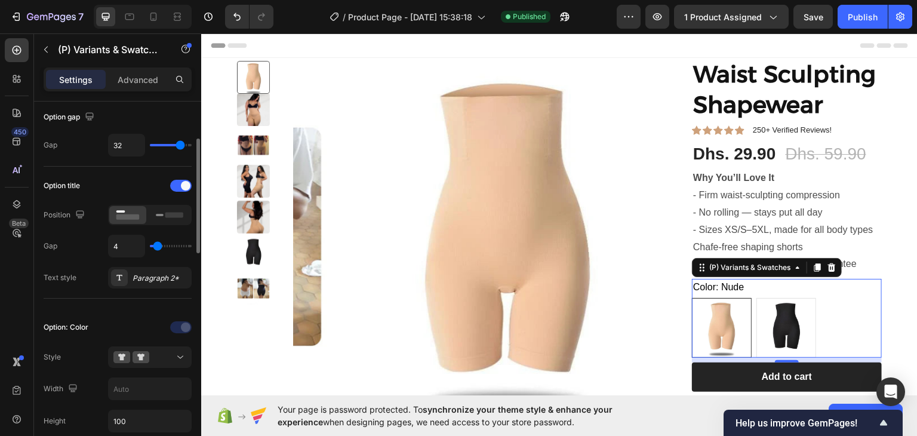
type input "4"
click at [158, 247] on input "range" at bounding box center [171, 246] width 42 height 2
click at [147, 277] on div "Paragraph 2*" at bounding box center [161, 278] width 56 height 11
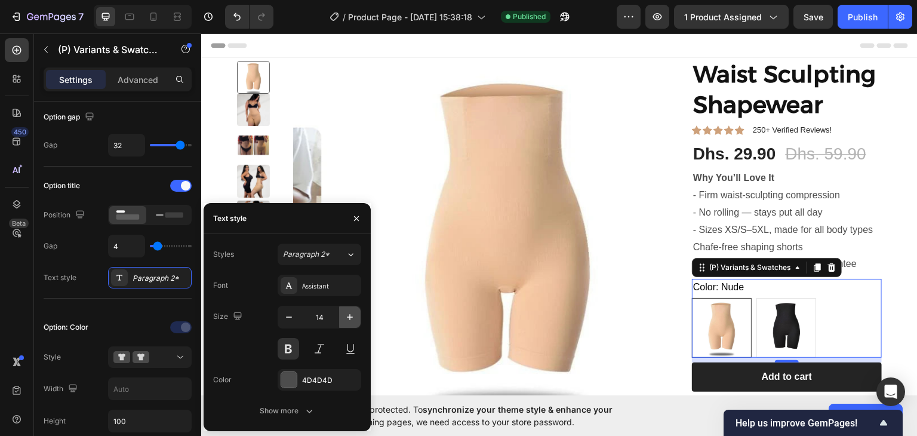
click at [351, 317] on icon "button" at bounding box center [350, 317] width 6 height 6
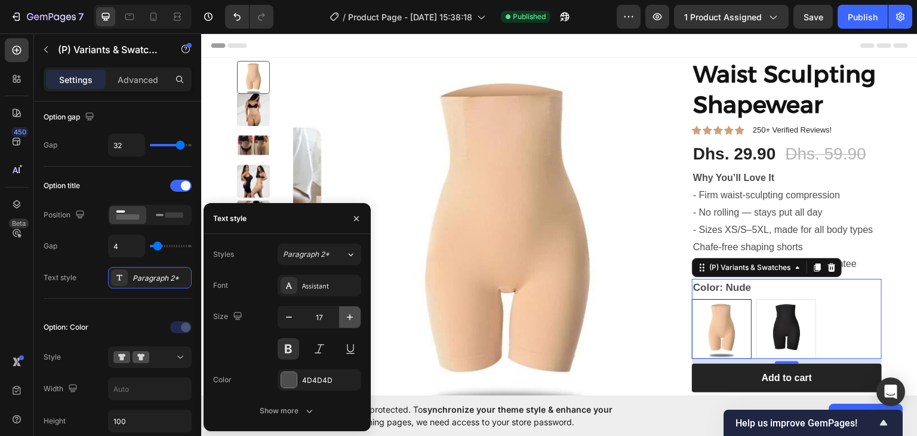
click at [351, 317] on icon "button" at bounding box center [350, 317] width 6 height 6
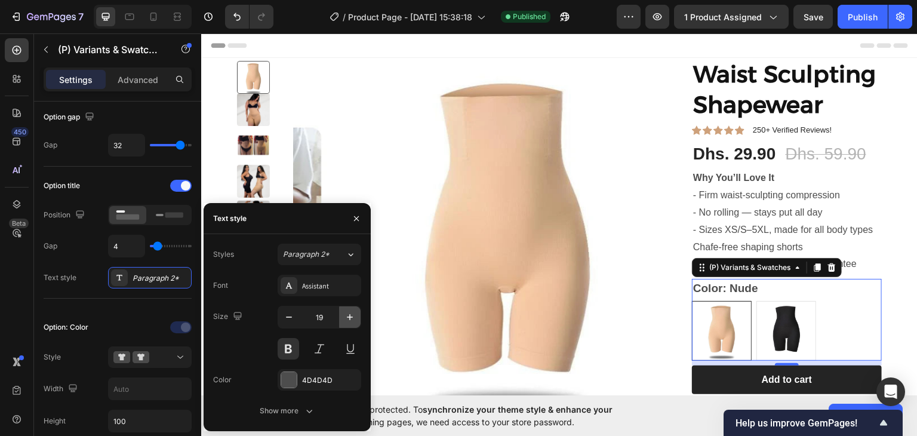
click at [351, 317] on icon "button" at bounding box center [350, 317] width 6 height 6
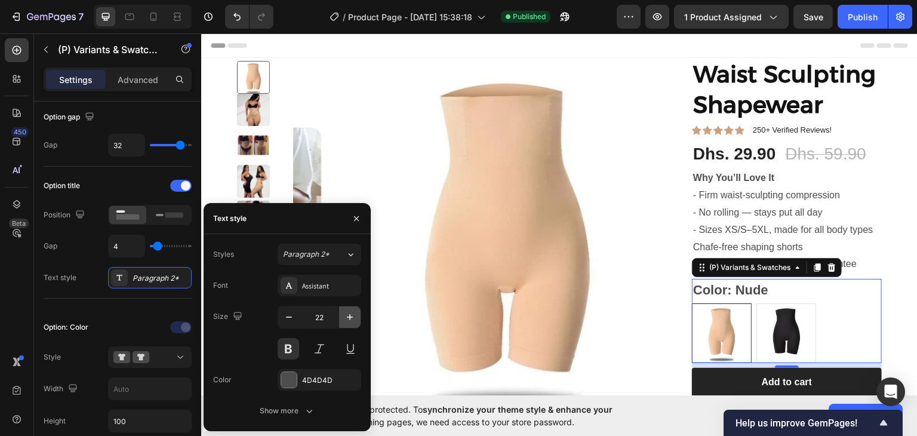
click at [350, 317] on icon "button" at bounding box center [350, 317] width 6 height 6
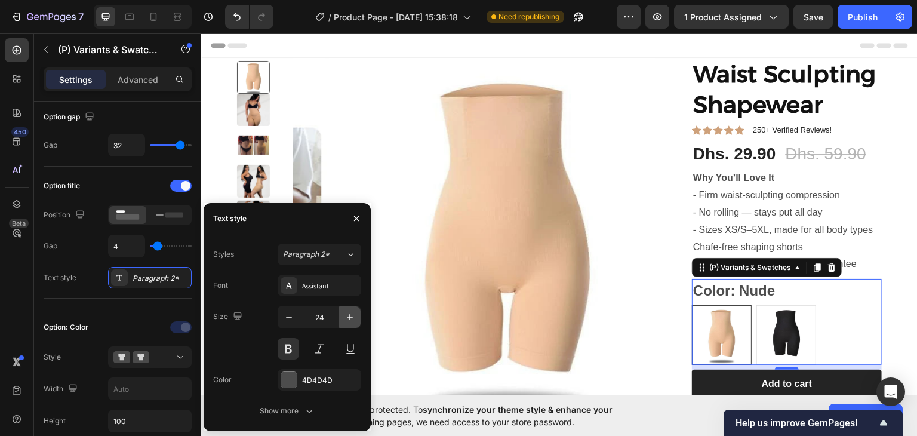
click at [350, 317] on icon "button" at bounding box center [350, 317] width 6 height 6
type input "25"
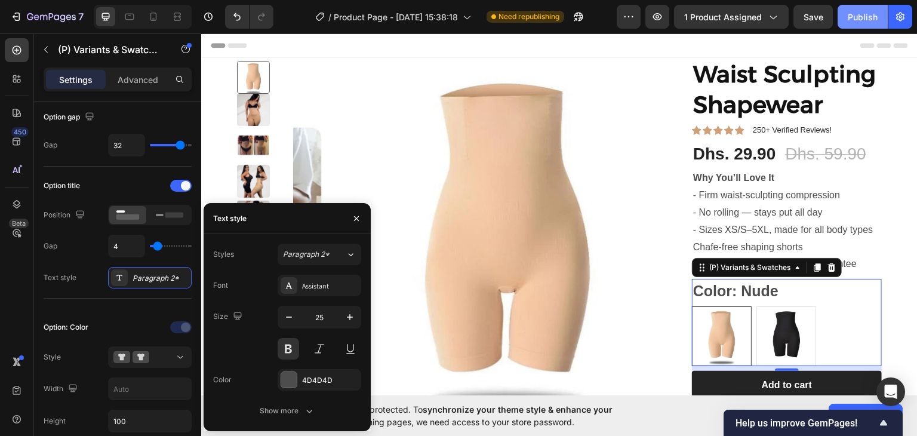
click at [854, 17] on div "Publish" at bounding box center [863, 17] width 30 height 13
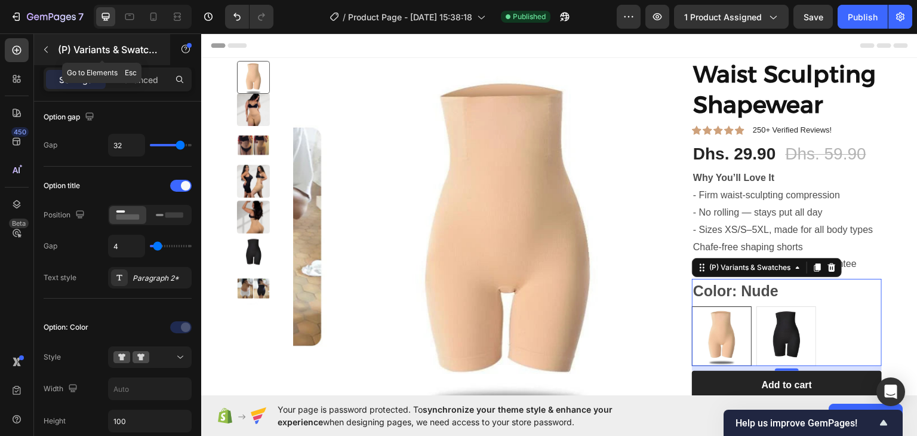
click at [48, 50] on icon "button" at bounding box center [46, 50] width 10 height 10
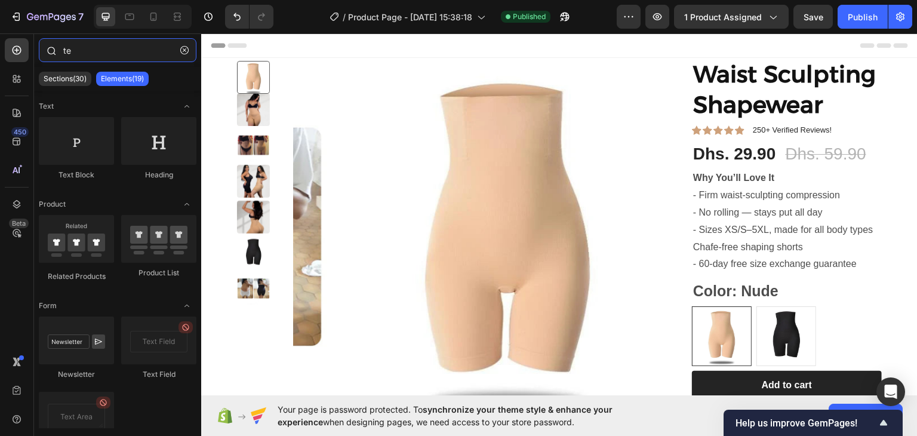
click at [95, 51] on input "te" at bounding box center [118, 50] width 158 height 24
click at [94, 51] on input "te" at bounding box center [118, 50] width 158 height 24
click at [149, 18] on icon at bounding box center [154, 17] width 12 height 12
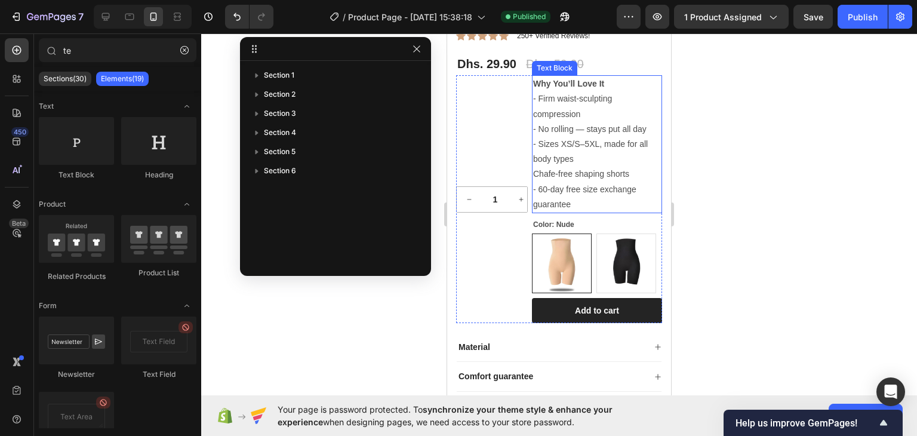
scroll to position [239, 0]
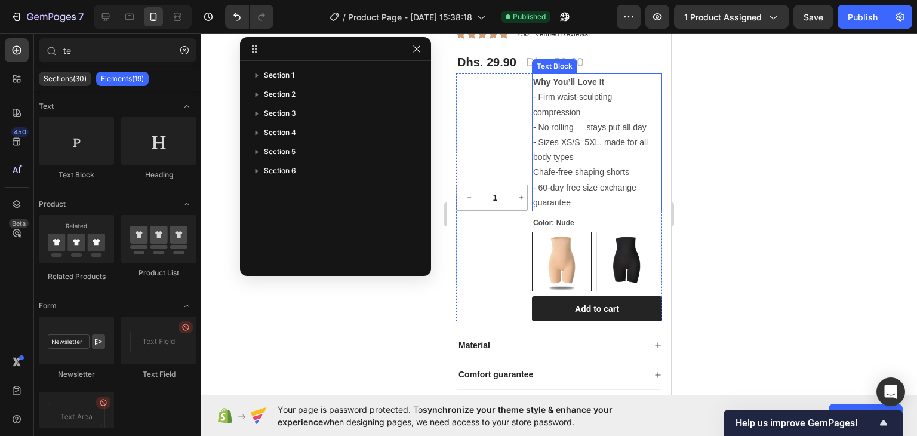
click at [540, 135] on p "- No rolling — stays put all day" at bounding box center [597, 127] width 128 height 15
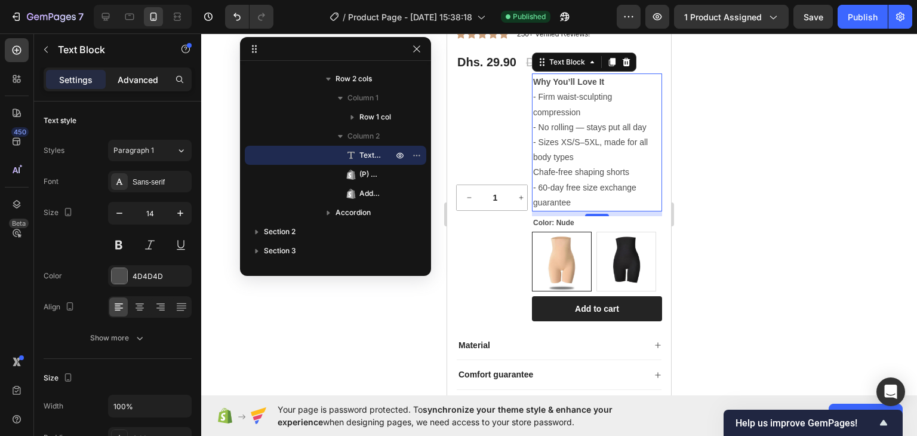
click at [142, 76] on p "Advanced" at bounding box center [138, 79] width 41 height 13
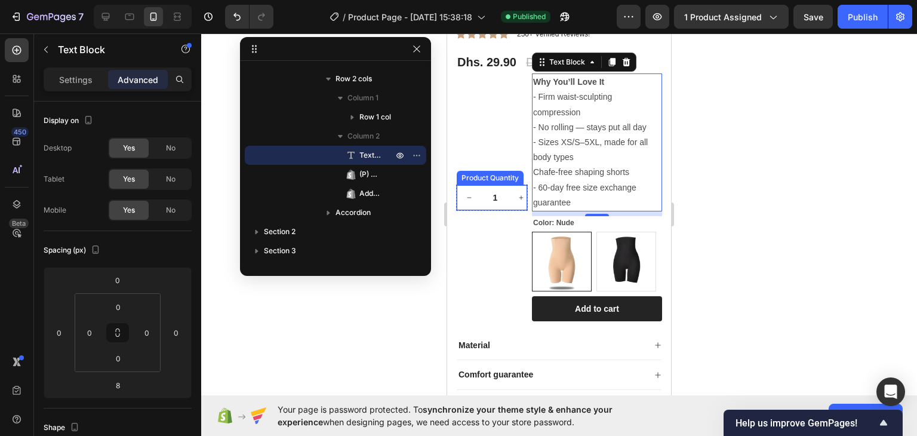
click at [509, 210] on button "increment" at bounding box center [521, 197] width 25 height 25
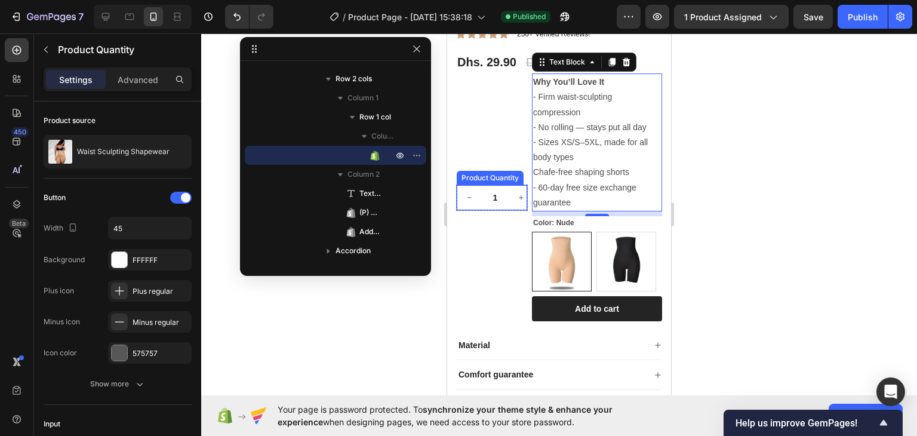
type input "2"
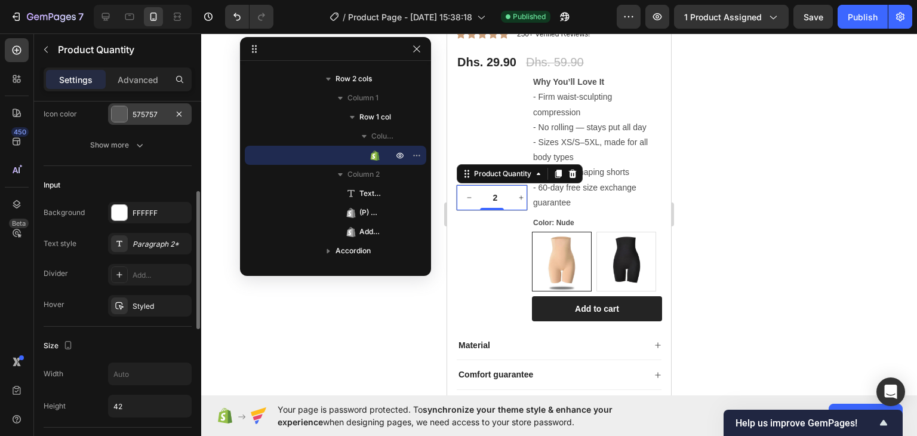
scroll to position [60, 0]
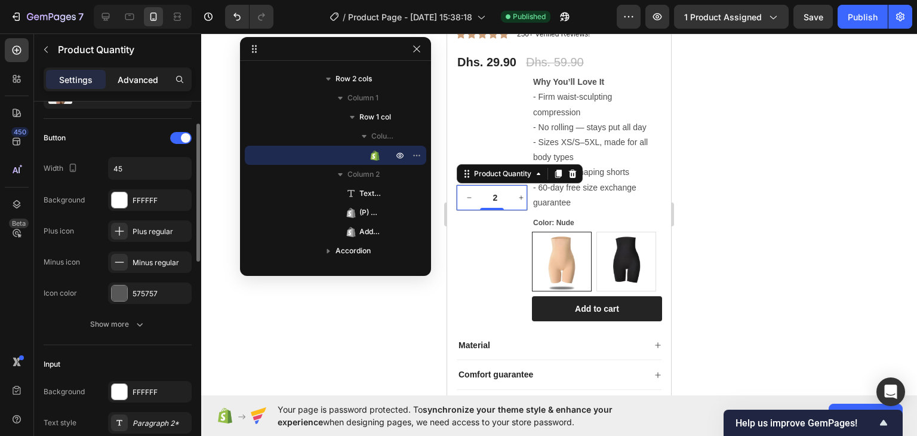
click at [134, 79] on p "Advanced" at bounding box center [138, 79] width 41 height 13
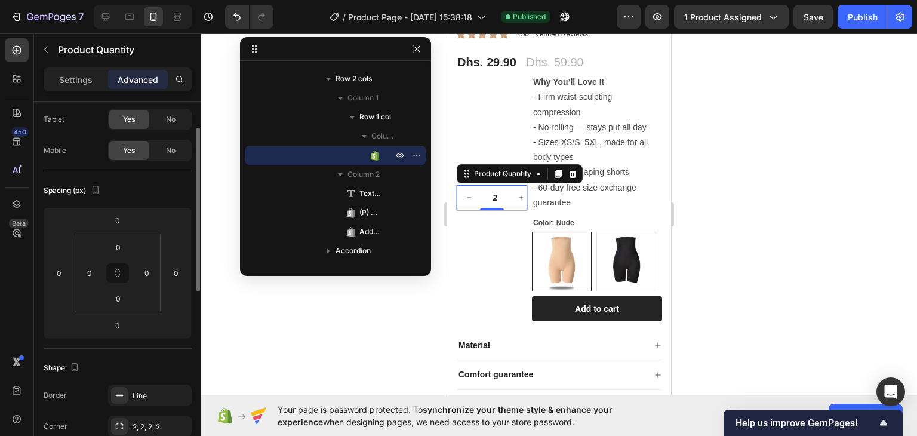
scroll to position [0, 0]
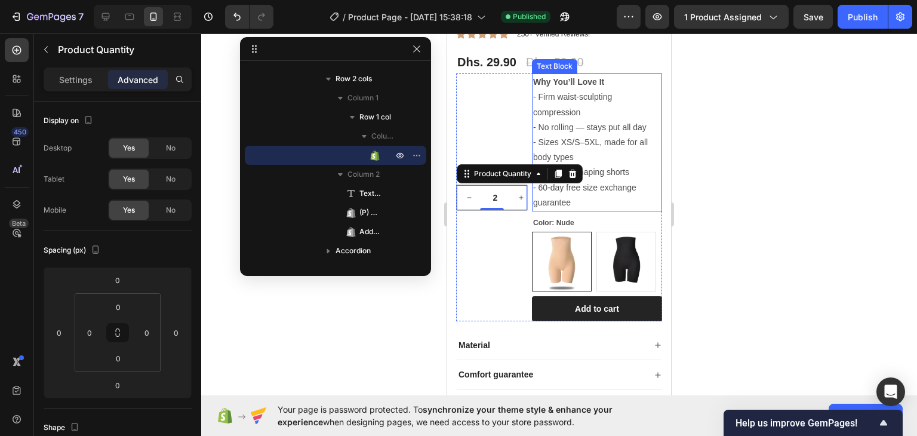
click at [600, 119] on p "- Firm waist-sculpting compression" at bounding box center [597, 105] width 128 height 30
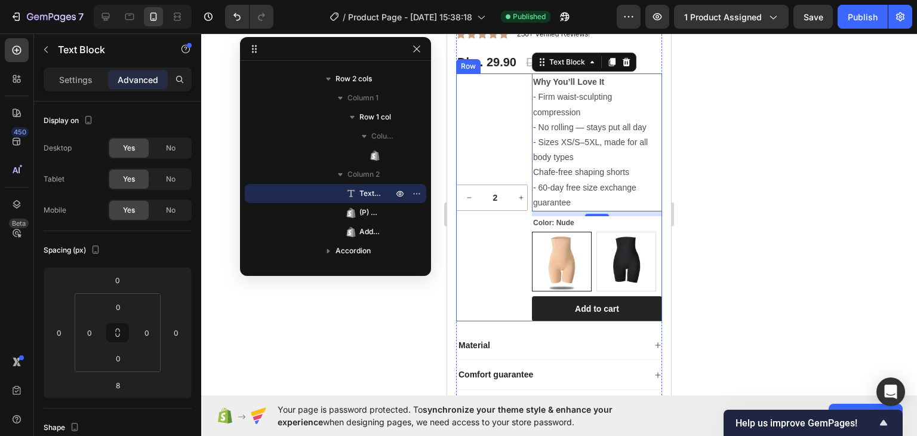
click at [521, 115] on div "2 Product Quantity Row" at bounding box center [492, 197] width 72 height 248
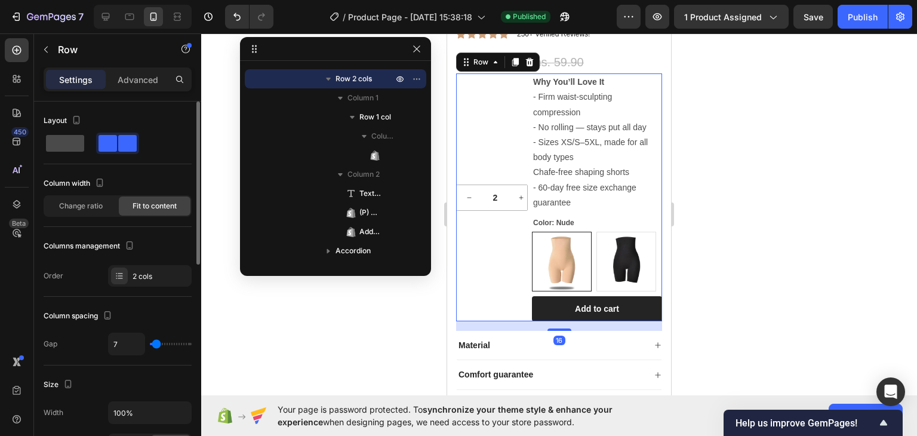
click at [56, 142] on span at bounding box center [65, 143] width 38 height 17
type input "0"
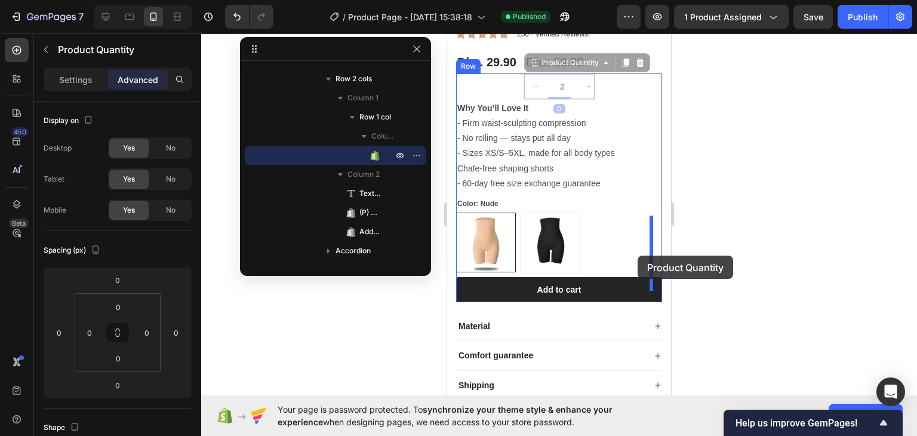
drag, startPoint x: 570, startPoint y: 101, endPoint x: 638, endPoint y: 256, distance: 168.8
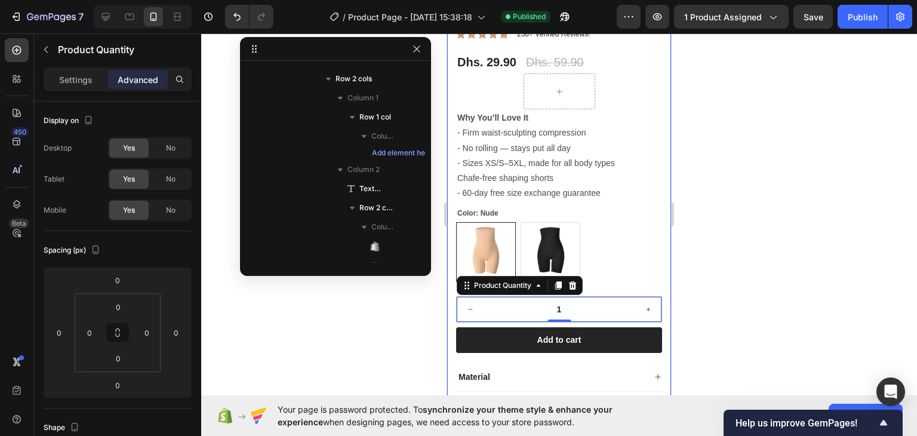
click at [657, 250] on div "Product Images Waist Sculpting Shapewear Product Title Icon Icon Icon Icon Icon…" at bounding box center [559, 152] width 224 height 667
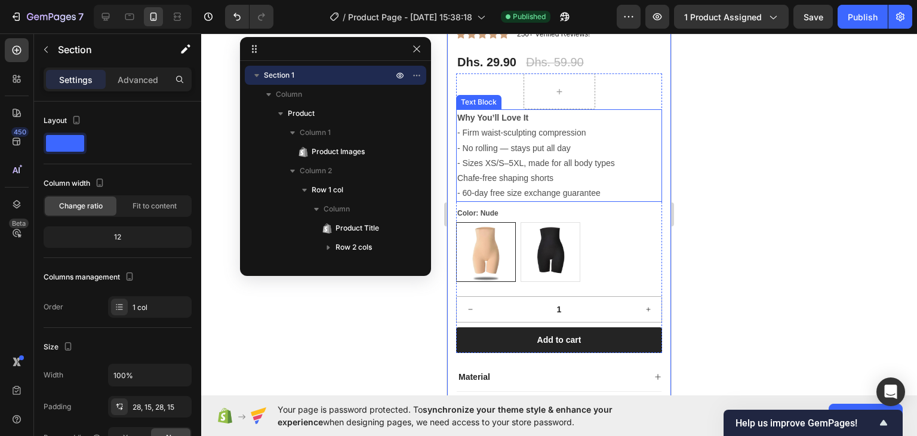
scroll to position [179, 0]
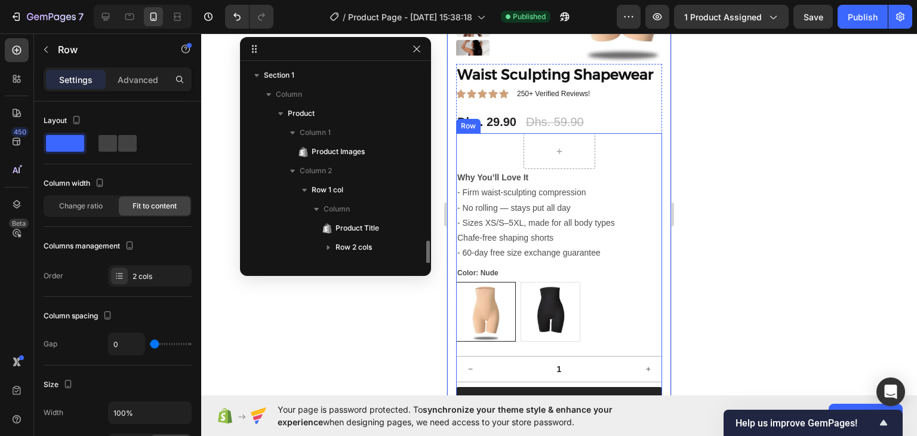
click at [600, 169] on div "Row" at bounding box center [559, 151] width 206 height 36
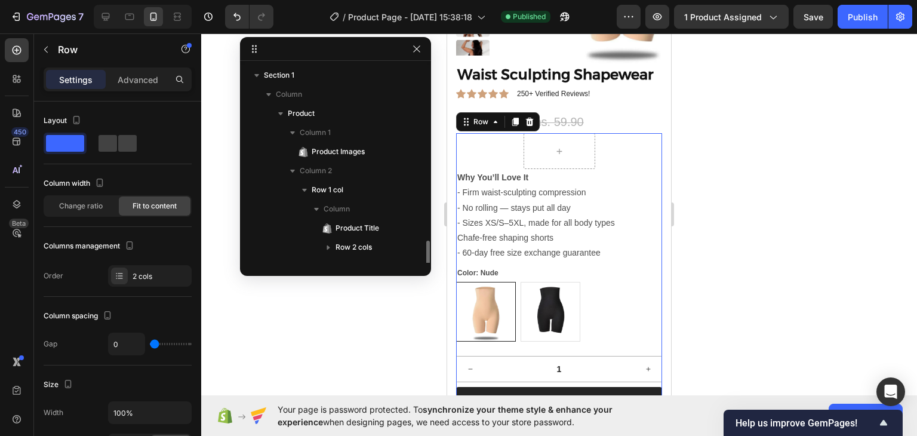
scroll to position [130, 0]
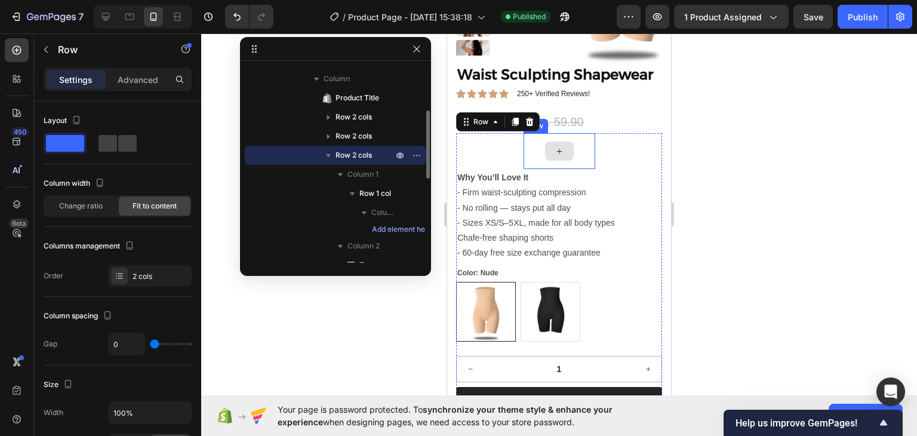
click at [567, 161] on div at bounding box center [559, 151] width 29 height 19
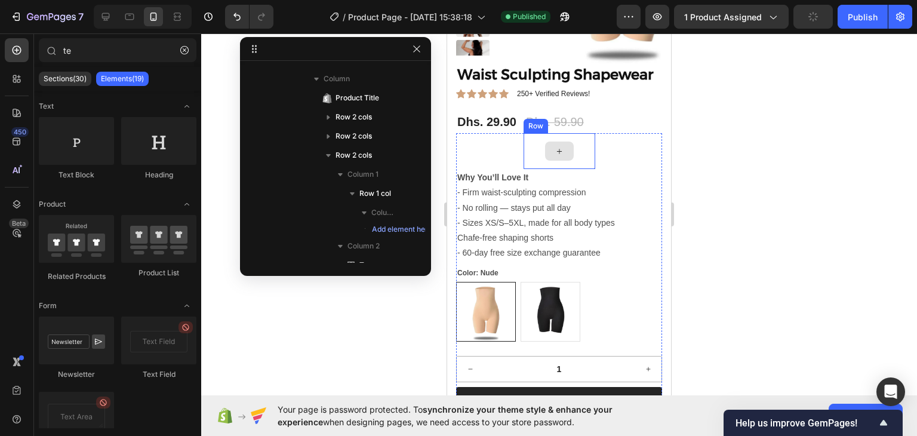
click at [585, 167] on div at bounding box center [560, 151] width 72 height 36
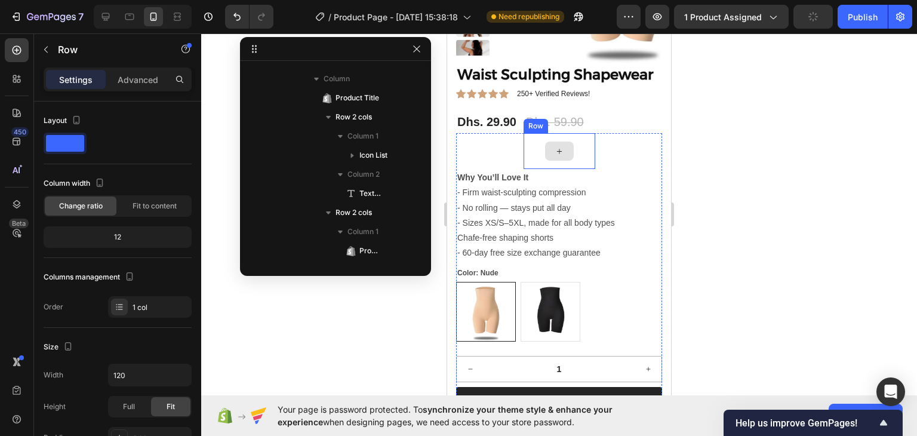
scroll to position [321, 0]
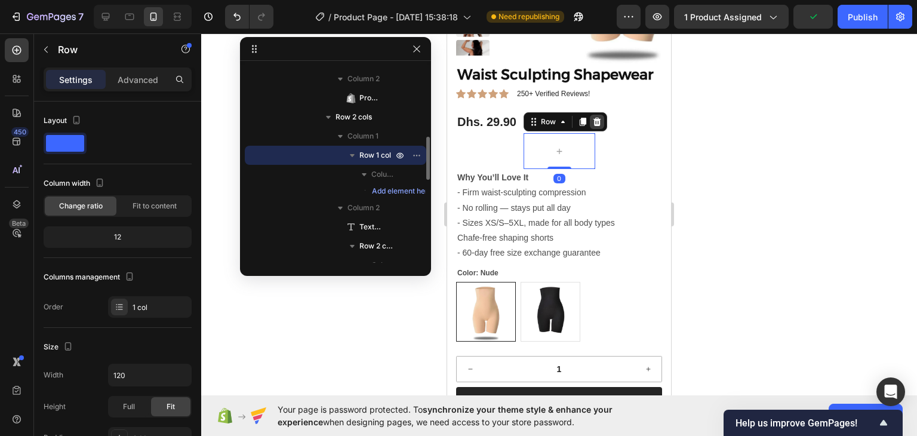
click at [594, 129] on div at bounding box center [597, 122] width 14 height 14
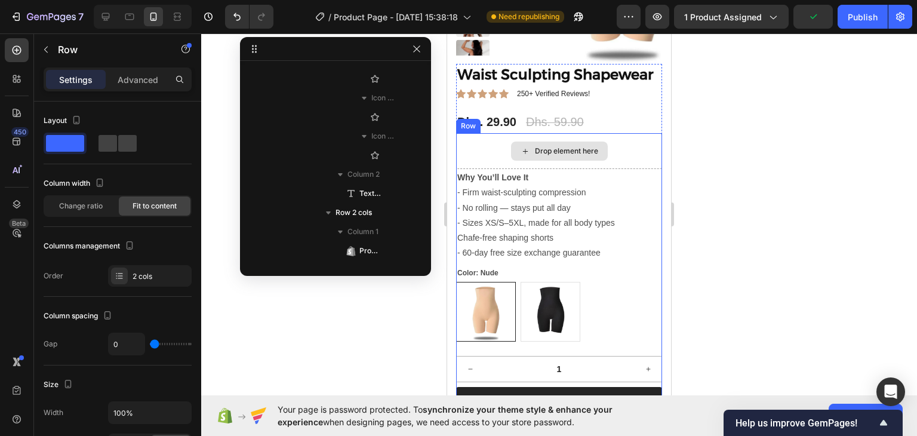
click at [618, 167] on div "Drop element here" at bounding box center [559, 151] width 206 height 36
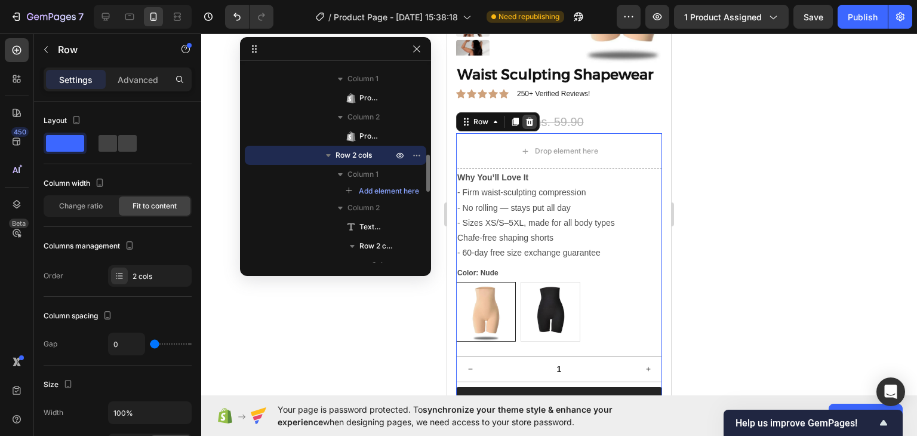
click at [530, 129] on div at bounding box center [530, 122] width 14 height 14
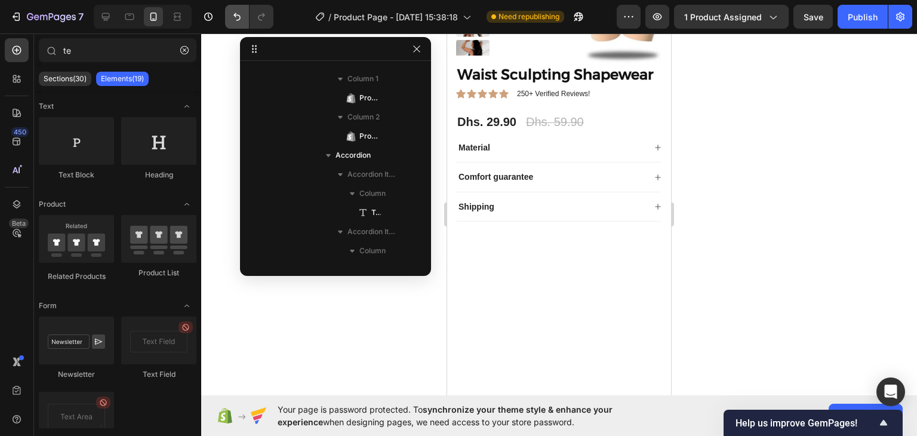
click at [229, 12] on button "Undo/Redo" at bounding box center [237, 17] width 24 height 24
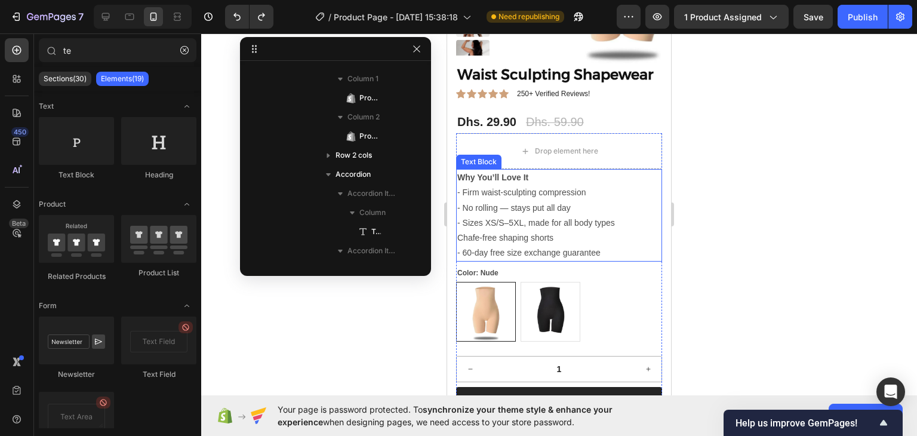
click at [617, 200] on p "- Firm waist-sculpting compression" at bounding box center [560, 192] width 204 height 15
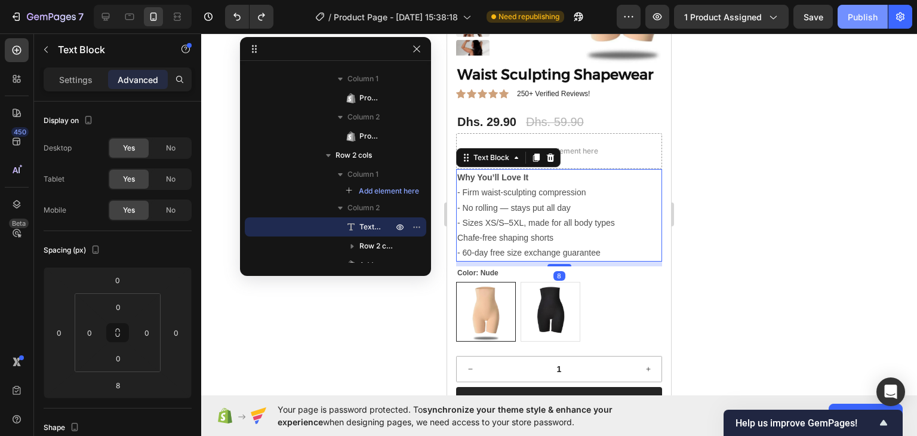
click at [860, 20] on div "Publish" at bounding box center [863, 17] width 30 height 13
click at [105, 17] on icon at bounding box center [106, 17] width 8 height 8
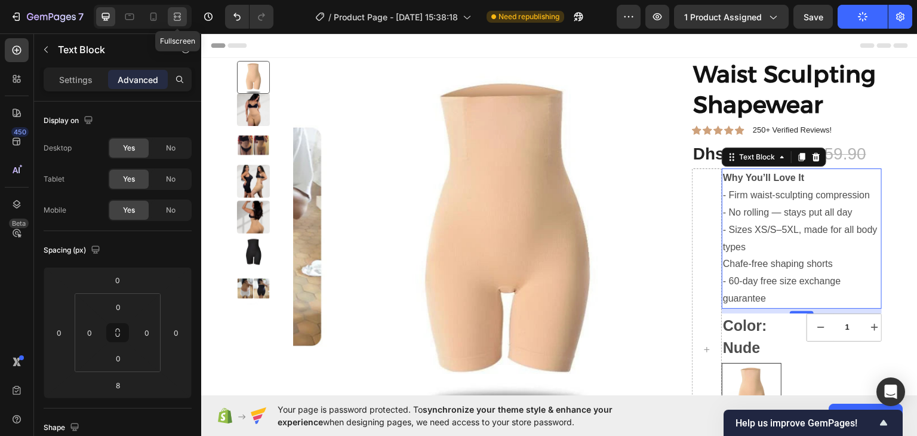
click at [172, 8] on div at bounding box center [177, 16] width 19 height 19
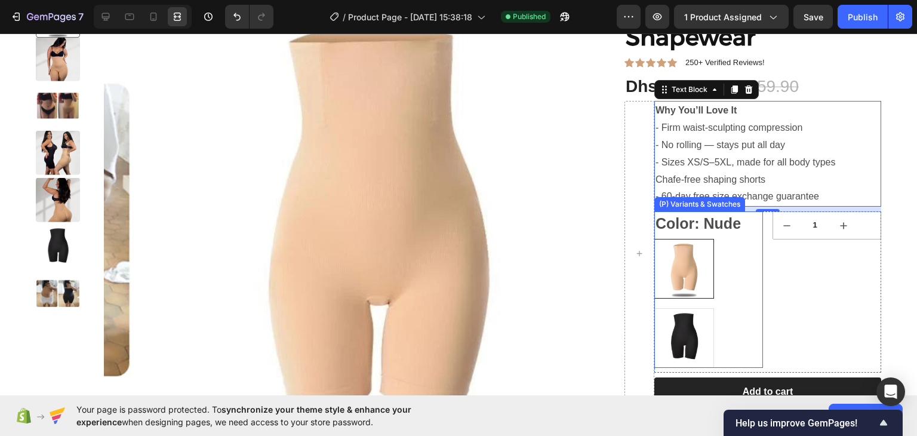
scroll to position [119, 0]
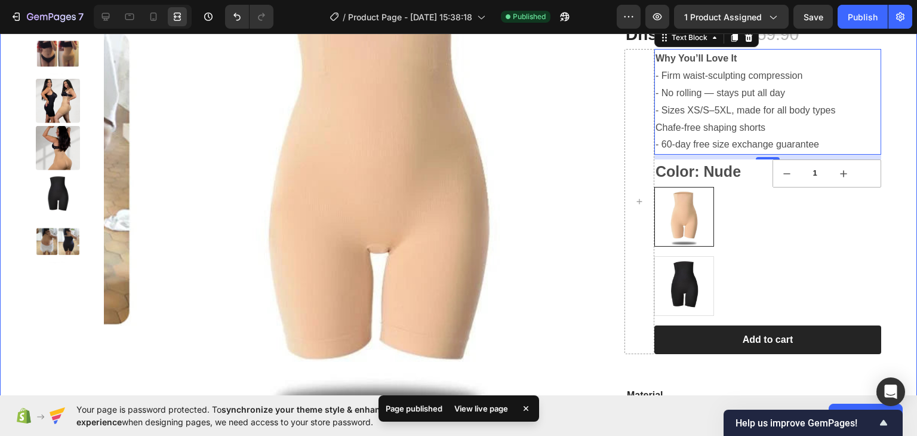
click at [891, 210] on div "Product Images Waist Sculpting Shapewear Product Title Icon Icon Icon Icon Icon…" at bounding box center [458, 247] width 917 height 619
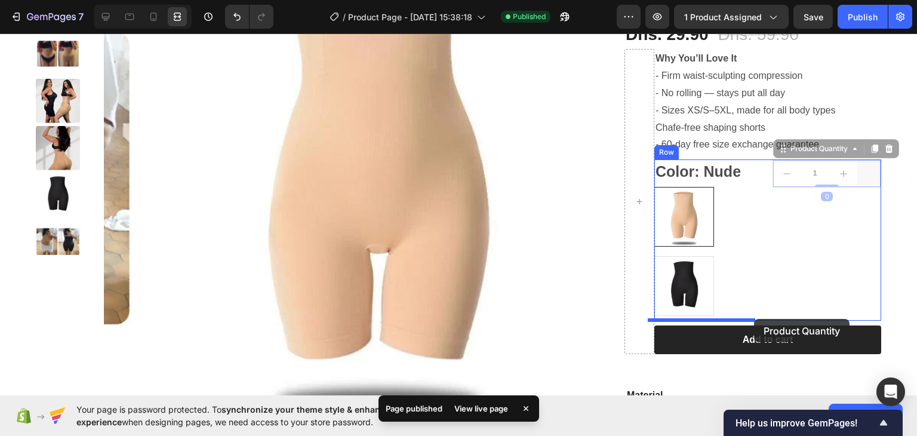
drag, startPoint x: 856, startPoint y: 168, endPoint x: 755, endPoint y: 319, distance: 181.2
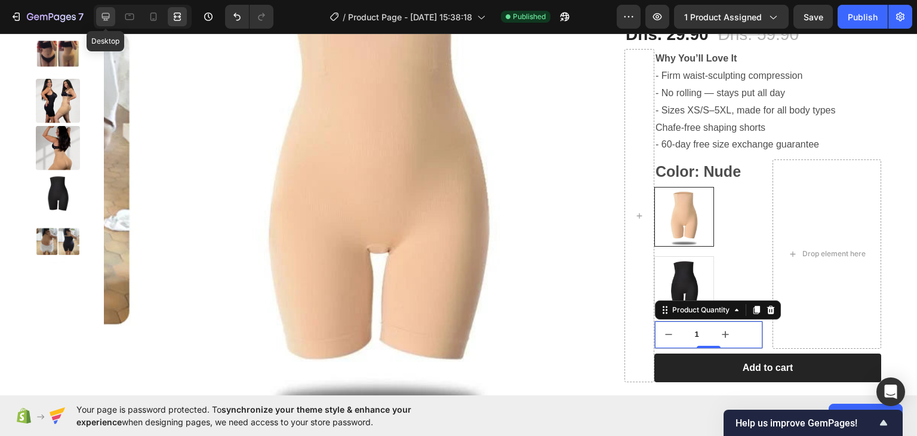
click at [110, 20] on icon at bounding box center [106, 17] width 12 height 12
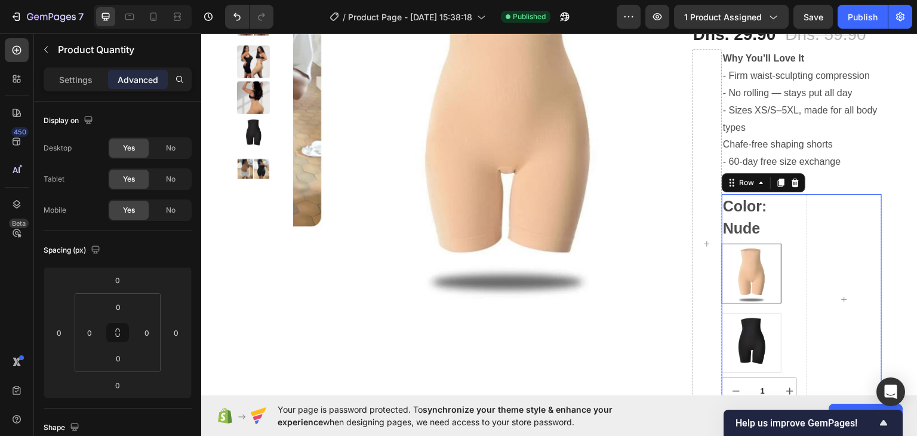
click at [793, 211] on div "Color: Nude Nude Nude Black Black (P) Variants & Swatches 1 Product Quantity Ro…" at bounding box center [802, 299] width 160 height 211
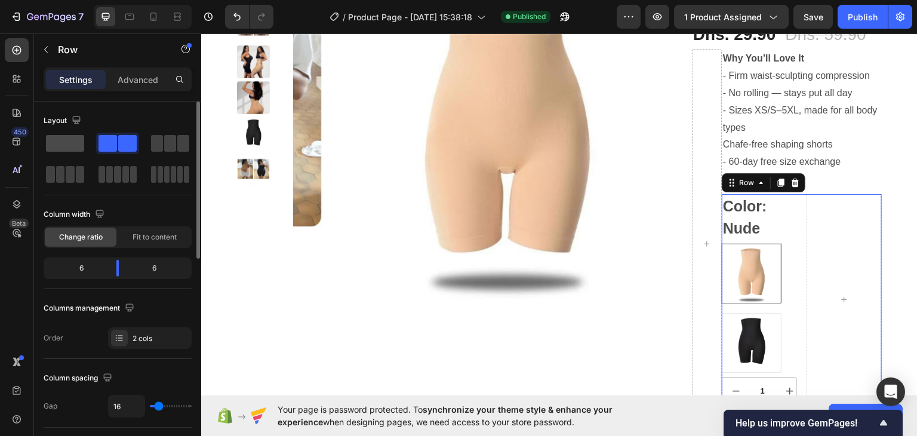
click at [63, 143] on span at bounding box center [65, 143] width 38 height 17
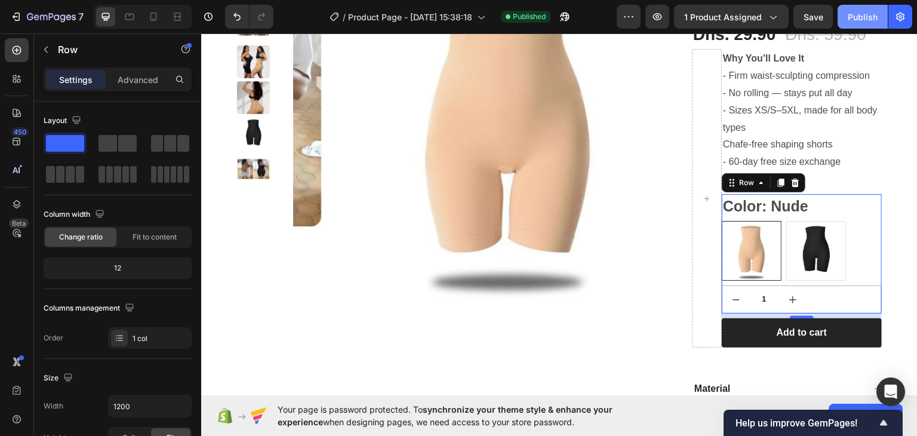
click at [861, 15] on div "Publish" at bounding box center [863, 17] width 30 height 13
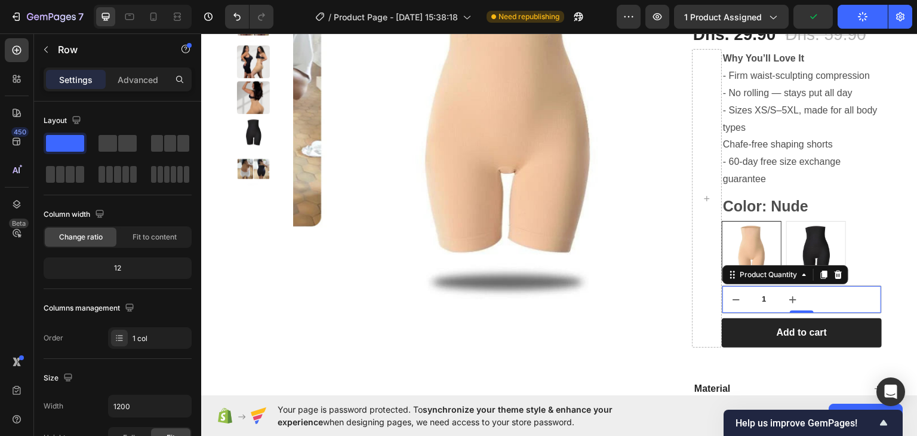
click at [805, 300] on div "1" at bounding box center [802, 299] width 159 height 27
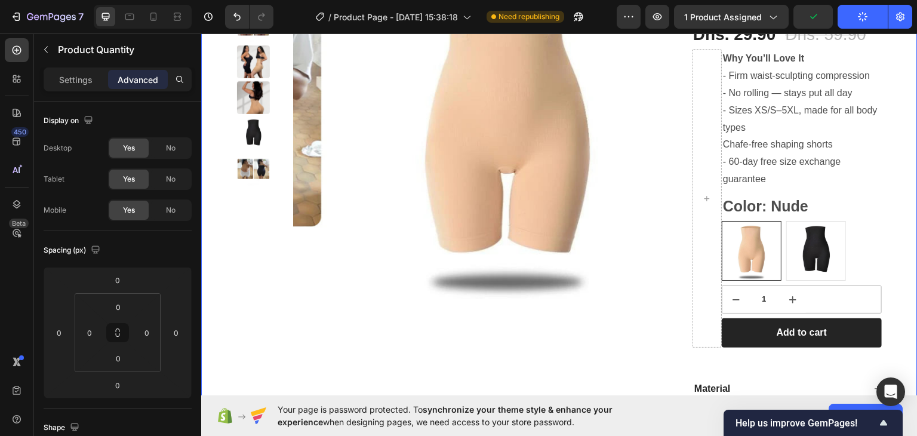
click at [901, 302] on div "Product Images Waist Sculpting Shapewear Product Title Icon Icon Icon Icon Icon…" at bounding box center [559, 244] width 717 height 612
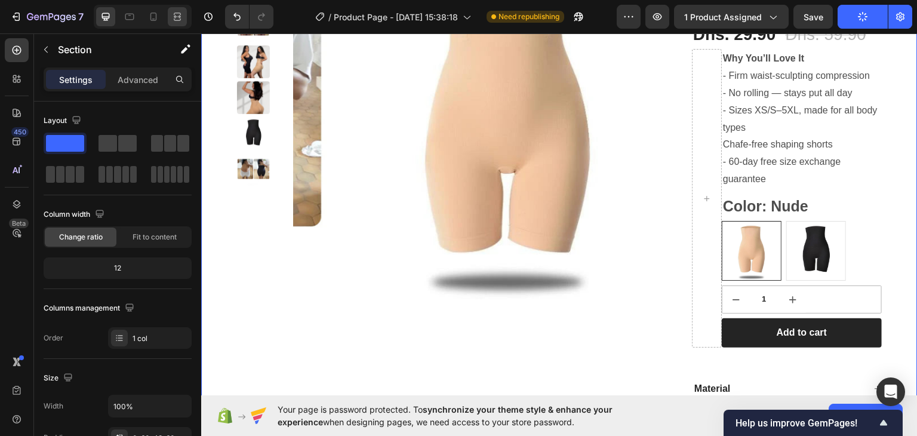
click at [177, 15] on icon at bounding box center [177, 17] width 12 height 12
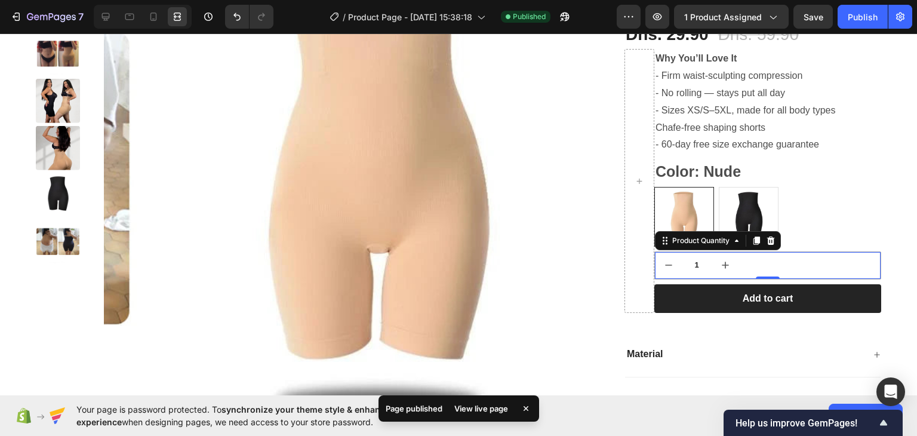
click at [763, 267] on div "1" at bounding box center [768, 265] width 226 height 27
click at [106, 13] on icon at bounding box center [106, 17] width 8 height 8
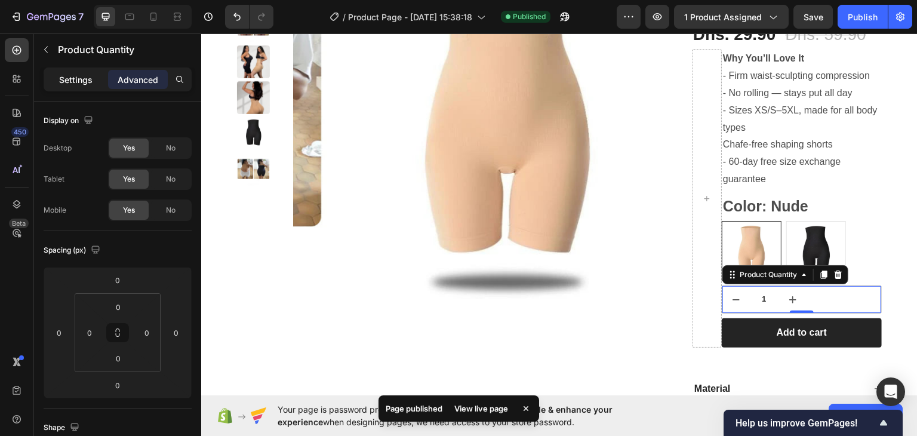
click at [76, 81] on p "Settings" at bounding box center [75, 79] width 33 height 13
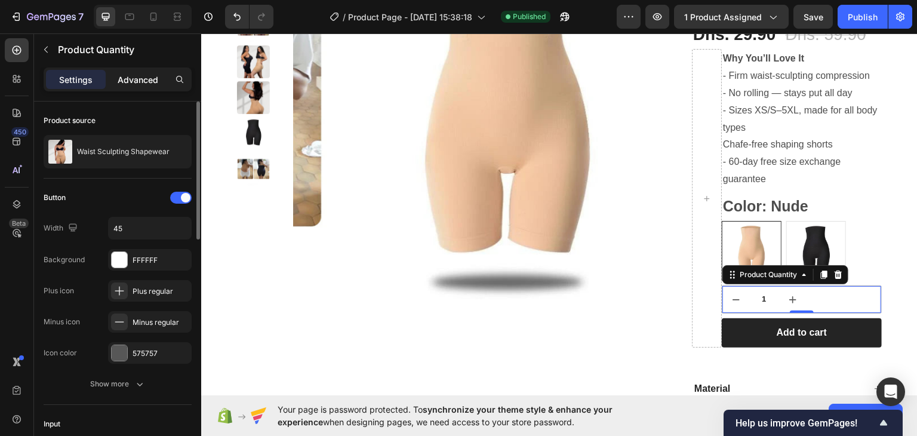
click at [129, 82] on p "Advanced" at bounding box center [138, 79] width 41 height 13
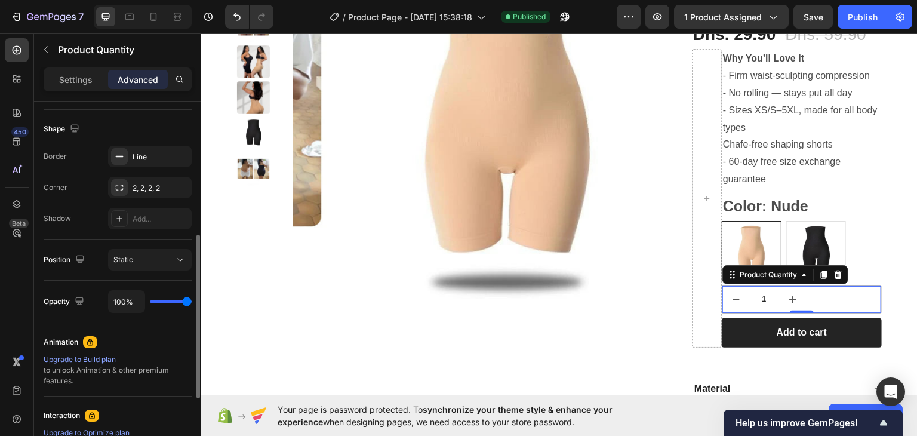
scroll to position [119, 0]
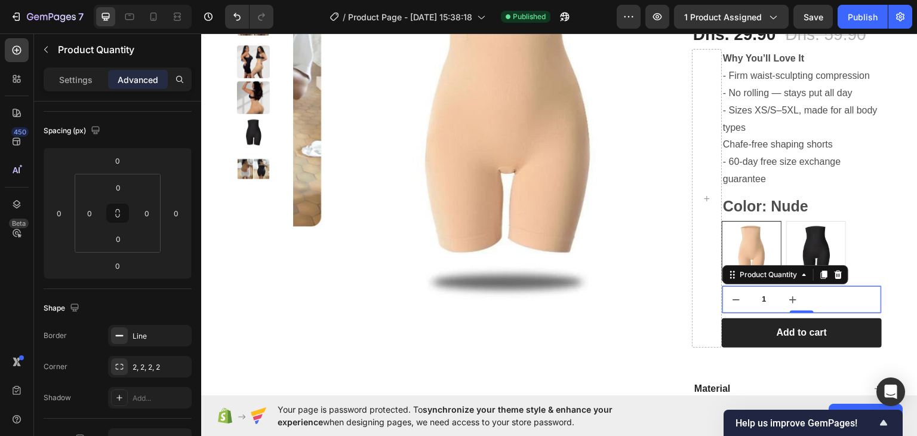
click at [766, 303] on input "1" at bounding box center [765, 299] width 30 height 27
click at [811, 300] on div "1" at bounding box center [802, 299] width 159 height 27
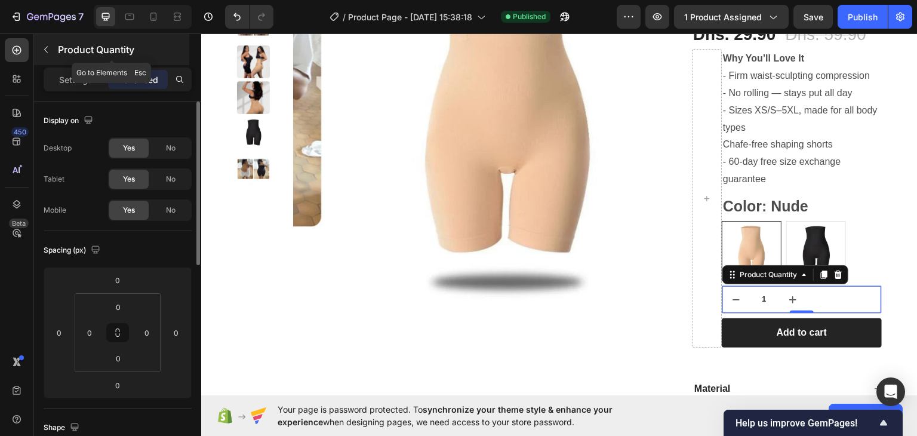
click at [48, 51] on icon "button" at bounding box center [46, 50] width 10 height 10
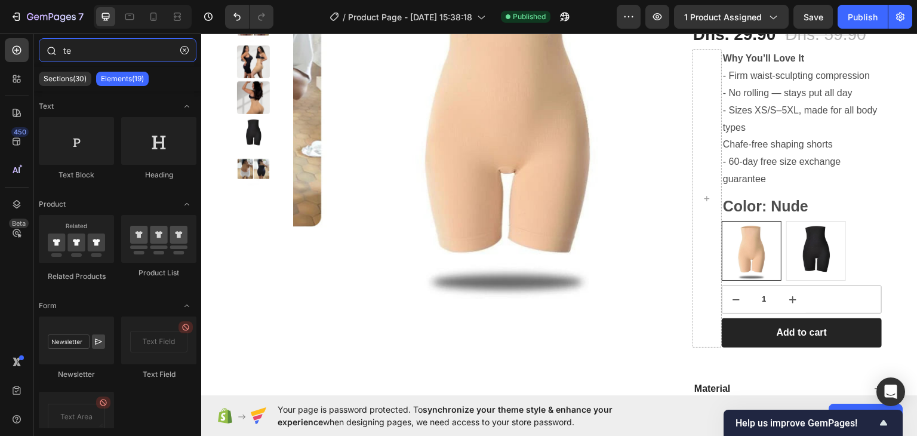
click at [79, 53] on input "te" at bounding box center [118, 50] width 158 height 24
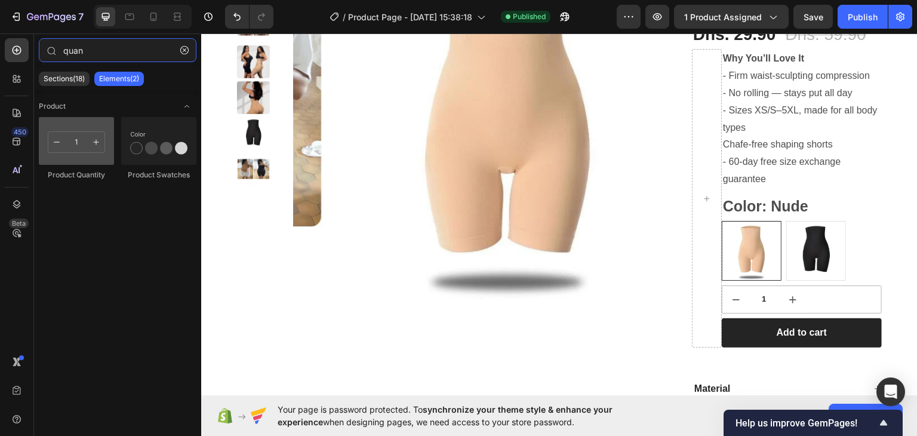
type input "quan"
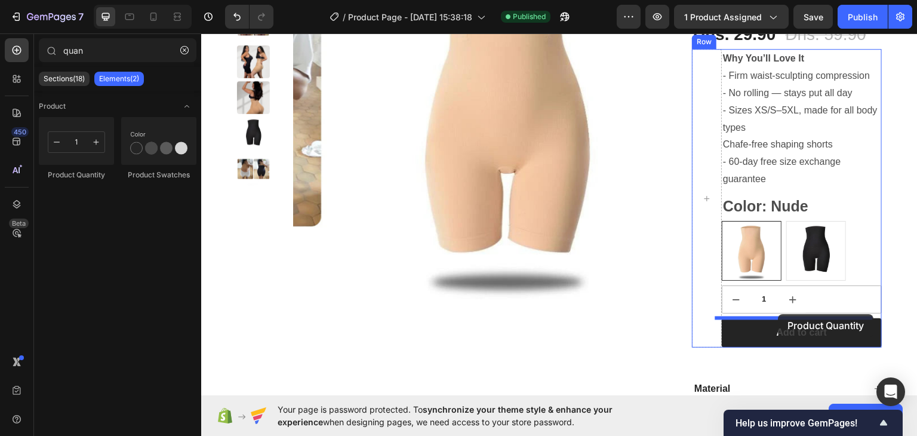
drag, startPoint x: 302, startPoint y: 164, endPoint x: 779, endPoint y: 314, distance: 500.1
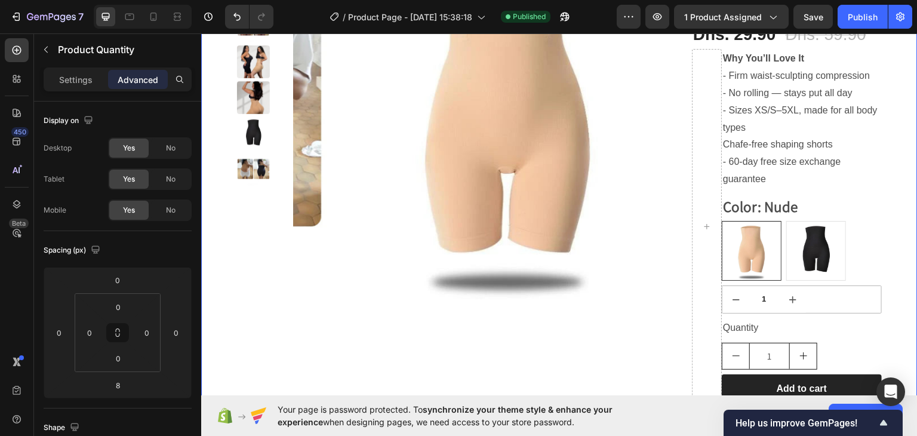
click at [896, 322] on div "Product Images Waist Sculpting Shapewear Product Title Icon Icon Icon Icon Icon…" at bounding box center [559, 272] width 717 height 668
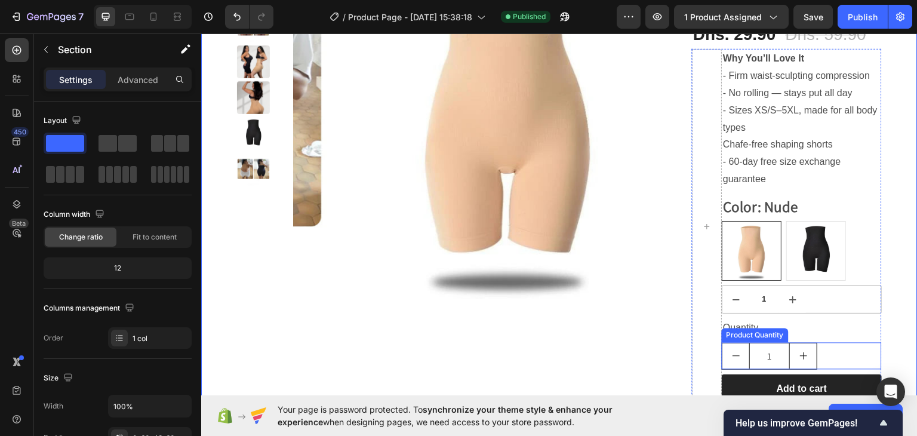
click at [825, 354] on div "1" at bounding box center [802, 355] width 160 height 27
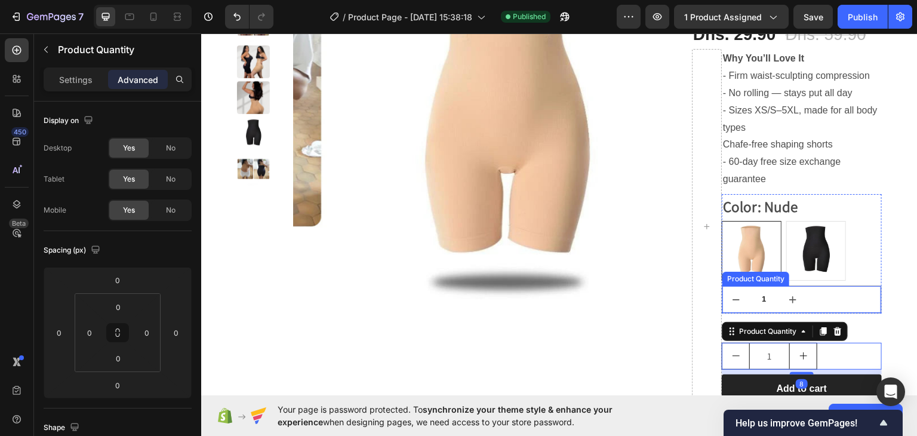
click at [846, 307] on div "1" at bounding box center [802, 299] width 159 height 27
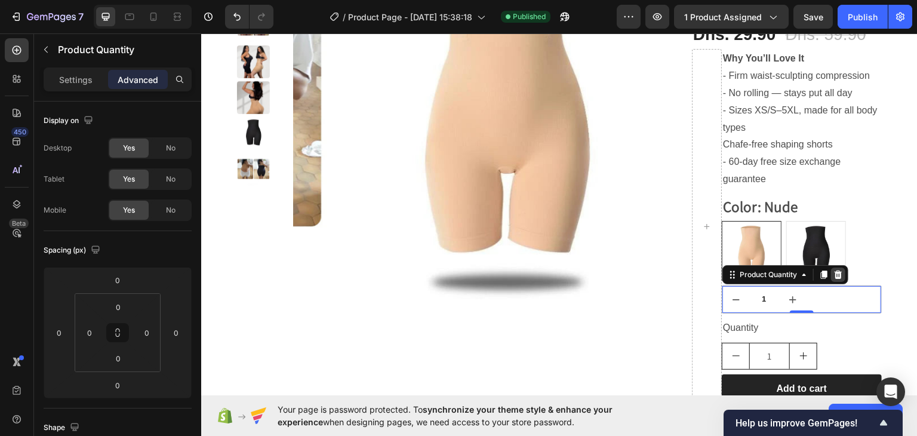
click at [835, 274] on icon at bounding box center [839, 274] width 8 height 8
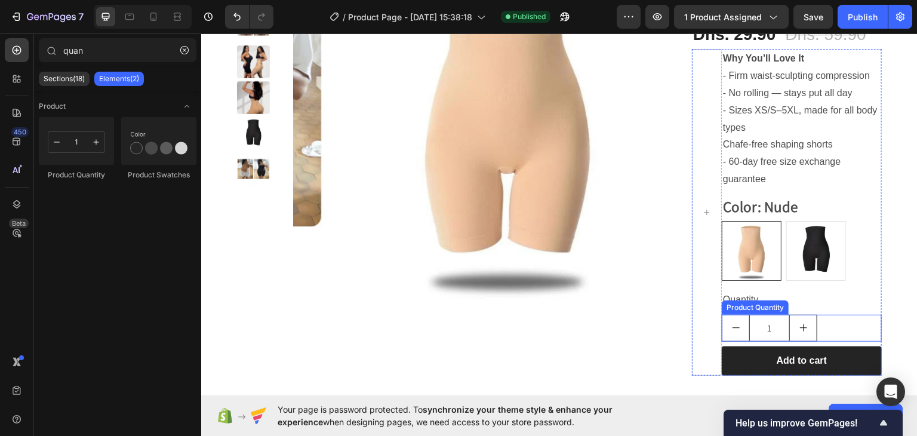
click at [828, 327] on div "1" at bounding box center [802, 327] width 160 height 27
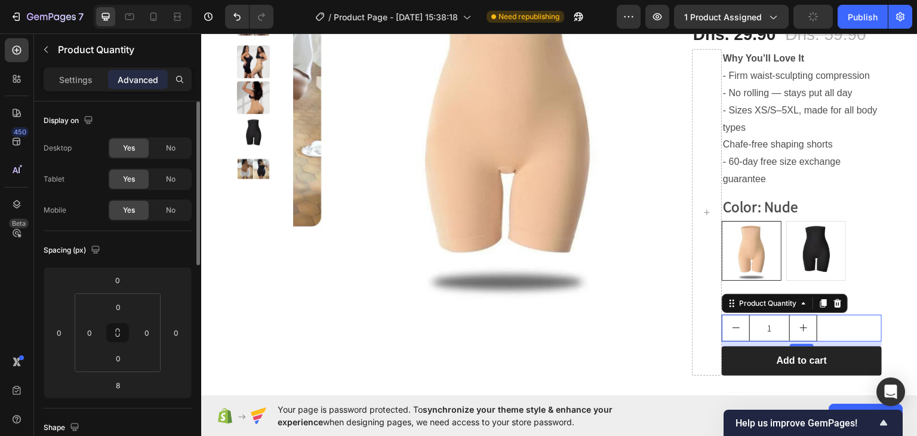
click at [82, 79] on p "Settings" at bounding box center [75, 79] width 33 height 13
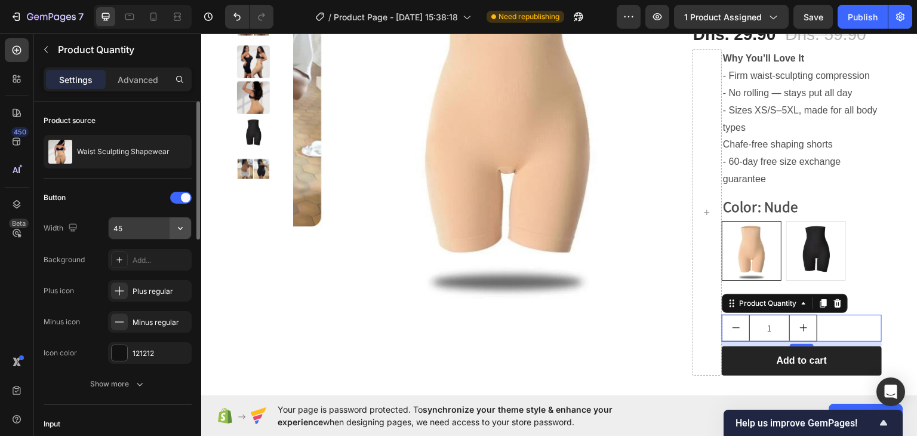
click at [181, 227] on icon "button" at bounding box center [180, 228] width 12 height 12
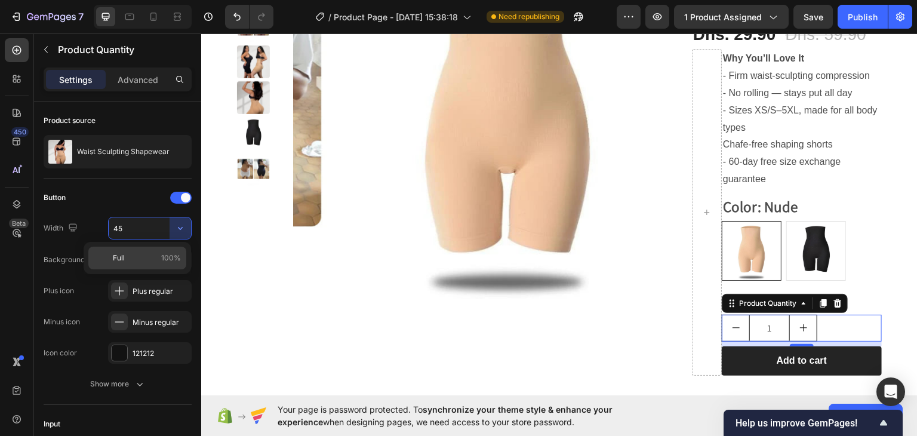
click at [158, 259] on p "Full 100%" at bounding box center [147, 258] width 68 height 11
click at [167, 226] on input "100%" at bounding box center [150, 228] width 82 height 22
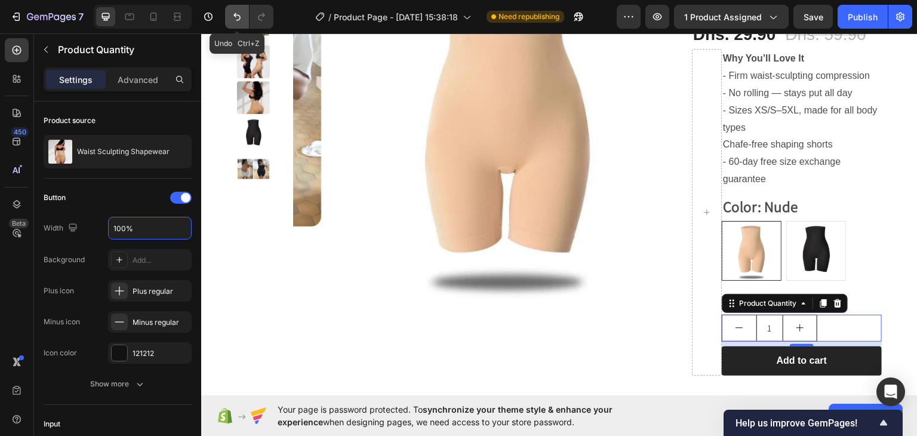
click at [237, 13] on icon "Undo/Redo" at bounding box center [237, 17] width 12 height 12
type input "45"
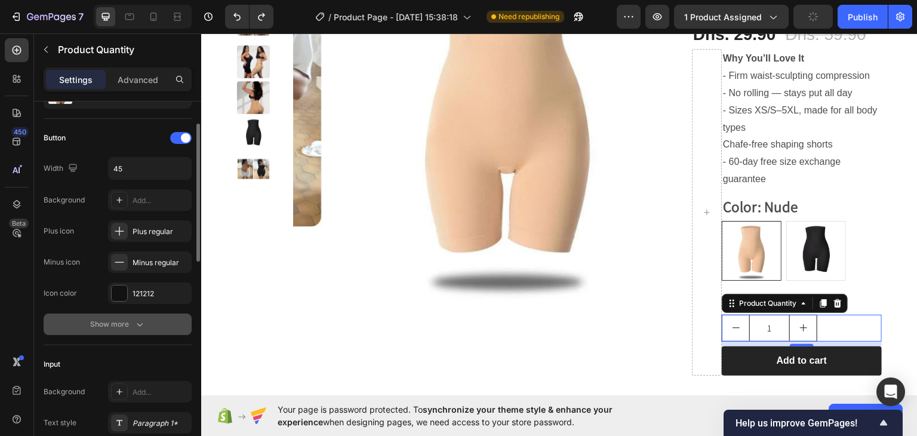
click at [140, 324] on icon "button" at bounding box center [140, 325] width 6 height 4
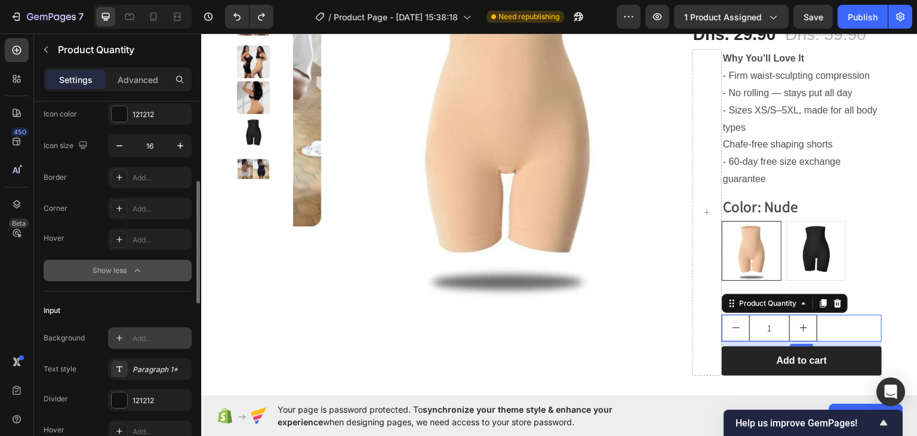
scroll to position [299, 0]
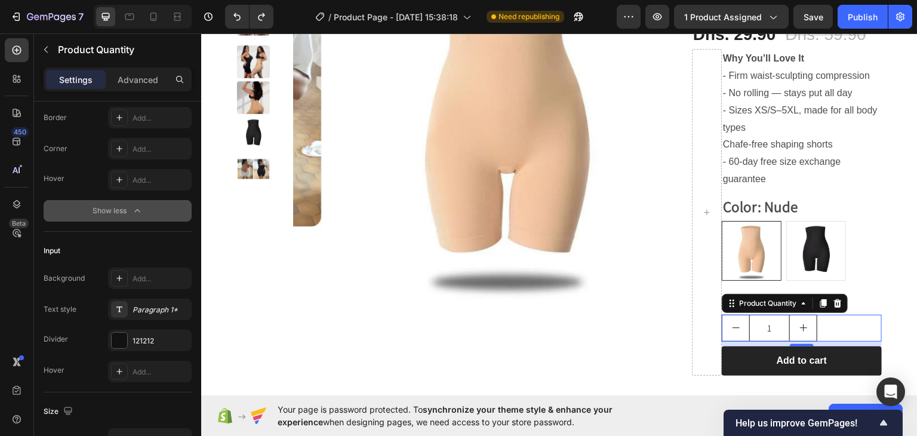
click at [820, 326] on div "1" at bounding box center [802, 327] width 160 height 27
click at [775, 320] on input "1" at bounding box center [770, 328] width 41 height 26
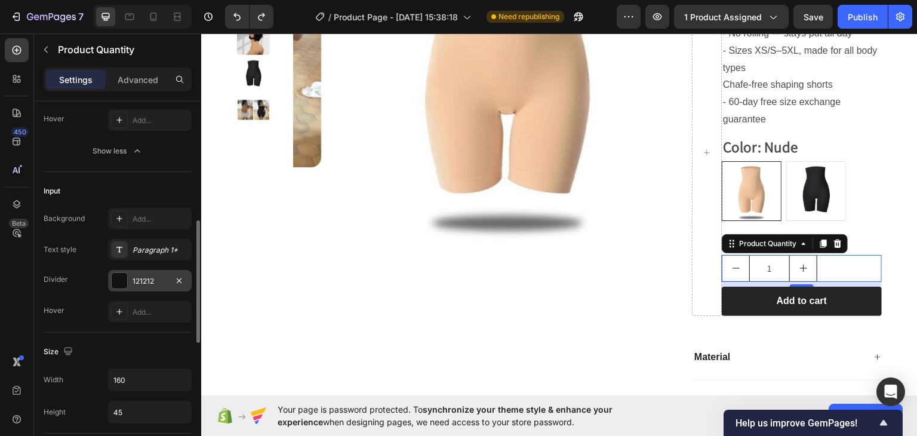
scroll to position [418, 0]
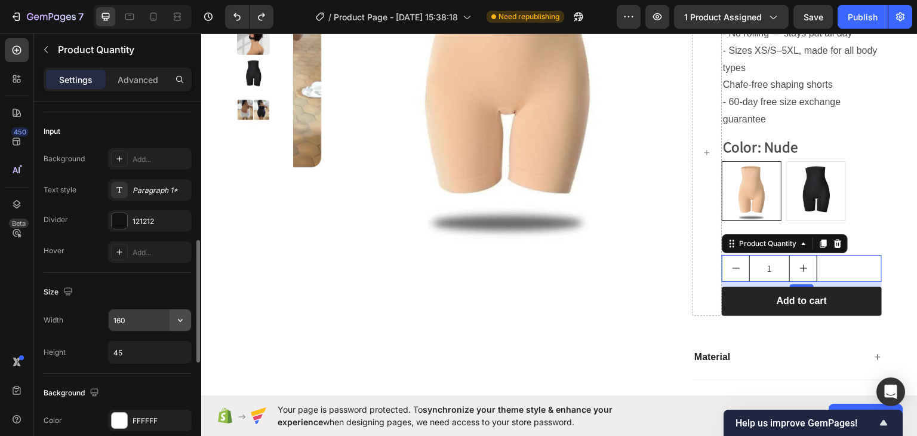
click at [186, 316] on button "button" at bounding box center [181, 320] width 22 height 22
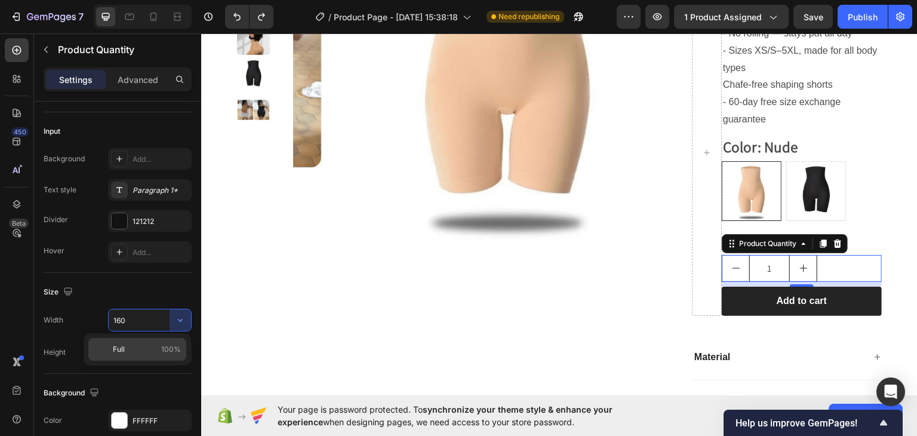
click at [153, 344] on p "Full 100%" at bounding box center [147, 349] width 68 height 11
type input "100%"
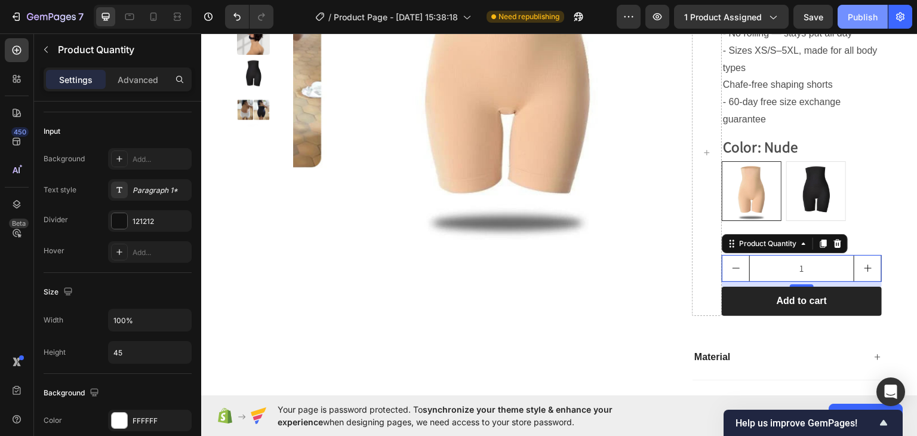
click at [859, 14] on div "Publish" at bounding box center [863, 17] width 30 height 13
click at [151, 17] on icon at bounding box center [154, 17] width 7 height 8
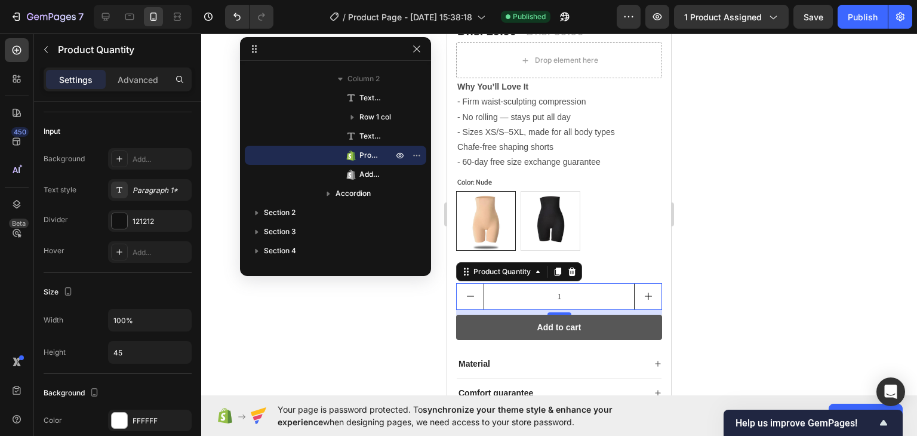
scroll to position [317, 0]
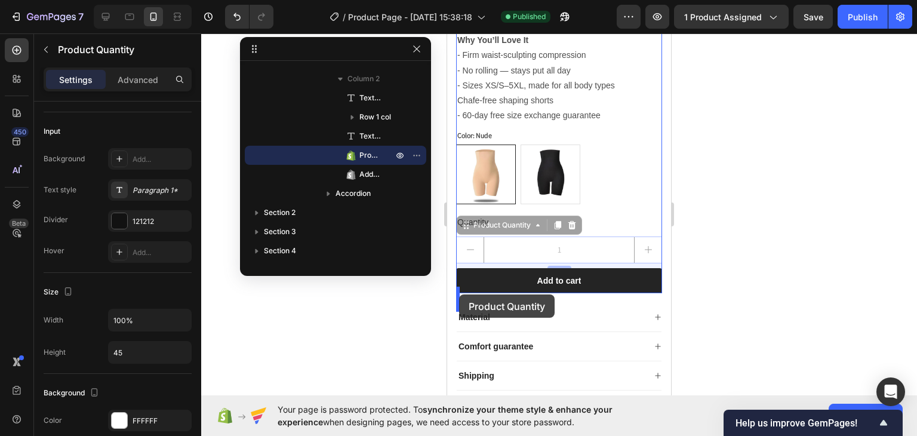
drag, startPoint x: 636, startPoint y: 260, endPoint x: 459, endPoint y: 294, distance: 180.2
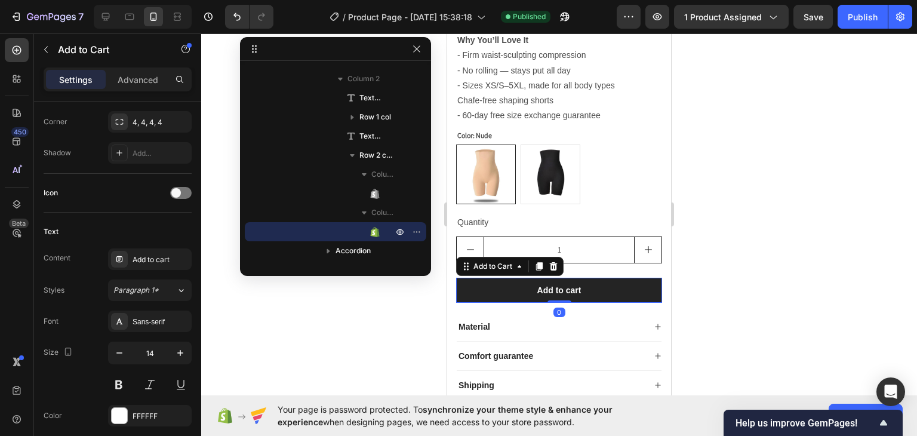
scroll to position [0, 0]
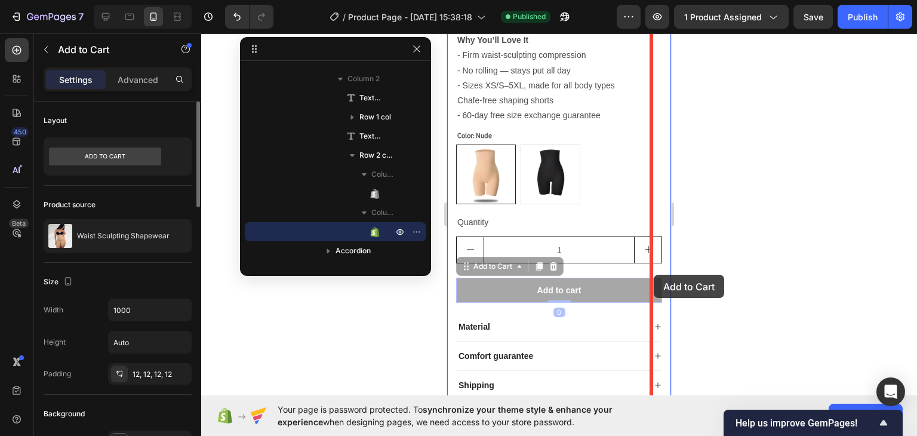
drag, startPoint x: 518, startPoint y: 309, endPoint x: 654, endPoint y: 275, distance: 139.8
click at [654, 275] on div "iPhone 13 Mini ( 375 px) iPhone 13 Mini iPhone 13 Pro iPhone 11 Pro Max iPhone …" at bounding box center [559, 444] width 224 height 1455
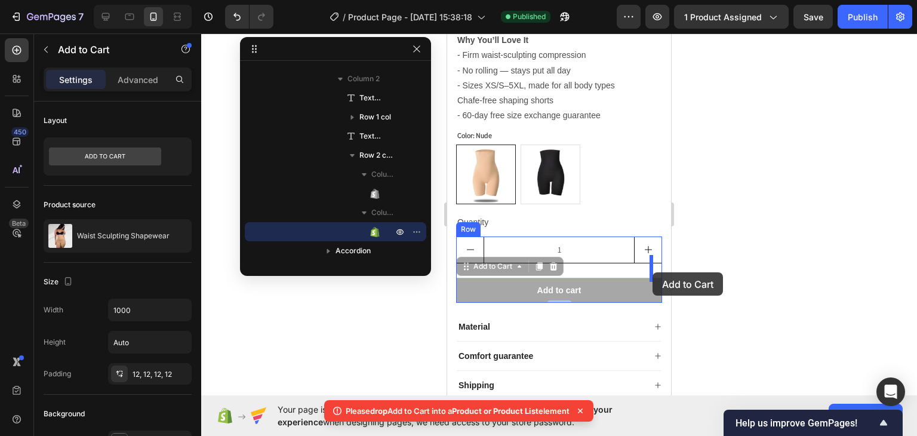
drag, startPoint x: 593, startPoint y: 310, endPoint x: 652, endPoint y: 272, distance: 70.6
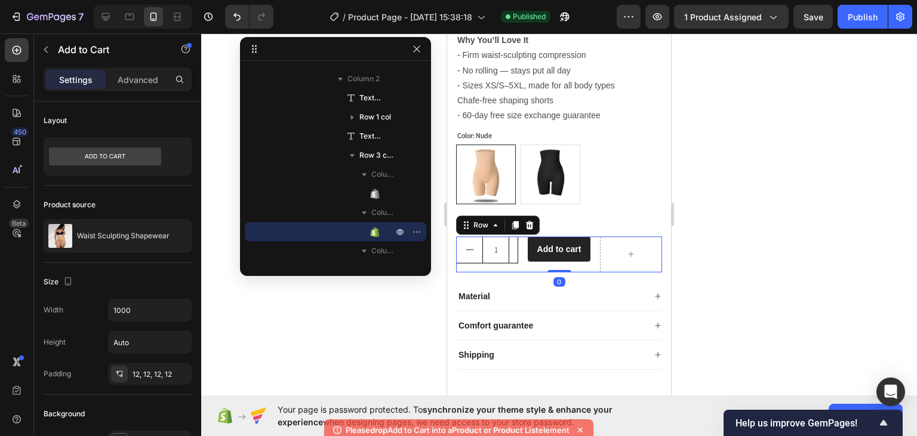
click at [590, 261] on div "1 Product Quantity Add to cart Add to Cart Row 0" at bounding box center [559, 255] width 206 height 36
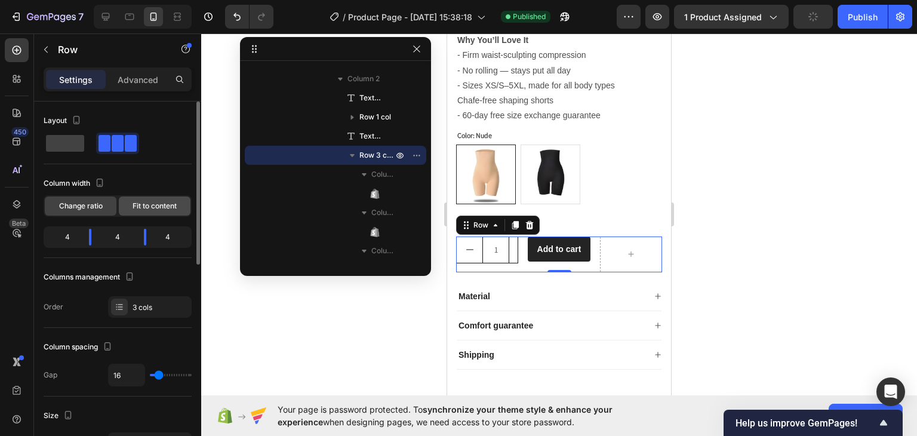
click at [137, 203] on span "Fit to content" at bounding box center [155, 206] width 44 height 11
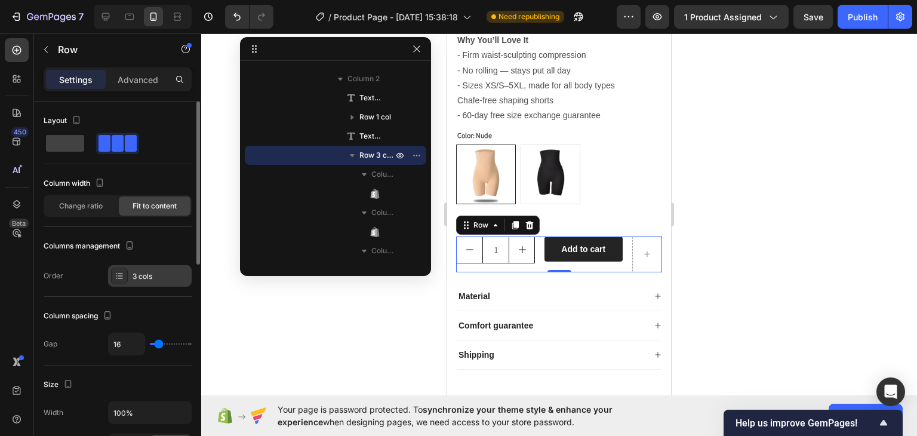
click at [149, 271] on div "3 cols" at bounding box center [161, 276] width 56 height 11
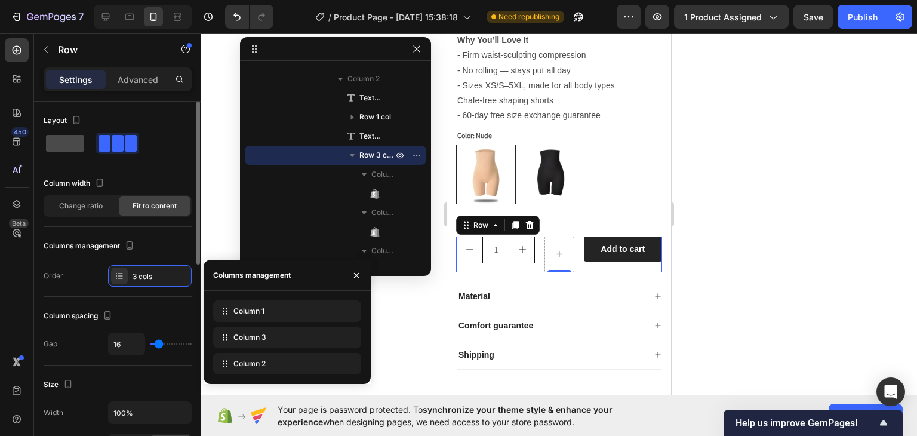
click at [67, 136] on span at bounding box center [65, 143] width 38 height 17
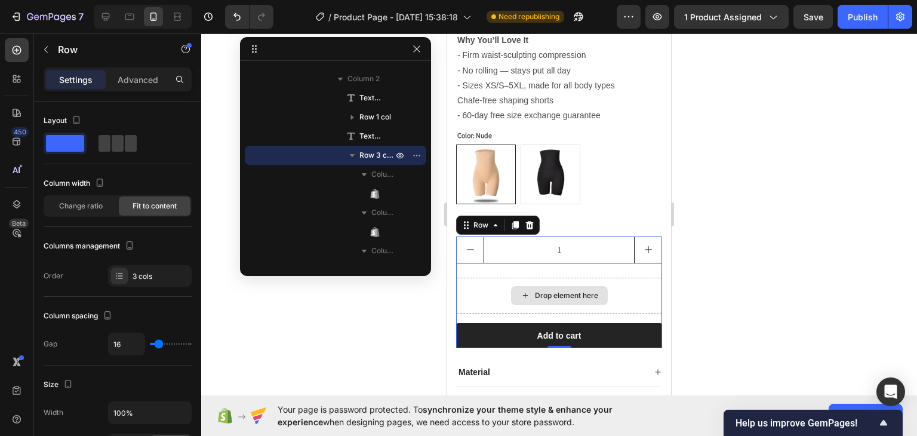
click at [487, 306] on div "Drop element here" at bounding box center [559, 296] width 206 height 36
click at [559, 300] on div "Drop element here" at bounding box center [566, 296] width 63 height 10
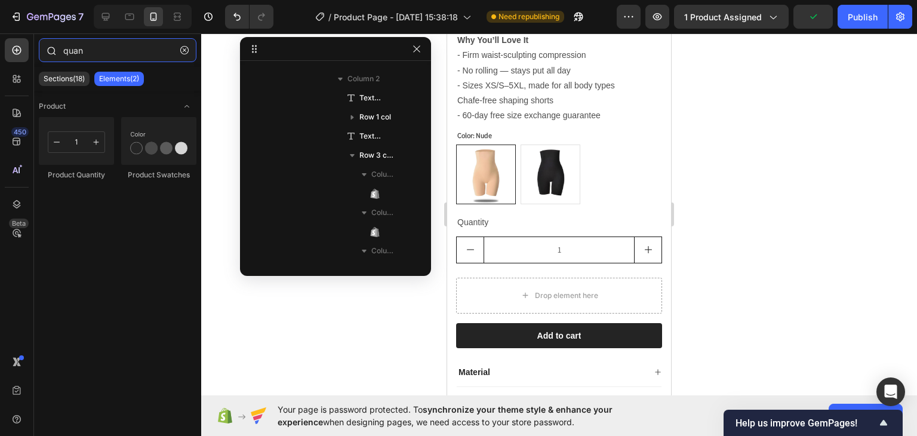
click at [81, 44] on input "quan" at bounding box center [118, 50] width 158 height 24
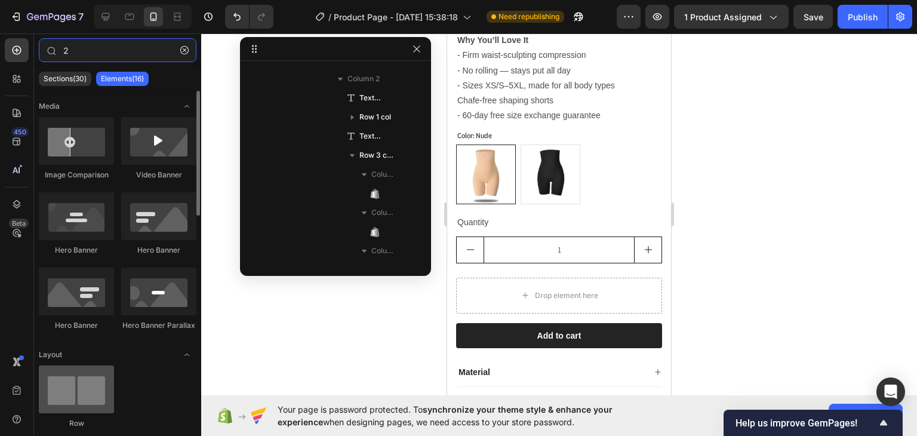
type input "2"
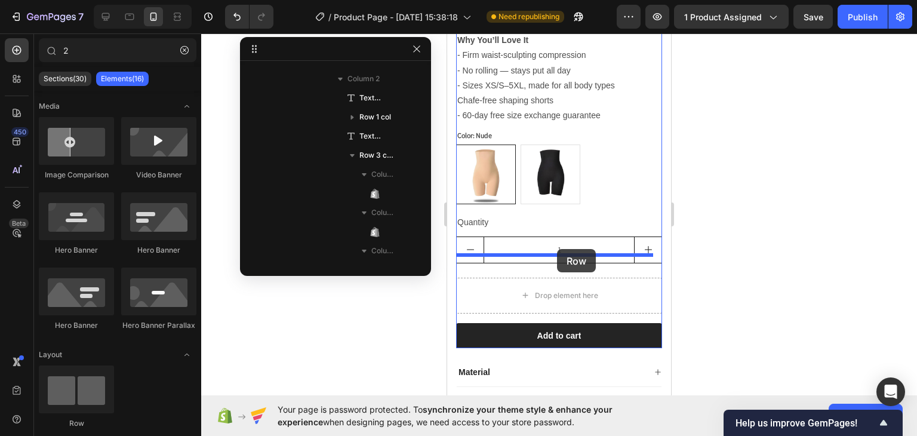
drag, startPoint x: 529, startPoint y: 423, endPoint x: 557, endPoint y: 249, distance: 176.7
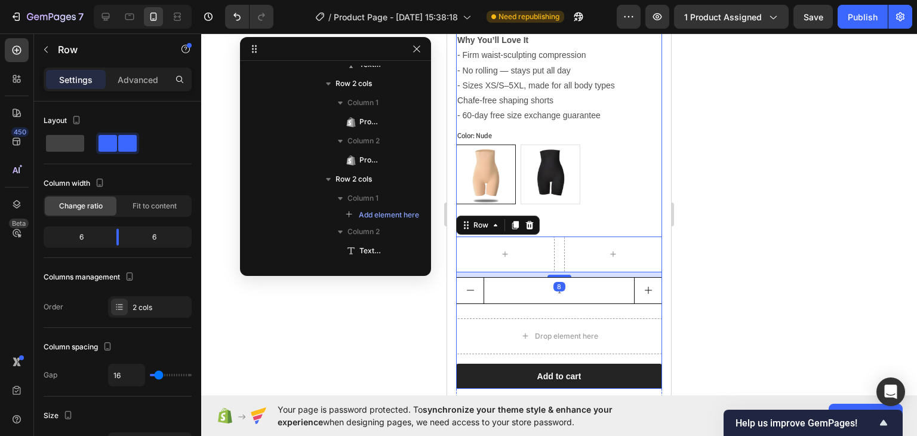
scroll to position [450, 0]
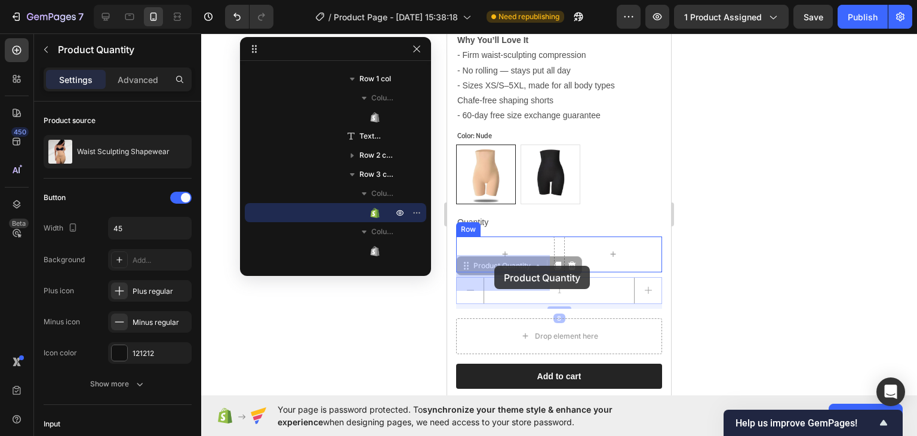
drag, startPoint x: 502, startPoint y: 311, endPoint x: 495, endPoint y: 271, distance: 41.2
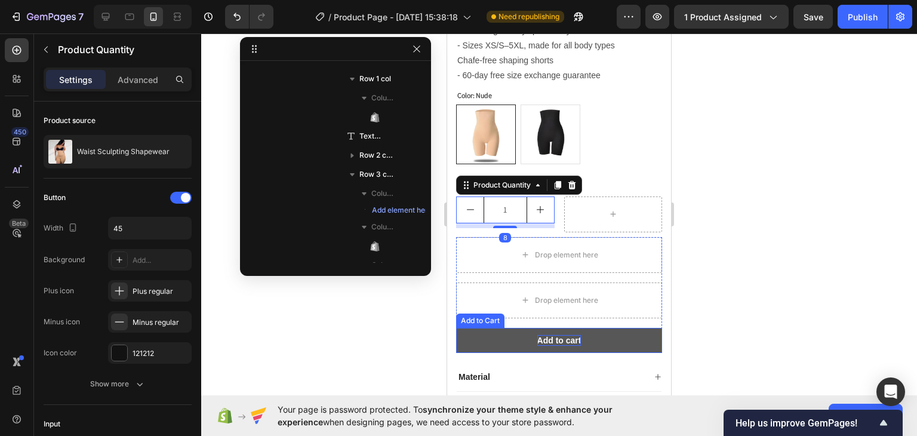
scroll to position [376, 0]
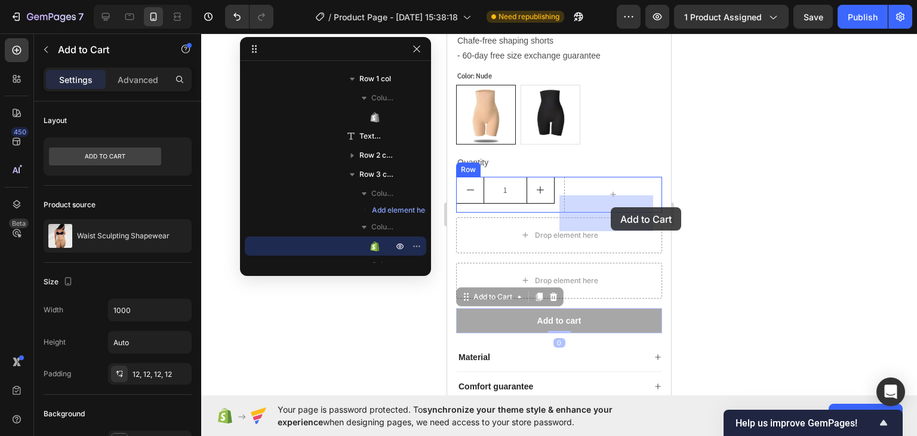
drag, startPoint x: 585, startPoint y: 314, endPoint x: 610, endPoint y: 208, distance: 108.8
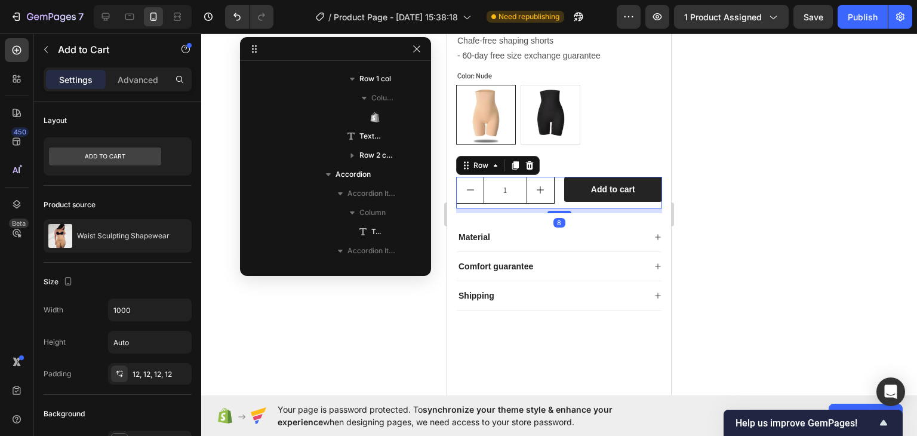
click at [554, 208] on div "1 Product Quantity Add to cart Add to Cart Row 8" at bounding box center [559, 193] width 206 height 32
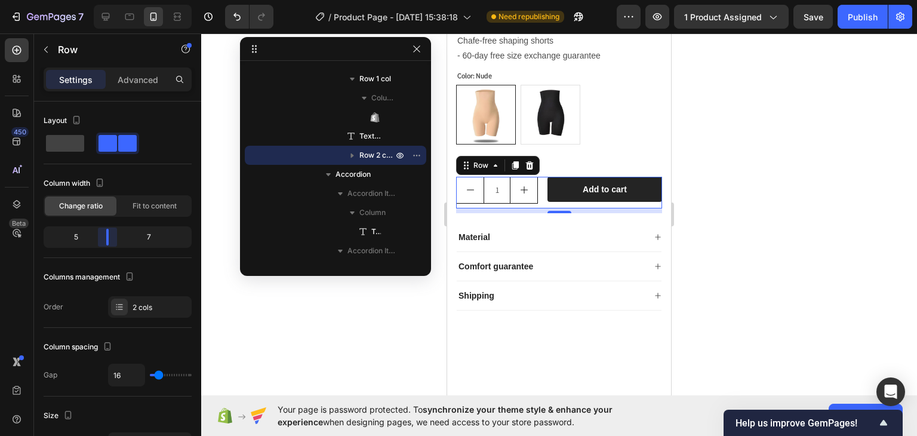
drag, startPoint x: 121, startPoint y: 242, endPoint x: 109, endPoint y: 240, distance: 11.6
click at [109, 0] on body "7 / Product Page - [DATE] 15:38:18 Need republishing Preview 1 product assigned…" at bounding box center [458, 0] width 917 height 0
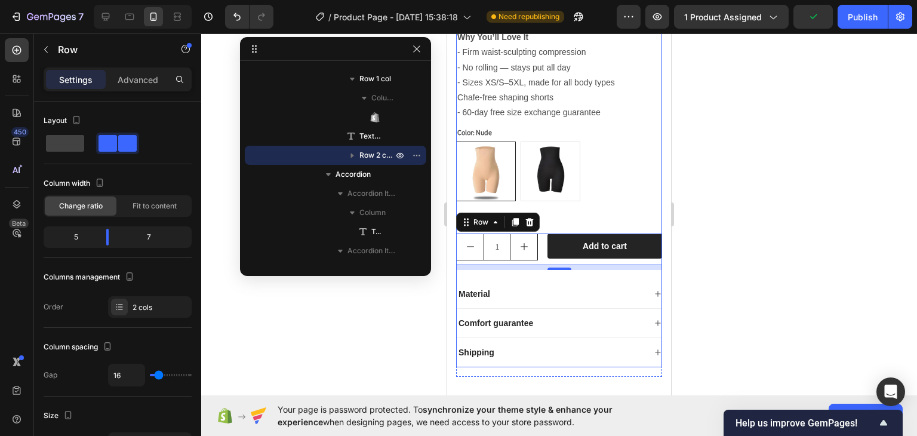
scroll to position [257, 0]
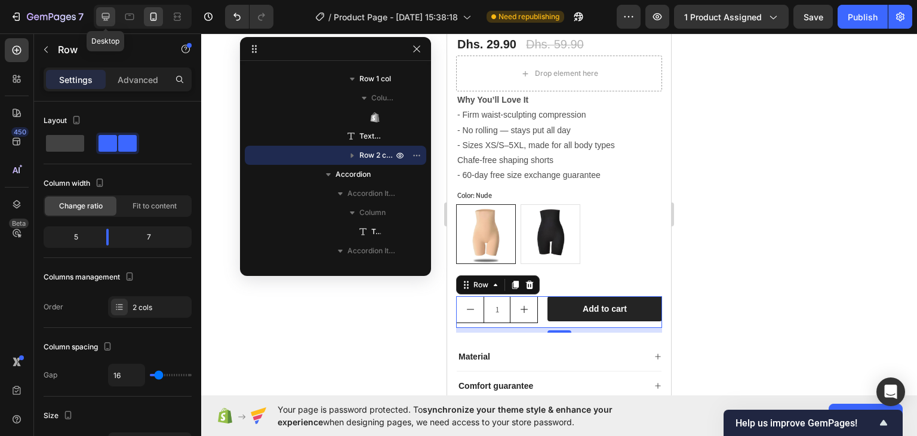
click at [103, 18] on icon at bounding box center [106, 17] width 8 height 8
type input "1200"
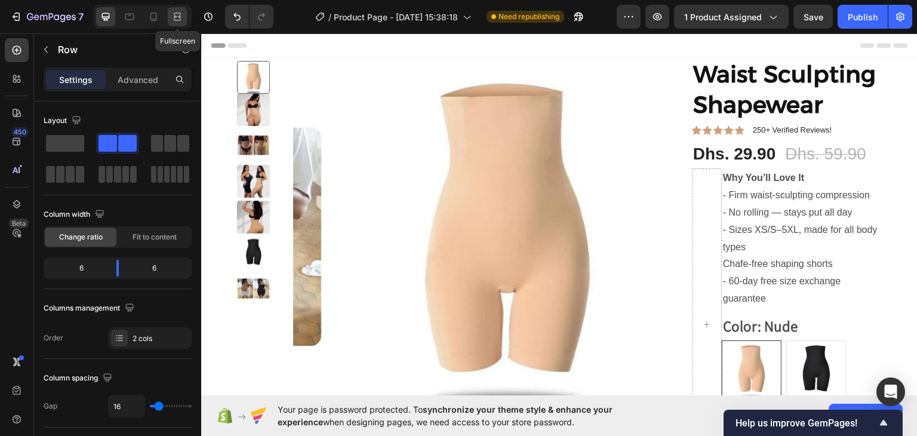
click at [173, 15] on icon at bounding box center [177, 17] width 12 height 12
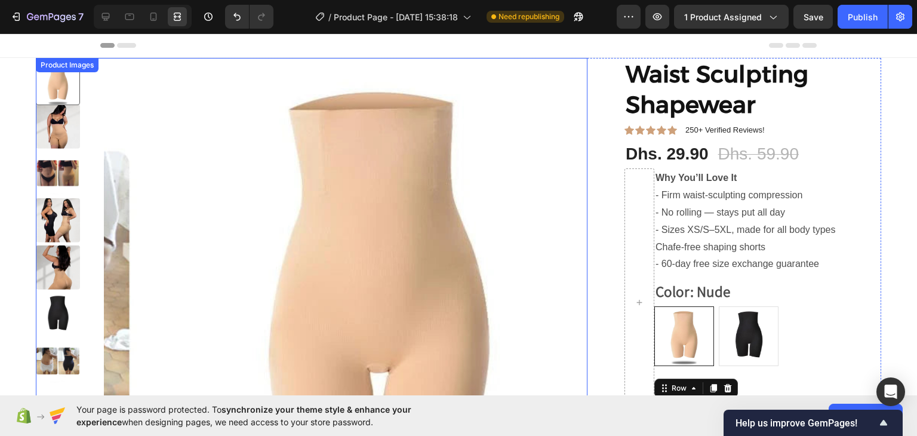
scroll to position [119, 0]
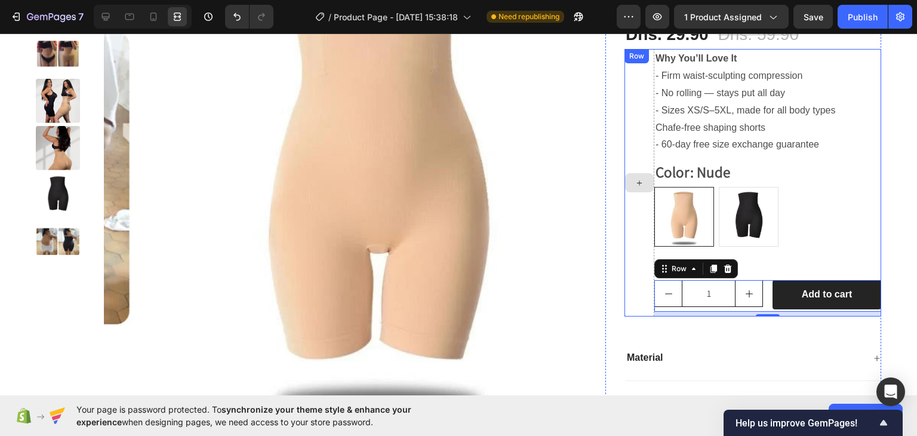
click at [637, 87] on div at bounding box center [640, 183] width 30 height 268
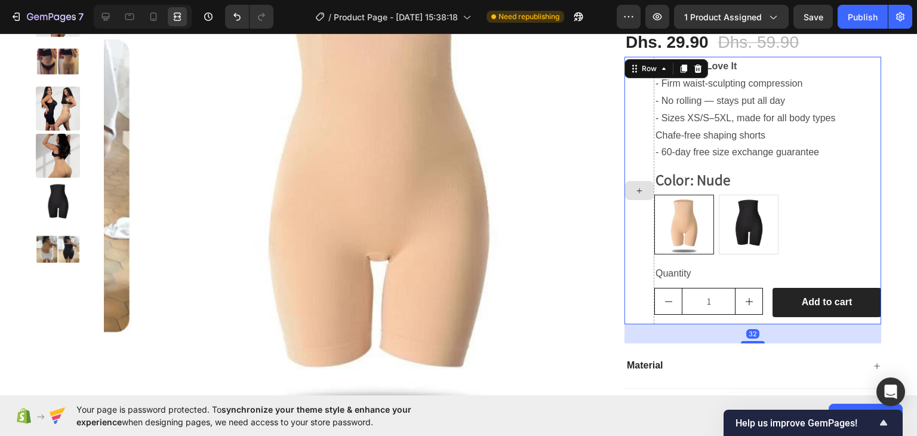
scroll to position [60, 0]
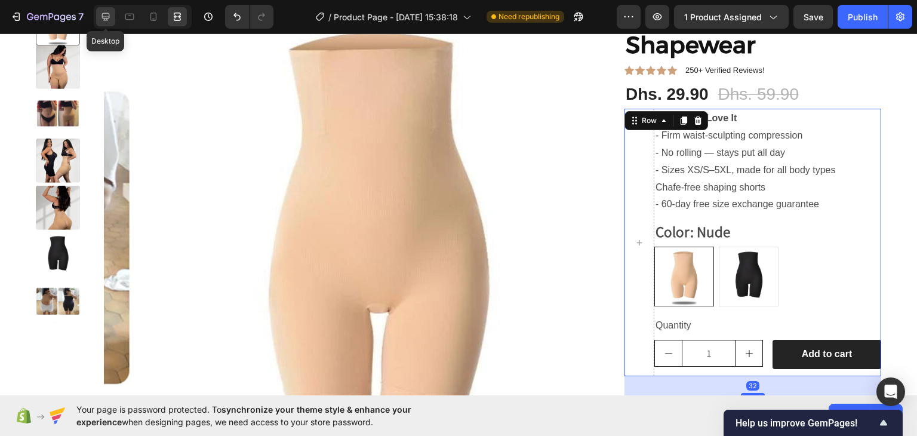
click at [112, 10] on div at bounding box center [105, 16] width 19 height 19
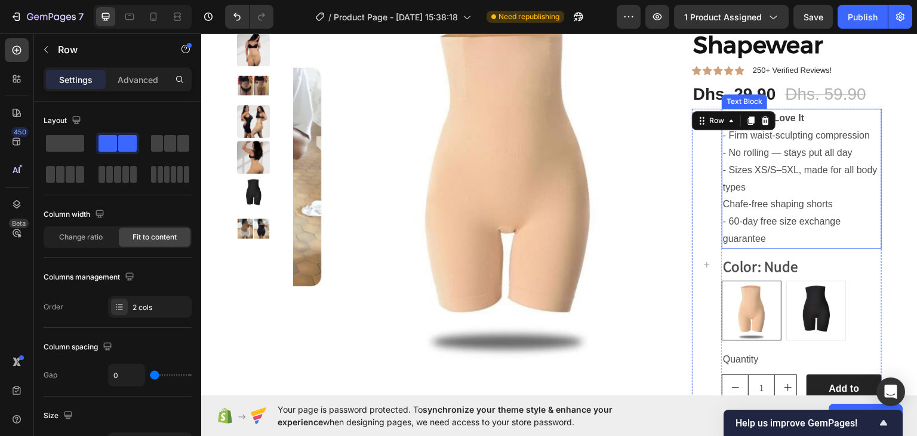
click at [834, 115] on p "Why You’ll Love It" at bounding box center [802, 117] width 158 height 17
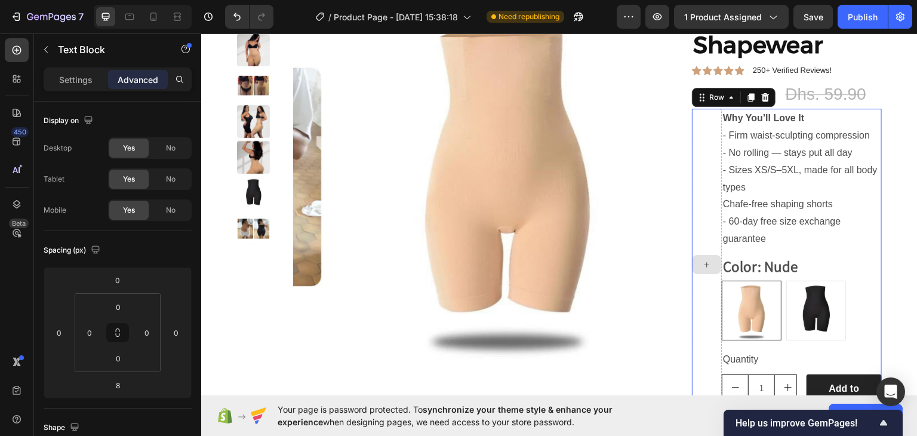
click at [701, 205] on div at bounding box center [707, 264] width 30 height 312
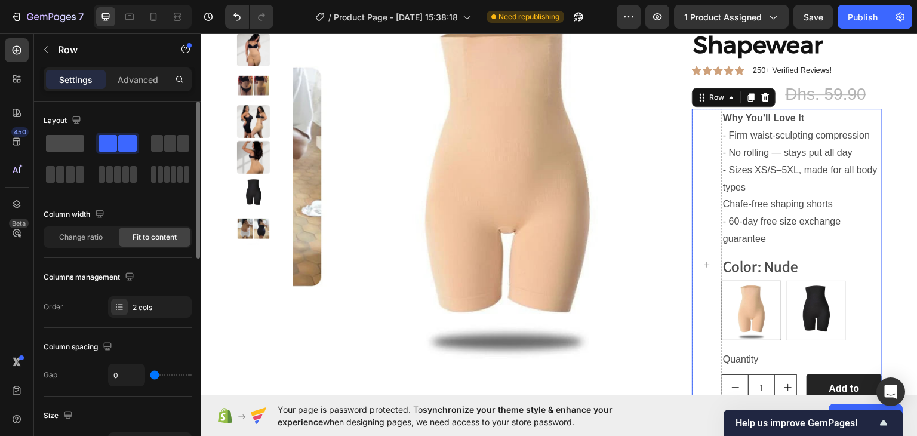
click at [76, 141] on span at bounding box center [65, 143] width 38 height 17
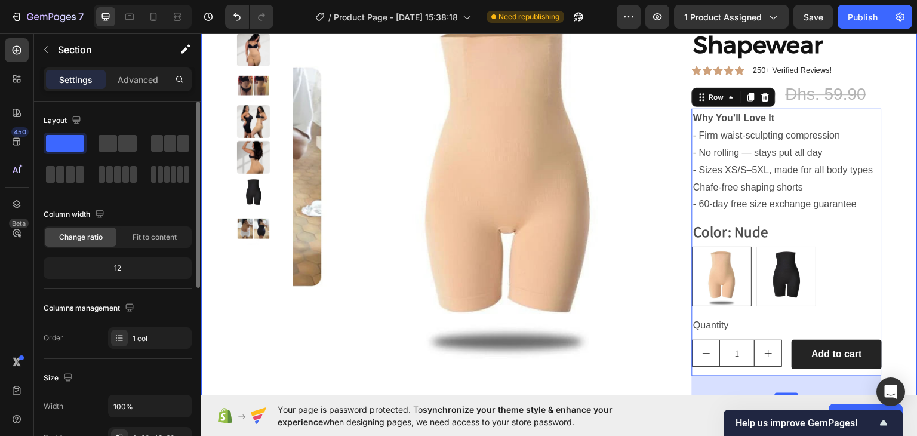
click at [898, 213] on div "Product Images Waist Sculpting Shapewear Product Title Icon Icon Icon Icon Icon…" at bounding box center [559, 288] width 717 height 581
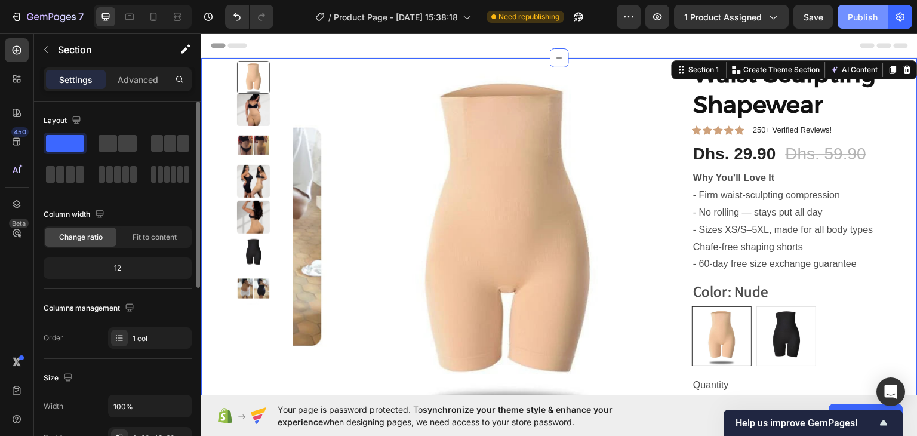
click at [853, 19] on div "Publish" at bounding box center [863, 17] width 30 height 13
click at [149, 17] on icon at bounding box center [154, 17] width 12 height 12
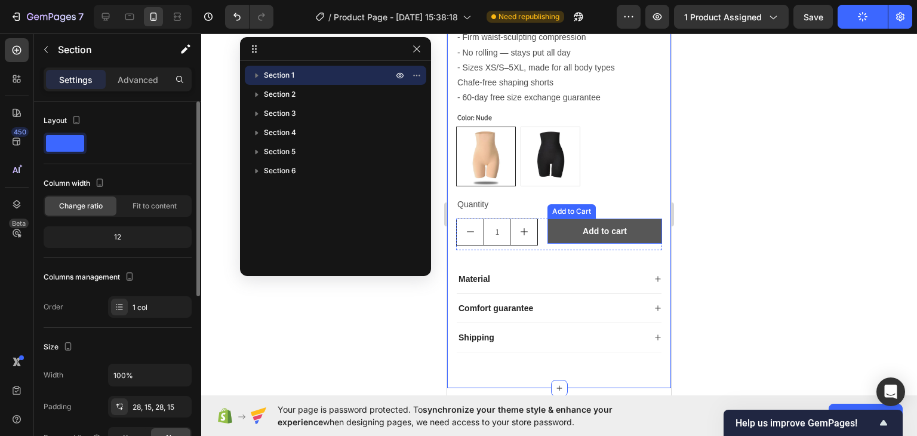
scroll to position [302, 0]
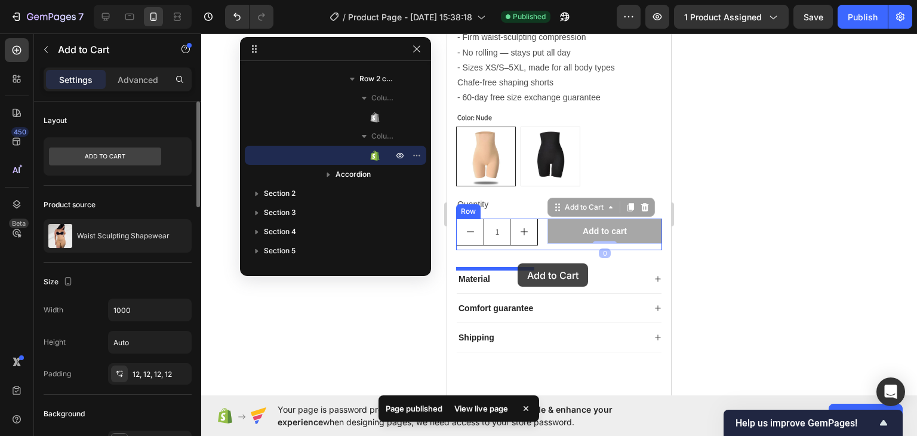
drag, startPoint x: 648, startPoint y: 244, endPoint x: 518, endPoint y: 264, distance: 131.7
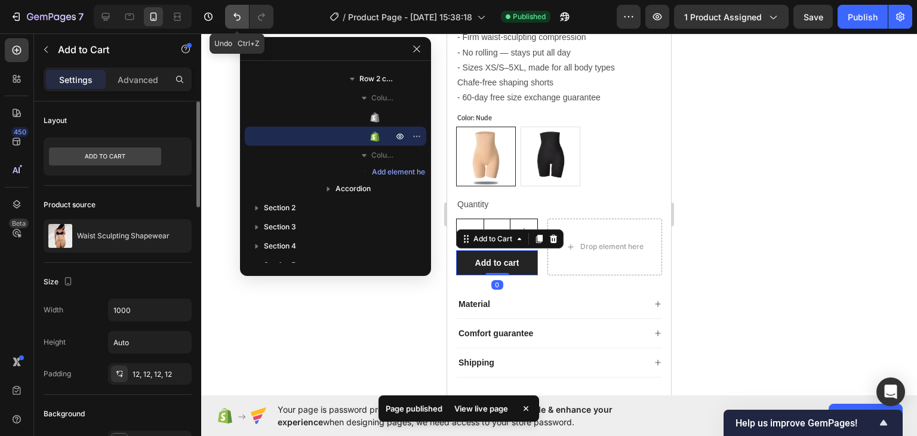
click at [231, 18] on icon "Undo/Redo" at bounding box center [237, 17] width 12 height 12
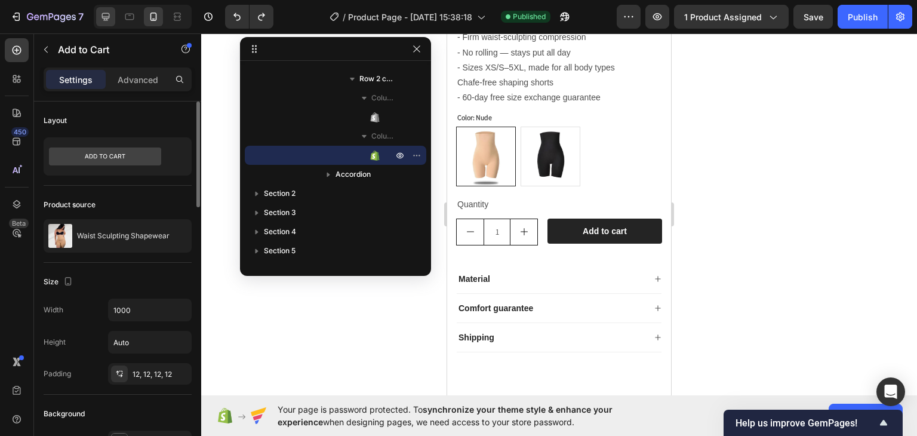
click at [115, 15] on div at bounding box center [105, 16] width 19 height 19
type input "16"
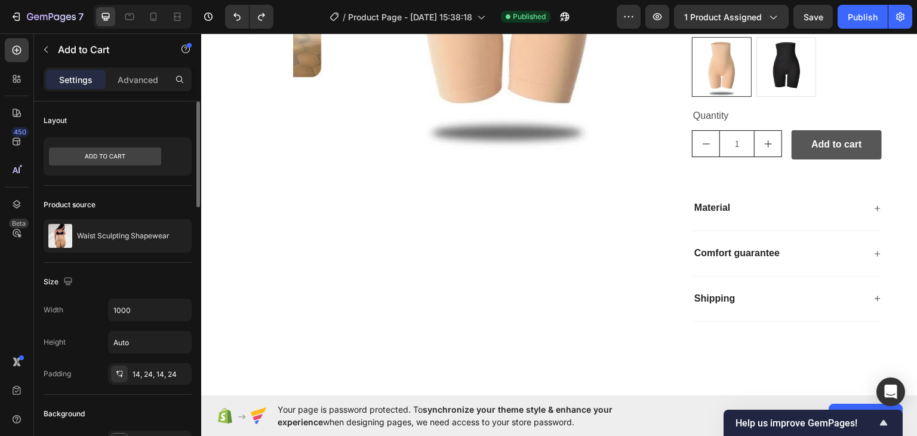
scroll to position [205, 0]
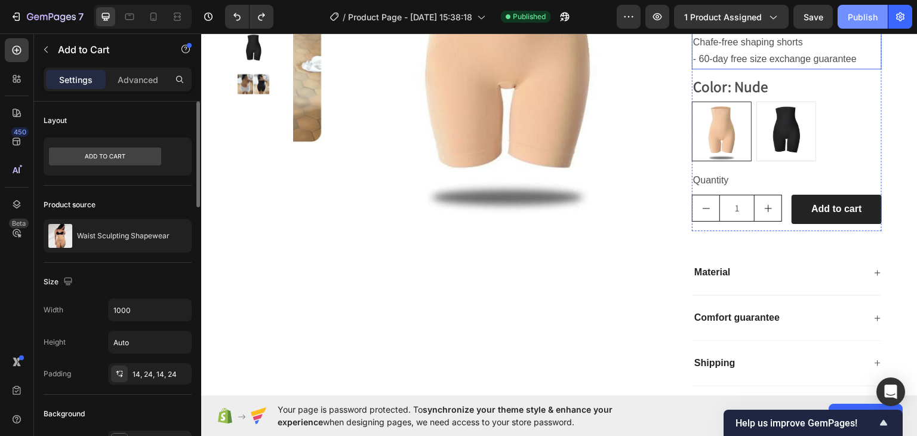
click at [870, 26] on button "Publish" at bounding box center [863, 17] width 50 height 24
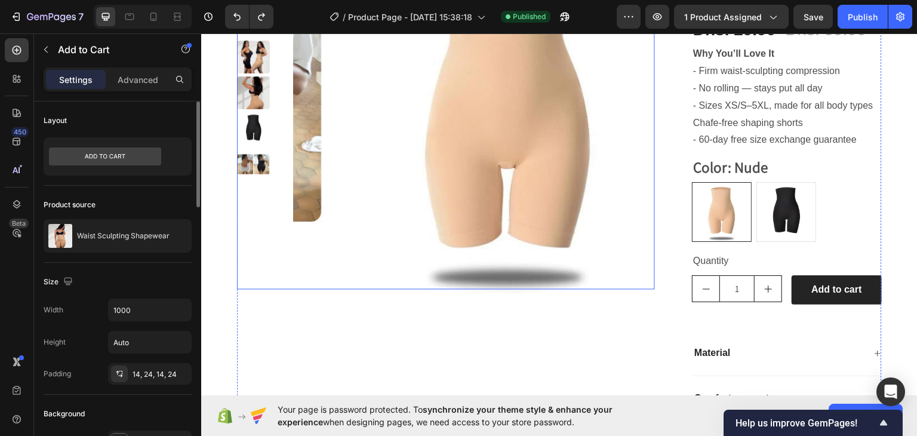
scroll to position [26, 0]
